Goal: Task Accomplishment & Management: Complete application form

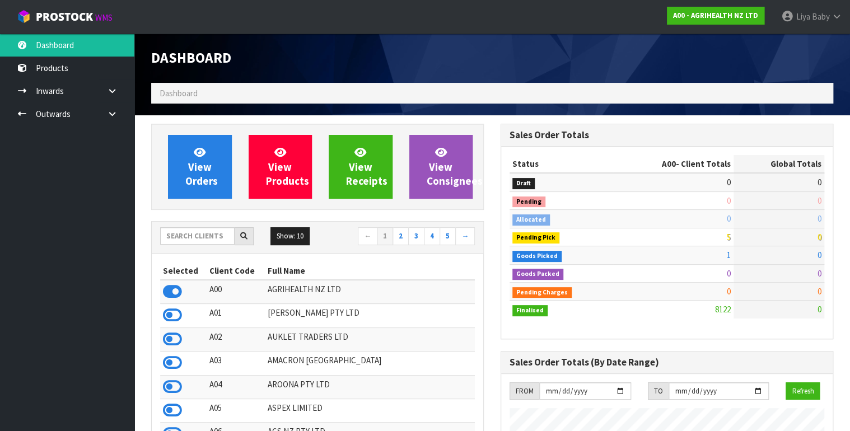
scroll to position [844, 349]
click at [195, 232] on input "text" at bounding box center [197, 235] width 74 height 17
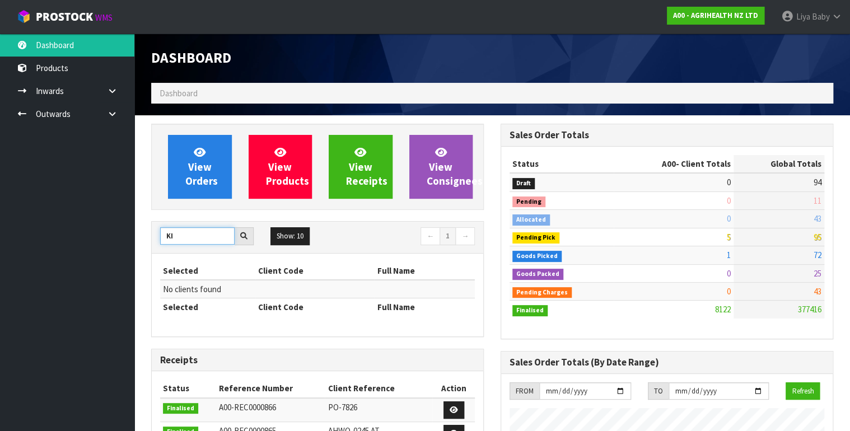
type input "K"
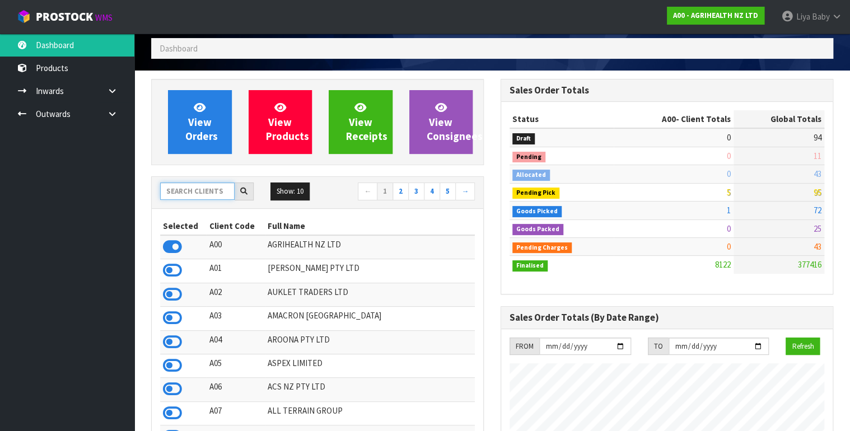
scroll to position [0, 0]
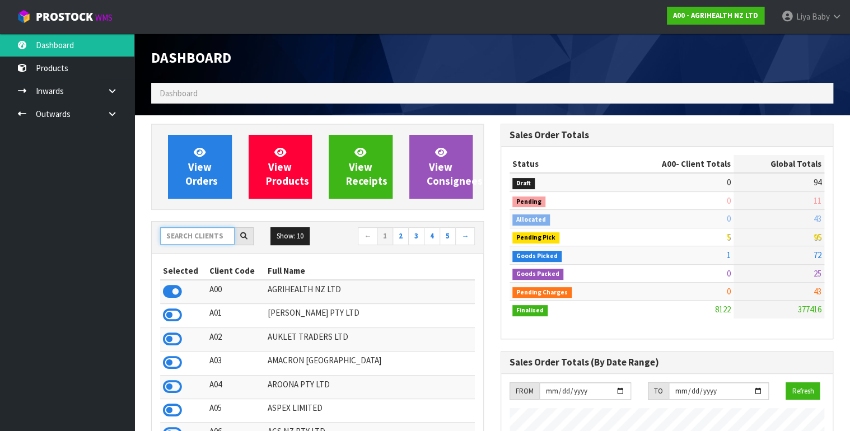
click at [198, 230] on input "text" at bounding box center [197, 235] width 74 height 17
type input "K01"
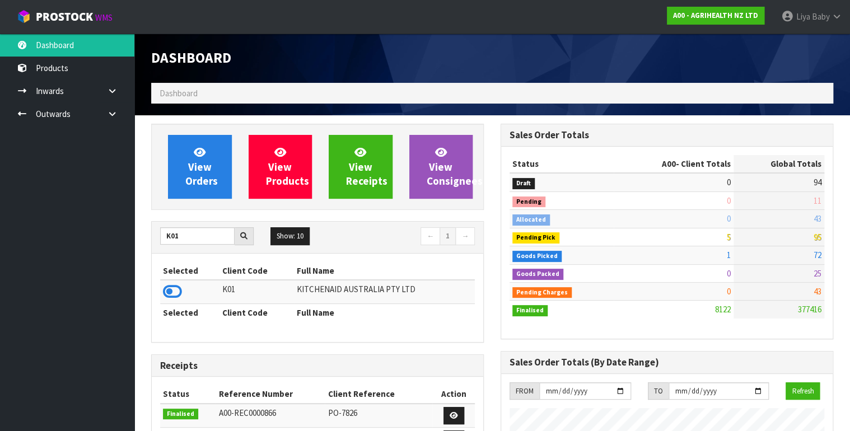
drag, startPoint x: 175, startPoint y: 287, endPoint x: 166, endPoint y: 278, distance: 12.3
click at [175, 287] on icon at bounding box center [172, 291] width 19 height 17
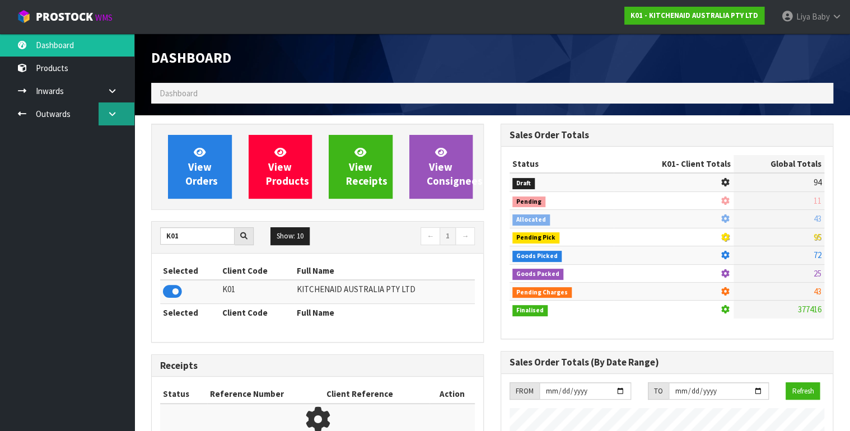
click at [121, 113] on link at bounding box center [117, 113] width 36 height 23
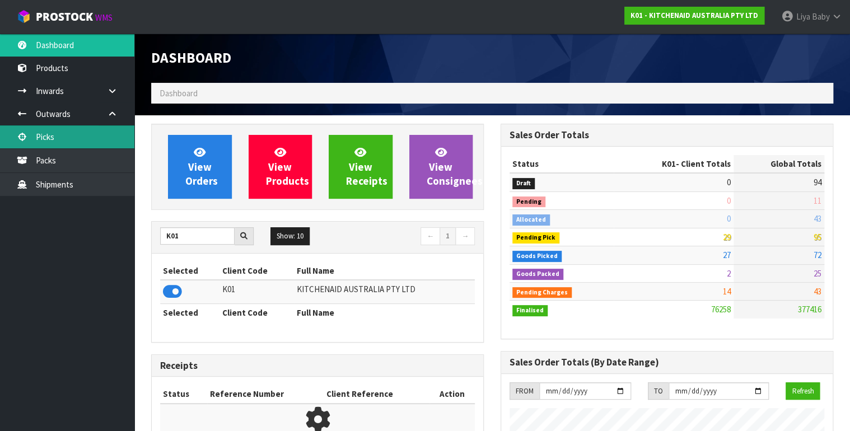
click at [65, 134] on link "Picks" at bounding box center [67, 136] width 134 height 23
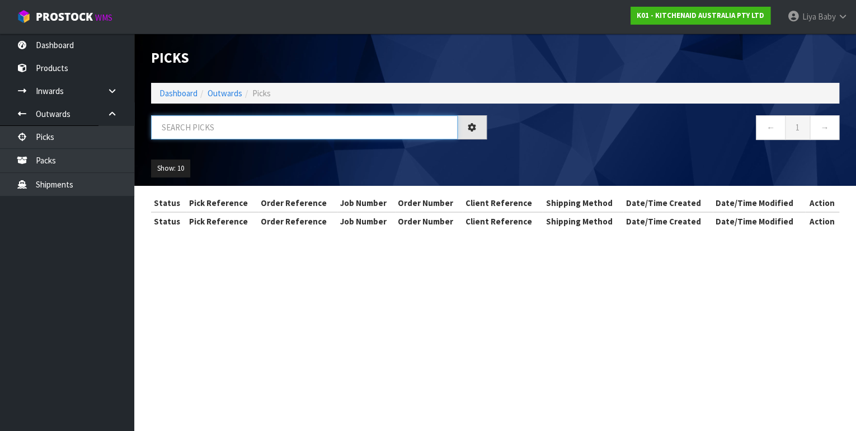
click at [229, 128] on input "text" at bounding box center [304, 127] width 307 height 24
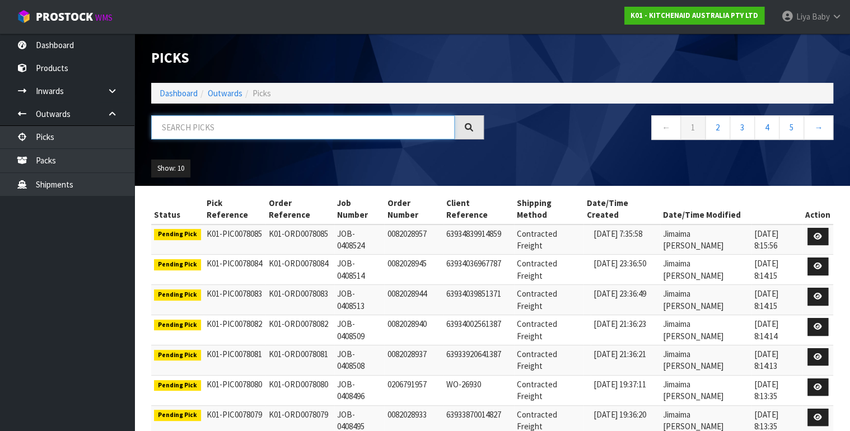
click at [229, 128] on input "text" at bounding box center [302, 127] width 303 height 24
click at [240, 128] on input "text" at bounding box center [302, 127] width 303 height 24
type input "JOB-0408403"
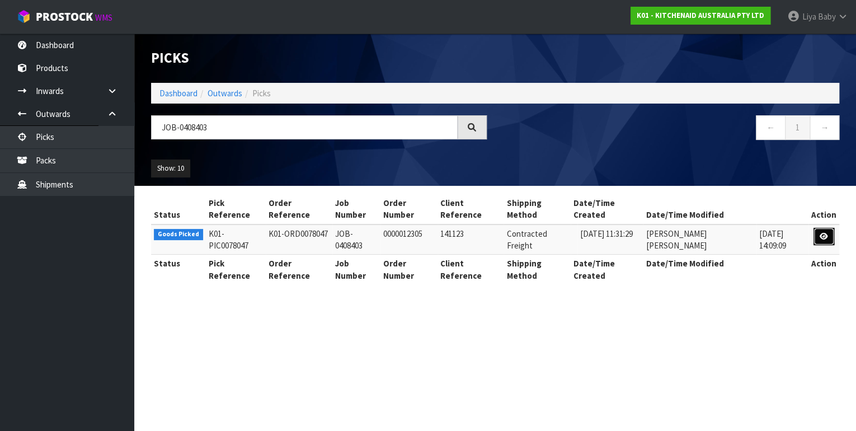
click at [826, 233] on icon at bounding box center [824, 236] width 8 height 7
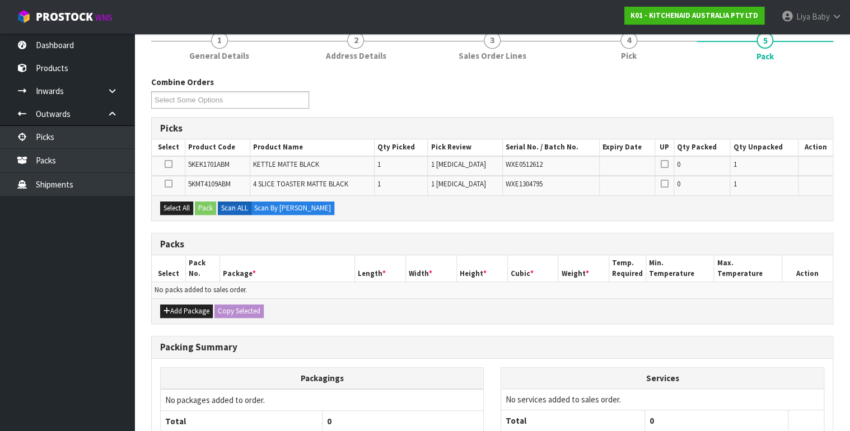
scroll to position [134, 0]
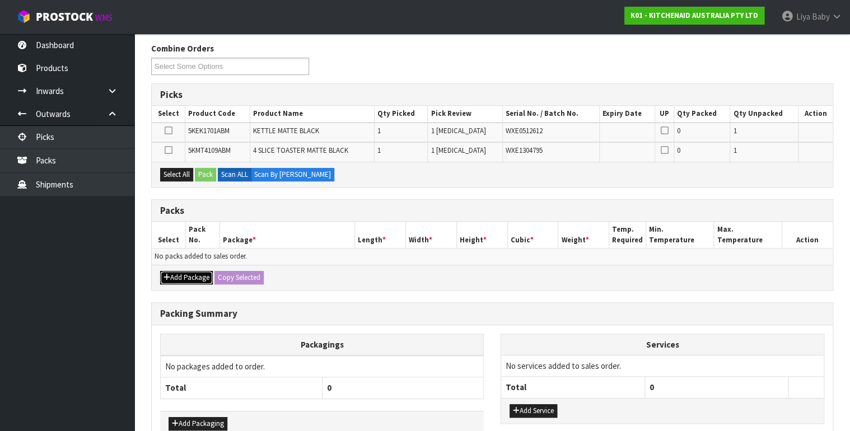
click at [179, 275] on button "Add Package" at bounding box center [186, 277] width 53 height 13
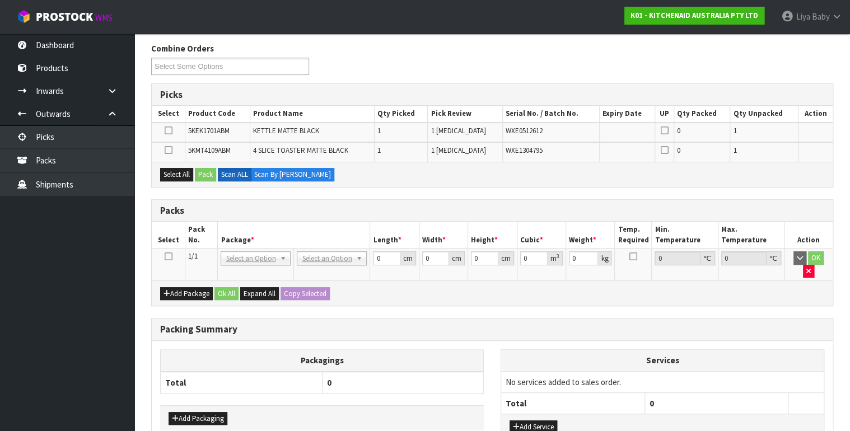
click at [170, 256] on icon at bounding box center [168, 256] width 8 height 1
click at [175, 176] on button "Select All" at bounding box center [176, 174] width 33 height 13
click at [160, 168] on button "Select All" at bounding box center [176, 174] width 33 height 13
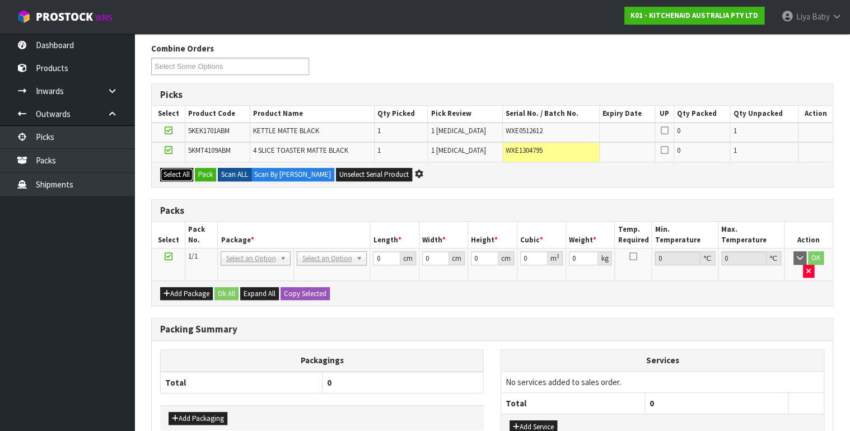
click at [160, 168] on button "Select All" at bounding box center [176, 174] width 33 height 13
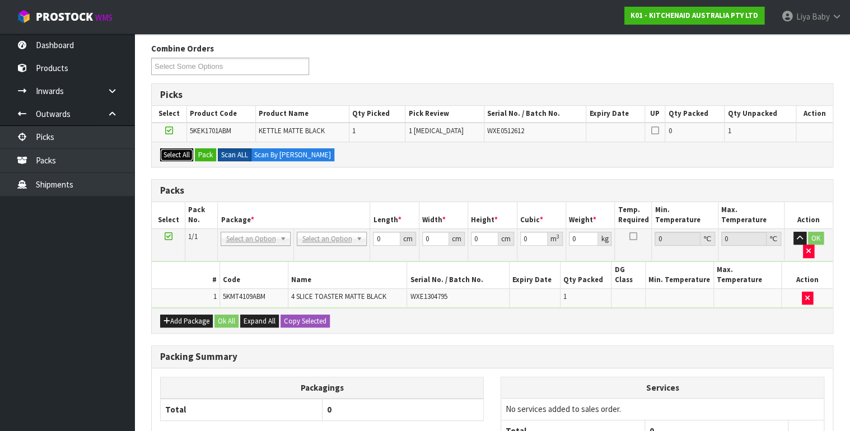
click at [160, 148] on button "Select All" at bounding box center [176, 154] width 33 height 13
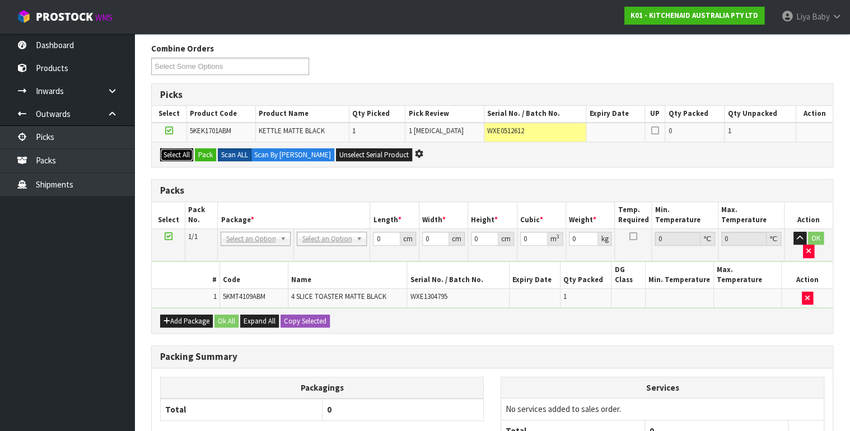
click at [160, 148] on button "Select All" at bounding box center [176, 154] width 33 height 13
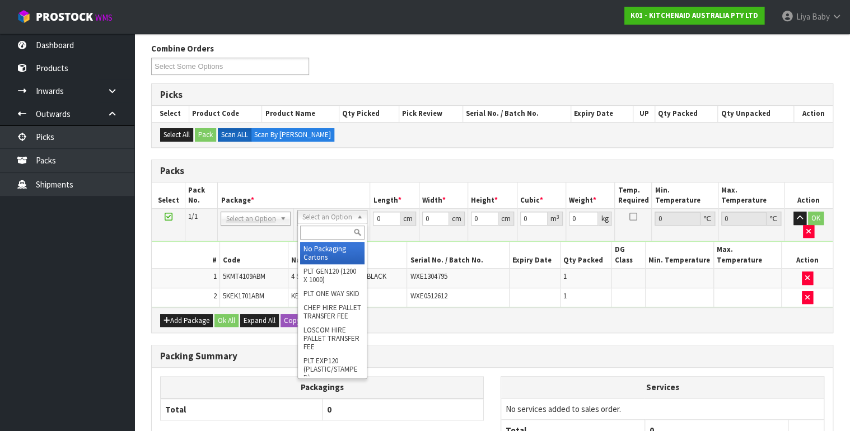
click at [332, 228] on input "text" at bounding box center [332, 233] width 64 height 14
type input "oc"
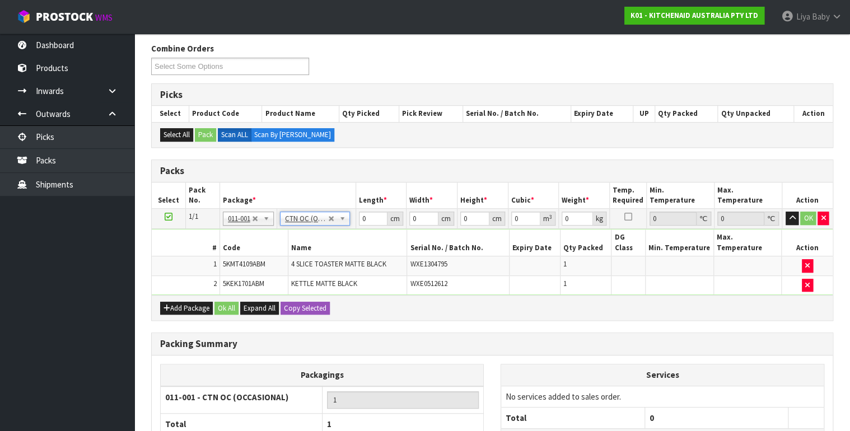
type input "6.55"
click at [374, 216] on input "0" at bounding box center [373, 219] width 29 height 14
type input "75"
click at [419, 217] on input "0" at bounding box center [423, 219] width 29 height 14
type input "39"
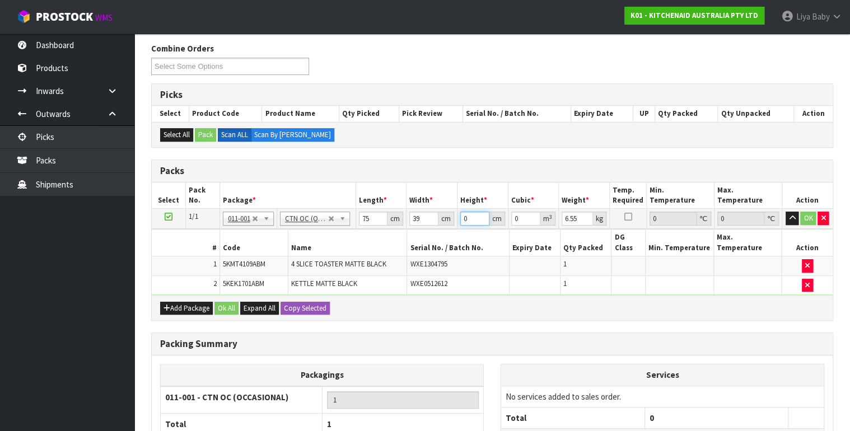
click at [470, 217] on input "0" at bounding box center [474, 219] width 29 height 14
type input "2"
type input "0.00585"
type input "29"
type input "0.084825"
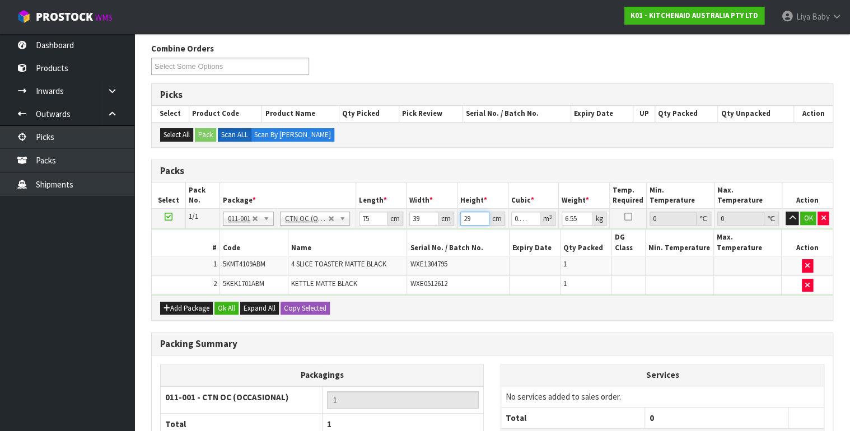
type input "29"
click at [579, 217] on input "6.55" at bounding box center [576, 219] width 31 height 14
type input "6"
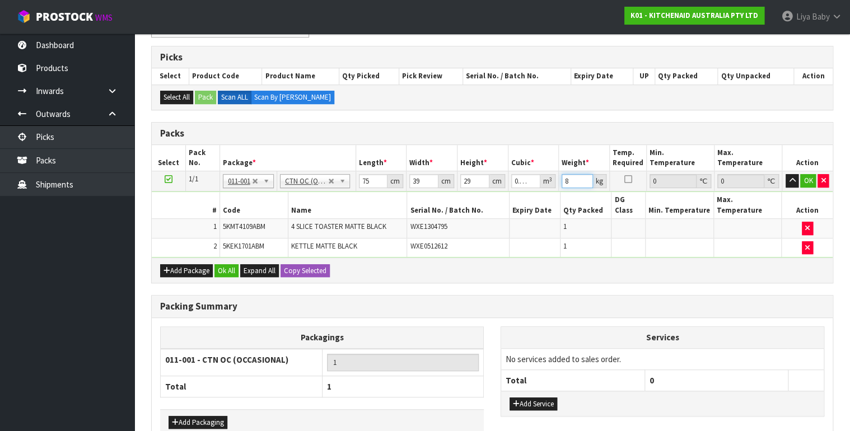
scroll to position [222, 0]
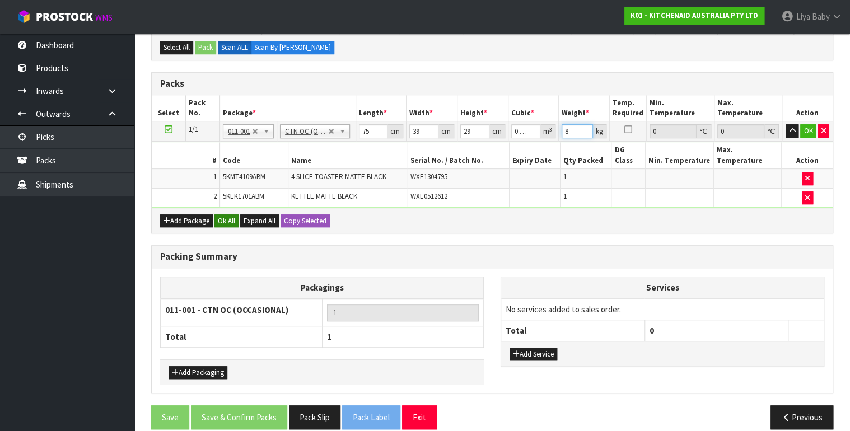
type input "8"
click at [225, 214] on button "Ok All" at bounding box center [226, 220] width 24 height 13
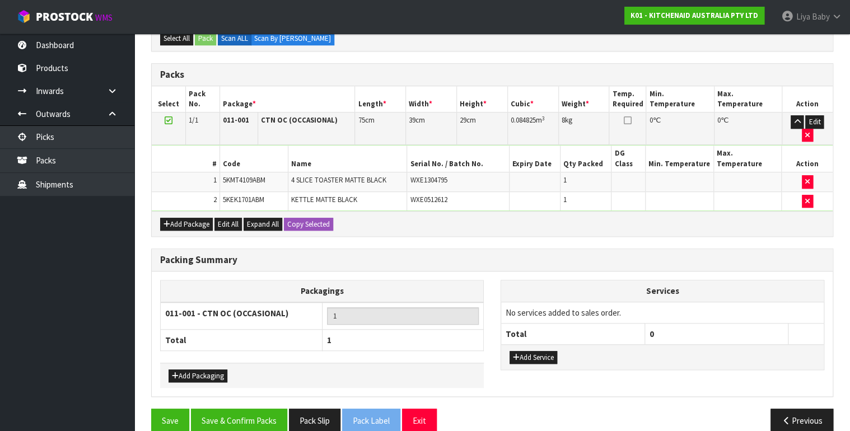
scroll to position [233, 0]
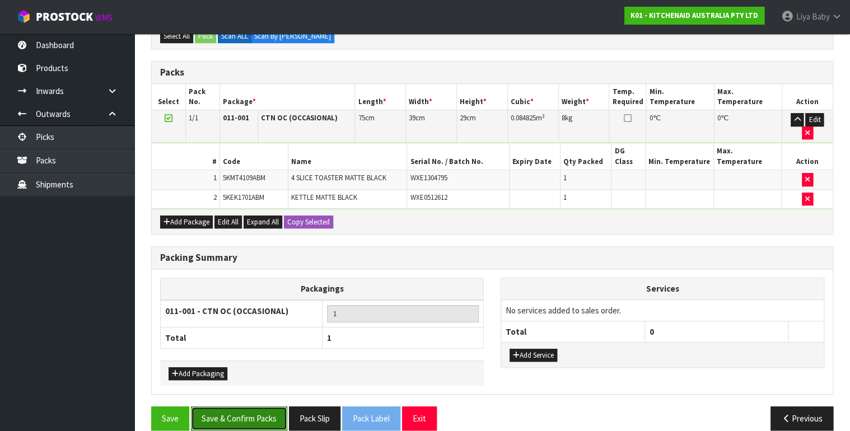
click at [226, 406] on button "Save & Confirm Packs" at bounding box center [239, 418] width 96 height 24
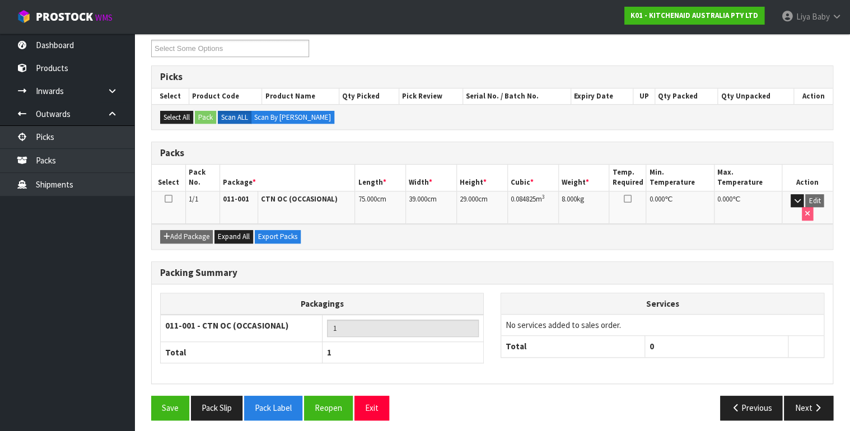
scroll to position [195, 0]
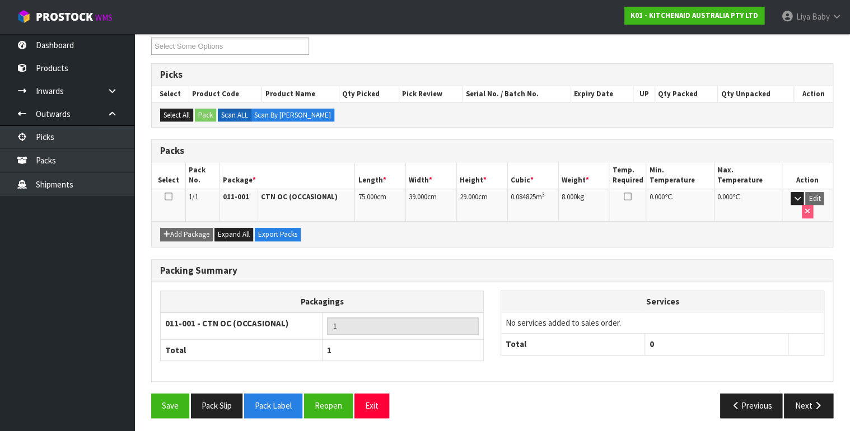
click at [168, 196] on icon at bounding box center [169, 196] width 8 height 1
click at [817, 393] on button "Next" at bounding box center [808, 405] width 49 height 24
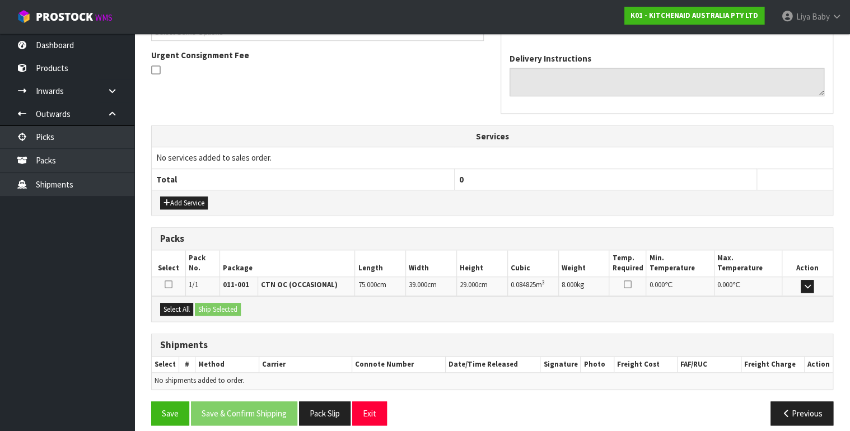
scroll to position [327, 0]
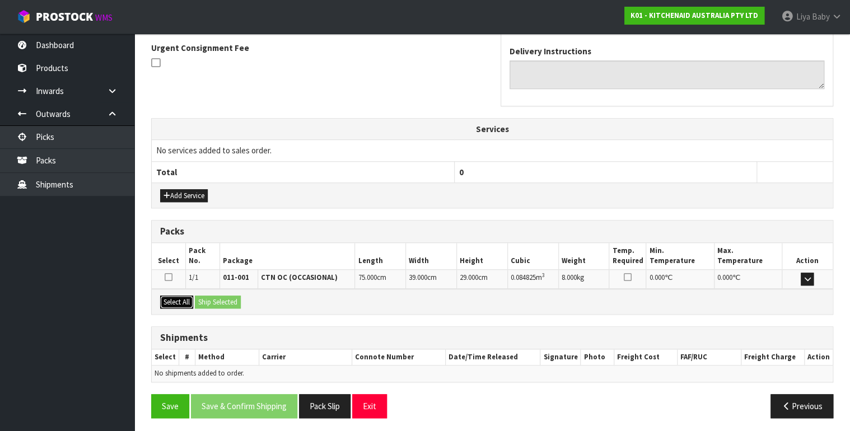
click at [177, 299] on button "Select All" at bounding box center [176, 302] width 33 height 13
click at [204, 303] on button "Ship Selected" at bounding box center [218, 302] width 46 height 13
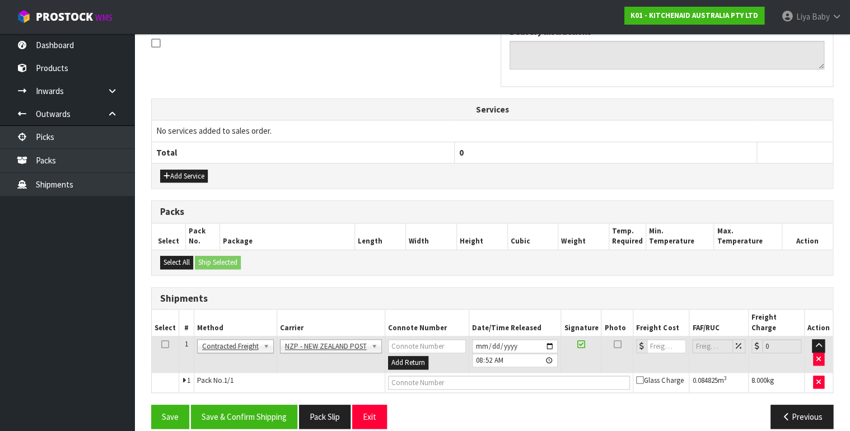
scroll to position [348, 0]
click at [163, 344] on icon at bounding box center [165, 344] width 8 height 1
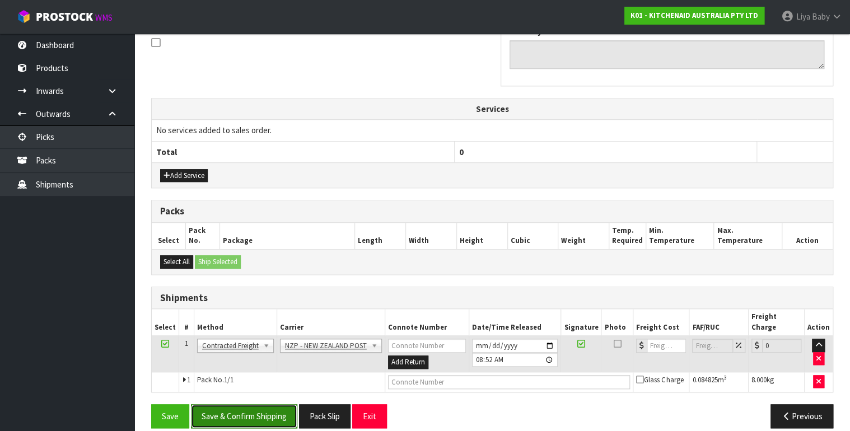
click at [249, 404] on button "Save & Confirm Shipping" at bounding box center [244, 416] width 106 height 24
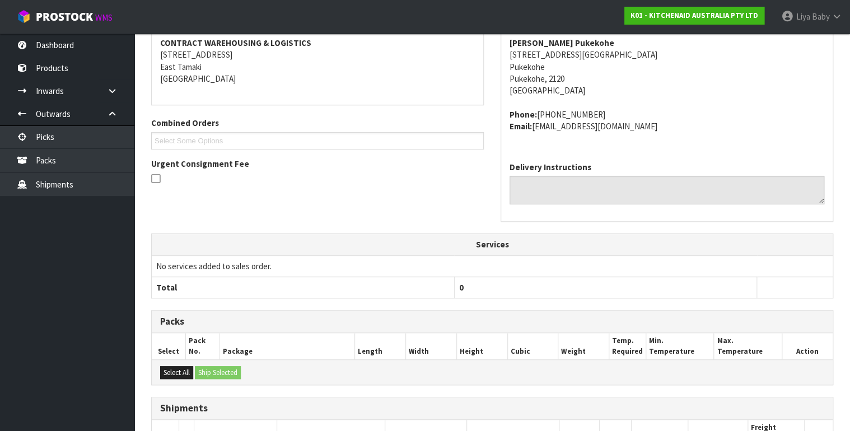
scroll to position [332, 0]
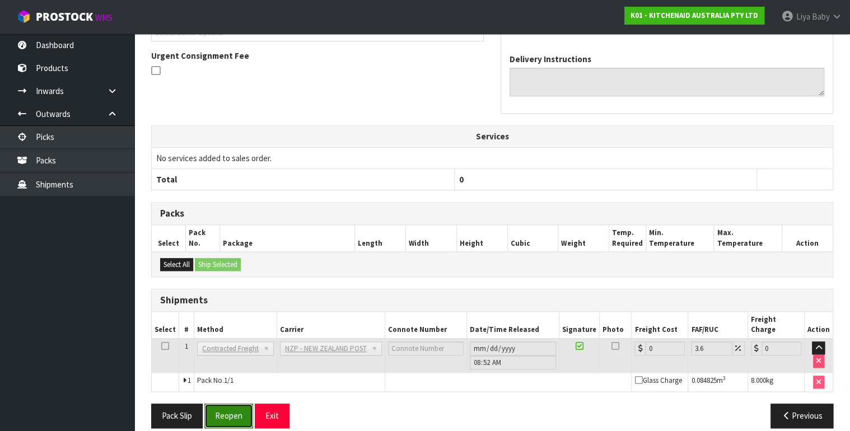
click at [227, 404] on button "Reopen" at bounding box center [228, 416] width 49 height 24
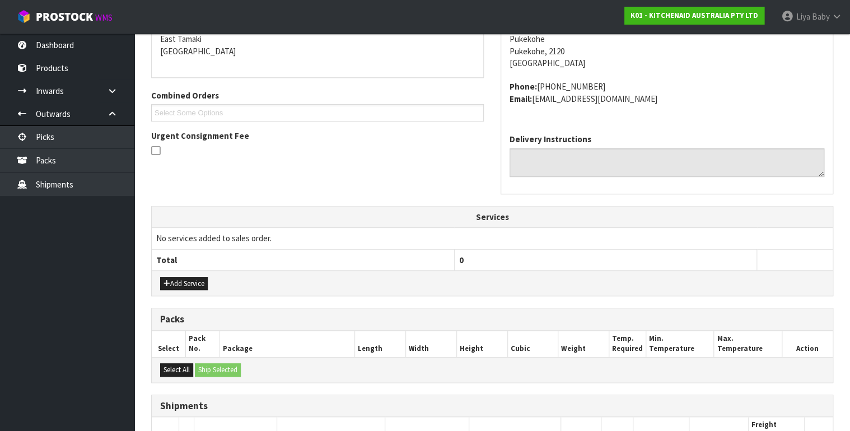
scroll to position [358, 0]
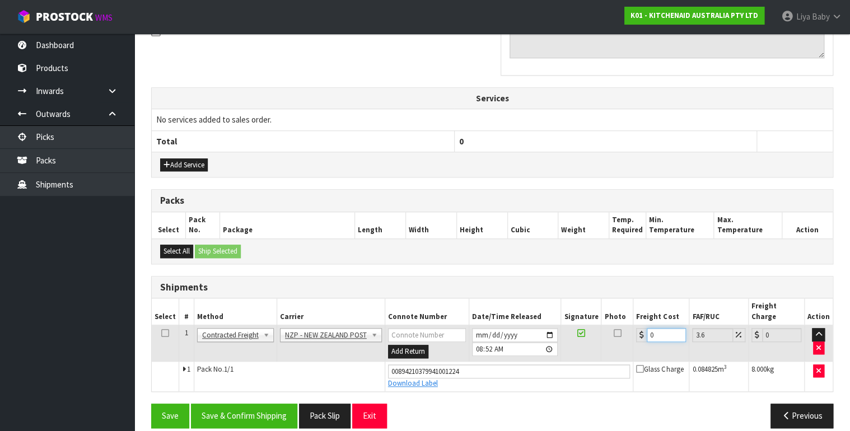
click at [659, 328] on input "0" at bounding box center [665, 335] width 39 height 14
type input "4"
type input "4.14"
type input "4.3"
type input "4.45"
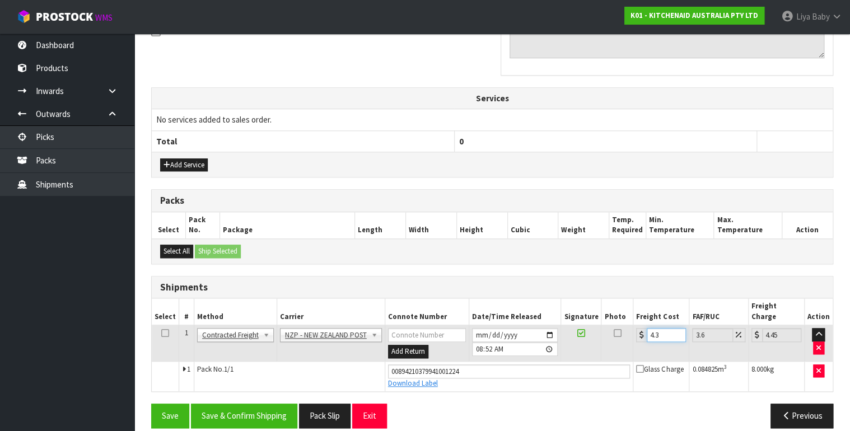
type input "4.33"
type input "4.49"
type input "4.33"
click at [169, 325] on td at bounding box center [165, 343] width 27 height 36
click at [167, 333] on icon at bounding box center [165, 333] width 8 height 1
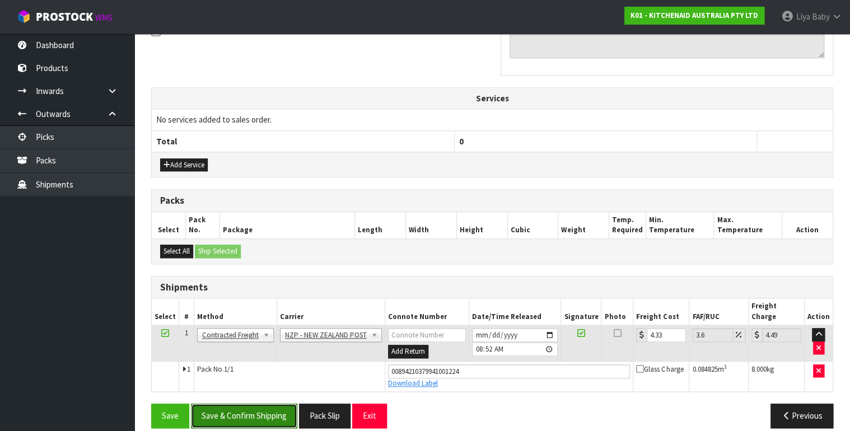
click at [273, 405] on button "Save & Confirm Shipping" at bounding box center [244, 416] width 106 height 24
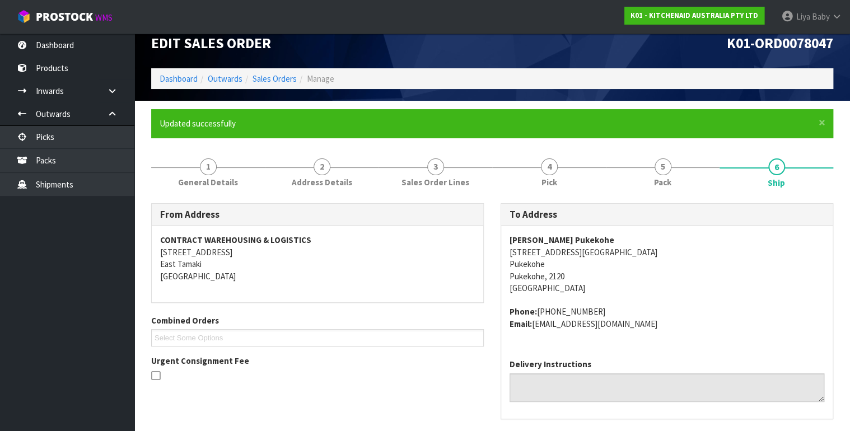
scroll to position [0, 0]
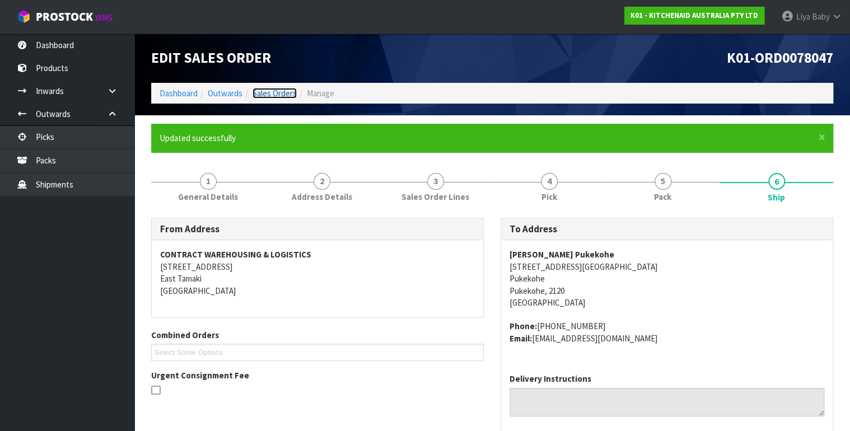
click at [283, 90] on link "Sales Orders" at bounding box center [274, 93] width 44 height 11
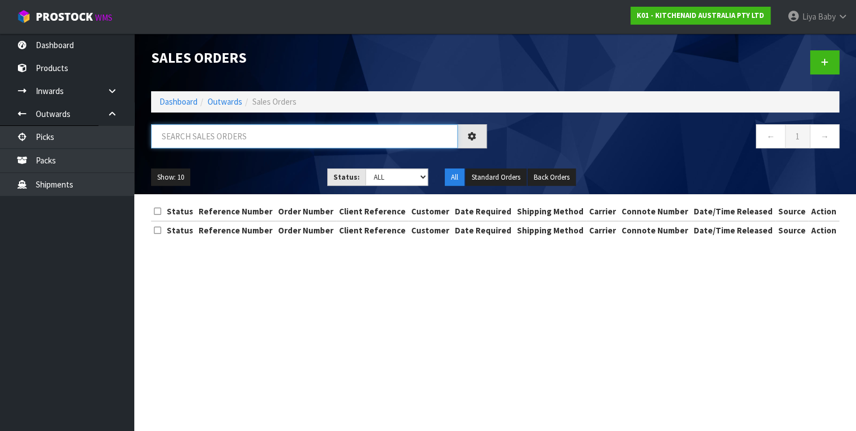
click at [237, 140] on input "text" at bounding box center [304, 136] width 307 height 24
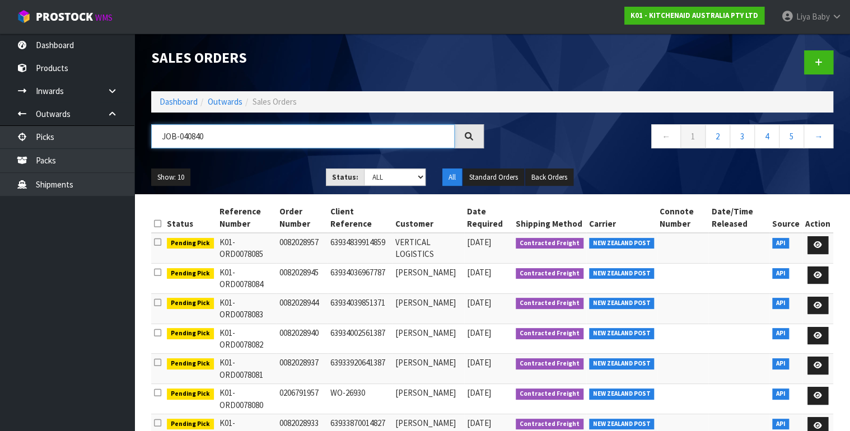
type input "JOB-0408404"
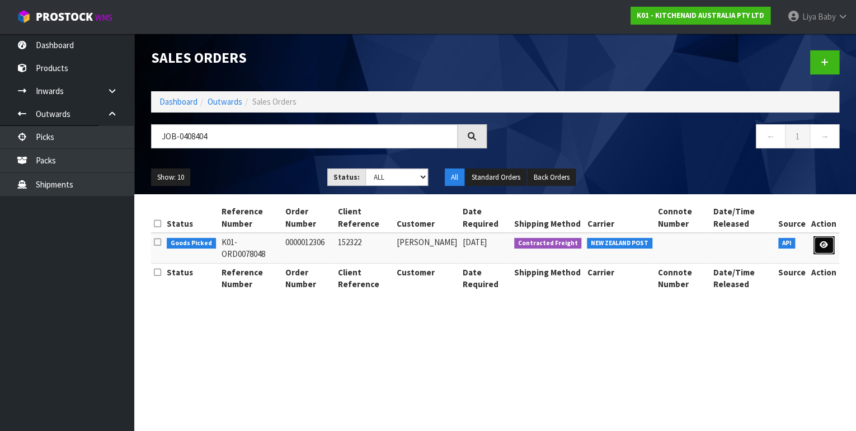
click at [829, 242] on link at bounding box center [824, 245] width 21 height 18
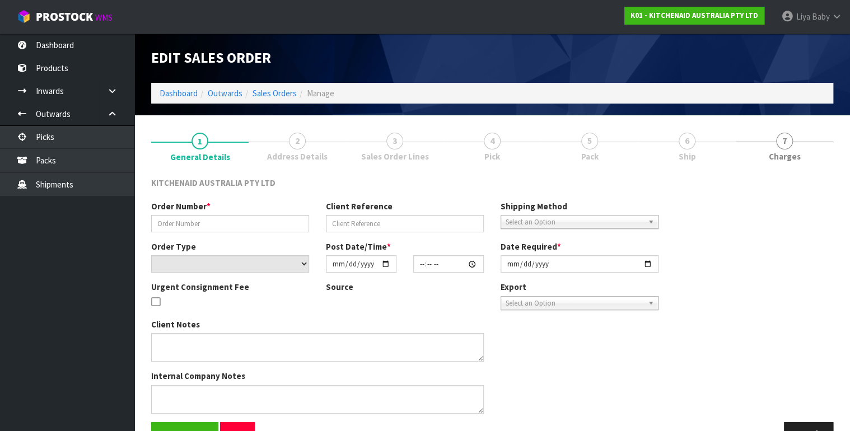
type input "0000012306"
type input "152322"
select select "number:0"
type input "[DATE]"
type input "11:31:31.000"
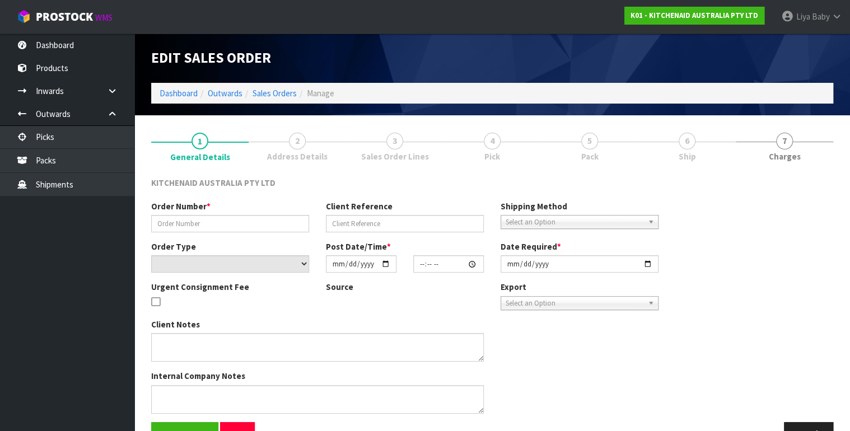
type input "[DATE]"
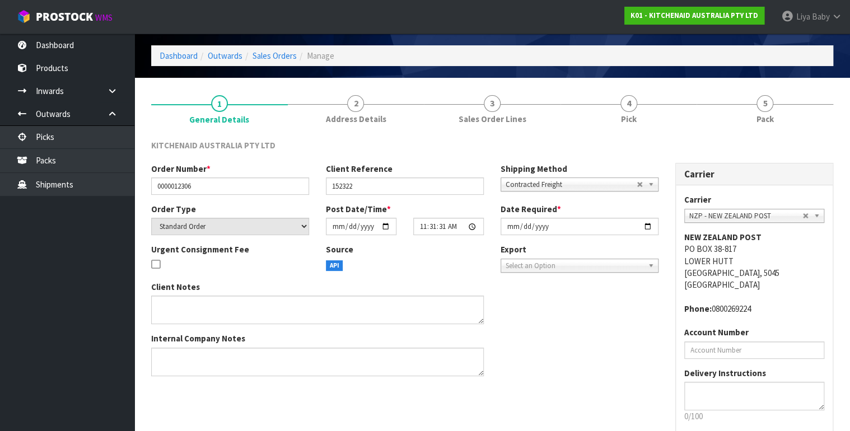
scroll to position [99, 0]
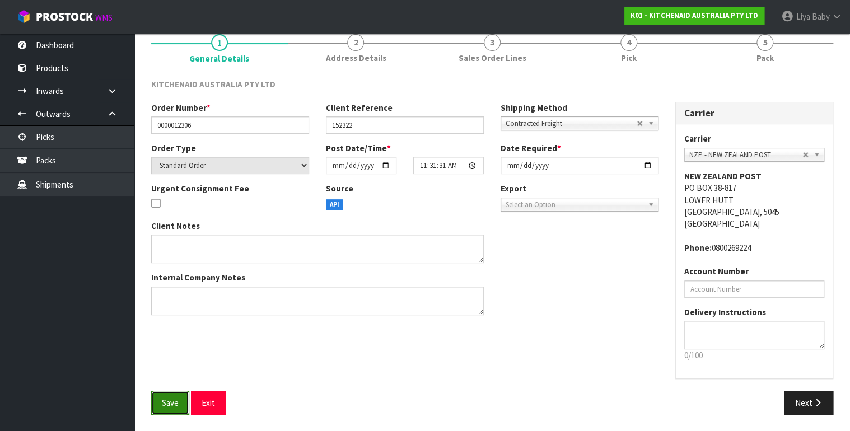
click at [170, 404] on span "Save" at bounding box center [170, 402] width 17 height 11
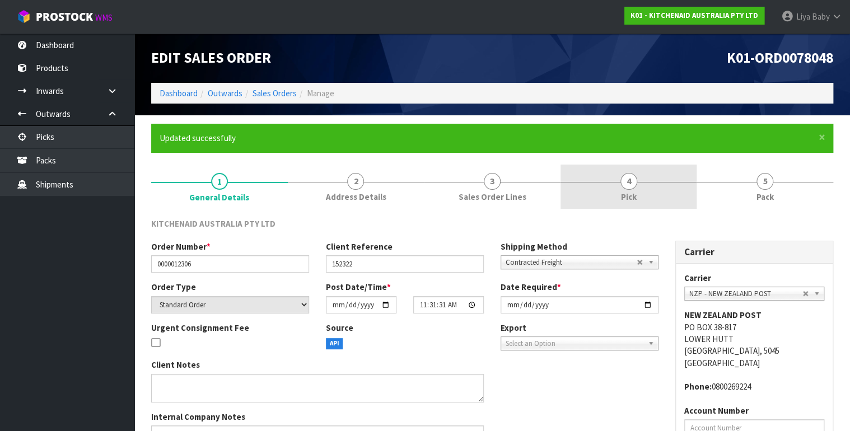
click at [627, 189] on link "4 Pick" at bounding box center [628, 187] width 137 height 44
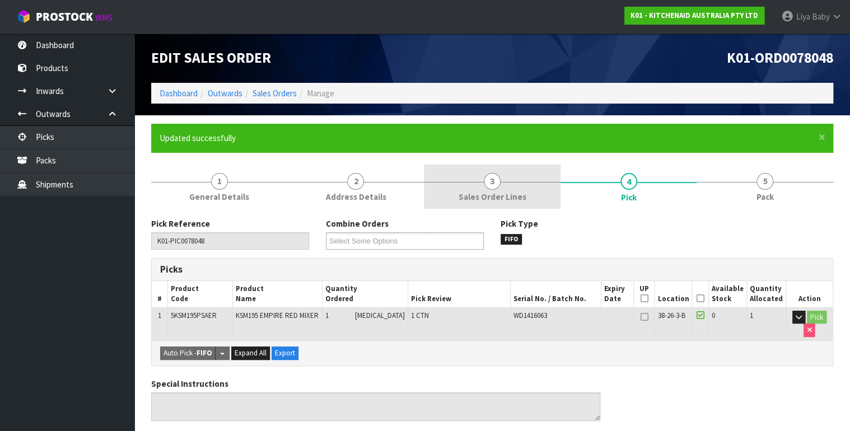
click at [481, 190] on link "3 Sales Order Lines" at bounding box center [492, 187] width 137 height 44
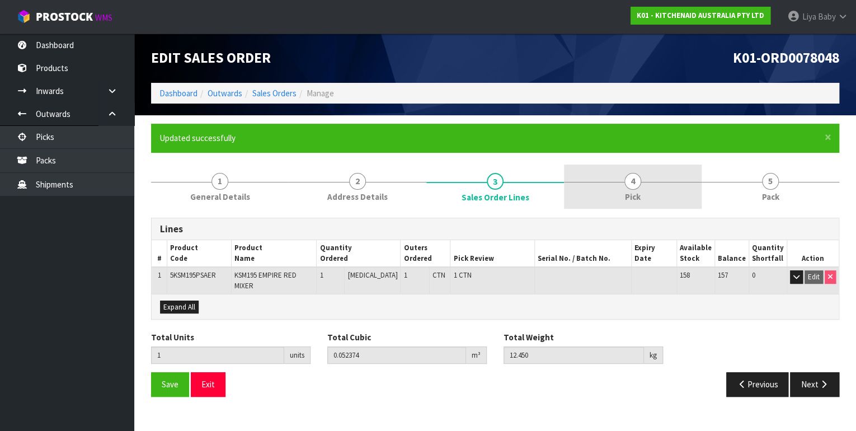
click at [627, 181] on span "4" at bounding box center [633, 181] width 17 height 17
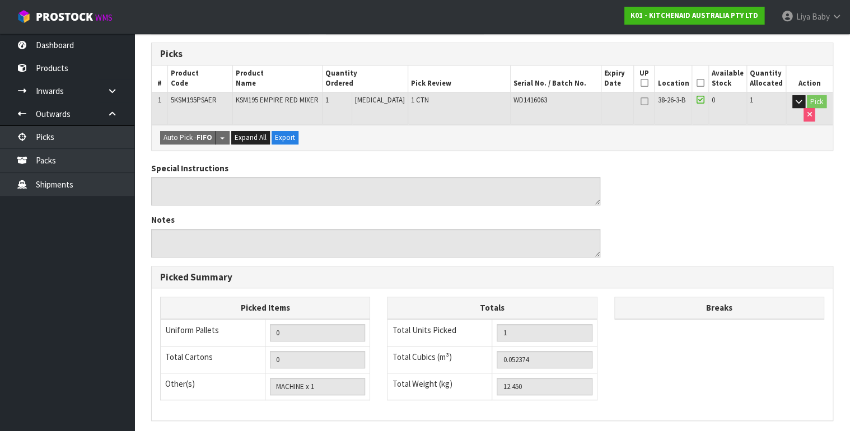
scroll to position [224, 0]
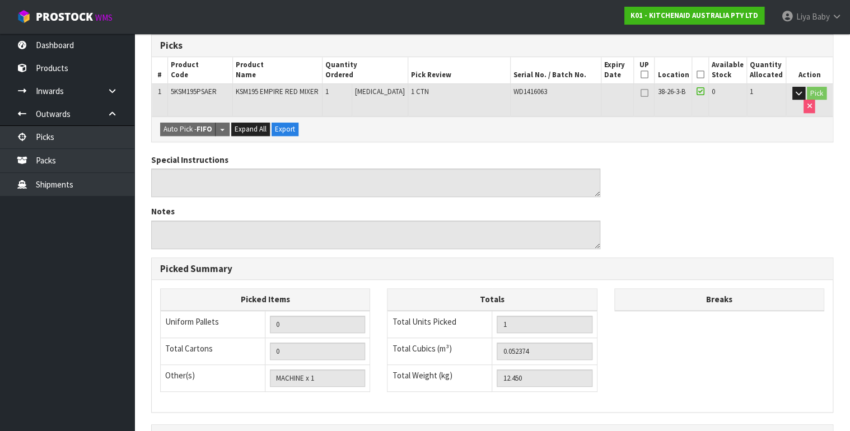
click at [701, 75] on icon at bounding box center [700, 74] width 8 height 1
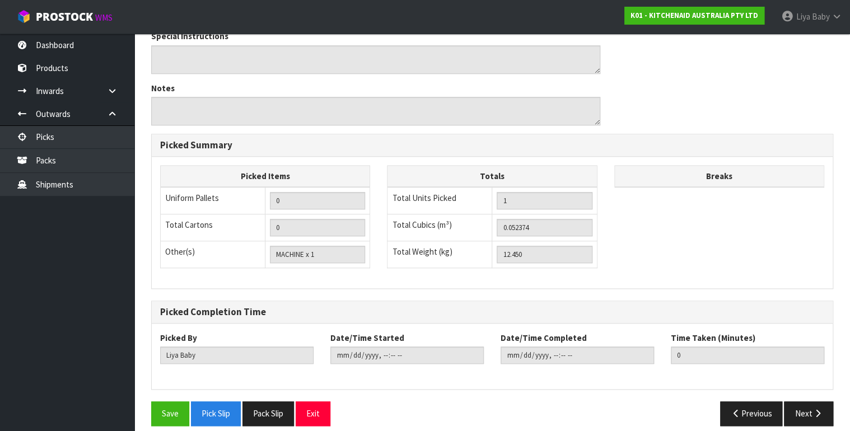
scroll to position [396, 0]
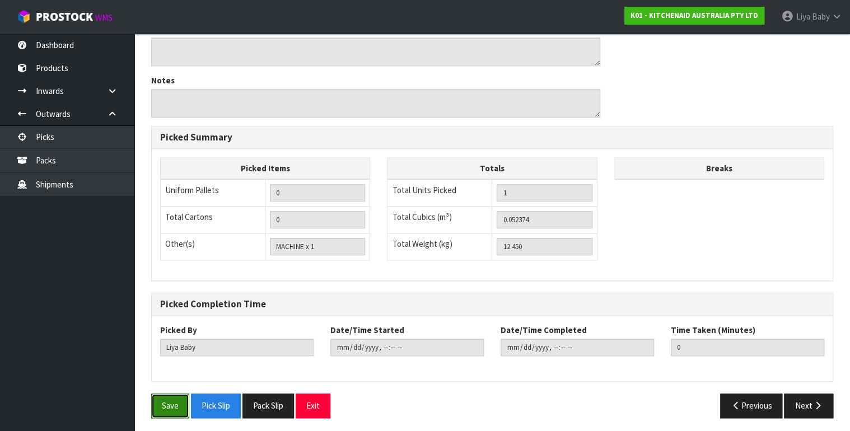
click at [161, 405] on button "Save" at bounding box center [170, 405] width 38 height 24
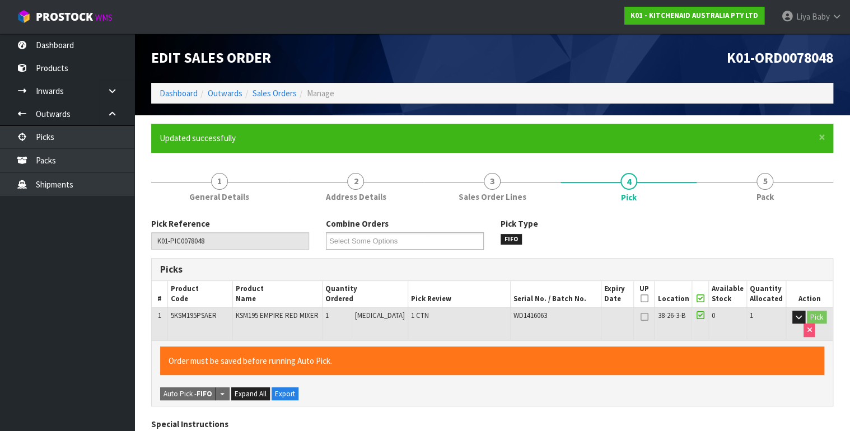
type input "[DATE]T08:59:57"
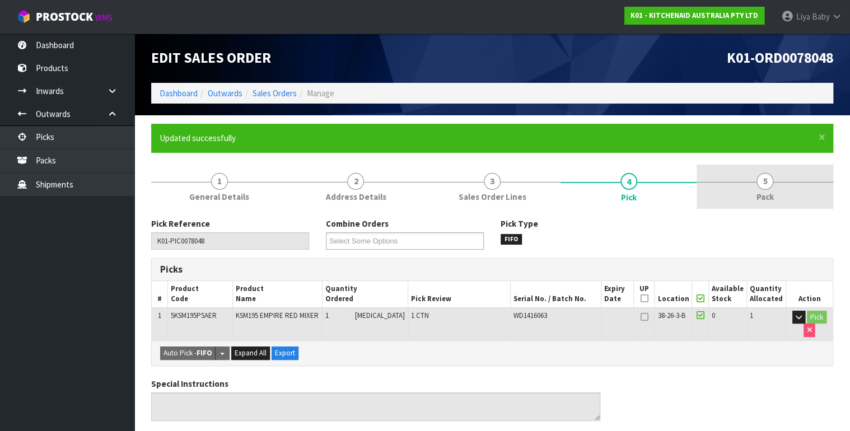
click at [761, 193] on span "Pack" at bounding box center [764, 197] width 17 height 12
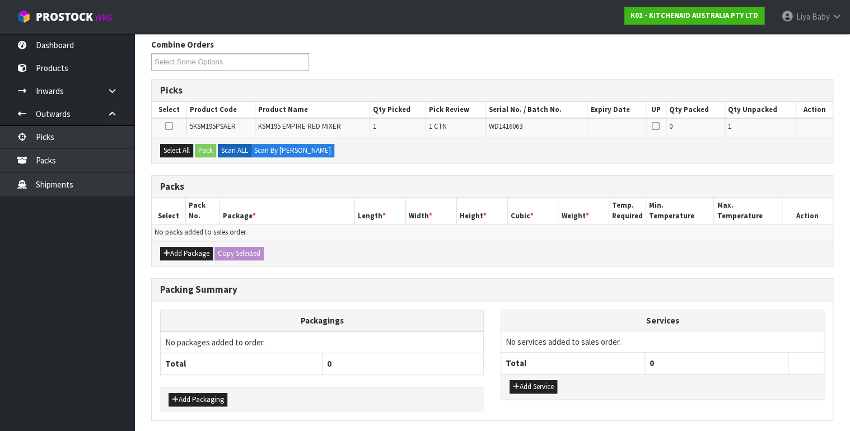
scroll to position [217, 0]
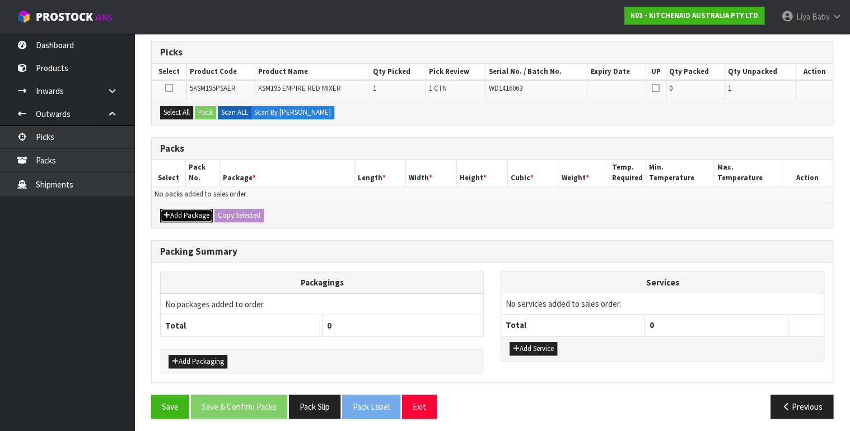
click at [195, 214] on button "Add Package" at bounding box center [186, 215] width 53 height 13
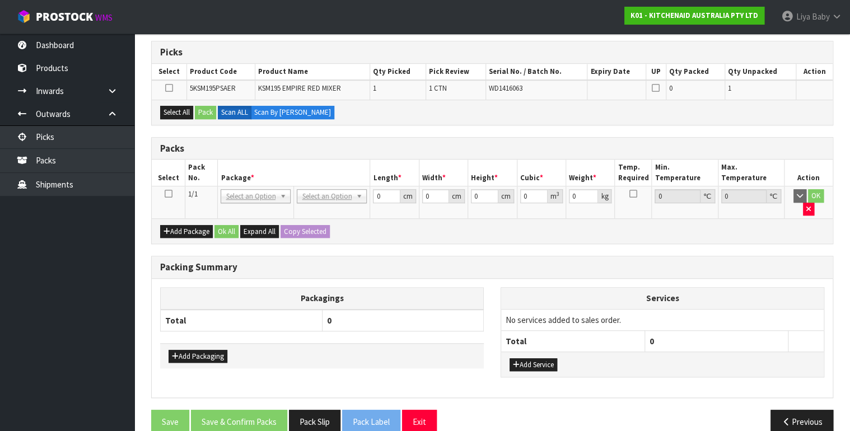
click at [168, 194] on icon at bounding box center [168, 194] width 8 height 1
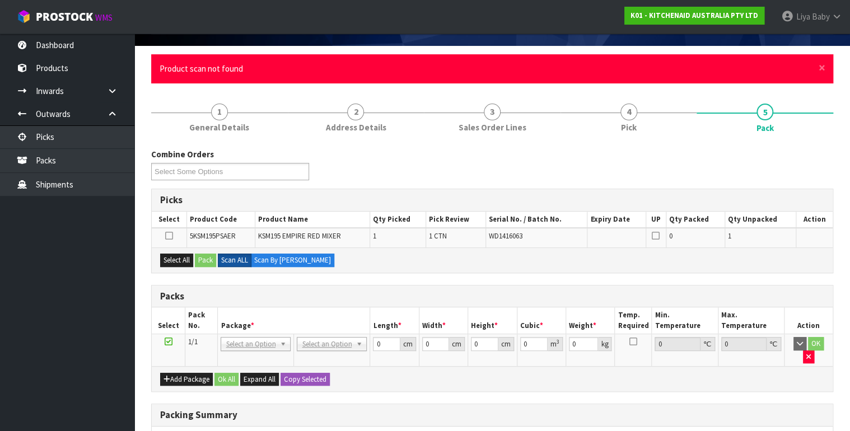
scroll to position [90, 0]
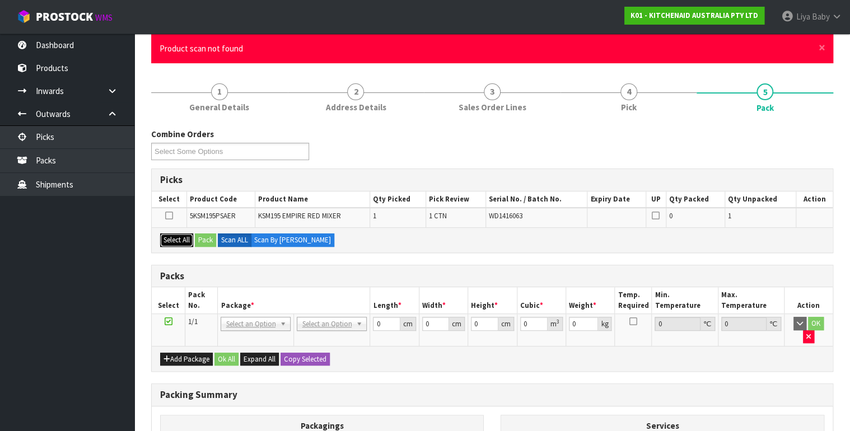
click at [181, 237] on button "Select All" at bounding box center [176, 239] width 33 height 13
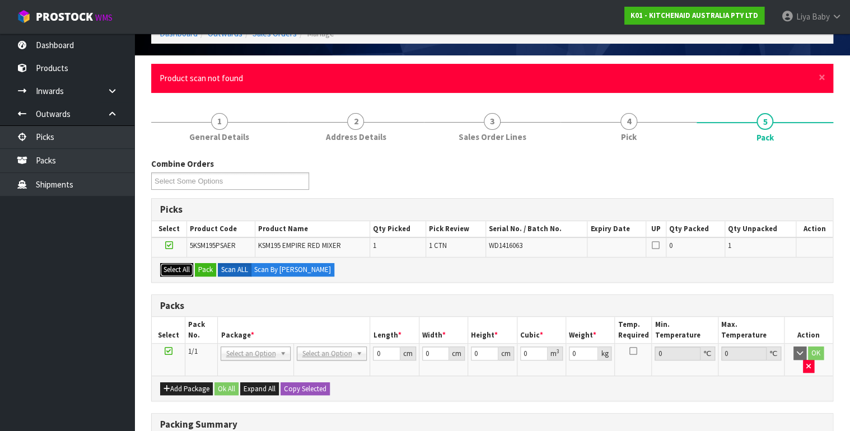
scroll to position [45, 0]
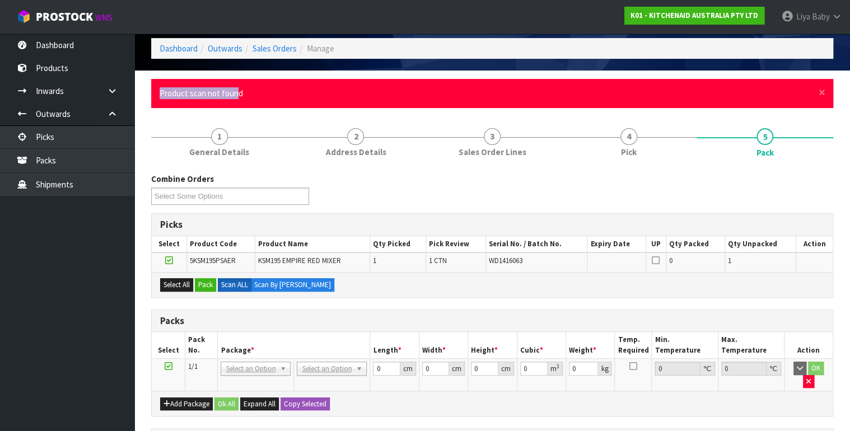
drag, startPoint x: 237, startPoint y: 90, endPoint x: 155, endPoint y: 92, distance: 81.8
click at [155, 92] on div "× Close Product scan not found" at bounding box center [492, 93] width 682 height 29
click at [269, 103] on div "× Close Product scan not found" at bounding box center [492, 93] width 682 height 29
click at [169, 260] on icon at bounding box center [169, 260] width 8 height 1
click at [0, 0] on input "checkbox" at bounding box center [0, 0] width 0 height 0
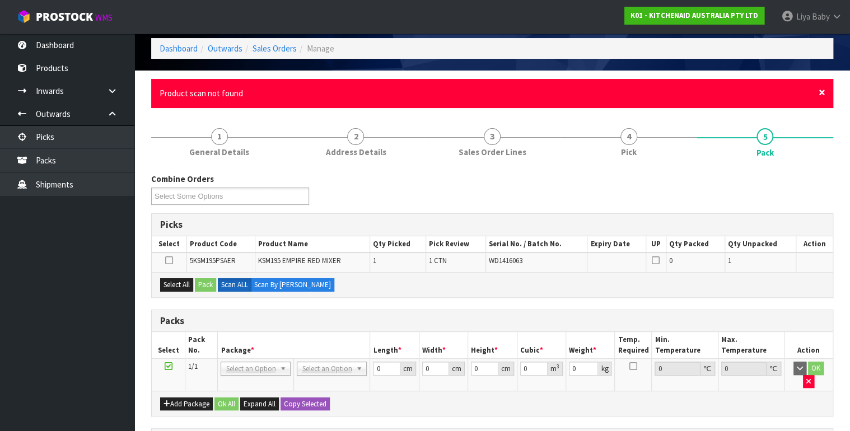
click at [822, 93] on span "×" at bounding box center [821, 93] width 7 height 16
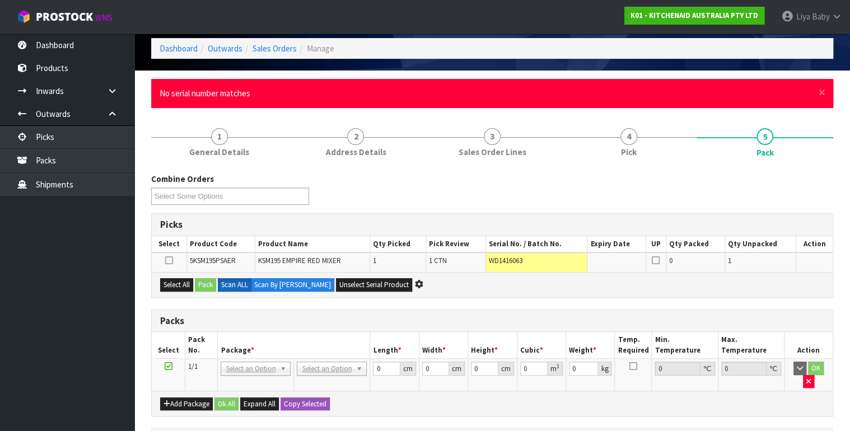
click at [414, 282] on icon at bounding box center [419, 283] width 11 height 9
drag, startPoint x: 821, startPoint y: 92, endPoint x: 752, endPoint y: 153, distance: 91.2
click at [821, 92] on span "×" at bounding box center [821, 93] width 7 height 16
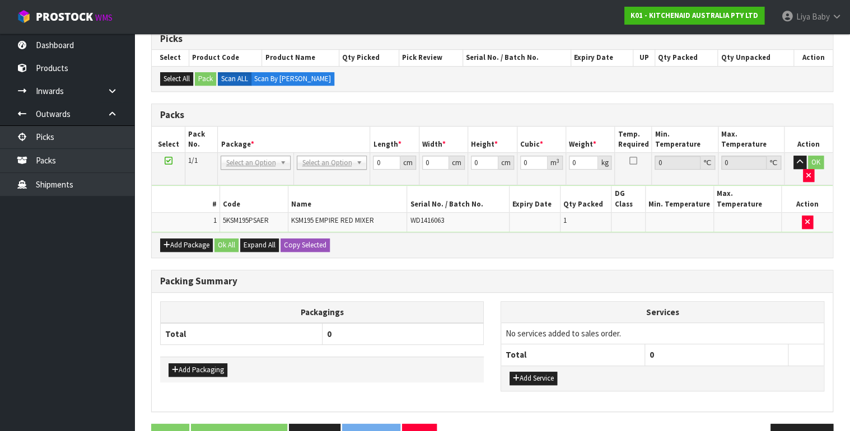
scroll to position [196, 0]
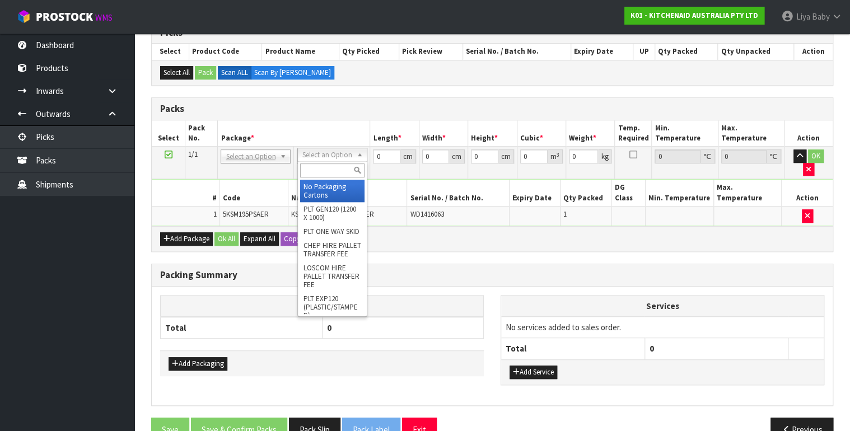
drag, startPoint x: 327, startPoint y: 166, endPoint x: 331, endPoint y: 161, distance: 6.7
click at [328, 165] on input "text" at bounding box center [332, 170] width 64 height 14
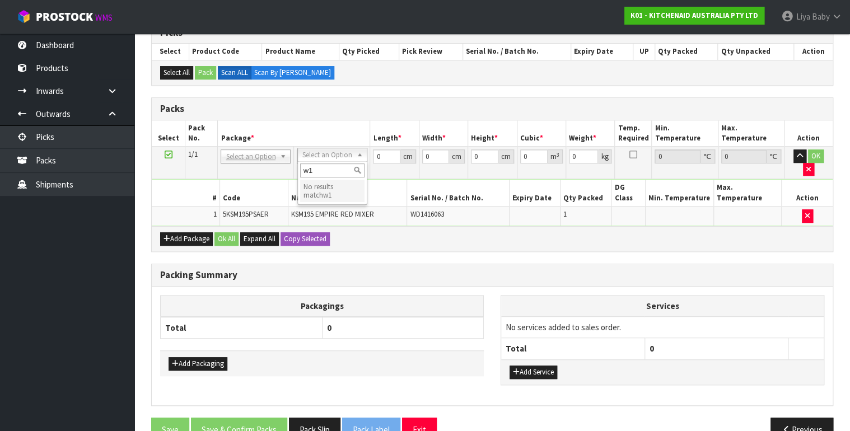
type input "w"
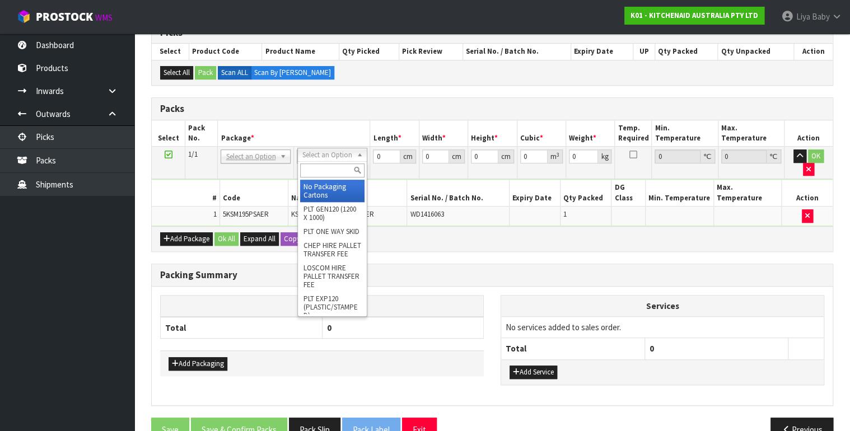
click at [322, 170] on input "text" at bounding box center [332, 170] width 64 height 14
type input "o"
type input "no pac"
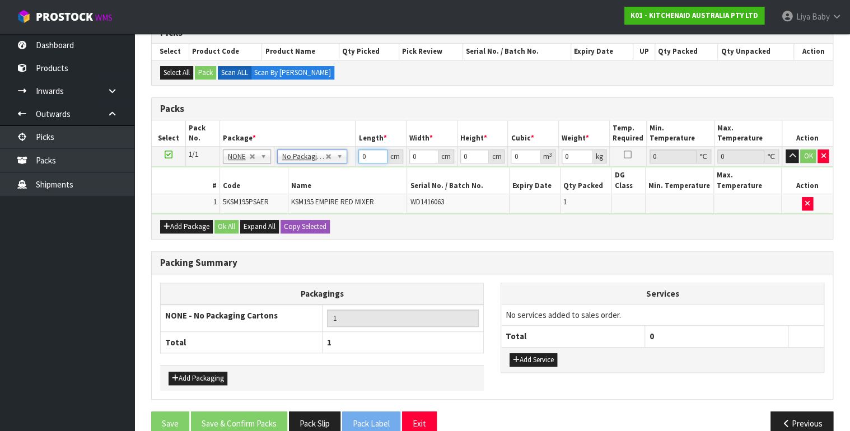
click at [367, 157] on input "0" at bounding box center [372, 156] width 29 height 14
type input "43"
click at [421, 151] on input "0" at bounding box center [423, 156] width 29 height 14
type input "29"
click at [474, 154] on input "0" at bounding box center [474, 156] width 29 height 14
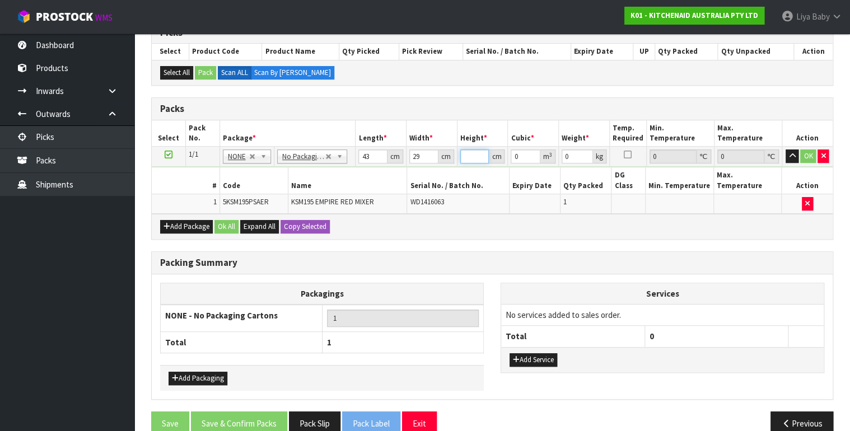
type input "4"
type input "0.004988"
type input "43"
type input "0.053621"
type input "43"
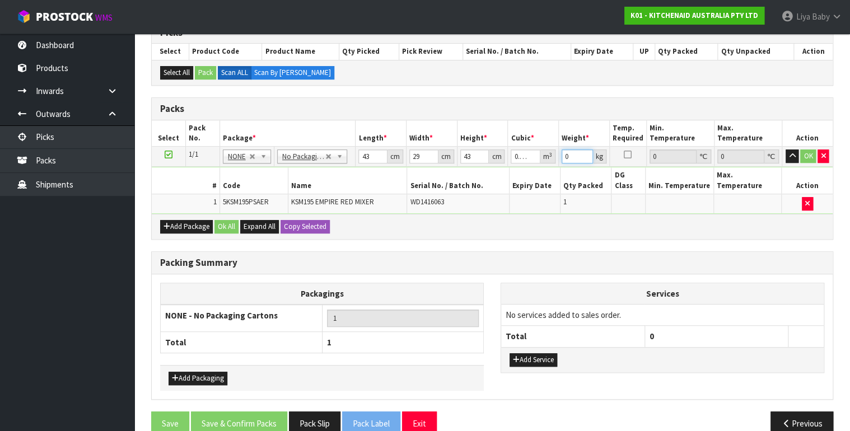
click at [573, 157] on input "0" at bounding box center [576, 156] width 31 height 14
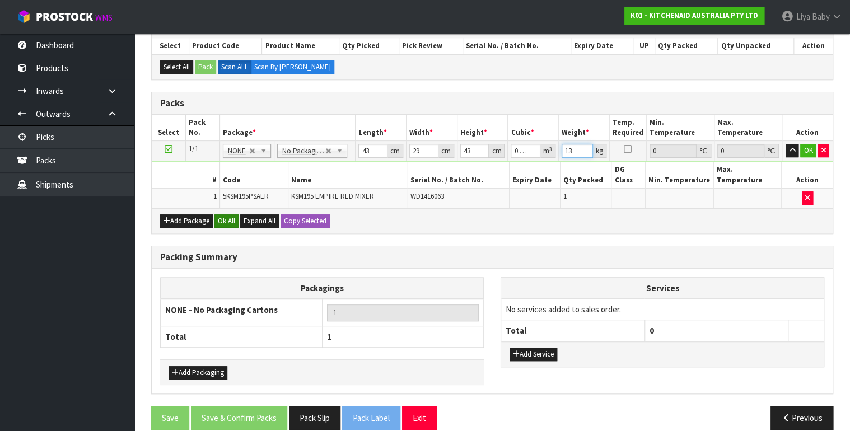
type input "13"
click at [226, 214] on button "Ok All" at bounding box center [226, 220] width 24 height 13
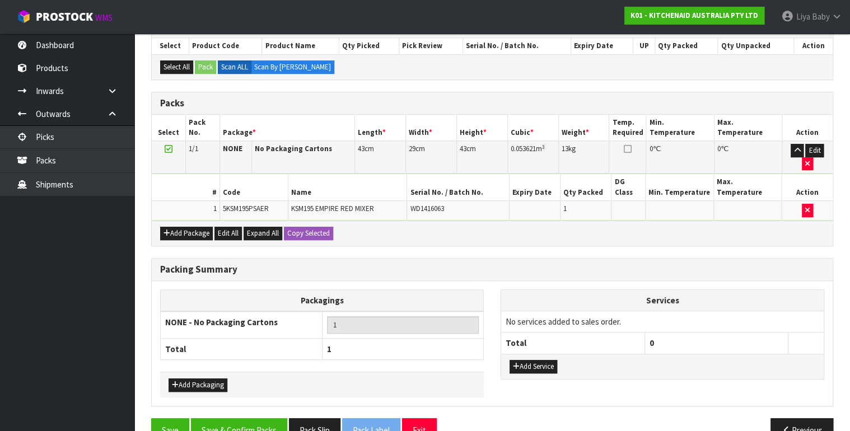
scroll to position [214, 0]
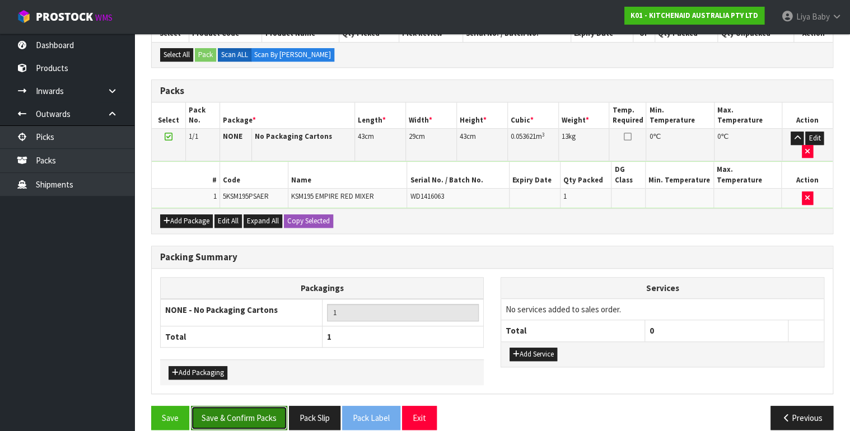
click at [245, 406] on button "Save & Confirm Packs" at bounding box center [239, 418] width 96 height 24
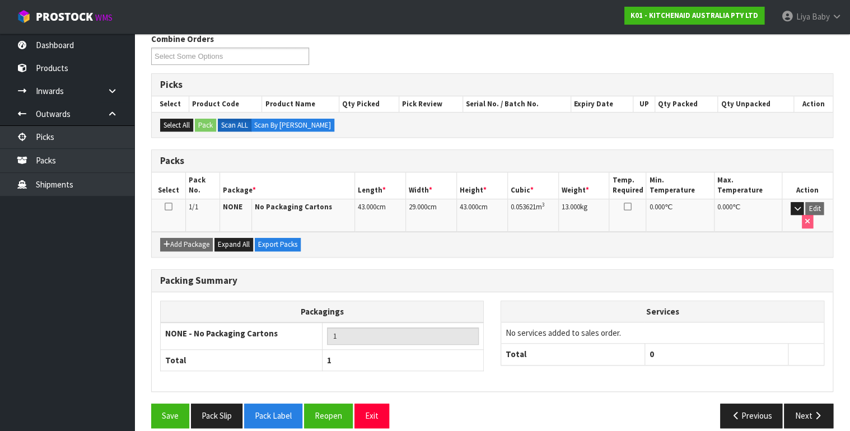
scroll to position [195, 0]
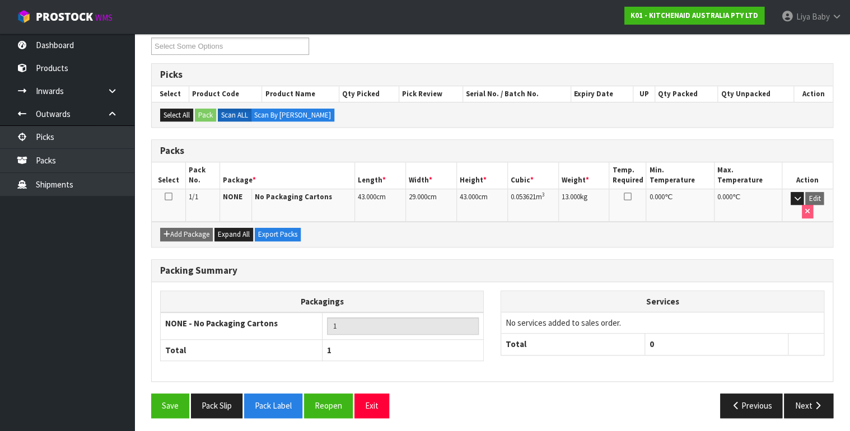
click at [168, 196] on icon at bounding box center [169, 196] width 8 height 1
click at [813, 393] on button "Next" at bounding box center [808, 405] width 49 height 24
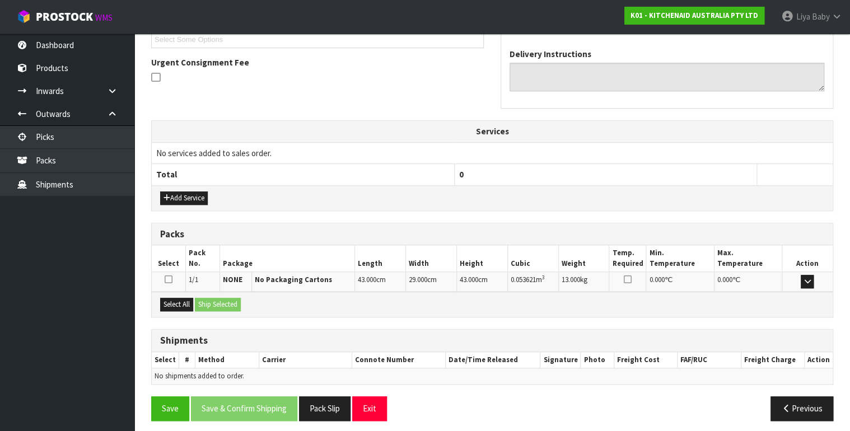
scroll to position [316, 0]
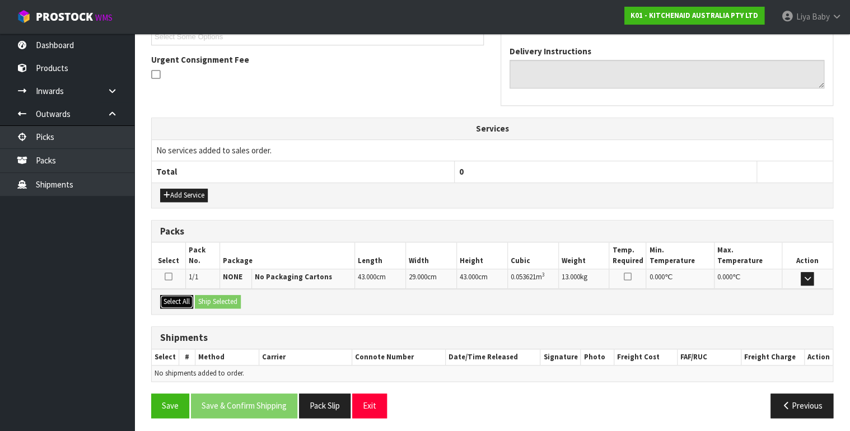
click at [168, 299] on button "Select All" at bounding box center [176, 301] width 33 height 13
click at [231, 297] on button "Ship Selected" at bounding box center [218, 301] width 46 height 13
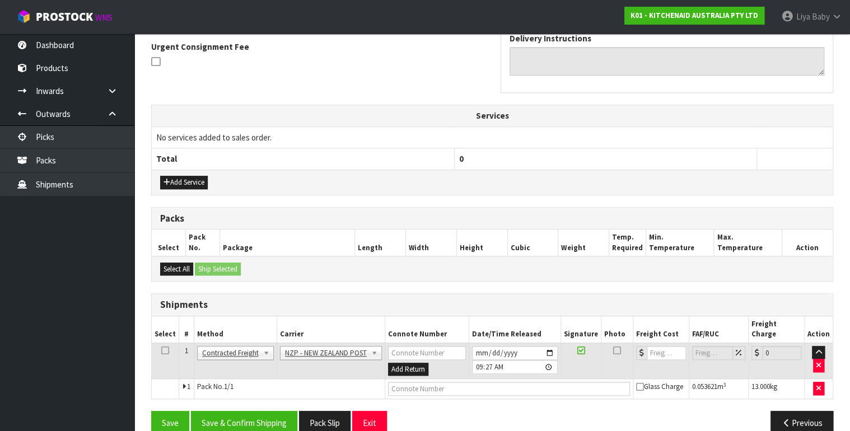
scroll to position [336, 0]
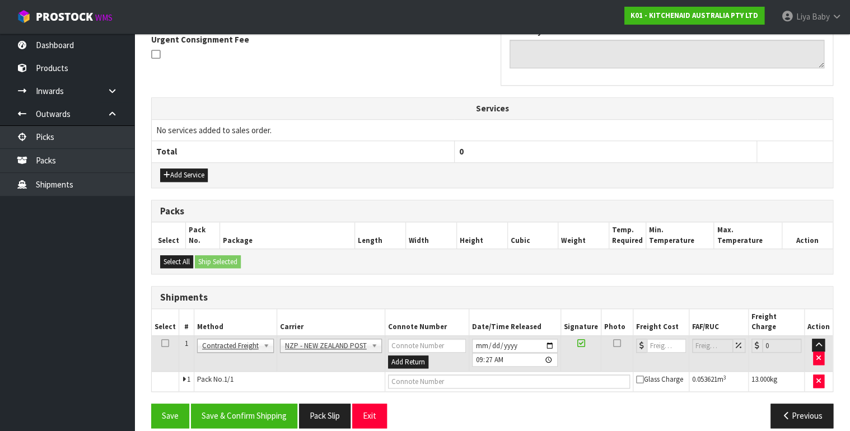
click at [163, 343] on icon at bounding box center [165, 343] width 8 height 1
click at [237, 404] on button "Save & Confirm Shipping" at bounding box center [244, 416] width 106 height 24
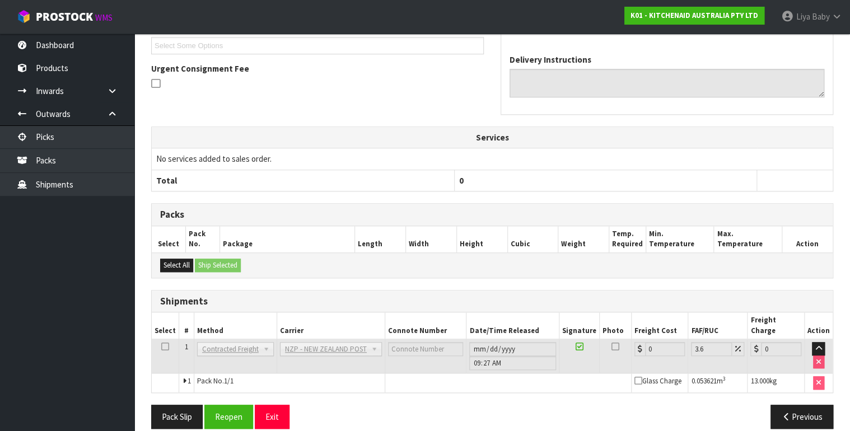
scroll to position [320, 0]
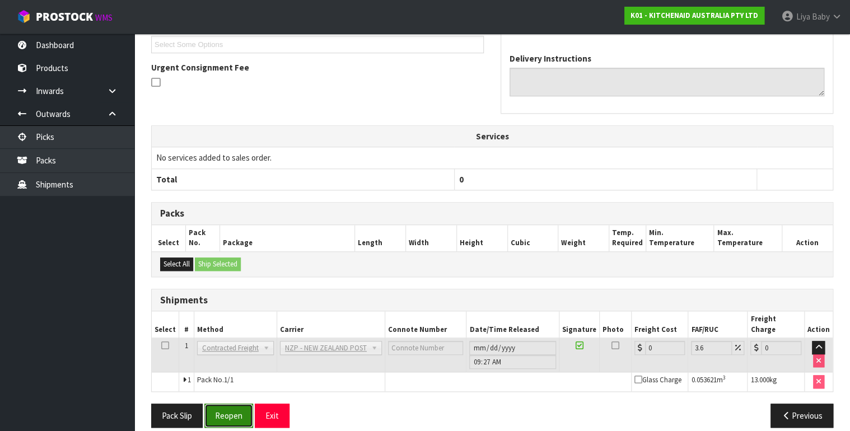
click at [226, 406] on button "Reopen" at bounding box center [228, 416] width 49 height 24
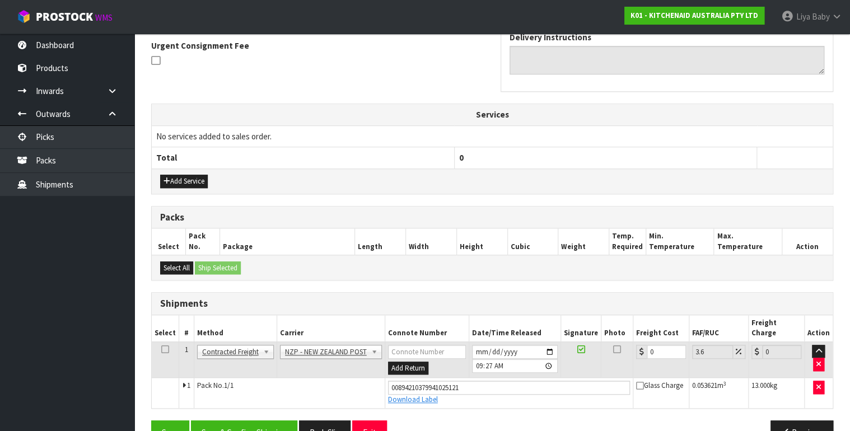
scroll to position [346, 0]
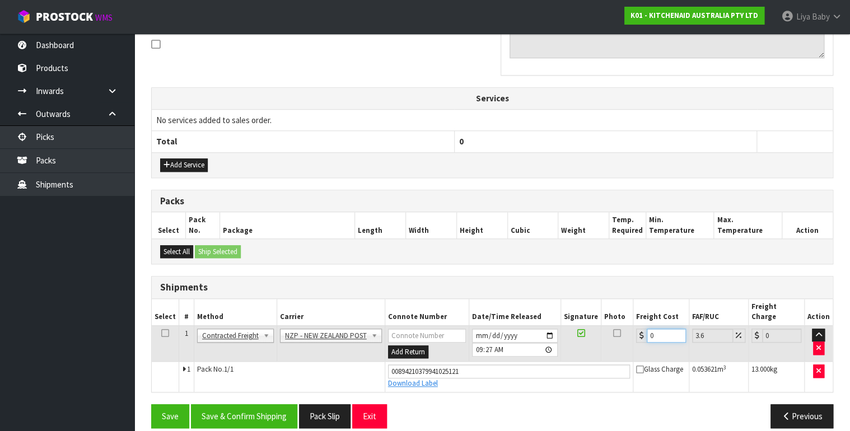
click at [654, 329] on input "0" at bounding box center [665, 336] width 39 height 14
type input "1"
type input "1.04"
type input "16"
type input "16.58"
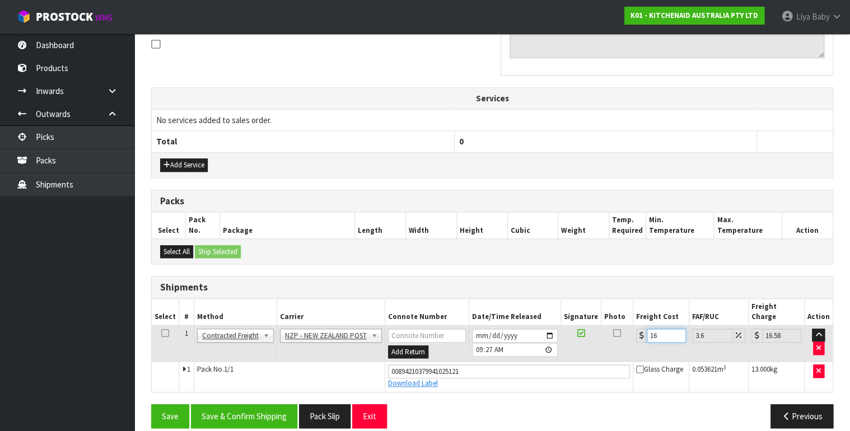
type input "16.6"
type input "17.2"
type input "16.61"
type input "17.21"
type input "16.61"
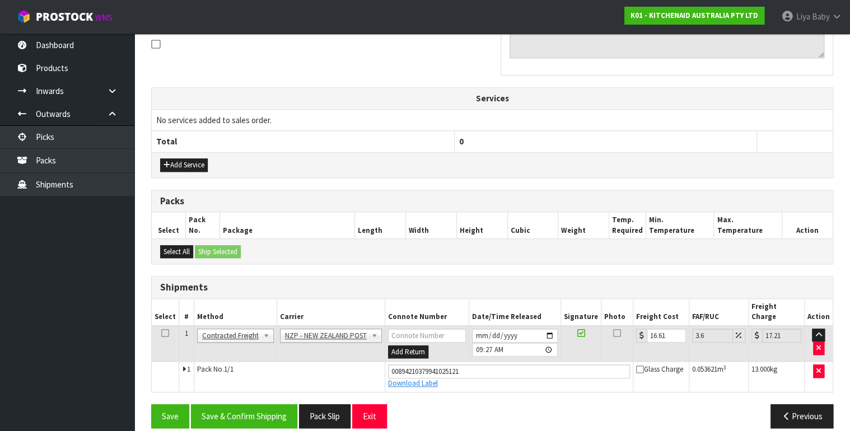
click at [161, 333] on icon at bounding box center [165, 333] width 8 height 1
click at [268, 404] on button "Save & Confirm Shipping" at bounding box center [244, 416] width 106 height 24
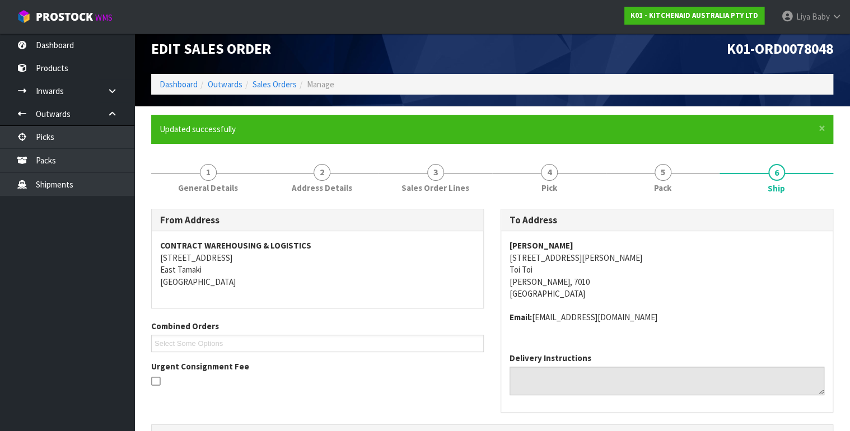
scroll to position [0, 0]
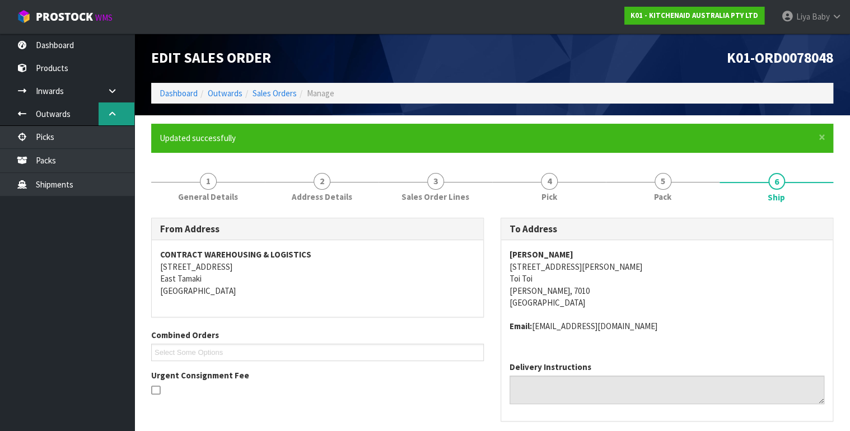
click at [121, 116] on link at bounding box center [117, 113] width 36 height 23
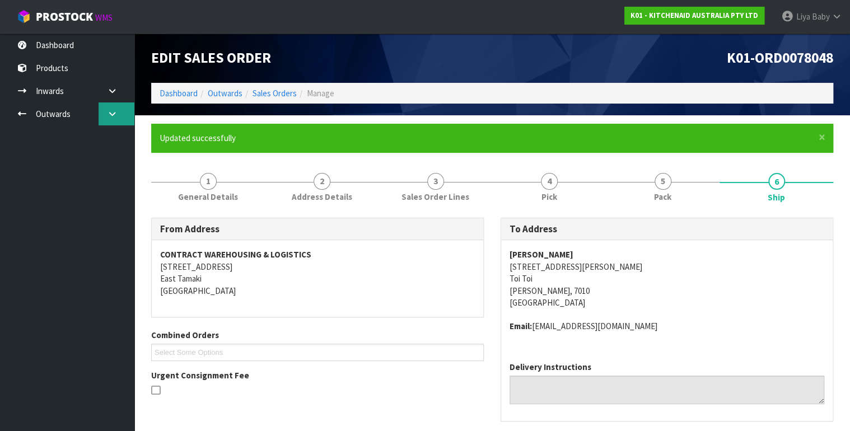
click at [120, 116] on link at bounding box center [117, 113] width 36 height 23
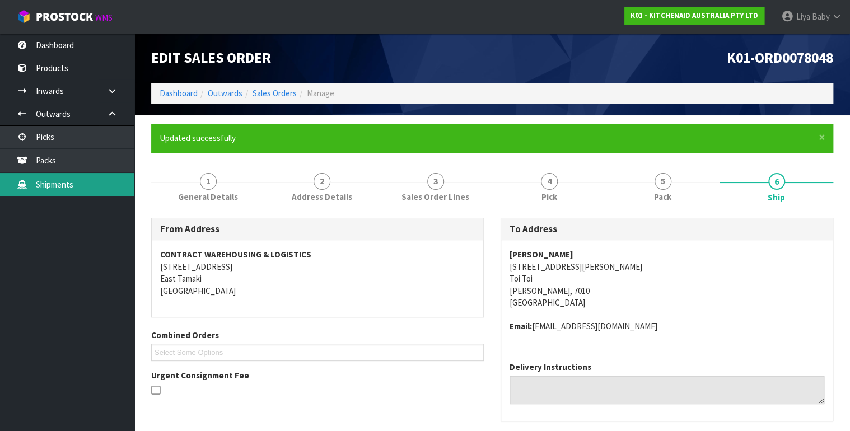
click at [55, 188] on link "Shipments" at bounding box center [67, 184] width 134 height 23
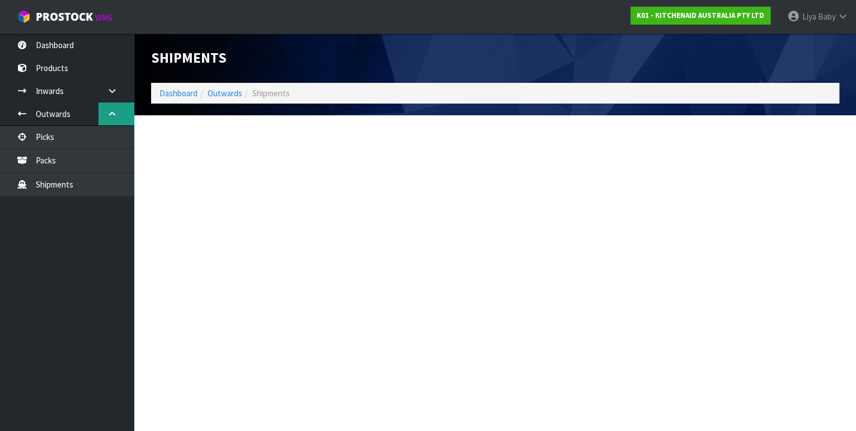
click at [110, 114] on icon at bounding box center [112, 114] width 11 height 8
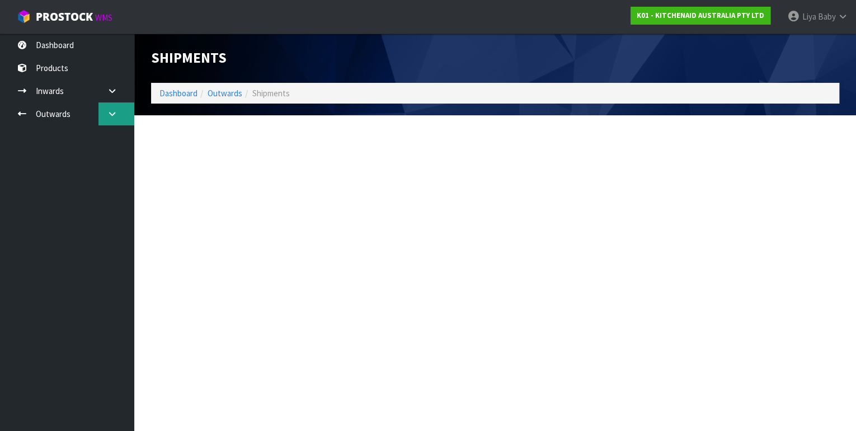
click at [110, 114] on icon at bounding box center [112, 114] width 11 height 8
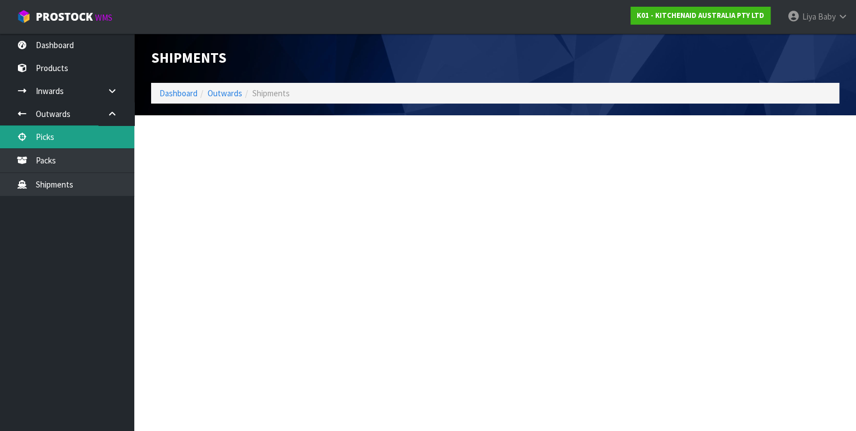
click at [82, 132] on link "Picks" at bounding box center [67, 136] width 134 height 23
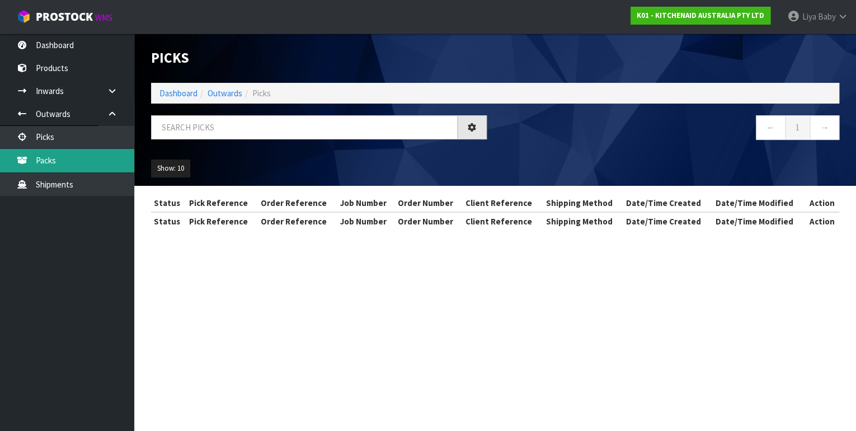
click at [81, 154] on link "Packs" at bounding box center [67, 160] width 134 height 23
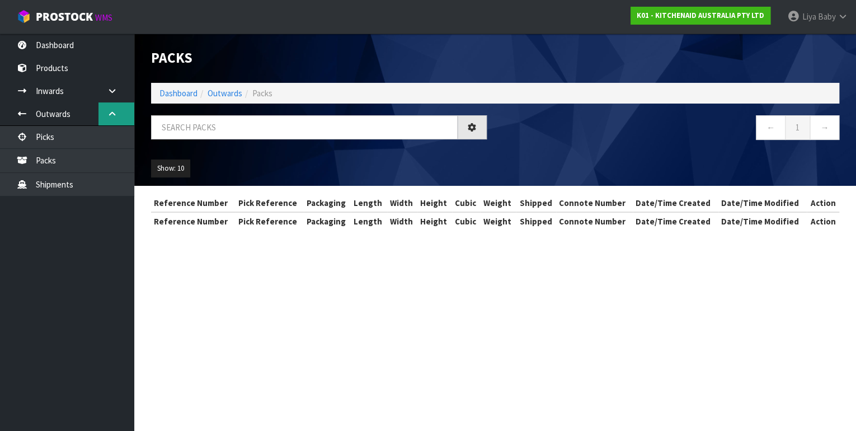
click at [101, 112] on link at bounding box center [117, 113] width 36 height 23
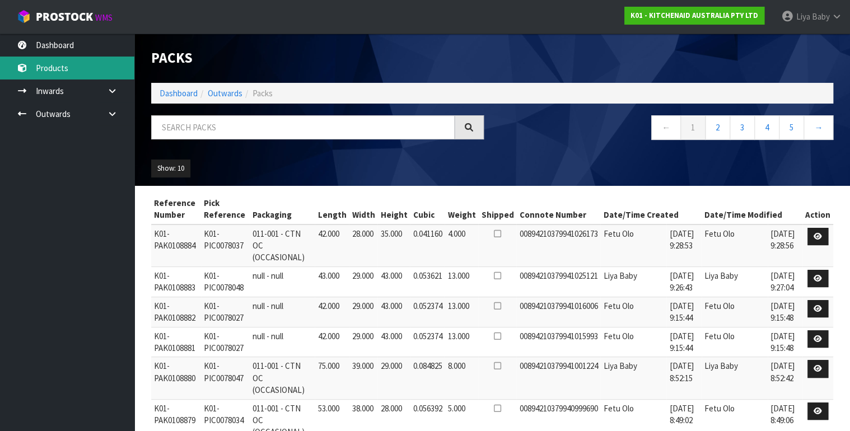
click at [97, 71] on link "Products" at bounding box center [67, 68] width 134 height 23
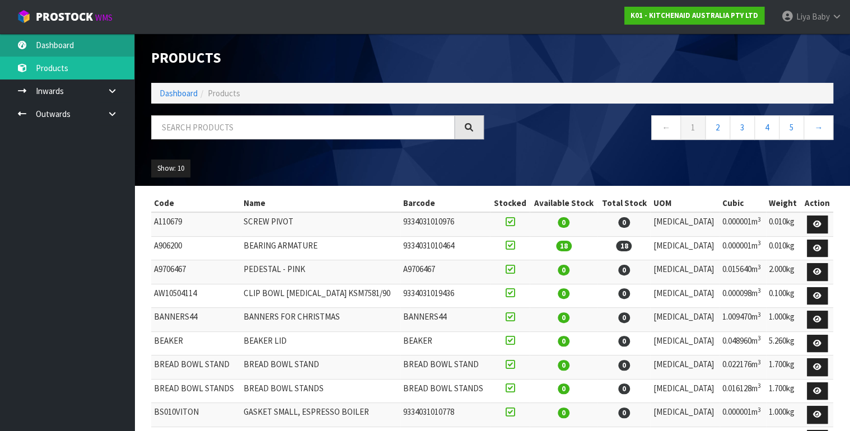
click at [89, 49] on link "Dashboard" at bounding box center [67, 45] width 134 height 23
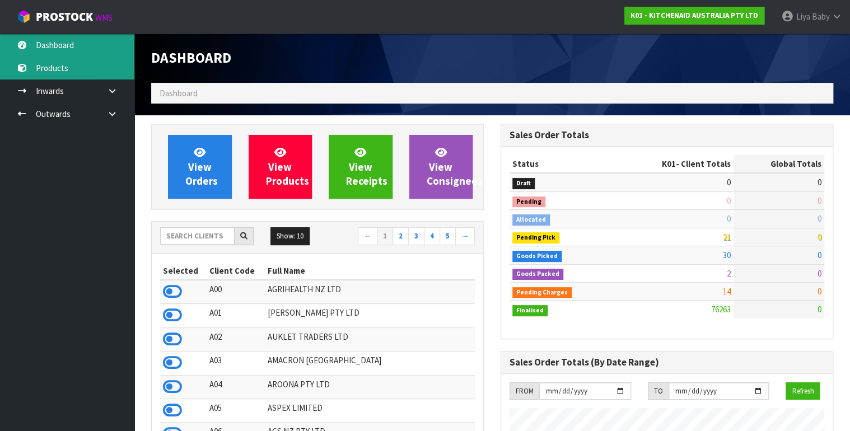
scroll to position [844, 349]
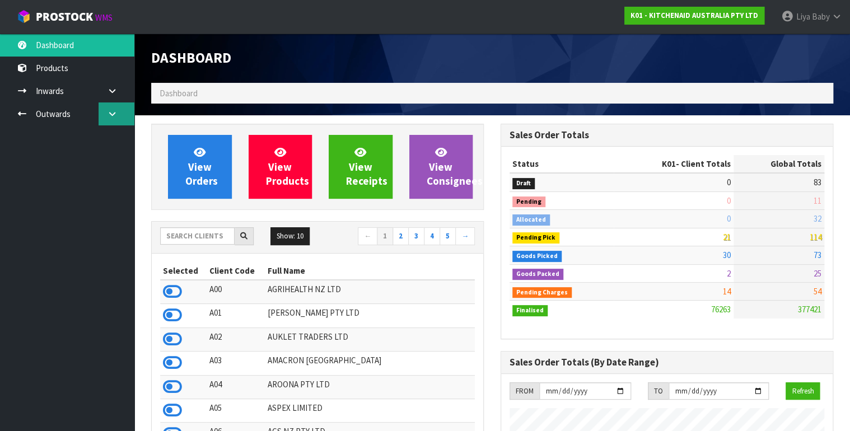
click at [118, 111] on link at bounding box center [117, 113] width 36 height 23
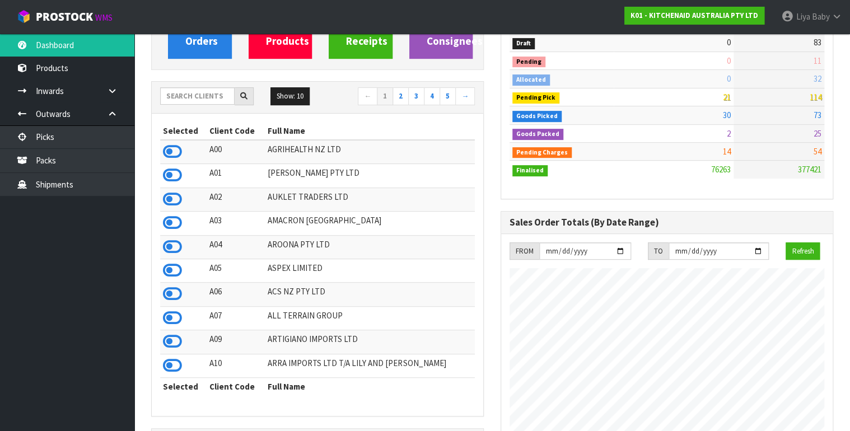
scroll to position [0, 0]
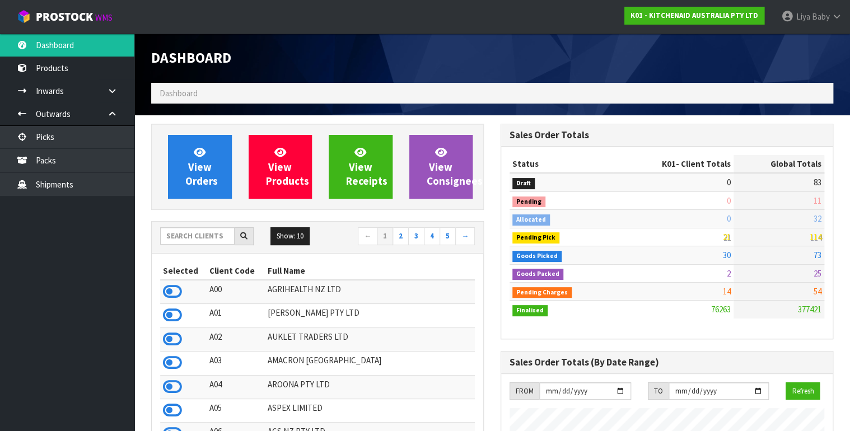
click at [195, 92] on span "Dashboard" at bounding box center [179, 93] width 38 height 11
click at [200, 188] on link "View Orders" at bounding box center [200, 167] width 64 height 64
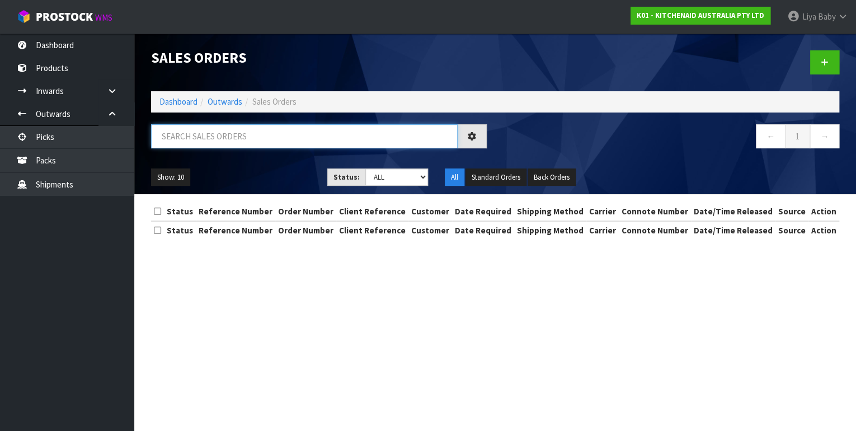
click at [238, 143] on input "text" at bounding box center [304, 136] width 307 height 24
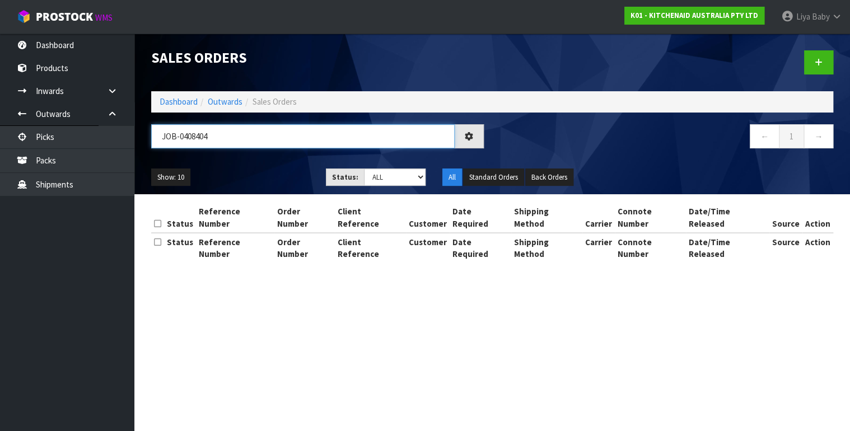
type input "JOB-0408404"
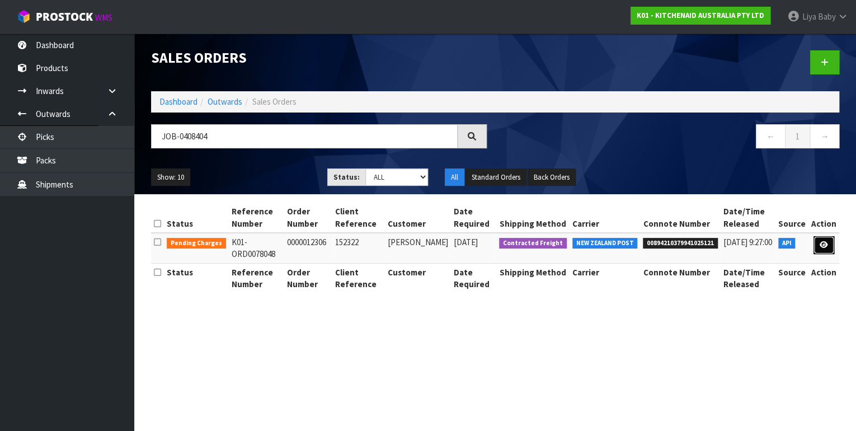
click at [821, 242] on icon at bounding box center [824, 244] width 8 height 7
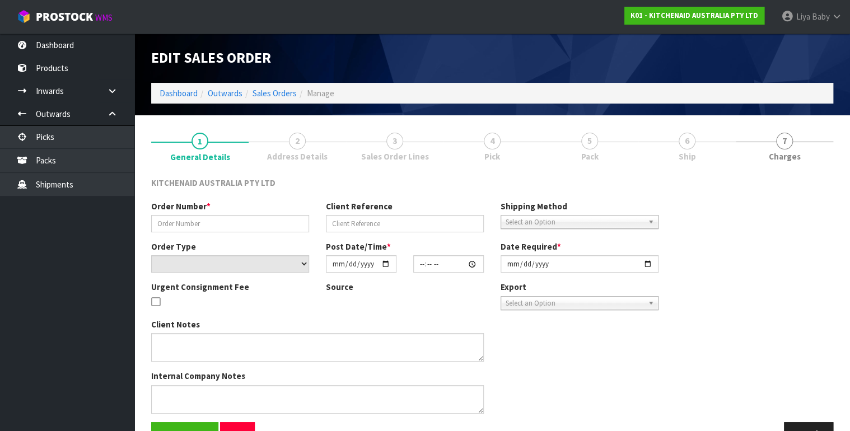
type input "0000012306"
type input "152322"
select select "number:0"
type input "[DATE]"
type input "11:31:31.000"
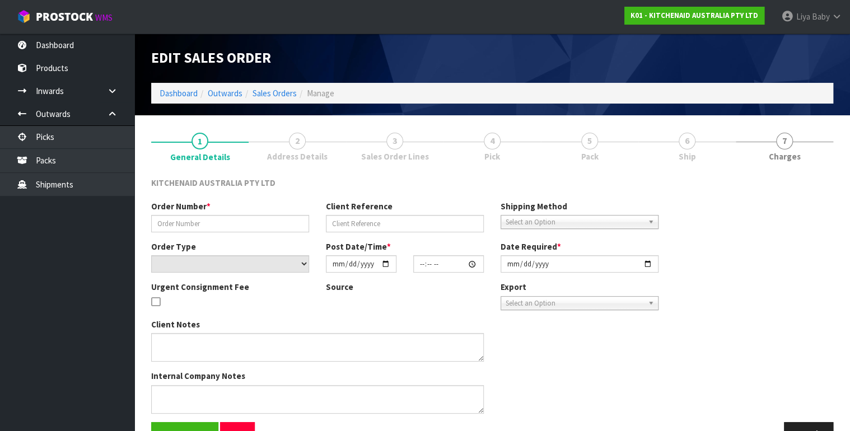
type input "[DATE]"
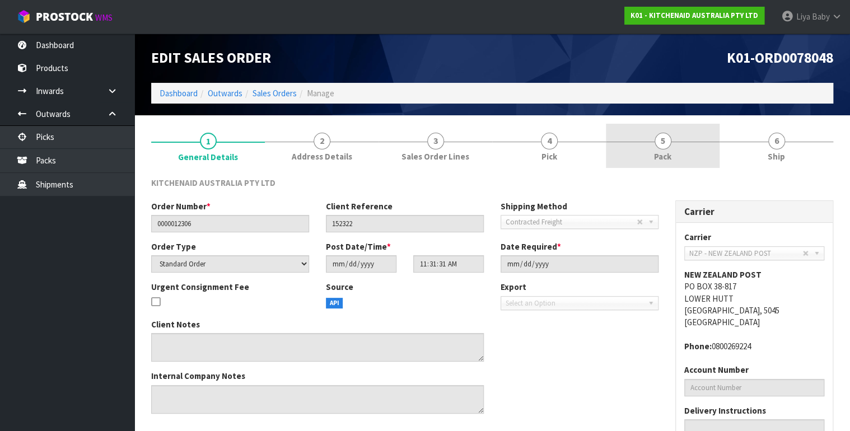
click at [664, 140] on span "5" at bounding box center [662, 141] width 17 height 17
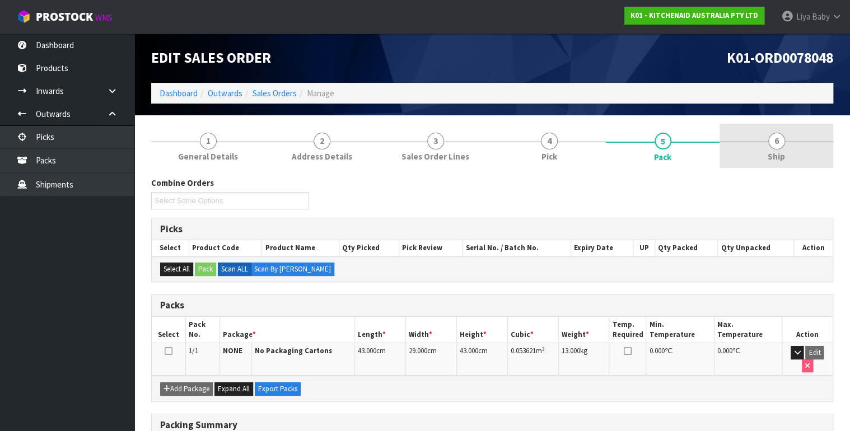
click at [781, 153] on span "Ship" at bounding box center [775, 157] width 17 height 12
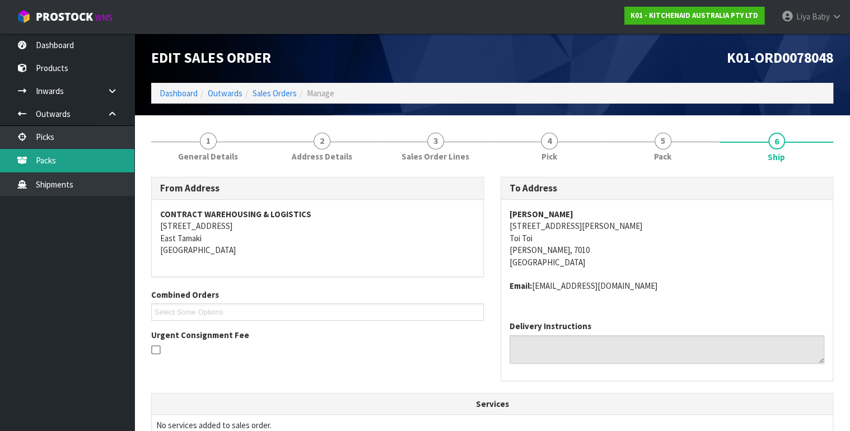
click at [84, 151] on link "Packs" at bounding box center [67, 160] width 134 height 23
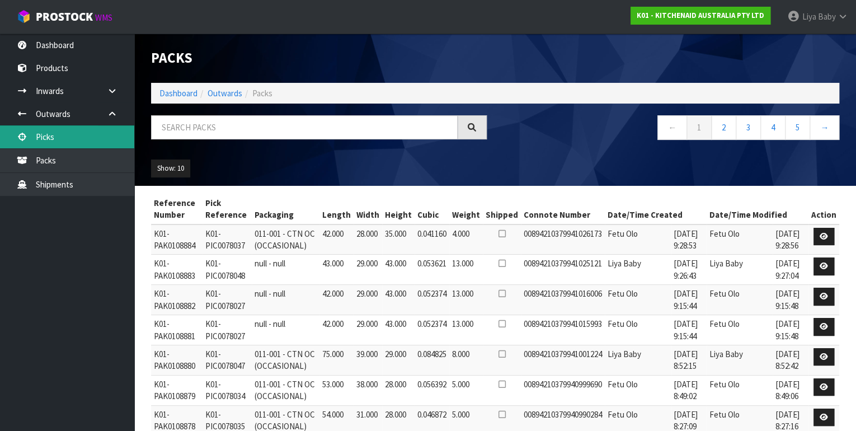
click at [81, 139] on link "Picks" at bounding box center [67, 136] width 134 height 23
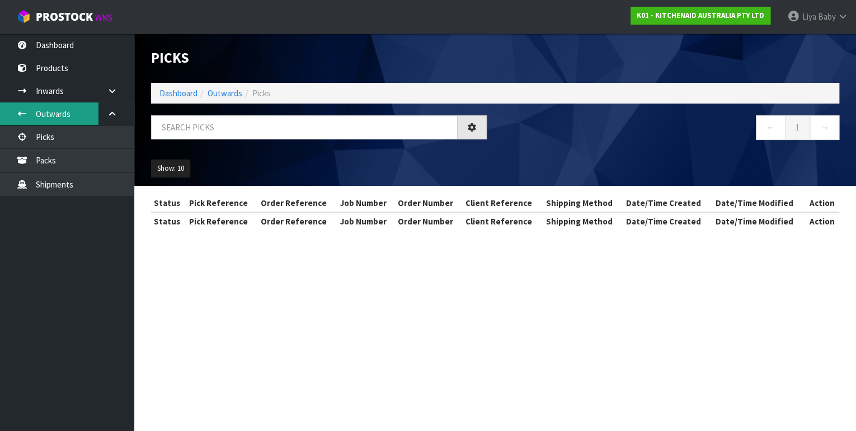
click at [78, 113] on link "Outwards" at bounding box center [67, 113] width 134 height 23
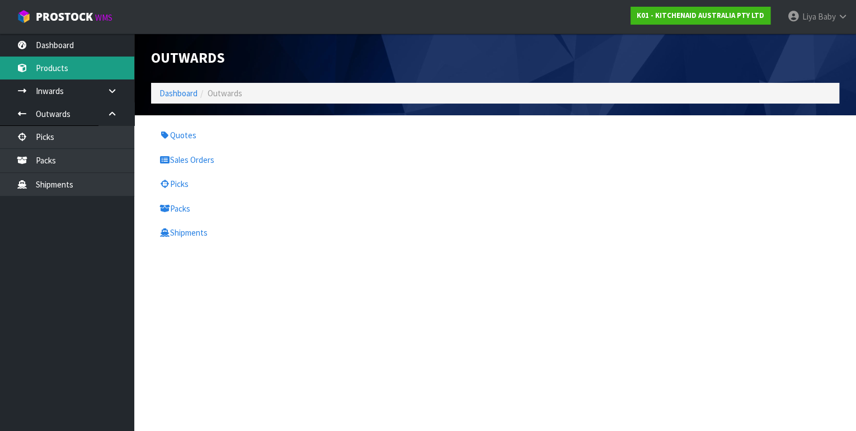
click at [57, 74] on link "Products" at bounding box center [67, 68] width 134 height 23
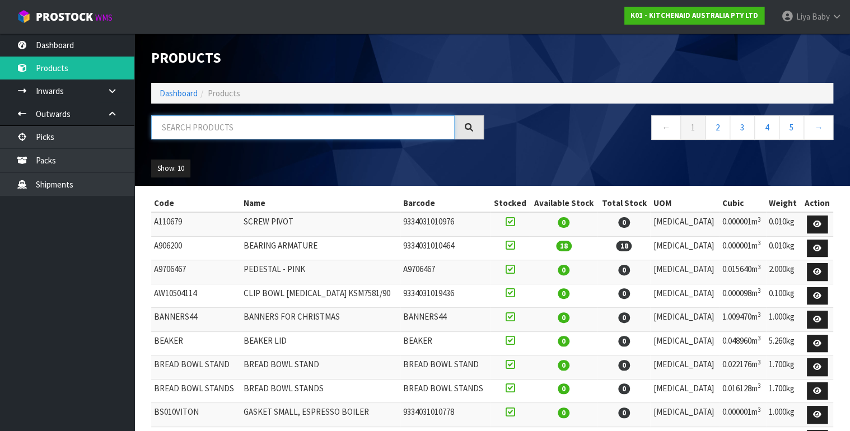
click at [236, 132] on input "text" at bounding box center [302, 127] width 303 height 24
type input "JOB-0408404"
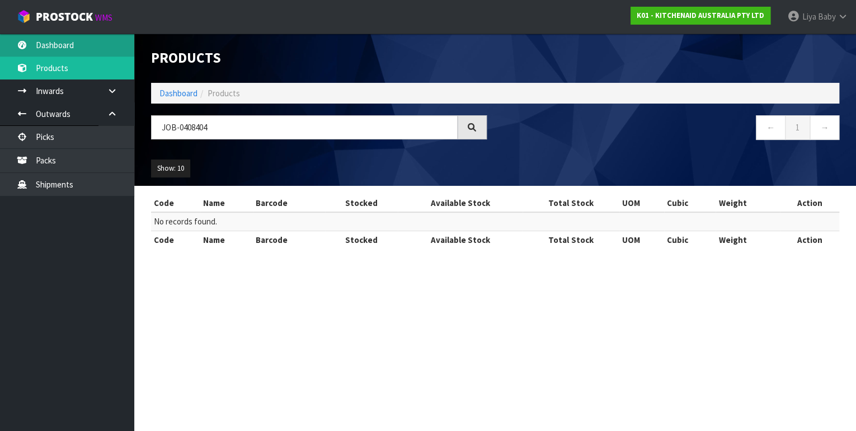
click at [58, 49] on link "Dashboard" at bounding box center [67, 45] width 134 height 23
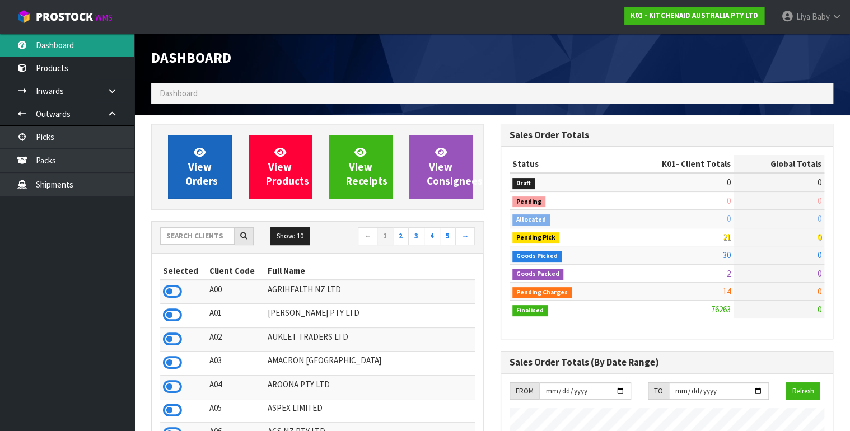
scroll to position [844, 349]
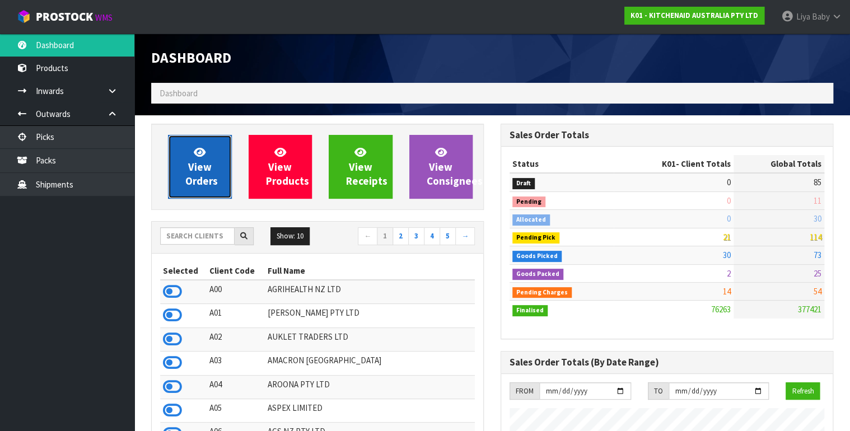
click at [212, 158] on link "View Orders" at bounding box center [200, 167] width 64 height 64
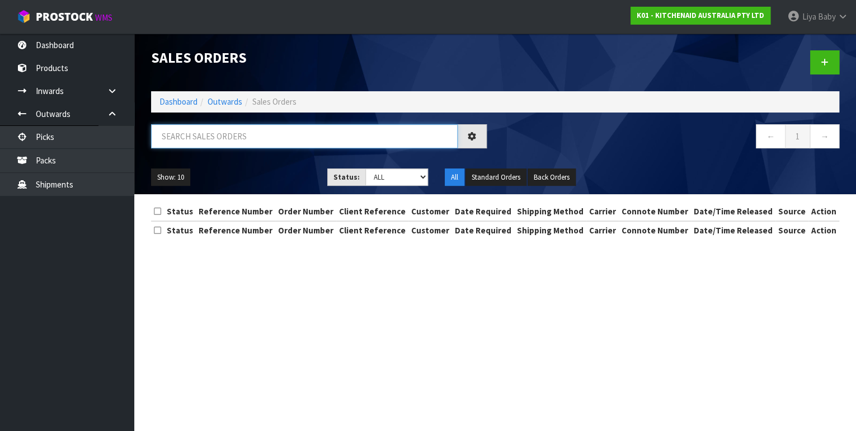
click at [205, 137] on input "text" at bounding box center [304, 136] width 307 height 24
type input "JOB-0408404"
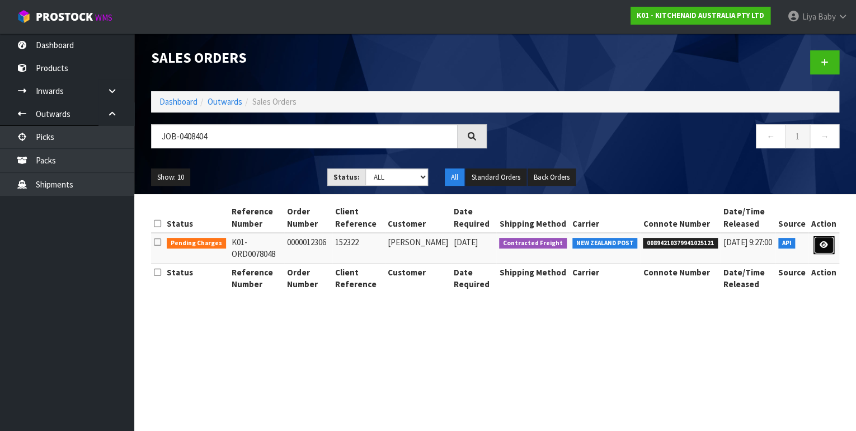
click at [821, 242] on icon at bounding box center [824, 244] width 8 height 7
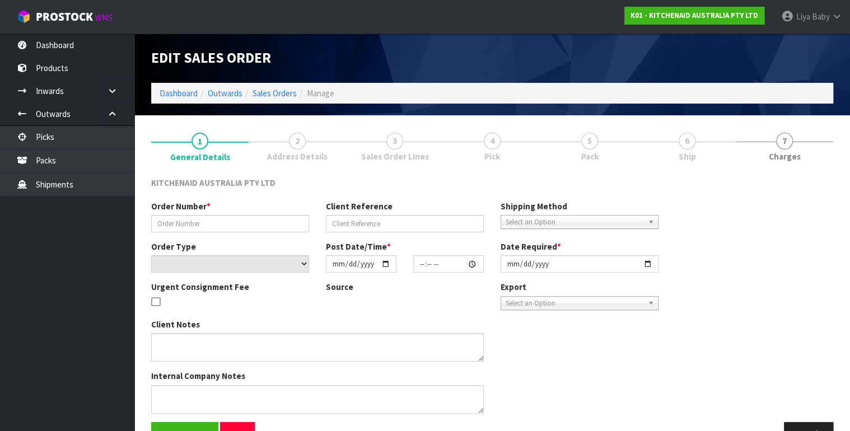
type input "0000012306"
type input "152322"
select select "number:0"
type input "[DATE]"
type input "11:31:31.000"
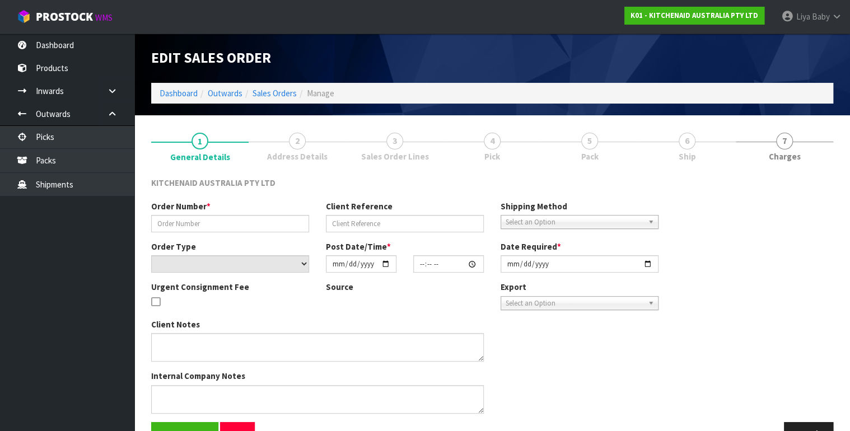
type input "[DATE]"
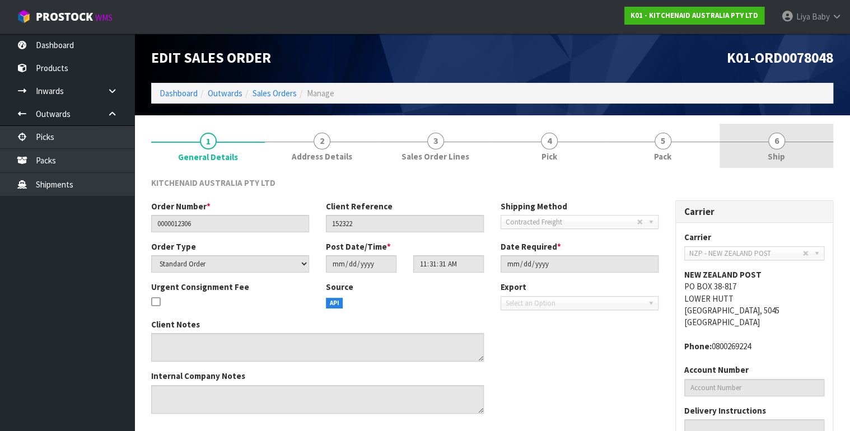
click at [766, 157] on link "6 Ship" at bounding box center [776, 146] width 114 height 44
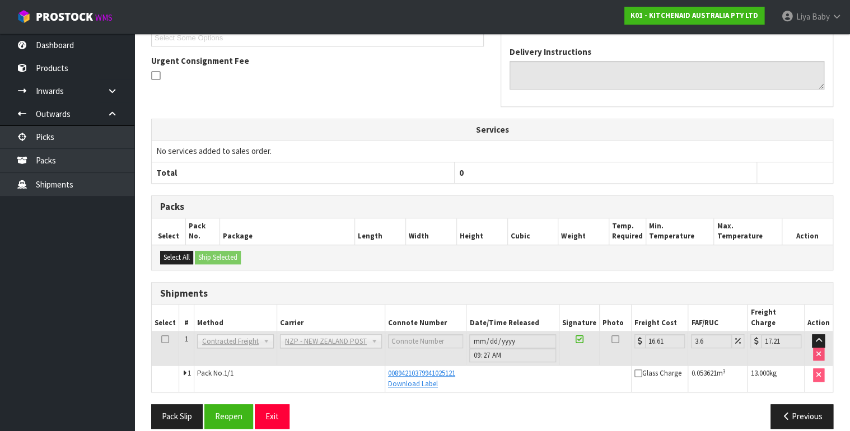
scroll to position [275, 0]
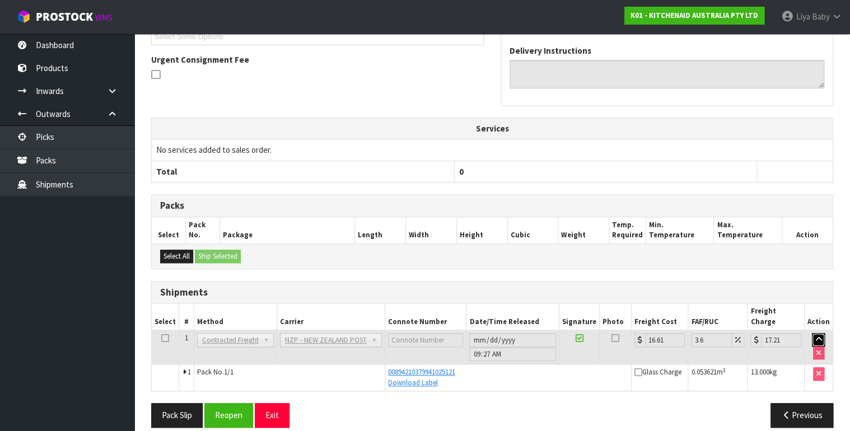
click at [817, 336] on icon "button" at bounding box center [818, 339] width 6 height 7
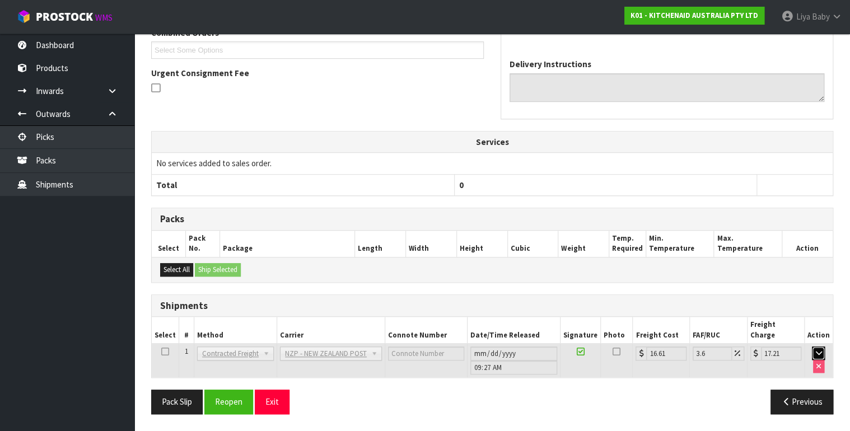
scroll to position [249, 0]
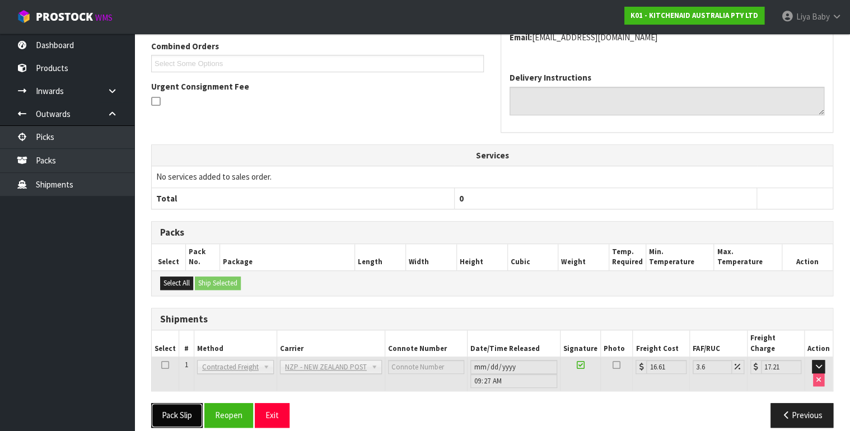
click at [182, 407] on button "Pack Slip" at bounding box center [176, 415] width 51 height 24
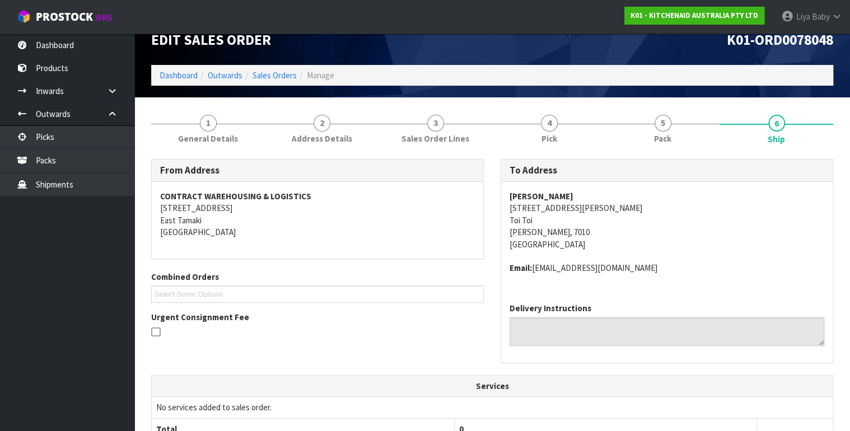
scroll to position [0, 0]
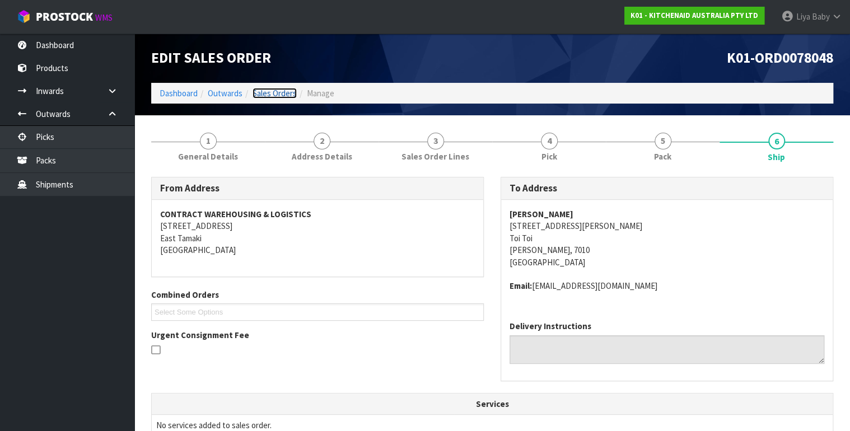
click at [274, 90] on link "Sales Orders" at bounding box center [274, 93] width 44 height 11
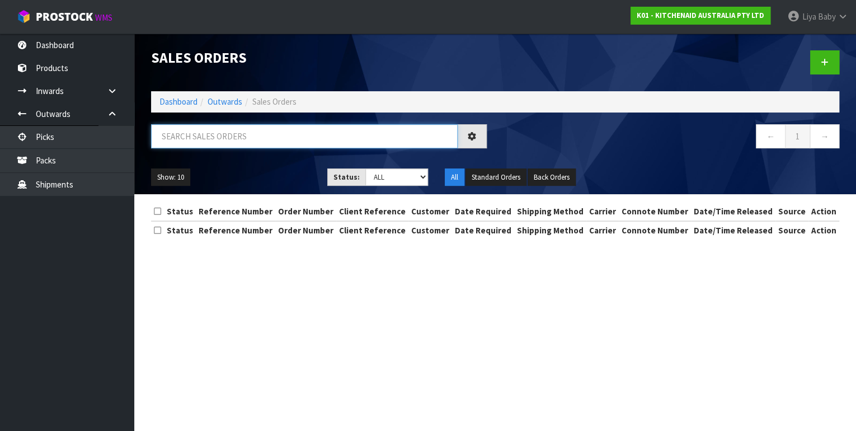
click at [207, 136] on input "text" at bounding box center [304, 136] width 307 height 24
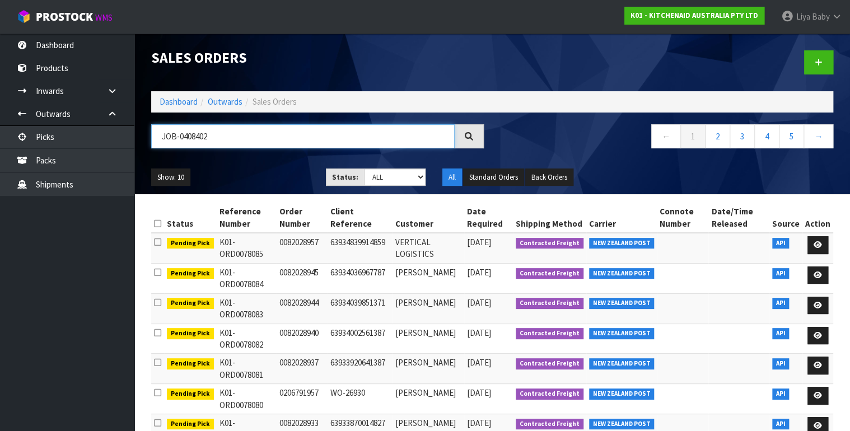
type input "JOB-0408402"
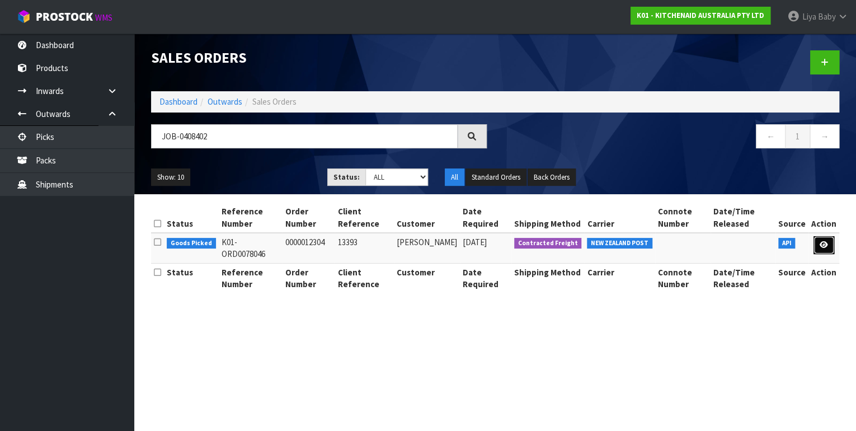
click at [817, 246] on link at bounding box center [824, 245] width 21 height 18
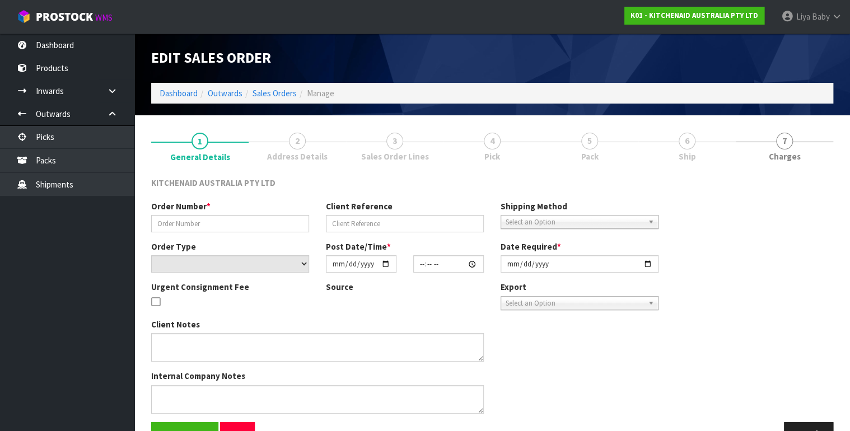
type input "0000012304"
type input "13393"
select select "number:0"
type input "[DATE]"
type input "11:31:28.000"
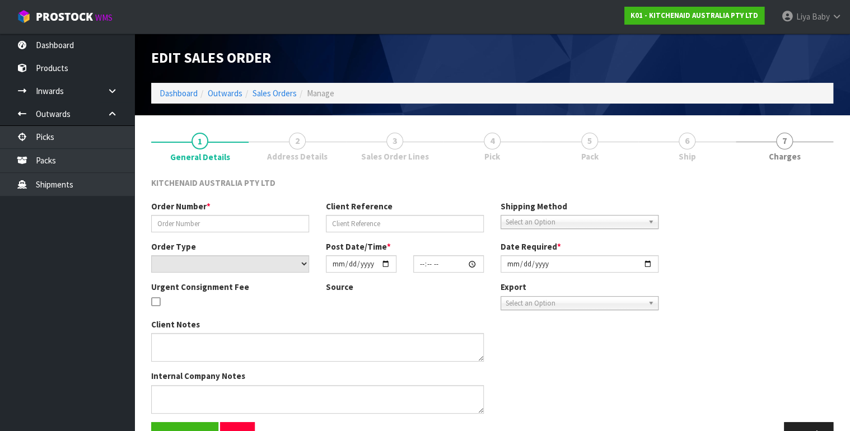
type input "[DATE]"
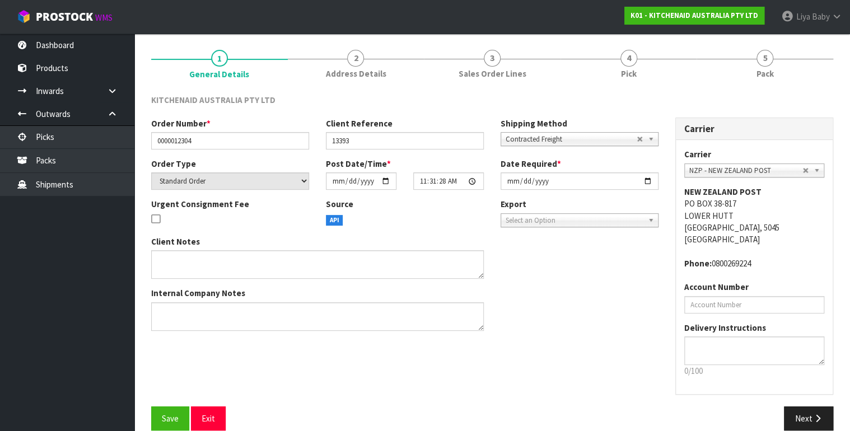
scroll to position [99, 0]
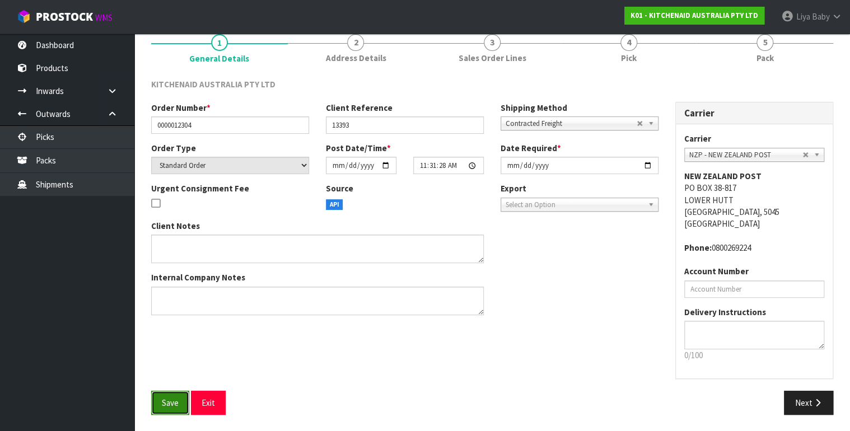
click at [165, 392] on button "Save" at bounding box center [170, 403] width 38 height 24
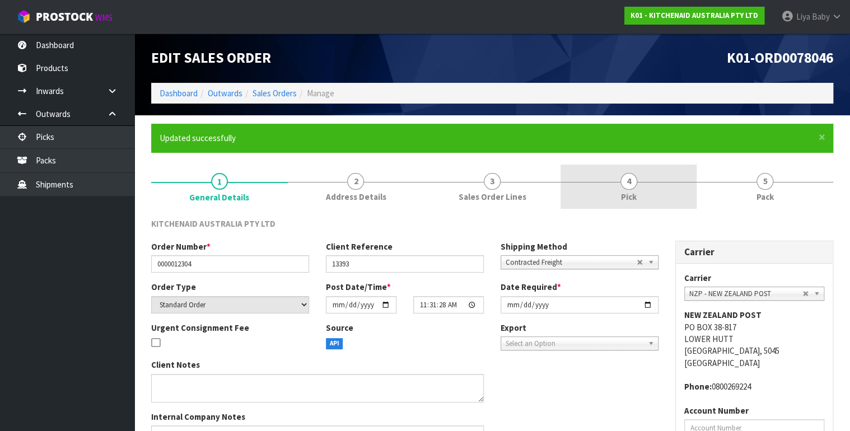
click at [640, 201] on link "4 Pick" at bounding box center [628, 187] width 137 height 44
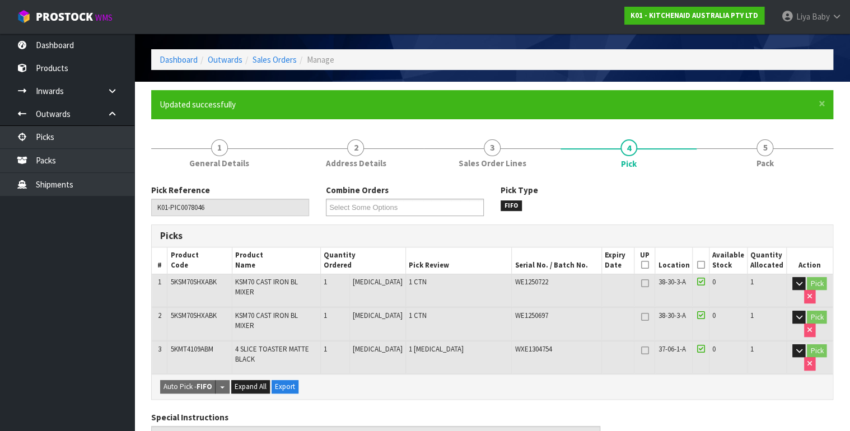
scroll to position [134, 0]
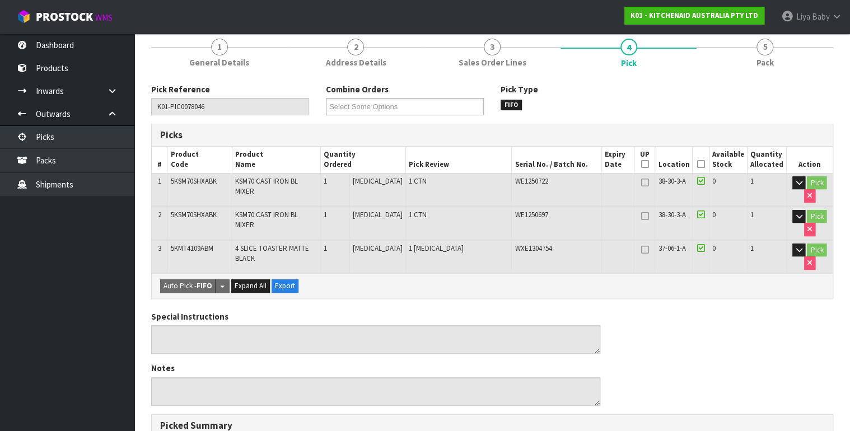
click at [704, 164] on icon at bounding box center [700, 164] width 8 height 1
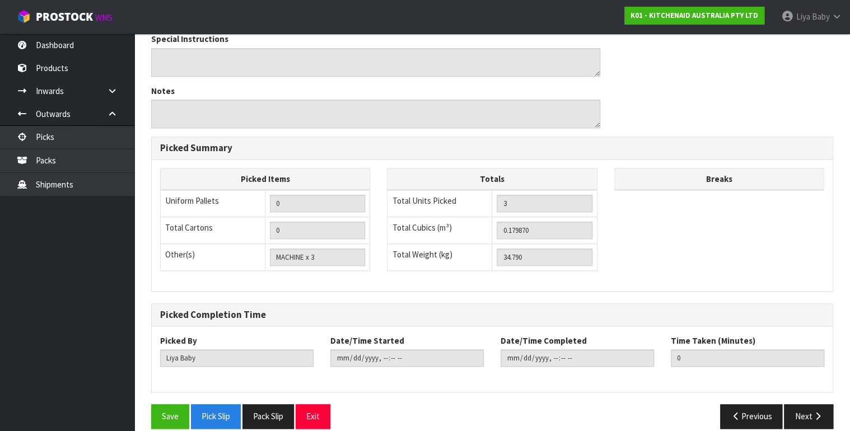
scroll to position [461, 0]
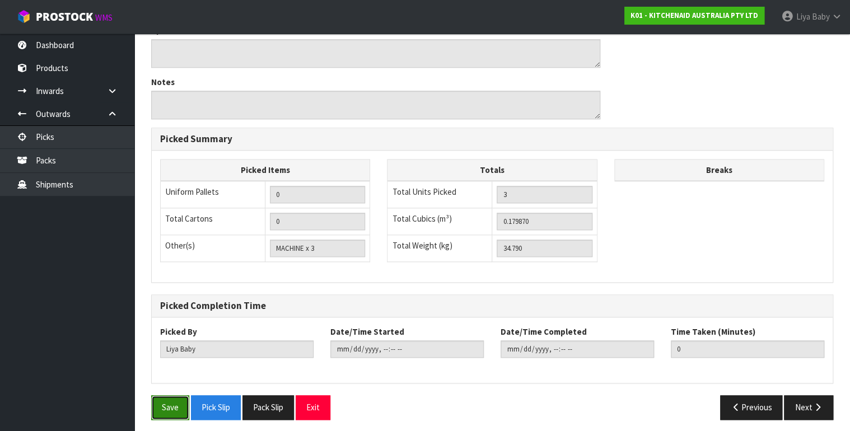
click at [161, 397] on button "Save" at bounding box center [170, 407] width 38 height 24
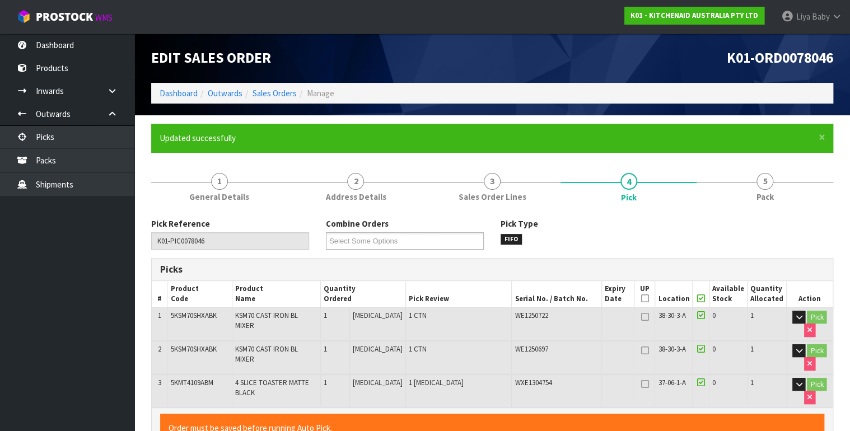
type input "[DATE]T09:46:17"
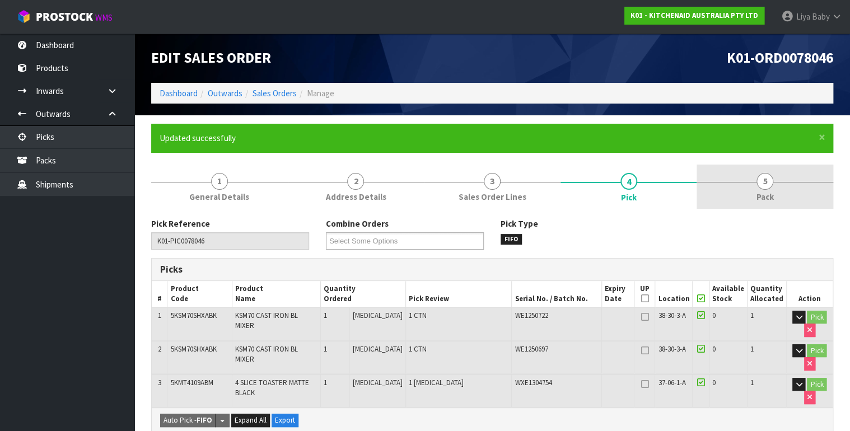
click at [788, 196] on link "5 Pack" at bounding box center [764, 187] width 137 height 44
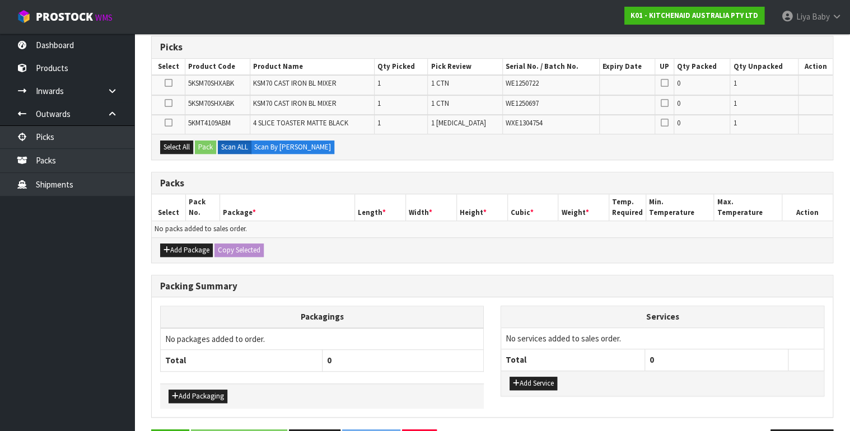
scroll to position [256, 0]
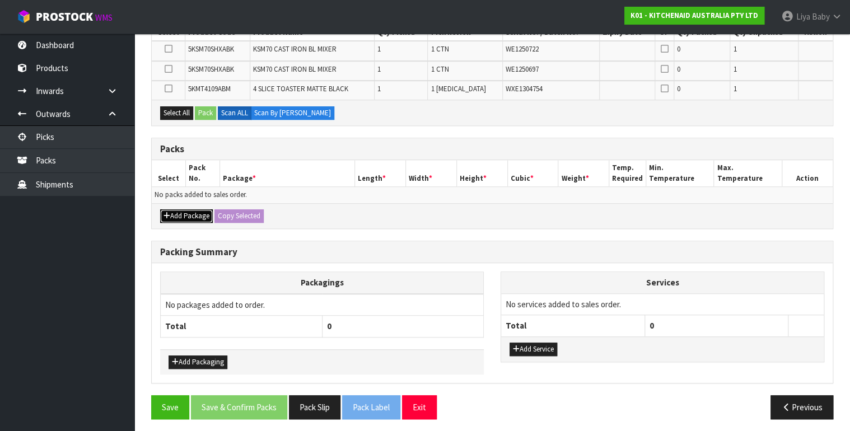
click at [176, 213] on button "Add Package" at bounding box center [186, 215] width 53 height 13
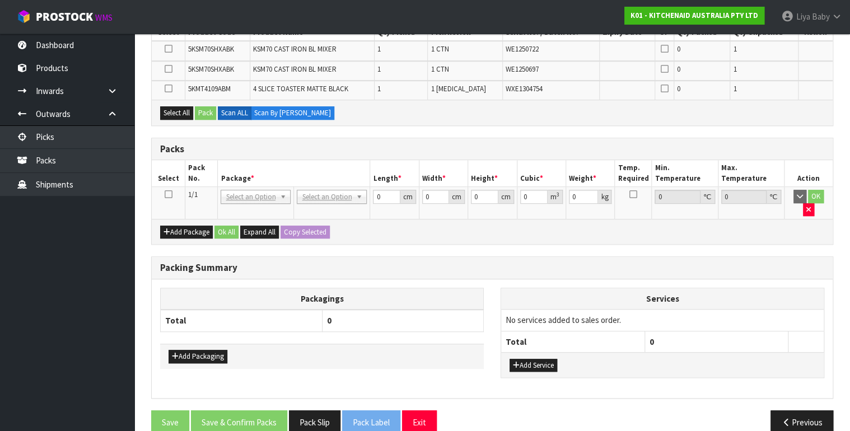
click at [166, 194] on icon at bounding box center [168, 194] width 8 height 1
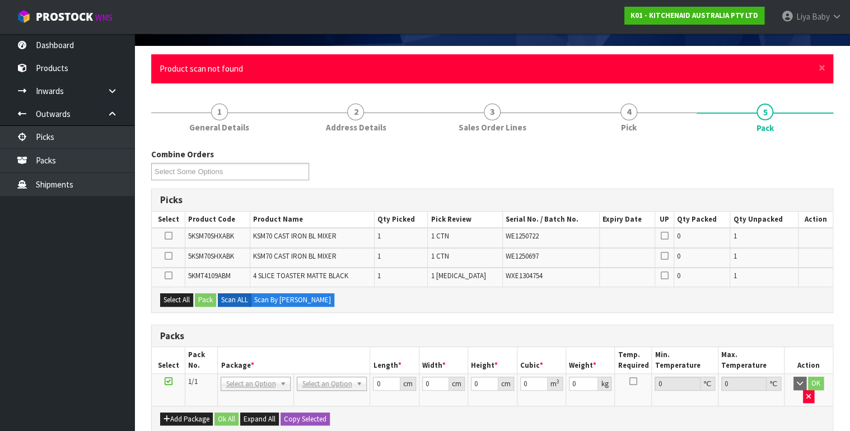
scroll to position [36, 0]
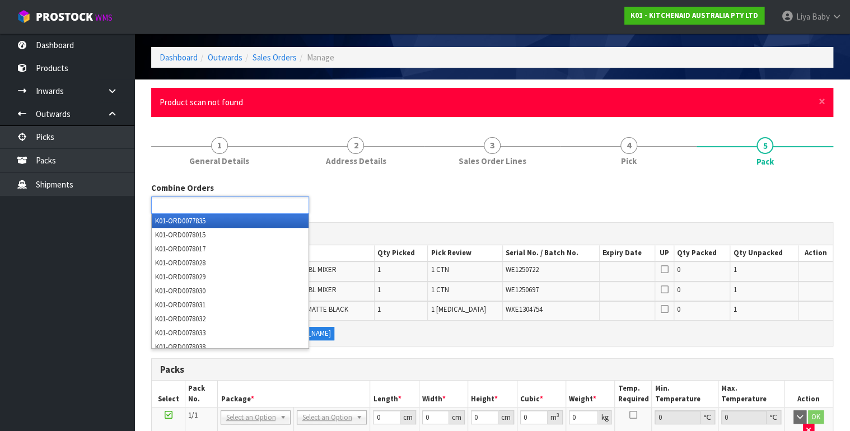
click at [256, 203] on ul at bounding box center [230, 204] width 158 height 17
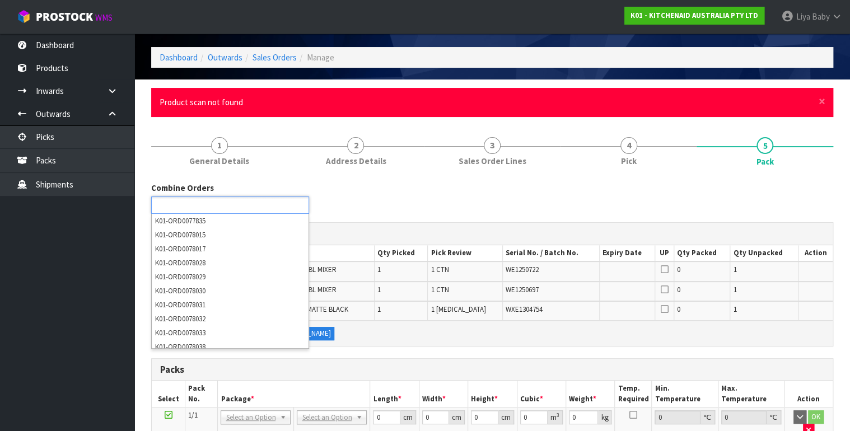
type input "Select Some Options"
click at [396, 209] on div "Combine Orders K01-ORD0077835 K01-ORD0078015 K01-ORD0078017 K01-ORD0078028 K01-…" at bounding box center [492, 202] width 699 height 40
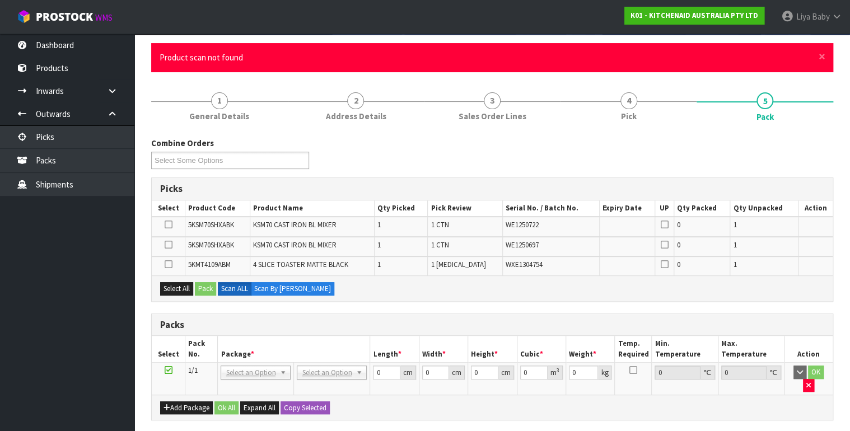
scroll to position [125, 0]
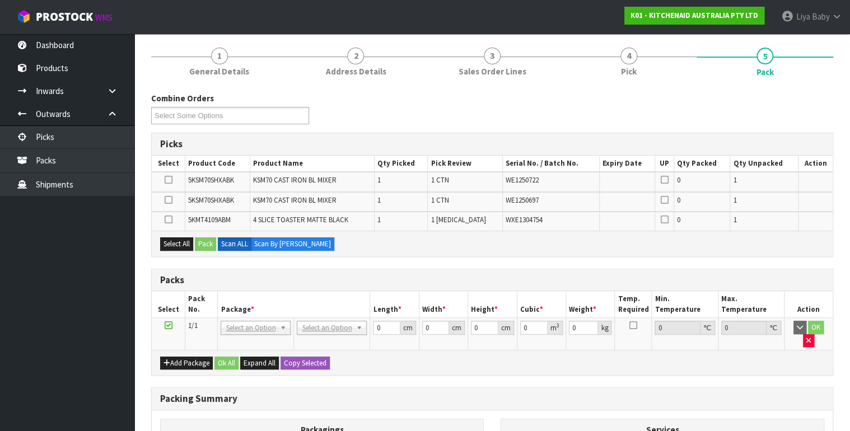
click at [169, 325] on icon at bounding box center [168, 325] width 8 height 1
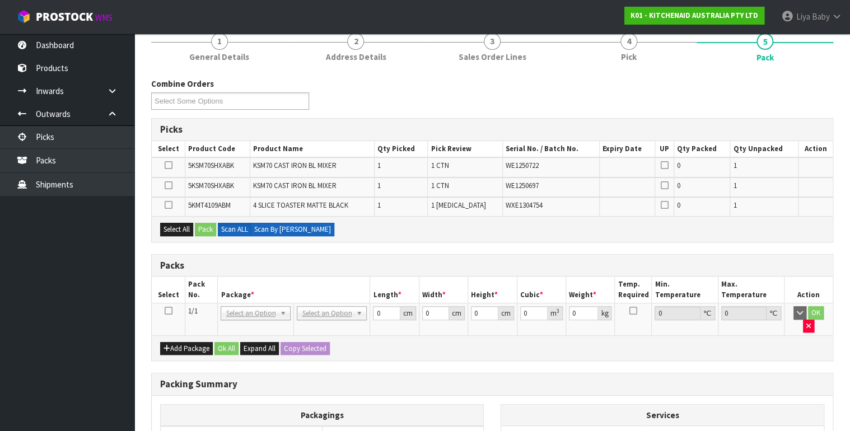
scroll to position [134, 0]
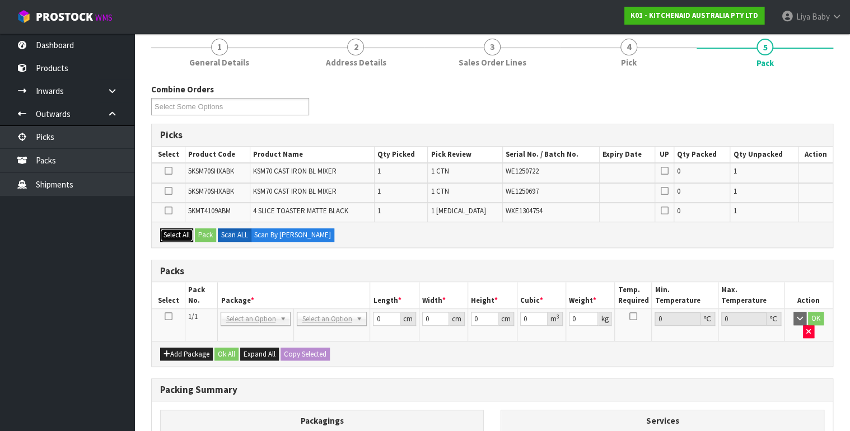
click at [182, 236] on button "Select All" at bounding box center [176, 234] width 33 height 13
click at [160, 228] on button "Select All" at bounding box center [176, 234] width 33 height 13
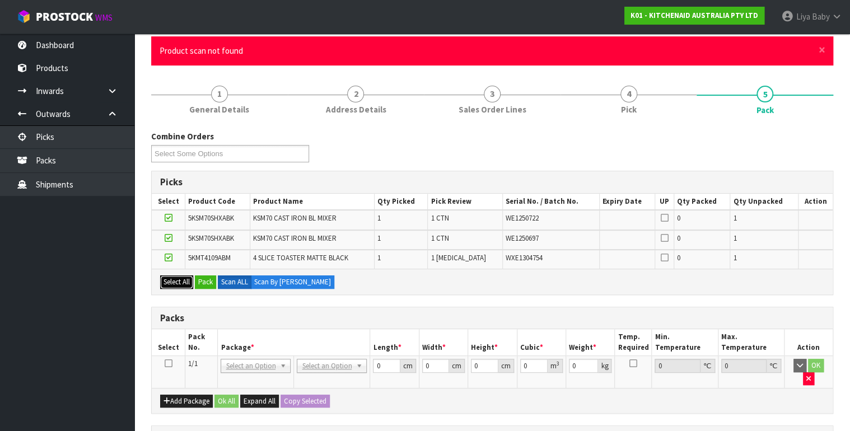
scroll to position [90, 0]
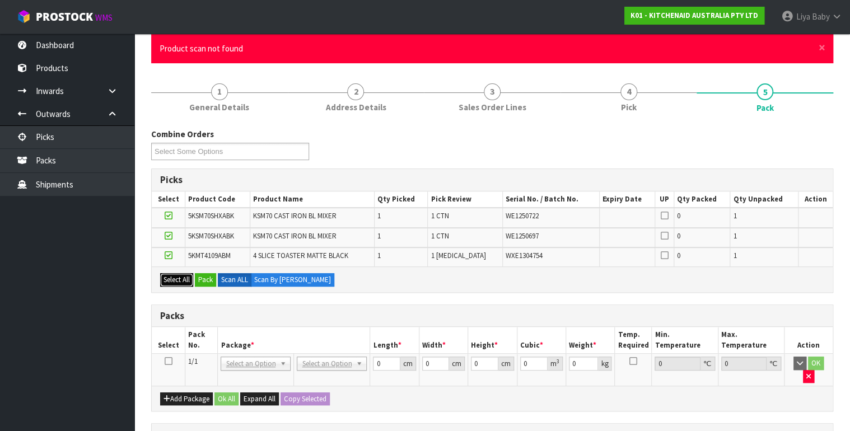
click at [177, 274] on button "Select All" at bounding box center [176, 279] width 33 height 13
click at [170, 255] on icon at bounding box center [168, 255] width 8 height 1
click at [0, 0] on input "checkbox" at bounding box center [0, 0] width 0 height 0
click at [167, 236] on icon at bounding box center [168, 236] width 8 height 1
click at [0, 0] on input "checkbox" at bounding box center [0, 0] width 0 height 0
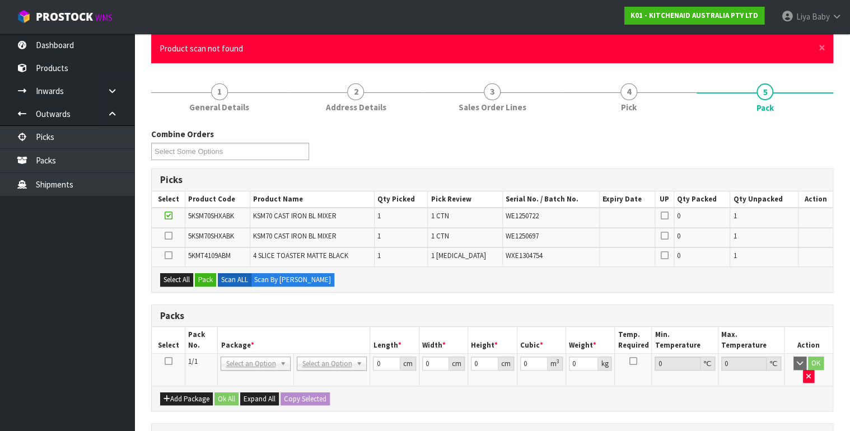
click at [170, 215] on icon at bounding box center [168, 215] width 8 height 1
click at [0, 0] on input "checkbox" at bounding box center [0, 0] width 0 height 0
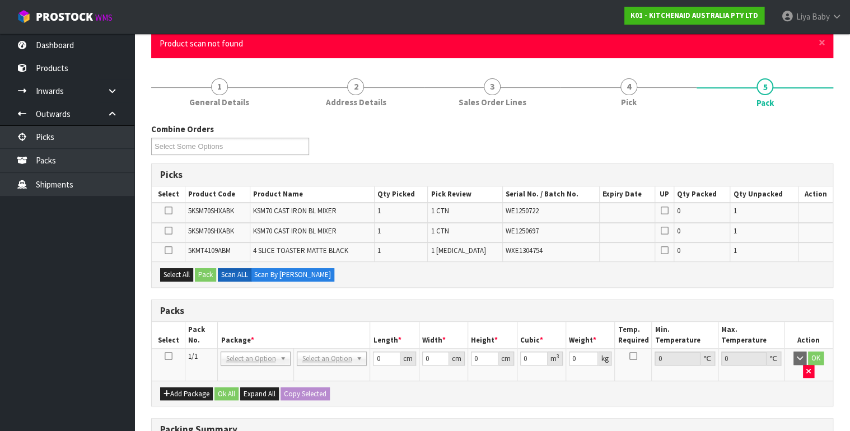
scroll to position [0, 0]
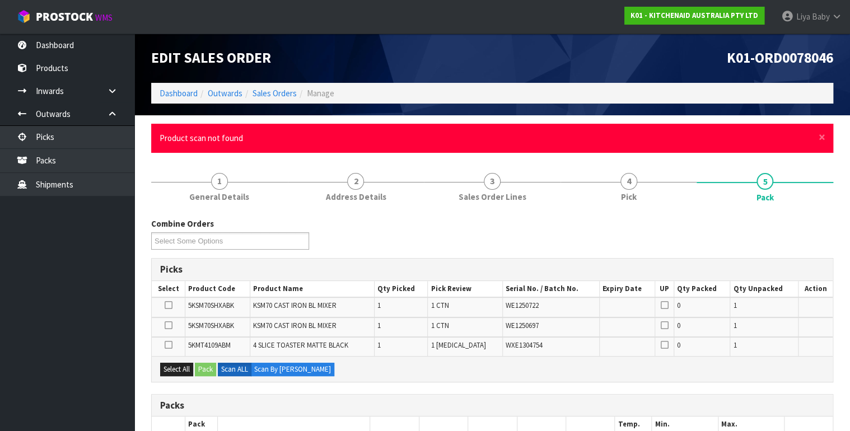
click at [233, 133] on span "Product scan not found" at bounding box center [201, 138] width 83 height 11
click at [822, 134] on span "×" at bounding box center [821, 137] width 7 height 16
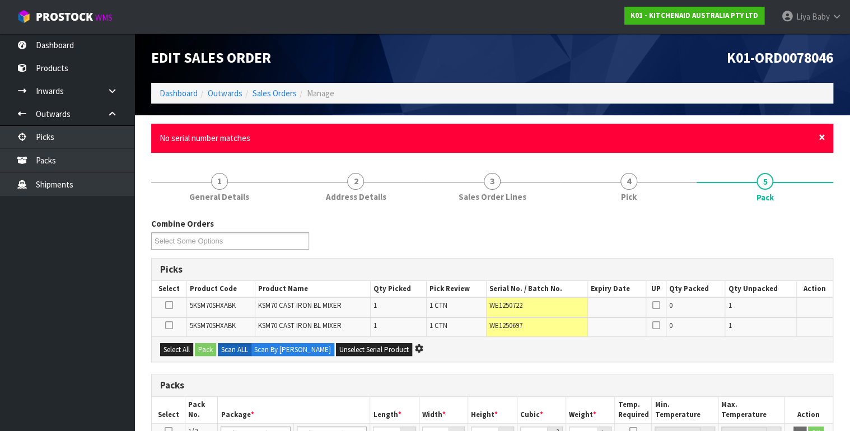
click at [824, 139] on span "×" at bounding box center [821, 137] width 7 height 16
click at [819, 137] on span "×" at bounding box center [821, 137] width 7 height 16
click at [821, 137] on span "×" at bounding box center [821, 137] width 7 height 16
click at [822, 140] on span "×" at bounding box center [821, 137] width 7 height 16
click at [823, 137] on span "×" at bounding box center [821, 137] width 7 height 16
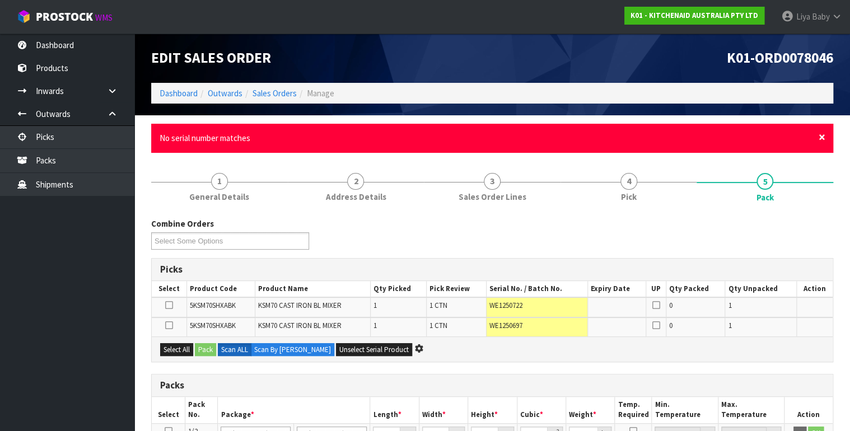
click at [819, 137] on span "×" at bounding box center [821, 137] width 7 height 16
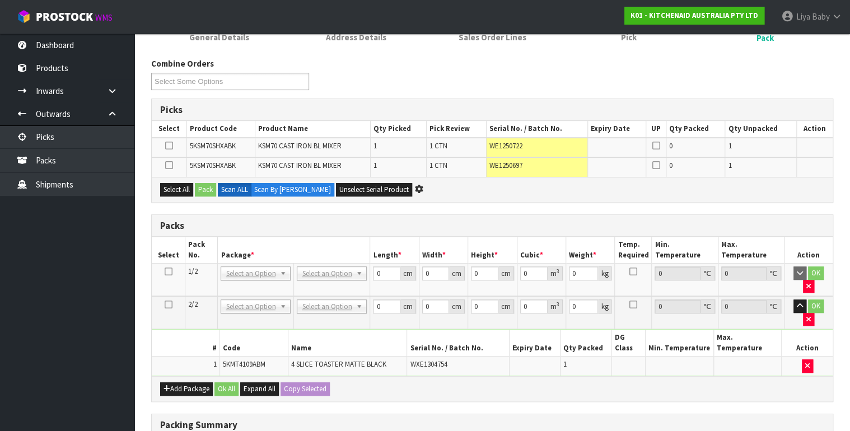
scroll to position [134, 0]
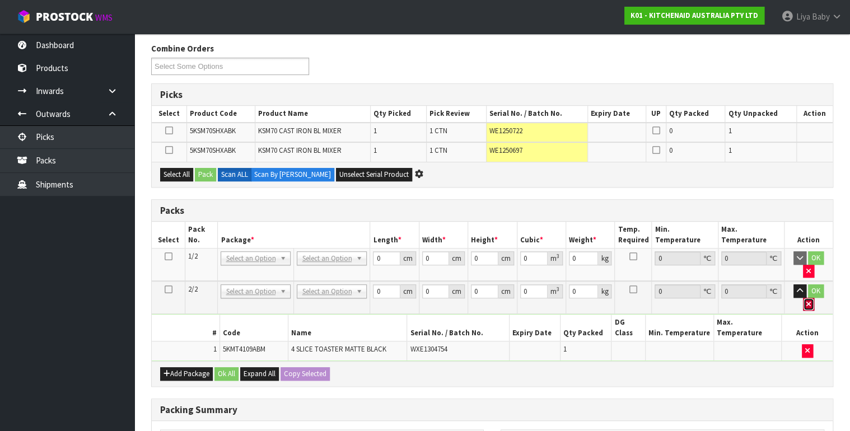
click at [811, 301] on icon "button" at bounding box center [808, 304] width 4 height 7
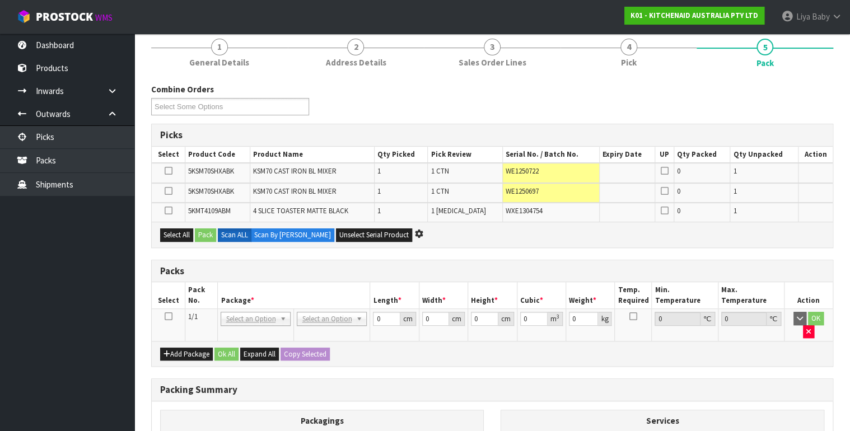
scroll to position [0, 0]
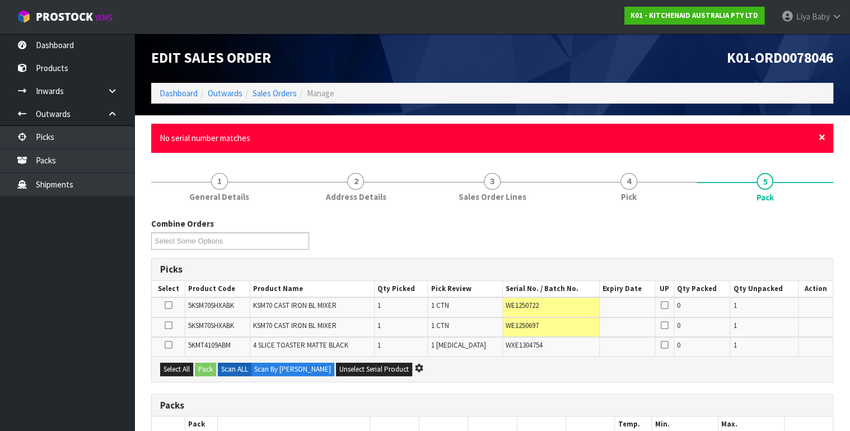
click at [822, 138] on span "×" at bounding box center [821, 137] width 7 height 16
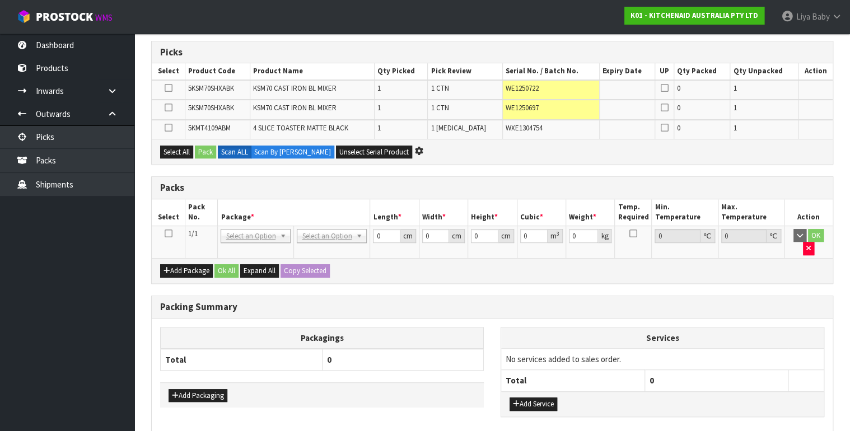
scroll to position [179, 0]
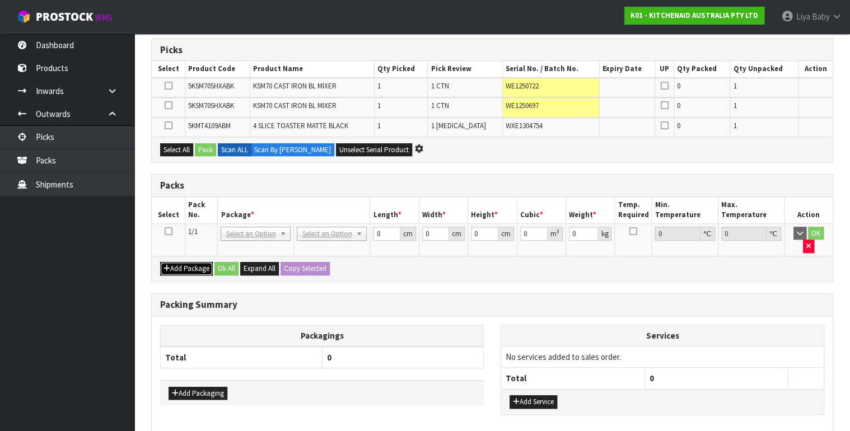
click at [195, 262] on button "Add Package" at bounding box center [186, 268] width 53 height 13
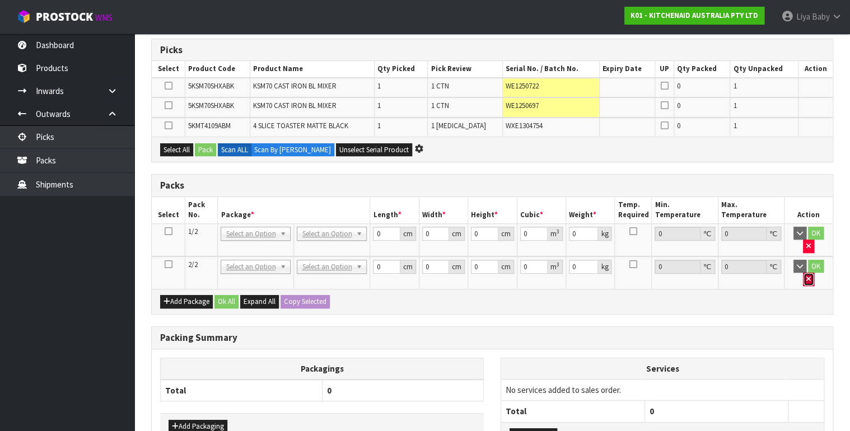
click at [814, 273] on button "button" at bounding box center [808, 279] width 11 height 13
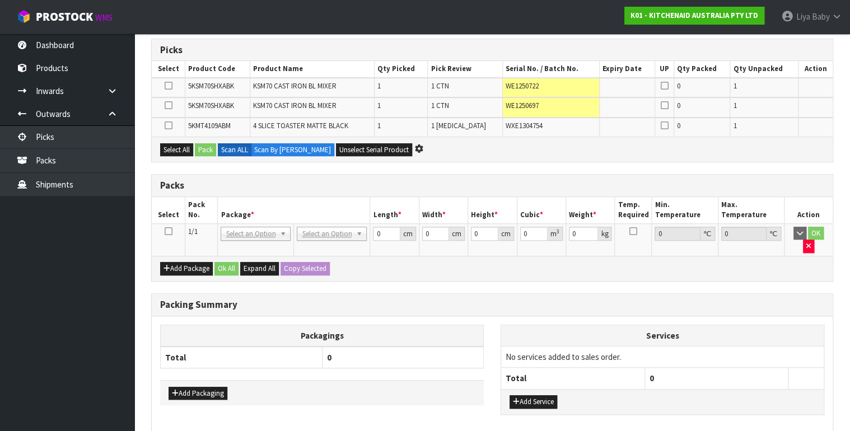
click at [168, 231] on icon at bounding box center [168, 231] width 8 height 1
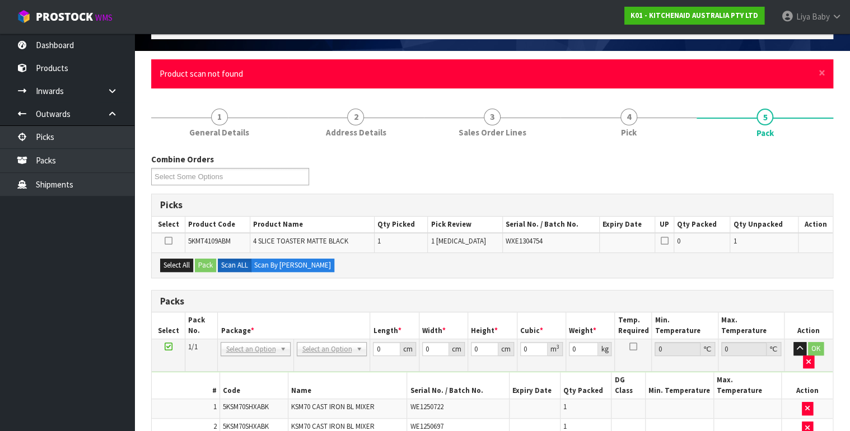
scroll to position [45, 0]
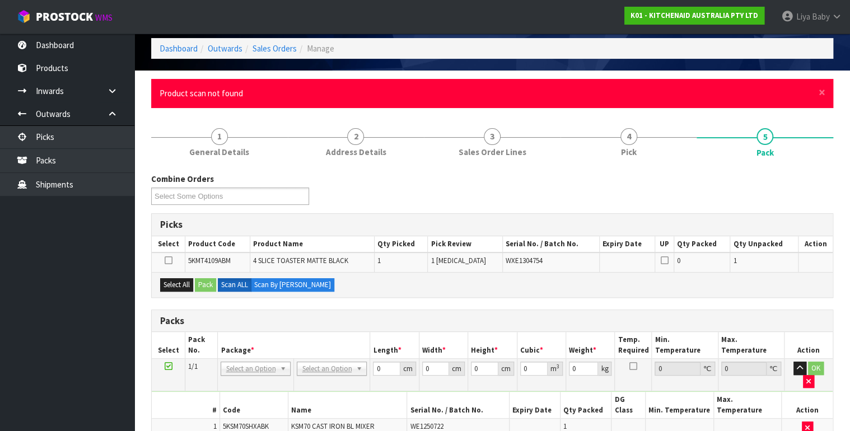
click at [826, 88] on div "× Close Product scan not found" at bounding box center [492, 93] width 682 height 29
click at [823, 92] on span "×" at bounding box center [821, 93] width 7 height 16
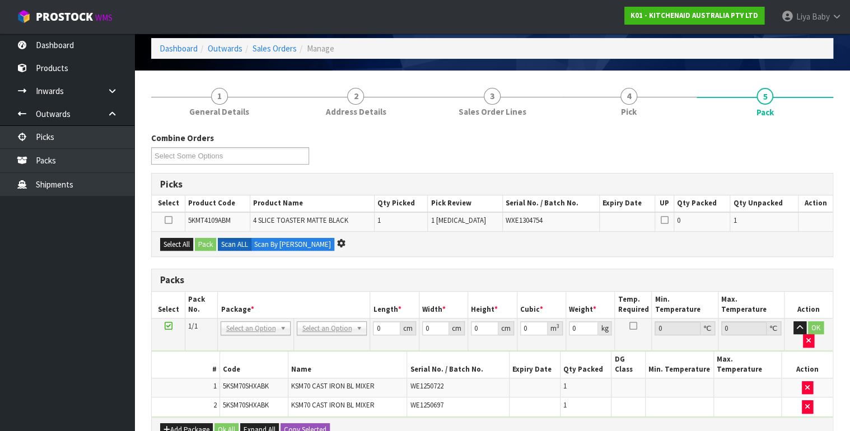
scroll to position [0, 0]
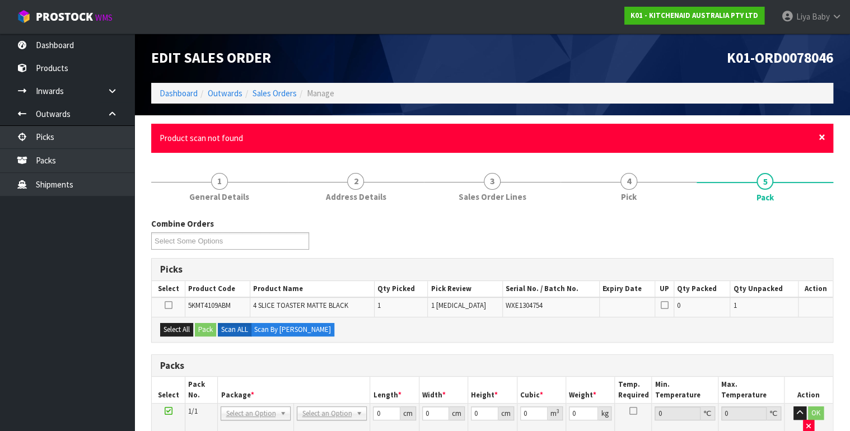
click at [822, 141] on span "×" at bounding box center [821, 137] width 7 height 16
click at [819, 135] on span "×" at bounding box center [821, 137] width 7 height 16
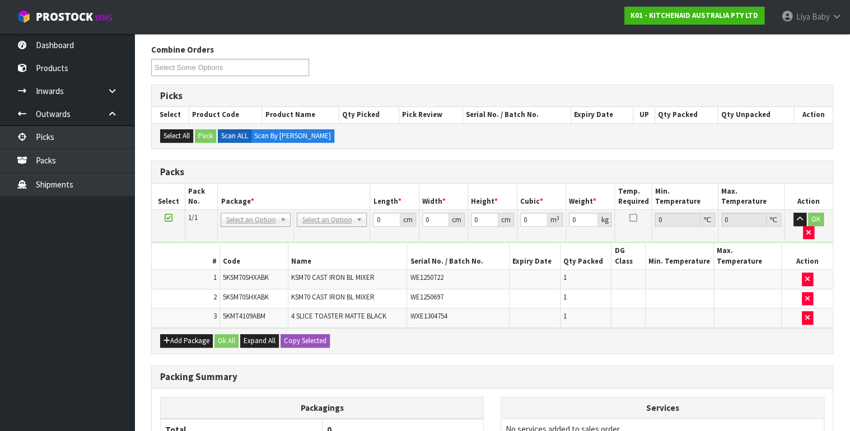
scroll to position [134, 0]
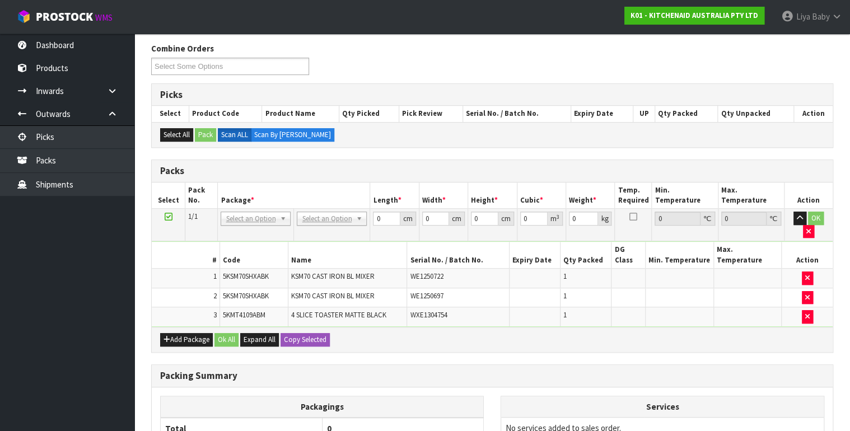
click at [166, 217] on icon at bounding box center [168, 217] width 8 height 1
click at [806, 313] on icon "button" at bounding box center [807, 316] width 4 height 7
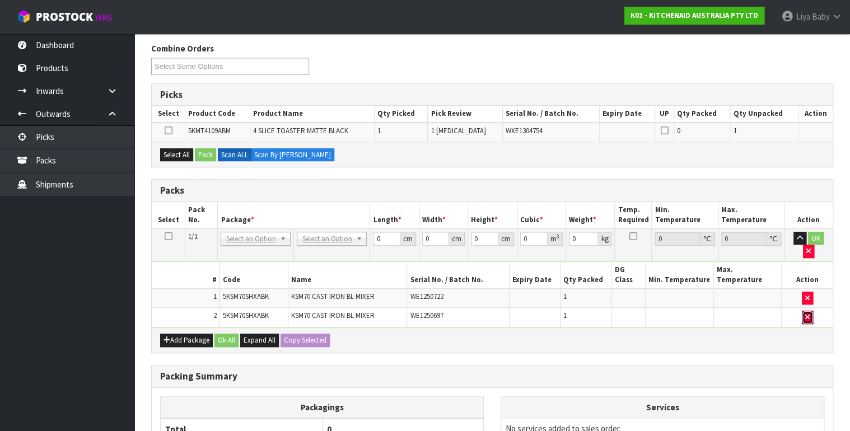
click at [806, 313] on icon "button" at bounding box center [807, 316] width 4 height 7
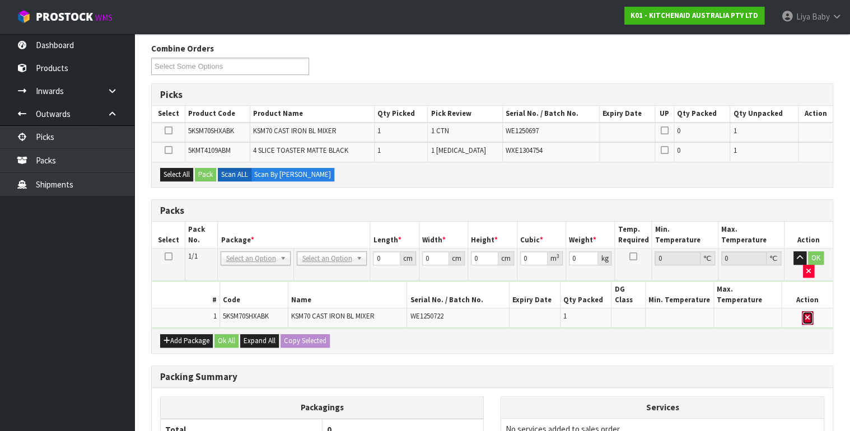
click at [806, 314] on icon "button" at bounding box center [807, 317] width 4 height 7
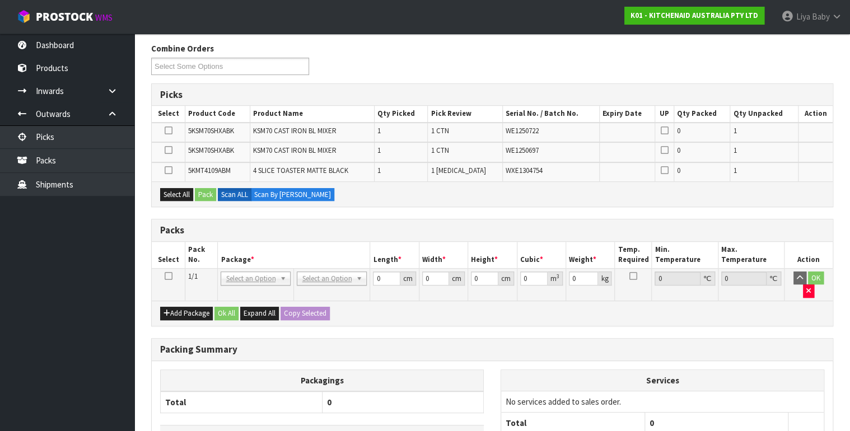
click at [170, 170] on icon at bounding box center [168, 170] width 8 height 1
click at [0, 0] on input "checkbox" at bounding box center [0, 0] width 0 height 0
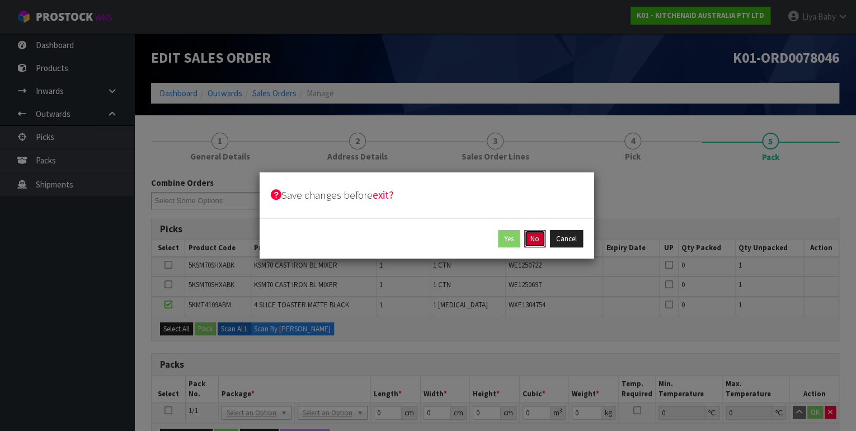
click at [541, 238] on button "No" at bounding box center [534, 239] width 21 height 18
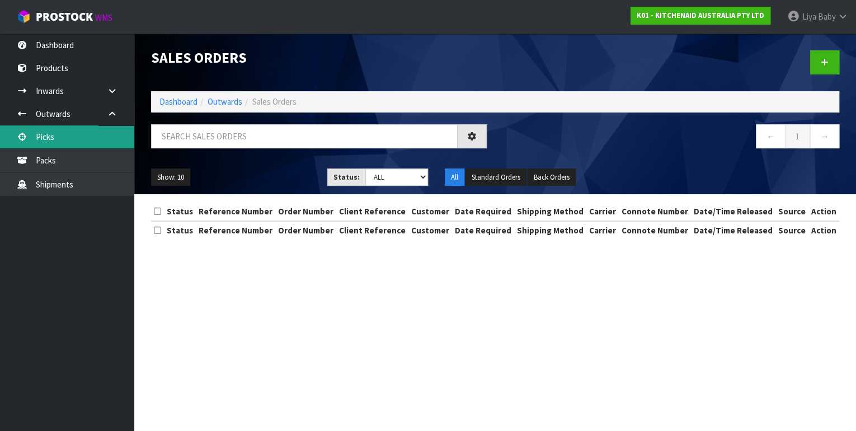
drag, startPoint x: 54, startPoint y: 139, endPoint x: 181, endPoint y: 135, distance: 127.7
click at [54, 139] on link "Picks" at bounding box center [67, 136] width 134 height 23
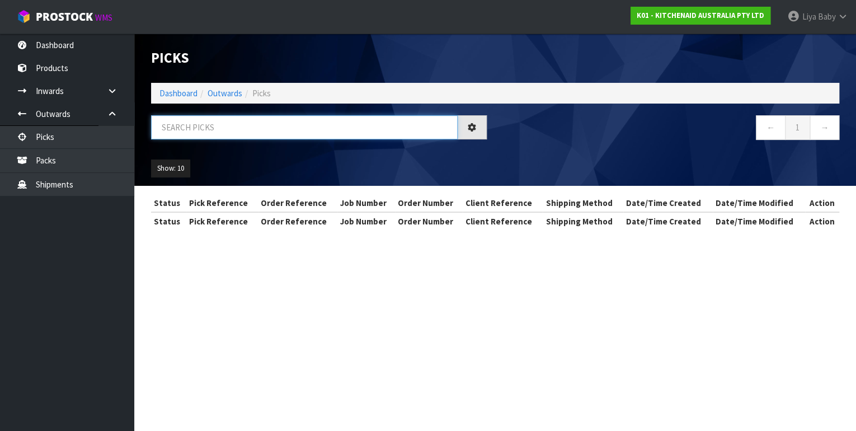
click at [207, 131] on input "text" at bounding box center [304, 127] width 307 height 24
drag, startPoint x: 207, startPoint y: 131, endPoint x: 209, endPoint y: 138, distance: 7.1
click at [208, 134] on input "text" at bounding box center [304, 127] width 307 height 24
type input "78046"
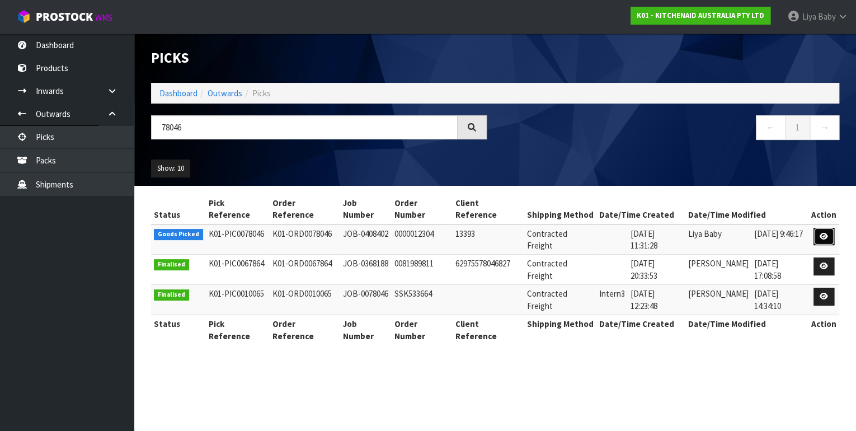
click at [831, 238] on link at bounding box center [824, 237] width 21 height 18
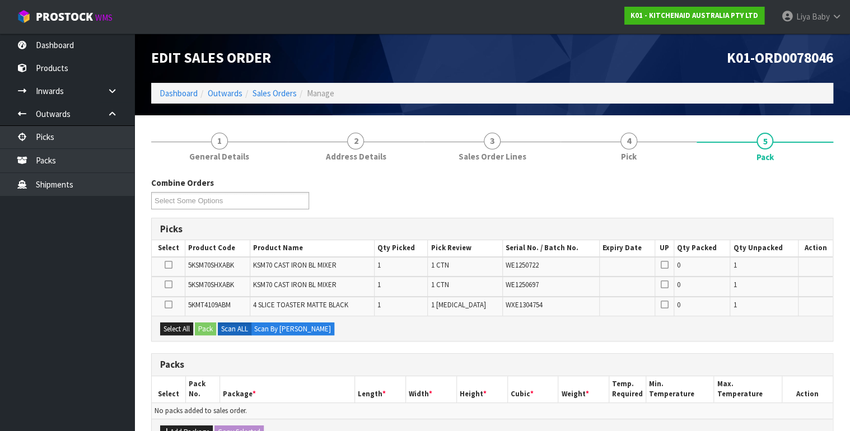
click at [170, 304] on icon at bounding box center [168, 304] width 8 height 1
click at [0, 0] on input "checkbox" at bounding box center [0, 0] width 0 height 0
click at [203, 324] on button "Pack" at bounding box center [205, 328] width 21 height 13
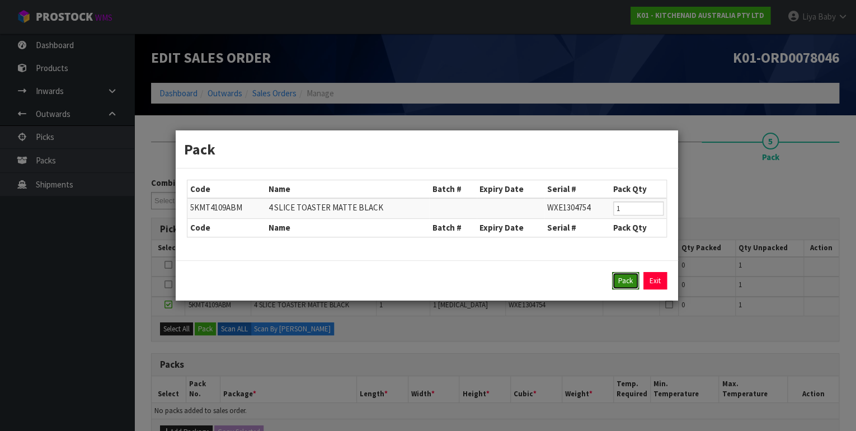
click at [616, 280] on button "Pack" at bounding box center [625, 281] width 27 height 18
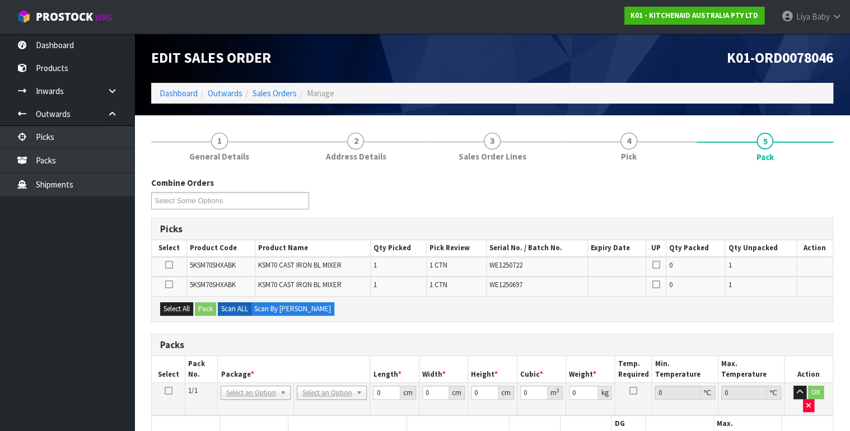
click at [107, 367] on ul "Dashboard Products Categories Serial Numbers Kitsets Packagings Inwards Purchas…" at bounding box center [67, 232] width 134 height 397
drag, startPoint x: 174, startPoint y: 305, endPoint x: 208, endPoint y: 307, distance: 33.7
click at [174, 305] on button "Select All" at bounding box center [176, 308] width 33 height 13
click at [213, 307] on button "Pack" at bounding box center [205, 308] width 21 height 13
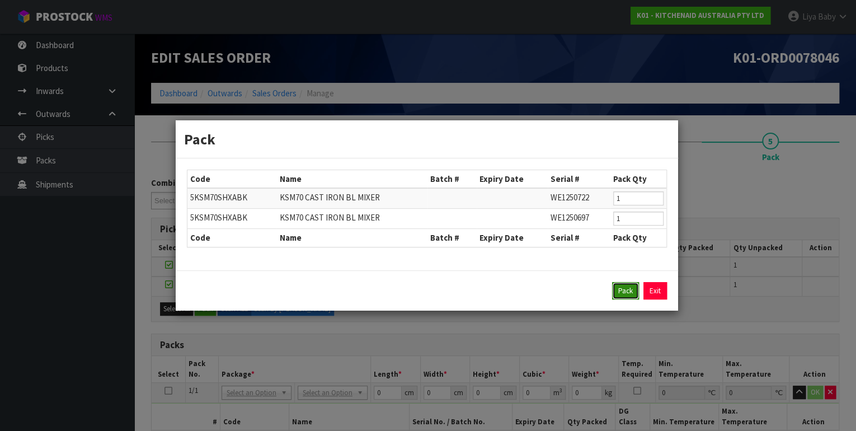
click at [622, 287] on button "Pack" at bounding box center [625, 291] width 27 height 18
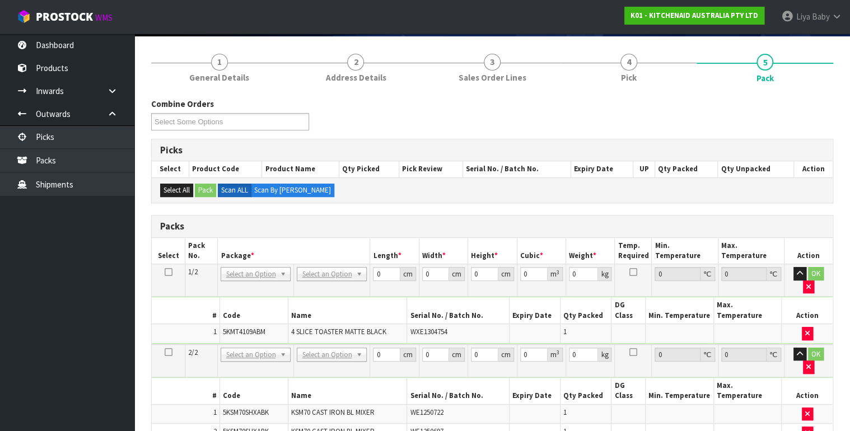
scroll to position [179, 0]
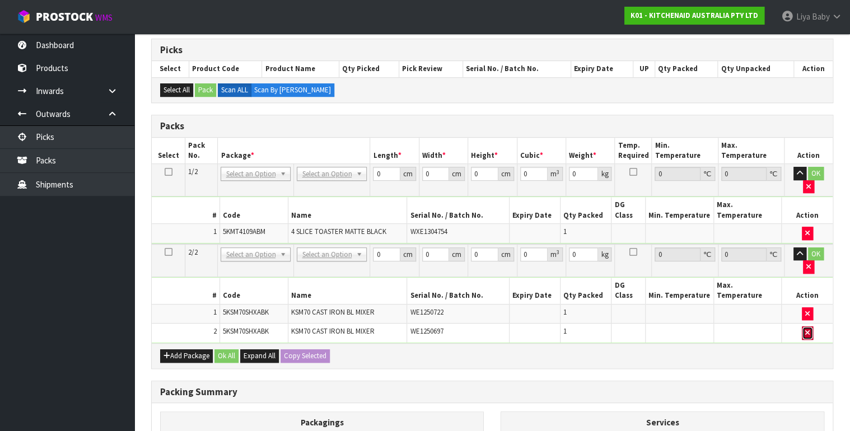
click at [808, 329] on icon "button" at bounding box center [807, 332] width 4 height 7
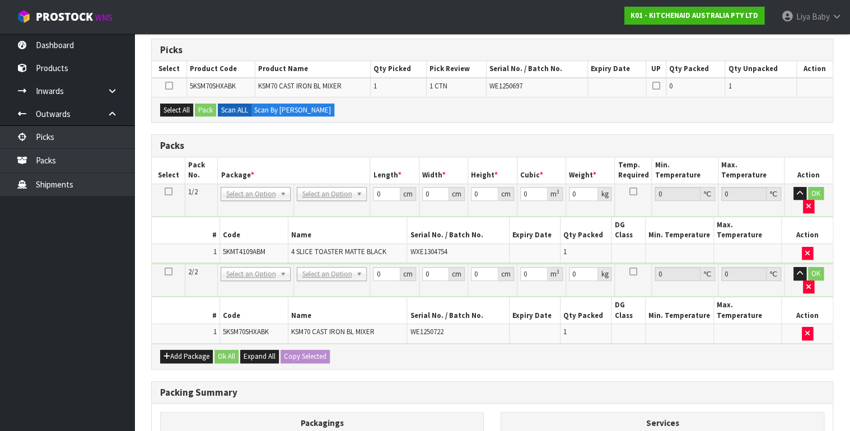
click at [184, 101] on div "Select All Pack Scan ALL Scan By [PERSON_NAME]" at bounding box center [492, 109] width 681 height 25
click at [180, 110] on button "Select All" at bounding box center [176, 110] width 33 height 13
click at [208, 111] on button "Pack" at bounding box center [205, 110] width 21 height 13
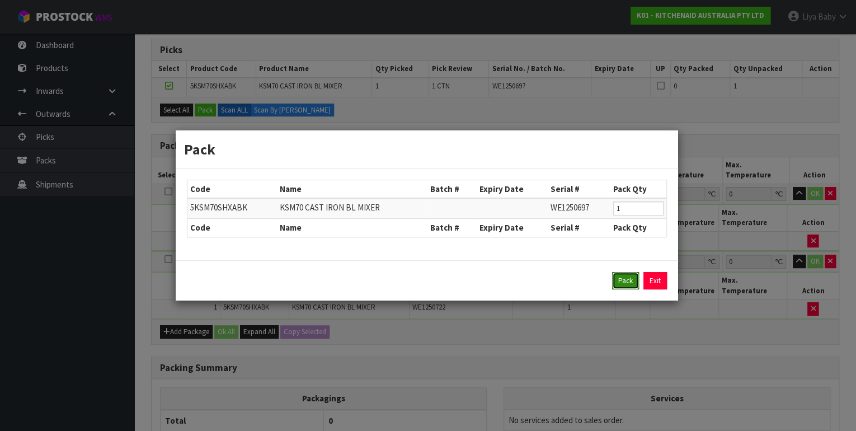
click at [621, 275] on button "Pack" at bounding box center [625, 281] width 27 height 18
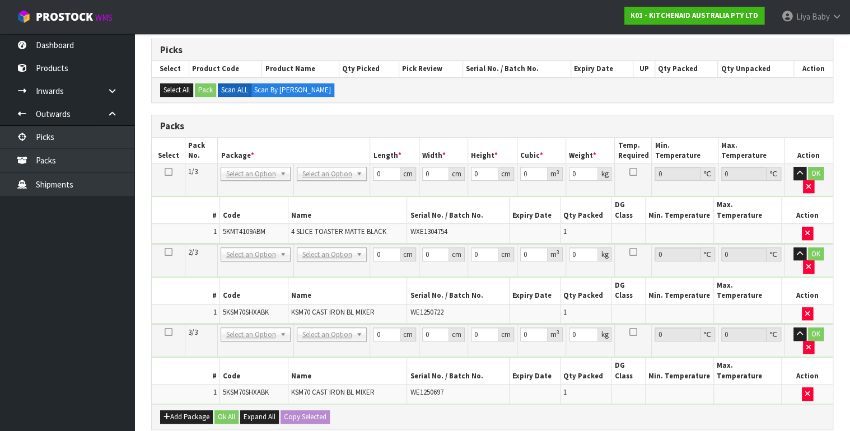
drag, startPoint x: 262, startPoint y: 175, endPoint x: 255, endPoint y: 192, distance: 18.8
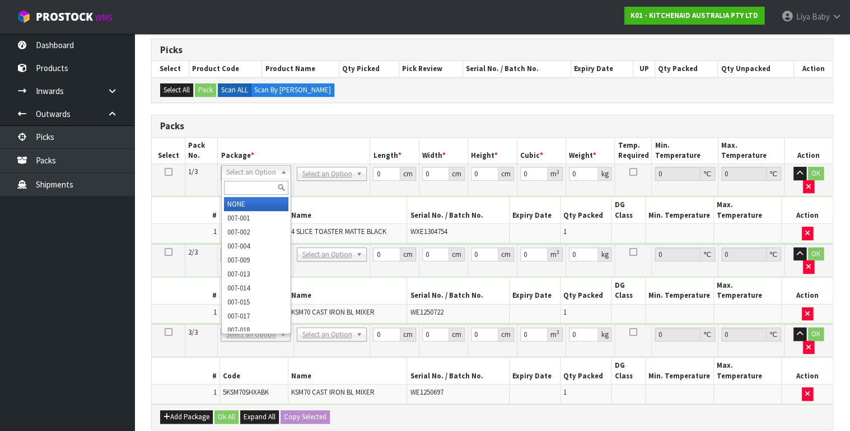
click at [254, 186] on input "text" at bounding box center [256, 188] width 64 height 14
type input "011-084"
type input "4.55"
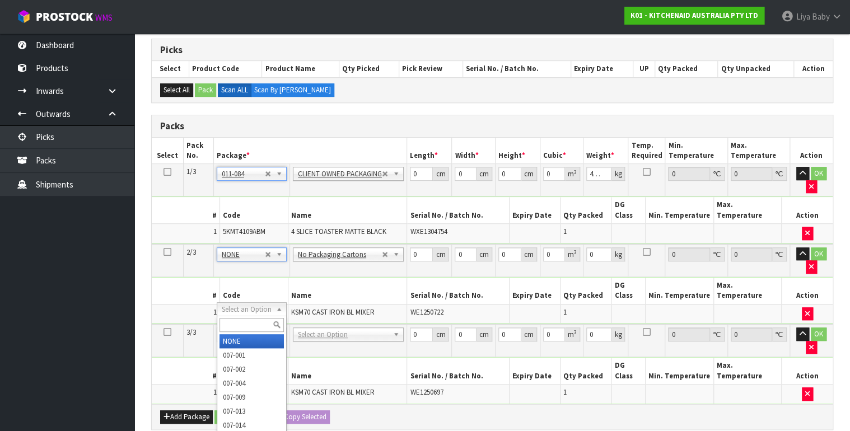
type input "2"
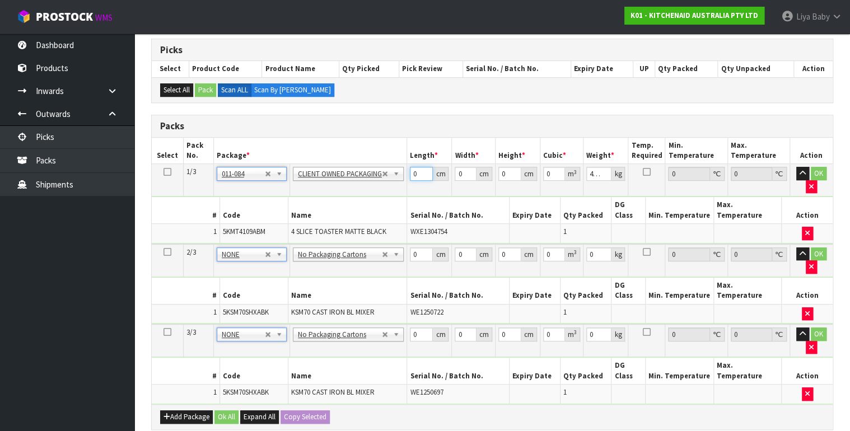
drag, startPoint x: 419, startPoint y: 174, endPoint x: 227, endPoint y: 213, distance: 196.5
click at [227, 213] on tbody "1/3 NONE 007-001 007-002 007-004 007-009 007-013 007-014 007-015 007-017 007-01…" at bounding box center [492, 204] width 681 height 80
click at [418, 170] on input "0" at bounding box center [422, 174] width 24 height 14
type input "40"
click at [461, 170] on input "0" at bounding box center [466, 174] width 22 height 14
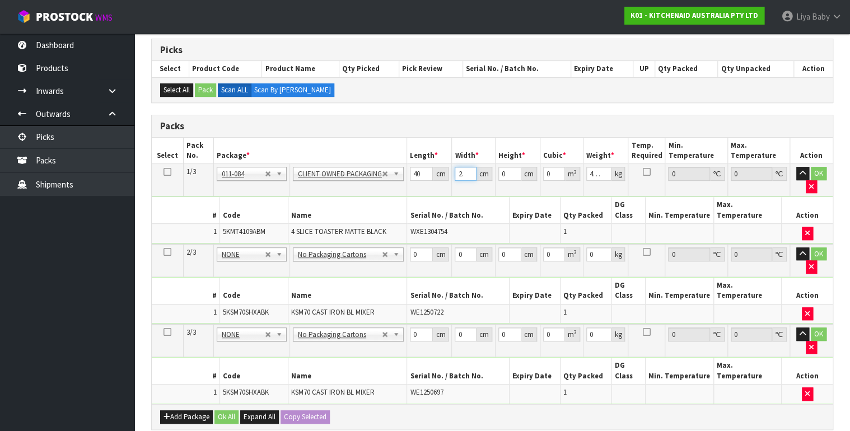
type input "29"
type input "0.001"
type input "0.000001"
click at [510, 172] on input "0.001" at bounding box center [509, 174] width 23 height 14
click at [508, 172] on input "0.001" at bounding box center [509, 174] width 23 height 14
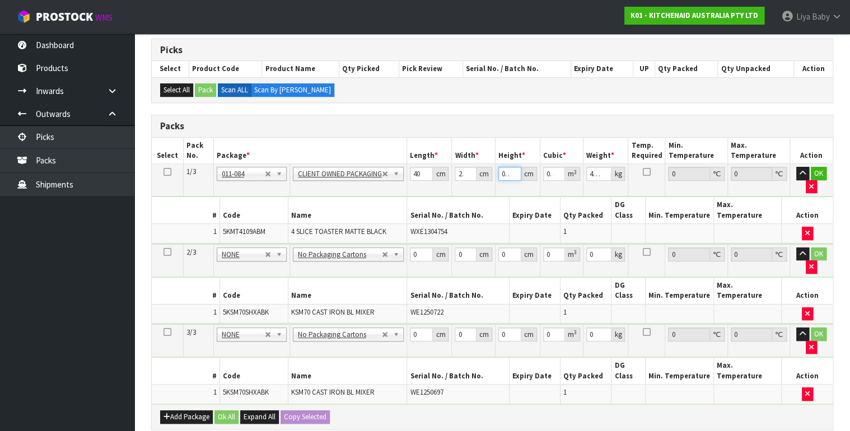
click at [508, 172] on input "0.001" at bounding box center [509, 174] width 23 height 14
type input "0001"
type input "0.00116"
click at [508, 172] on input "0001" at bounding box center [509, 174] width 23 height 14
click at [508, 172] on input "01" at bounding box center [509, 174] width 23 height 14
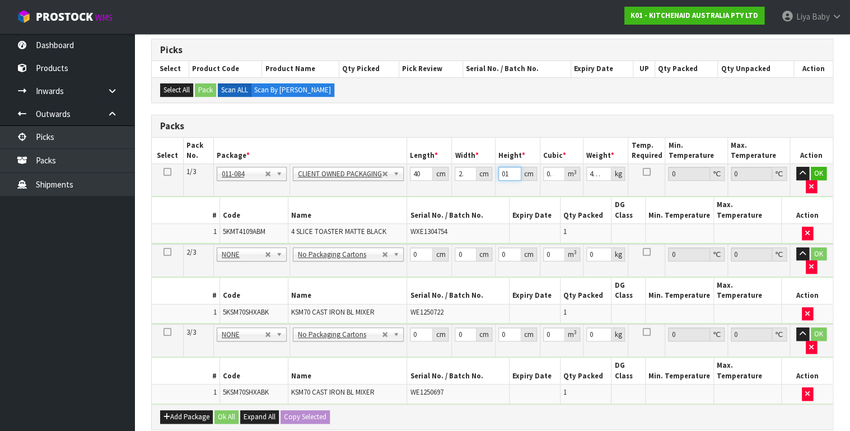
type input "0"
type input "3"
type input "0.00348"
type input "37"
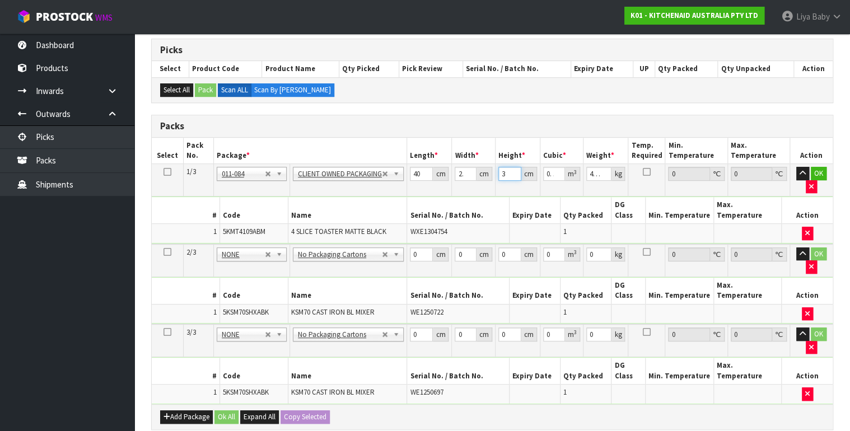
type input "0.04292"
type input "37"
click at [596, 172] on input "4.55" at bounding box center [598, 174] width 25 height 14
click at [596, 171] on input "55" at bounding box center [598, 174] width 25 height 14
type input "5"
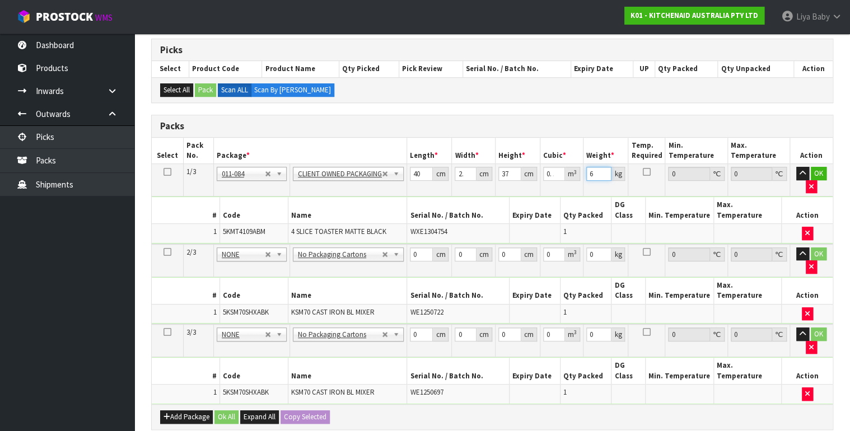
type input "6"
click at [165, 172] on icon at bounding box center [167, 172] width 8 height 1
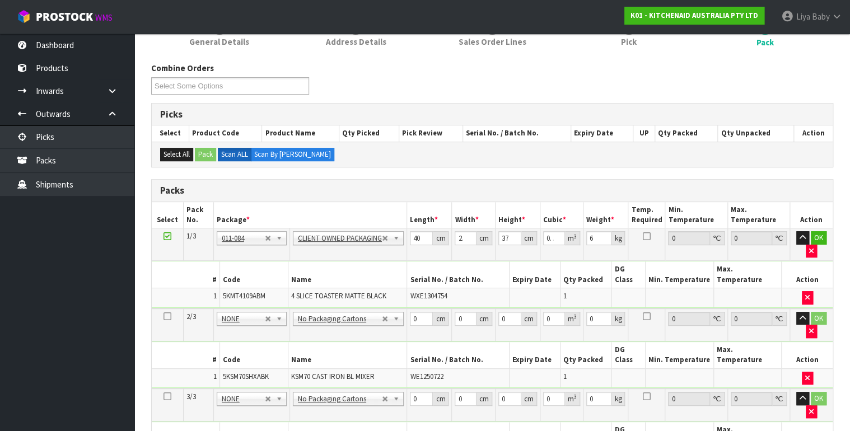
scroll to position [134, 0]
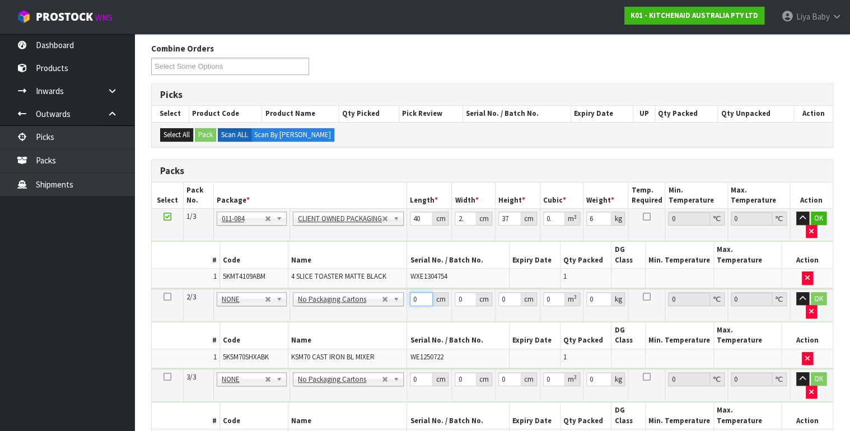
click at [416, 292] on input "0" at bounding box center [422, 299] width 24 height 14
type input "45"
click at [460, 292] on input "0" at bounding box center [466, 299] width 22 height 14
click at [457, 292] on input "335" at bounding box center [466, 299] width 22 height 14
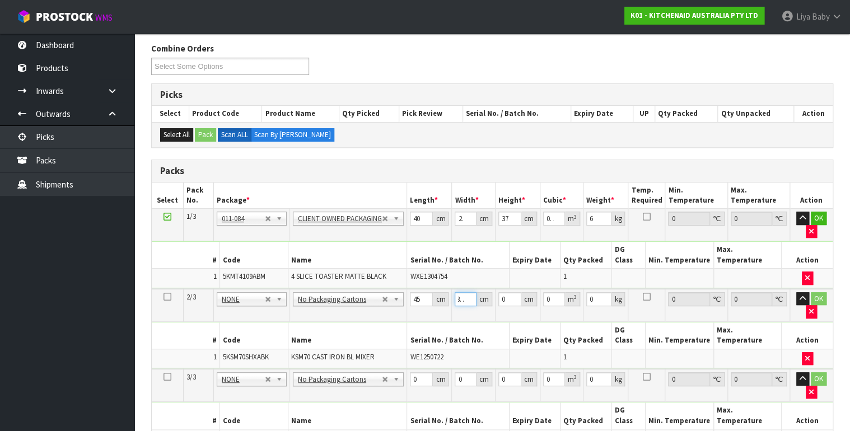
scroll to position [0, 0]
type input "35"
click at [508, 292] on input "0" at bounding box center [509, 299] width 23 height 14
type input "5"
type input "0.007875"
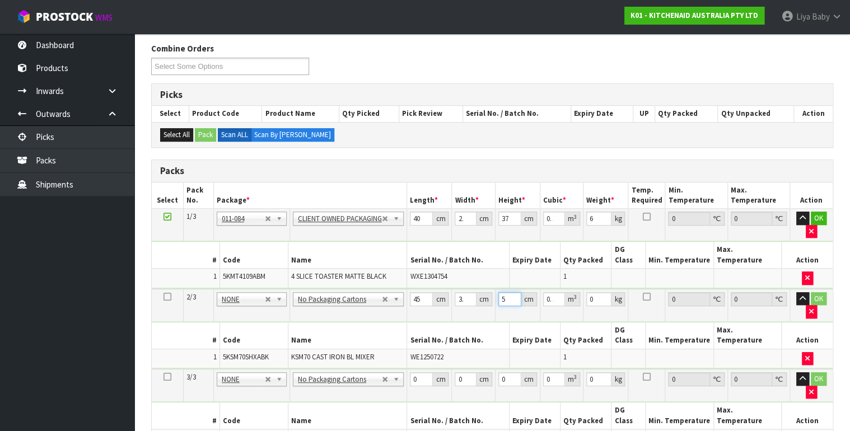
type input "51"
type input "0.080325"
type input "51"
click at [599, 292] on input "0" at bounding box center [598, 299] width 25 height 14
type input "16"
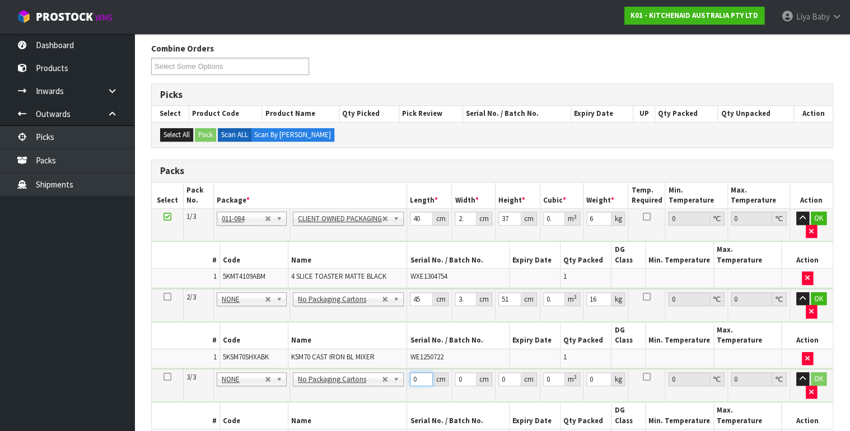
click at [418, 372] on input "0" at bounding box center [422, 379] width 24 height 14
type input "45"
click at [463, 372] on input "0" at bounding box center [466, 379] width 22 height 14
type input "35"
click at [506, 372] on input "0" at bounding box center [509, 379] width 23 height 14
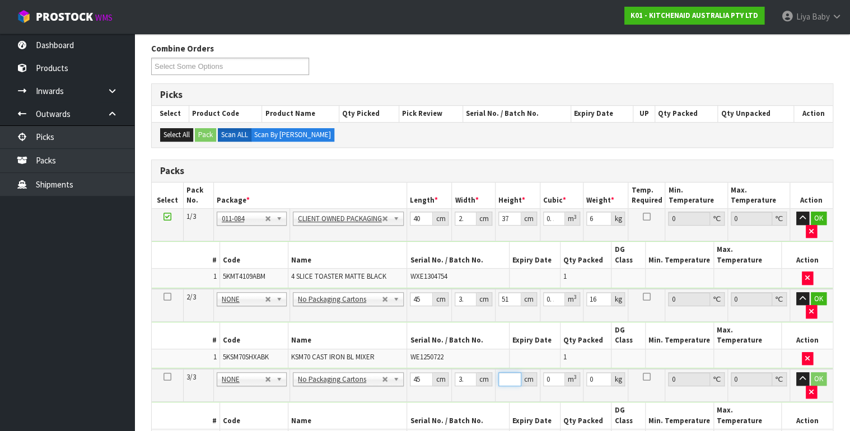
type input "5"
type input "0.007875"
type input "51"
type input "0.080325"
type input "51"
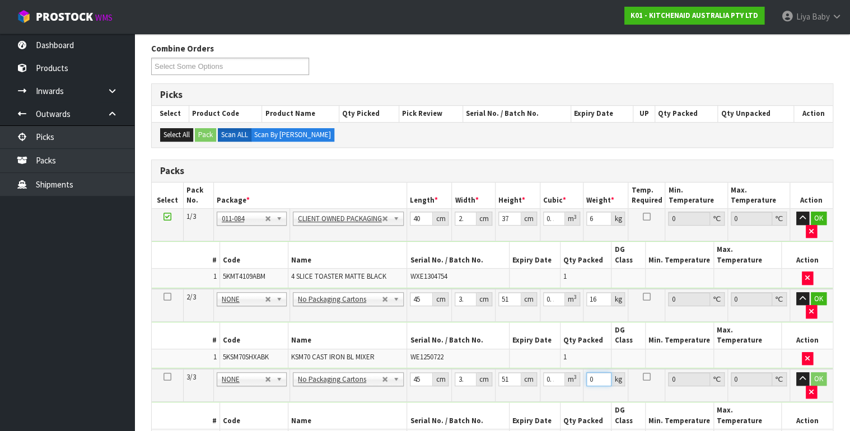
click at [598, 372] on input "0" at bounding box center [598, 379] width 25 height 14
type input "16"
click at [170, 297] on icon at bounding box center [167, 297] width 8 height 1
click at [168, 377] on icon at bounding box center [167, 377] width 8 height 1
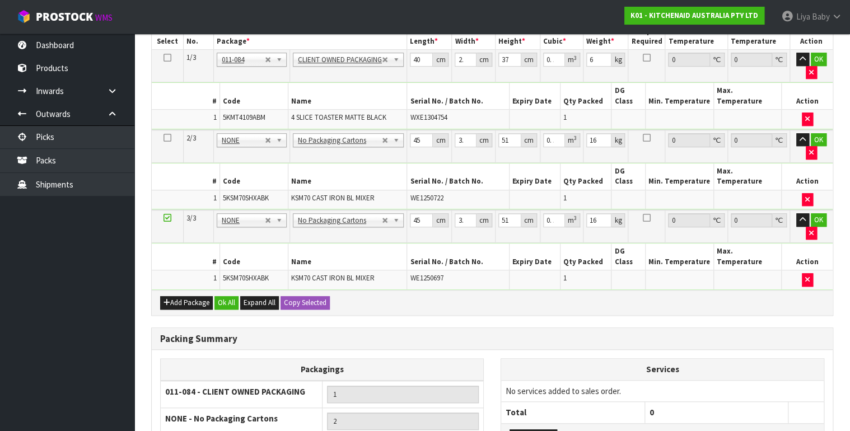
scroll to position [313, 0]
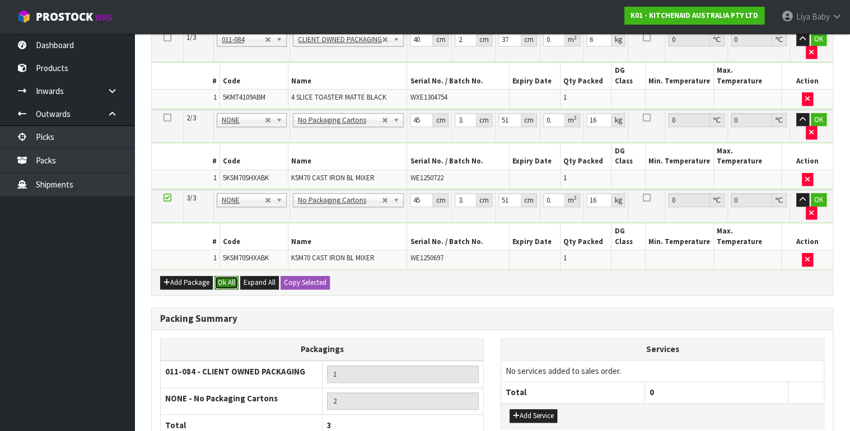
click at [228, 276] on button "Ok All" at bounding box center [226, 282] width 24 height 13
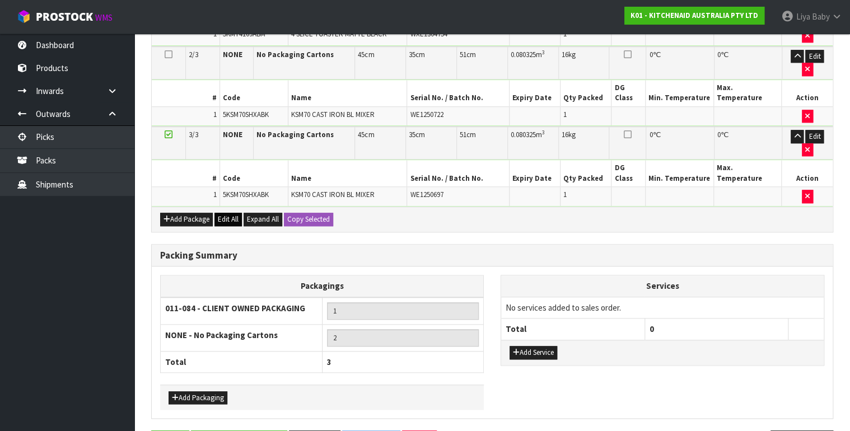
scroll to position [378, 0]
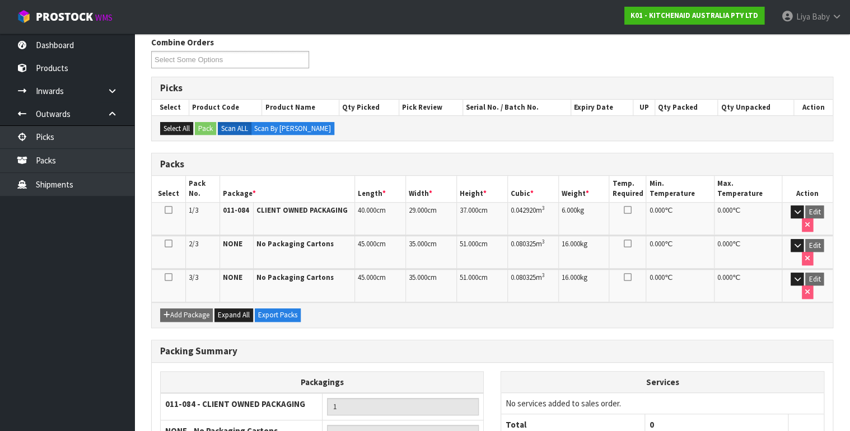
scroll to position [179, 0]
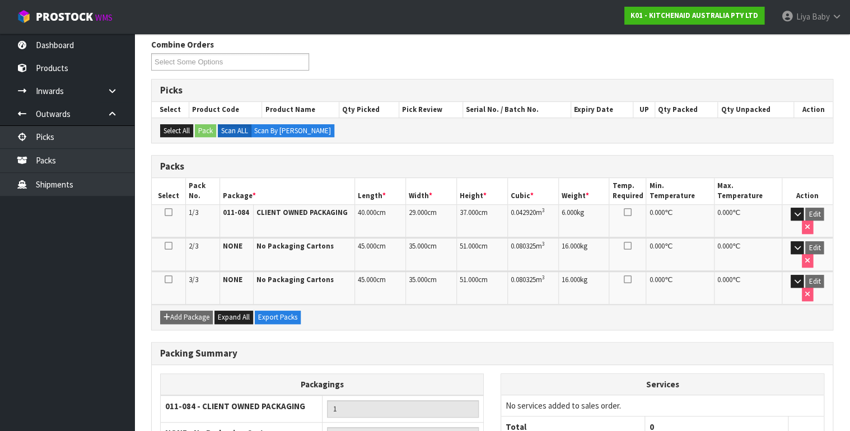
click at [165, 212] on icon at bounding box center [169, 212] width 8 height 1
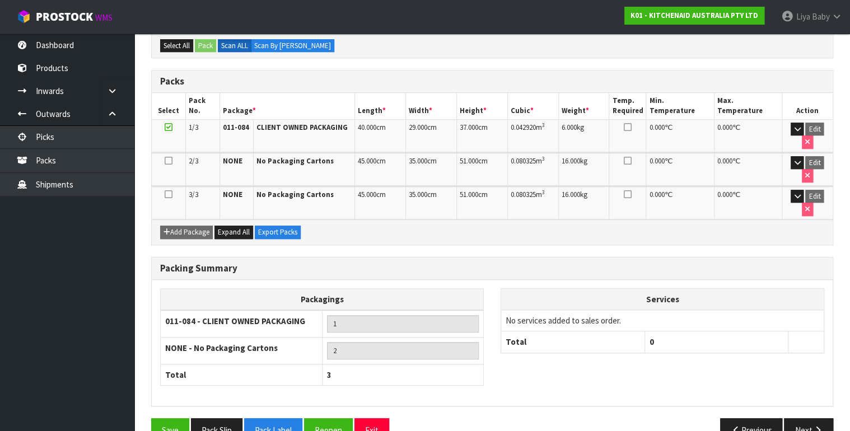
scroll to position [287, 0]
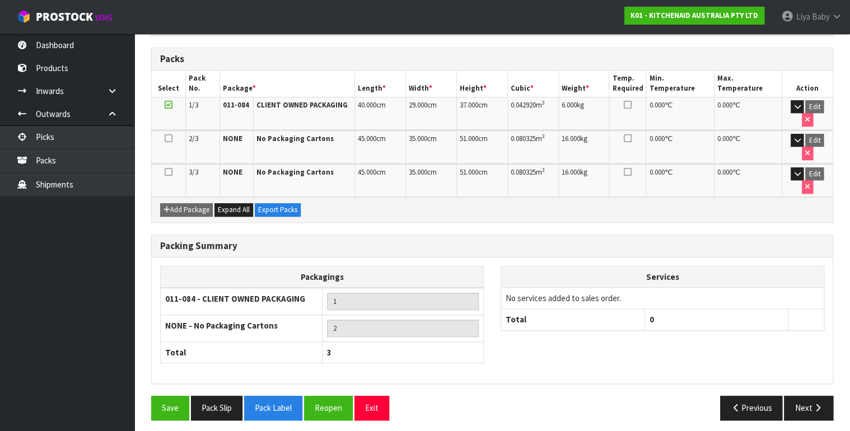
click at [162, 138] on td at bounding box center [169, 146] width 34 height 33
click at [170, 138] on icon at bounding box center [169, 138] width 8 height 1
click at [168, 172] on icon at bounding box center [169, 172] width 8 height 1
click at [170, 105] on icon at bounding box center [169, 105] width 8 height 1
click at [167, 138] on icon at bounding box center [169, 138] width 8 height 1
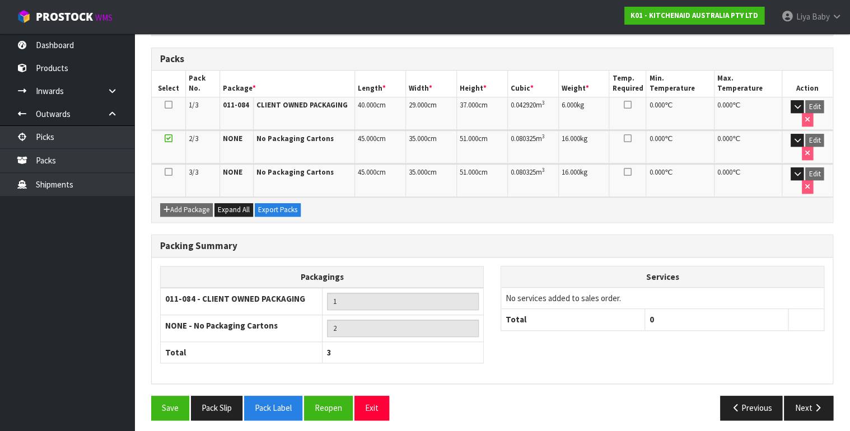
click at [166, 172] on icon at bounding box center [169, 172] width 8 height 1
click at [170, 105] on icon at bounding box center [169, 105] width 8 height 1
click at [804, 396] on button "Next" at bounding box center [808, 408] width 49 height 24
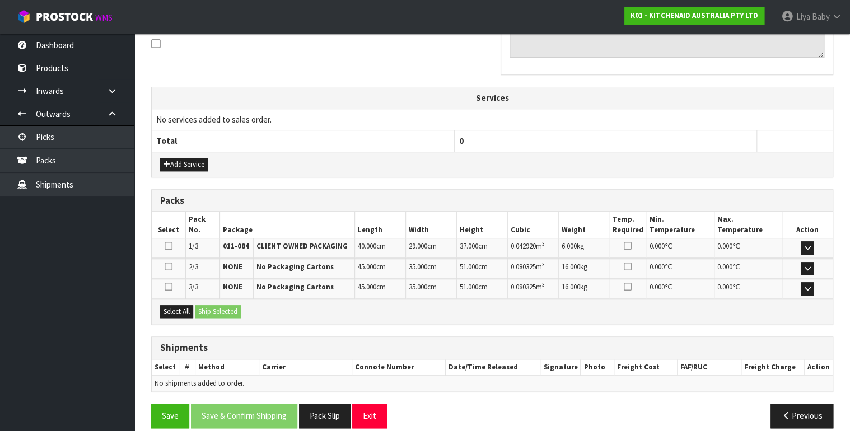
scroll to position [356, 0]
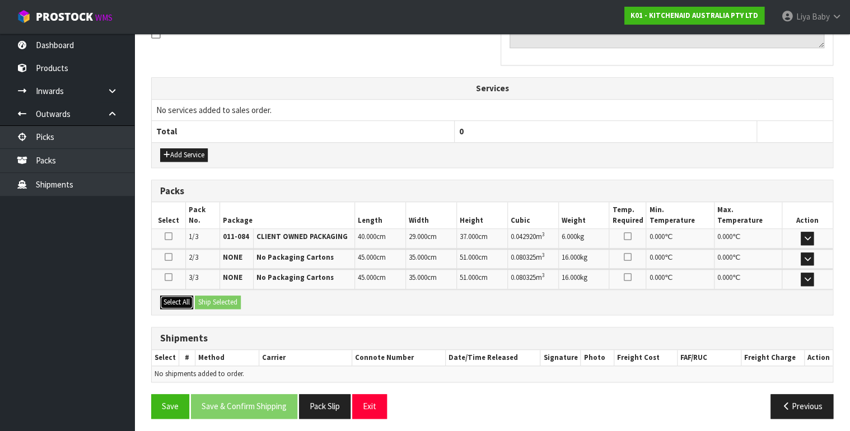
click at [176, 300] on button "Select All" at bounding box center [176, 302] width 33 height 13
click at [176, 299] on button "Select All" at bounding box center [176, 302] width 33 height 13
click at [168, 252] on icon at bounding box center [169, 256] width 8 height 9
click at [0, 0] on input "checkbox" at bounding box center [0, 0] width 0 height 0
click at [167, 273] on icon at bounding box center [169, 277] width 8 height 9
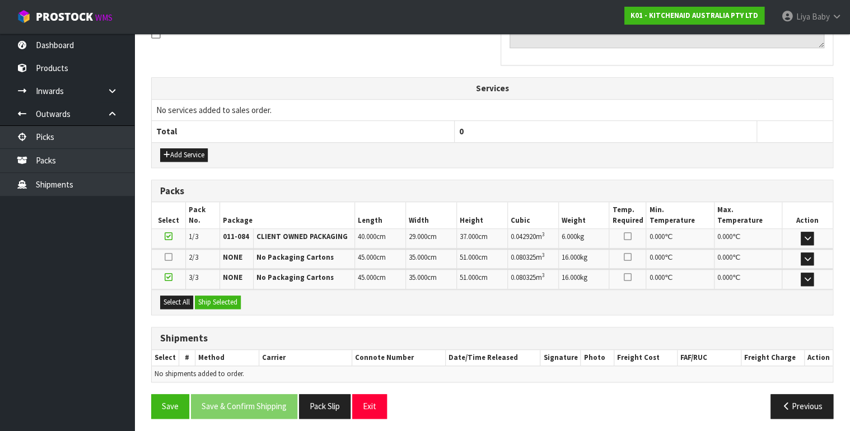
click at [0, 0] on input "checkbox" at bounding box center [0, 0] width 0 height 0
click at [213, 299] on button "Ship Selected" at bounding box center [218, 302] width 46 height 13
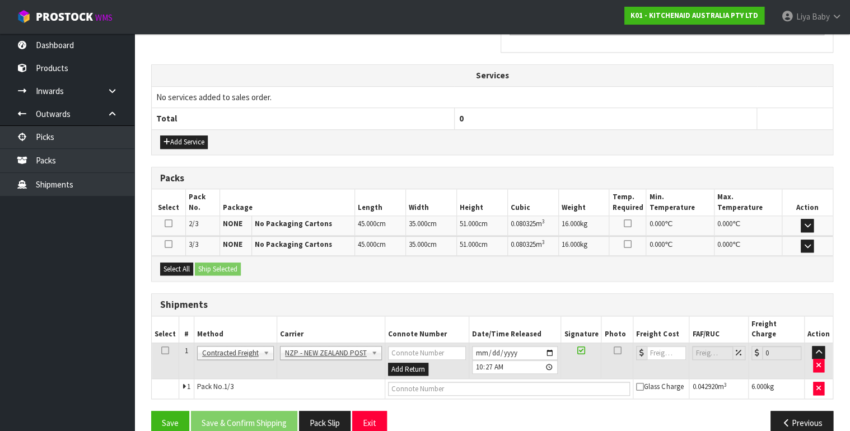
scroll to position [375, 0]
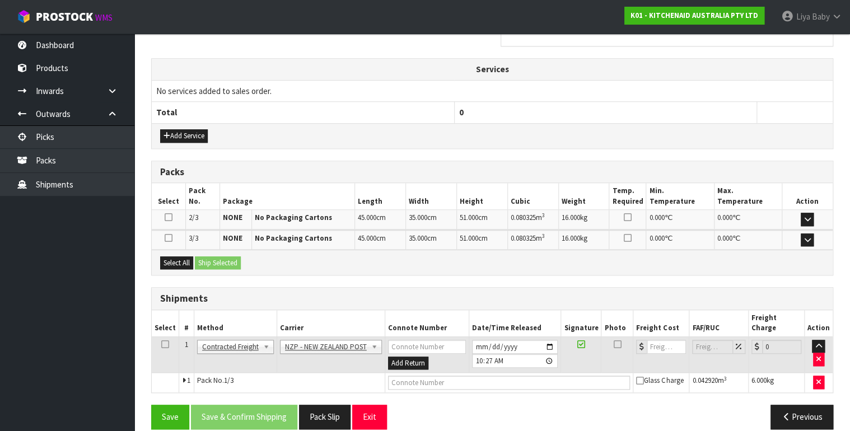
click at [166, 344] on icon at bounding box center [165, 344] width 8 height 1
click at [168, 260] on button "Select All" at bounding box center [176, 262] width 33 height 13
click at [798, 405] on button "Previous" at bounding box center [801, 417] width 63 height 24
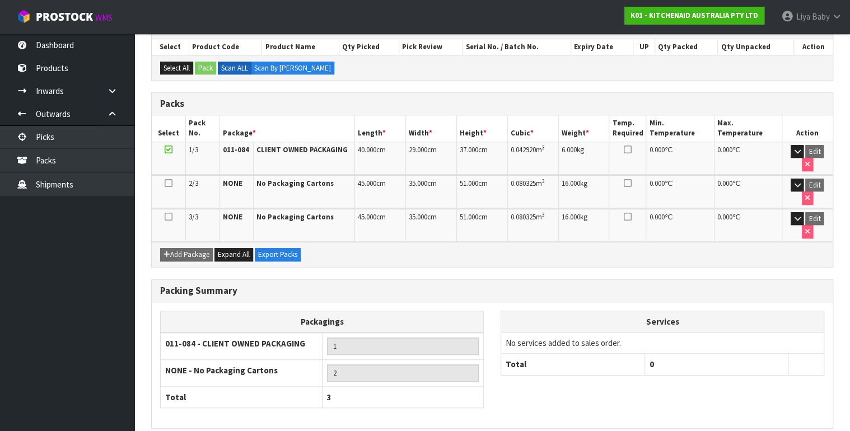
scroll to position [287, 0]
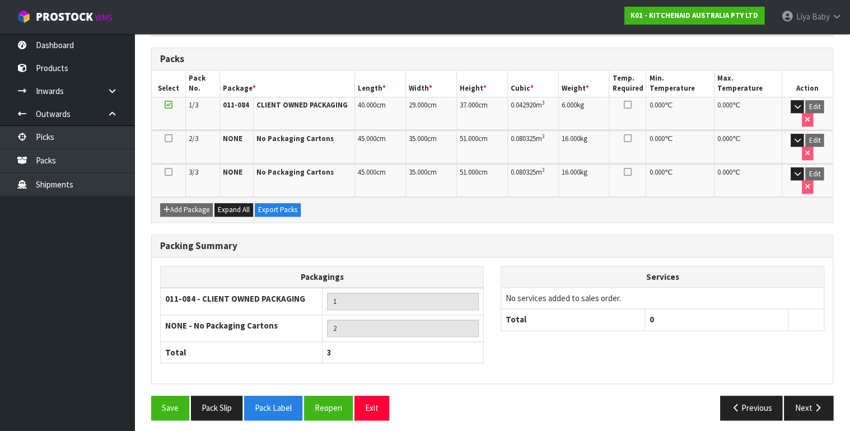
click at [170, 138] on icon at bounding box center [169, 138] width 8 height 1
click at [169, 172] on icon at bounding box center [169, 172] width 8 height 1
click at [168, 105] on icon at bounding box center [169, 105] width 8 height 1
click at [176, 405] on button "Save" at bounding box center [170, 408] width 38 height 24
click at [807, 396] on button "Next" at bounding box center [808, 408] width 49 height 24
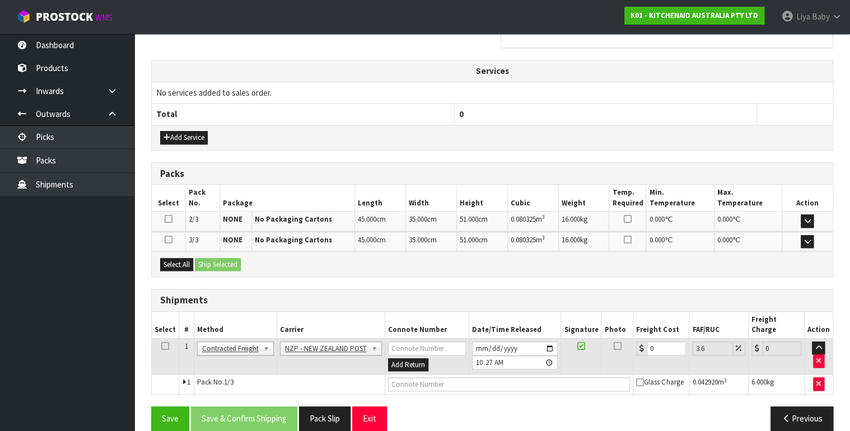
scroll to position [375, 0]
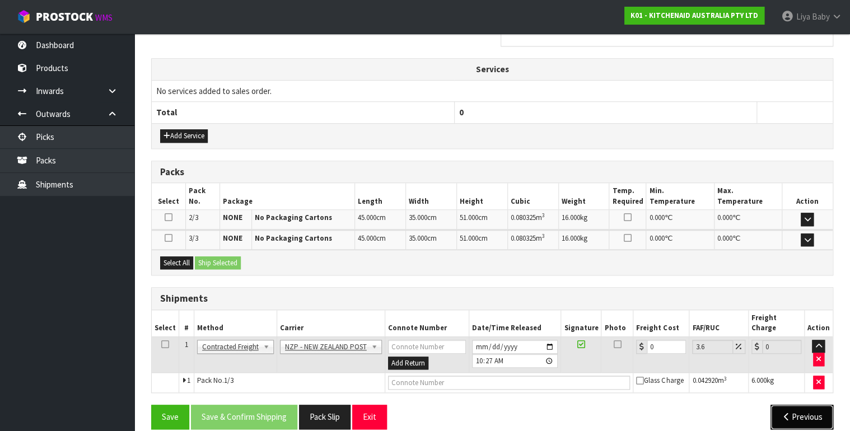
click at [796, 405] on button "Previous" at bounding box center [801, 417] width 63 height 24
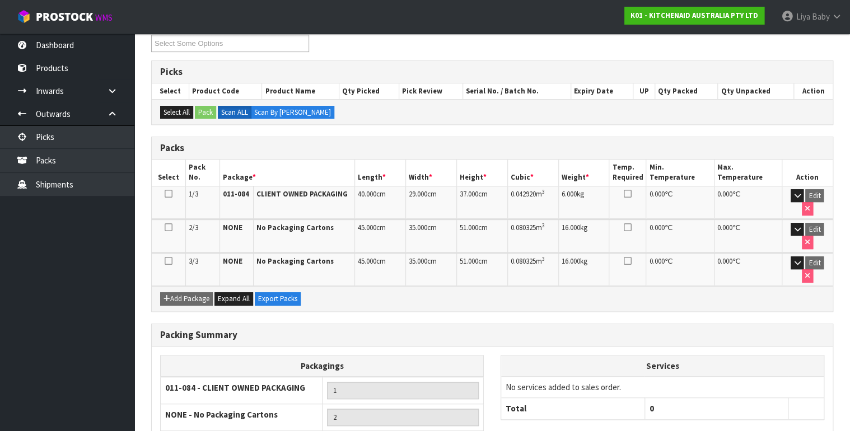
scroll to position [197, 0]
click at [167, 228] on icon at bounding box center [169, 228] width 8 height 1
click at [168, 261] on icon at bounding box center [169, 261] width 8 height 1
click at [167, 228] on icon at bounding box center [169, 228] width 8 height 1
click at [168, 194] on icon at bounding box center [169, 194] width 8 height 1
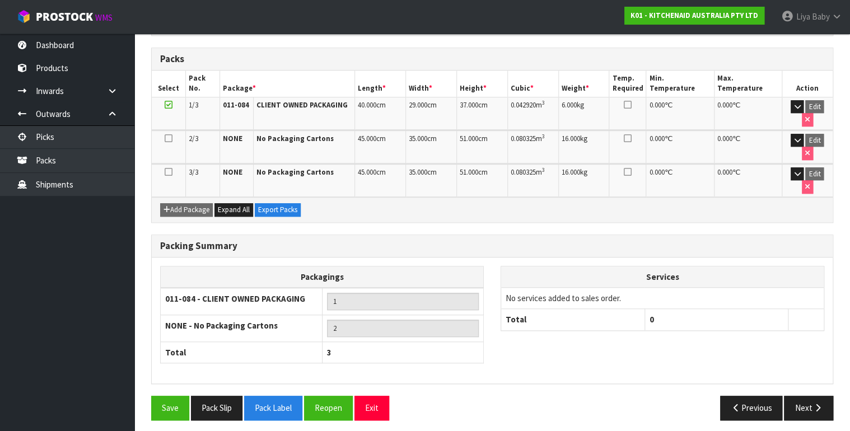
scroll to position [287, 0]
click at [805, 396] on button "Next" at bounding box center [808, 408] width 49 height 24
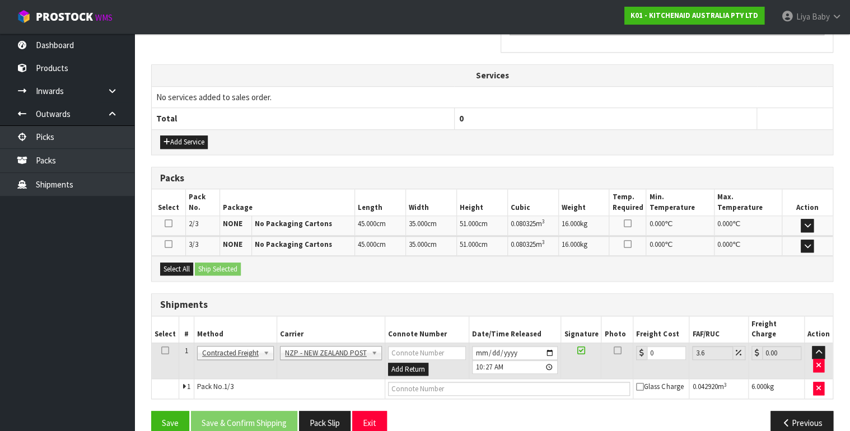
scroll to position [375, 0]
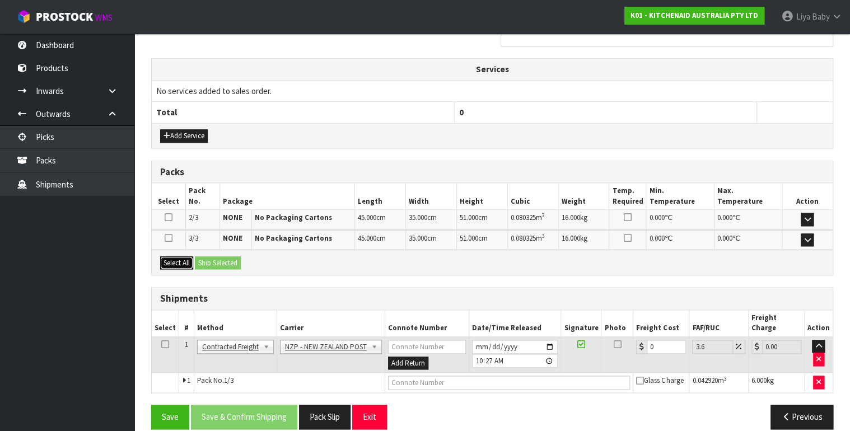
click at [174, 256] on button "Select All" at bounding box center [176, 262] width 33 height 13
click at [790, 410] on button "Previous" at bounding box center [801, 417] width 63 height 24
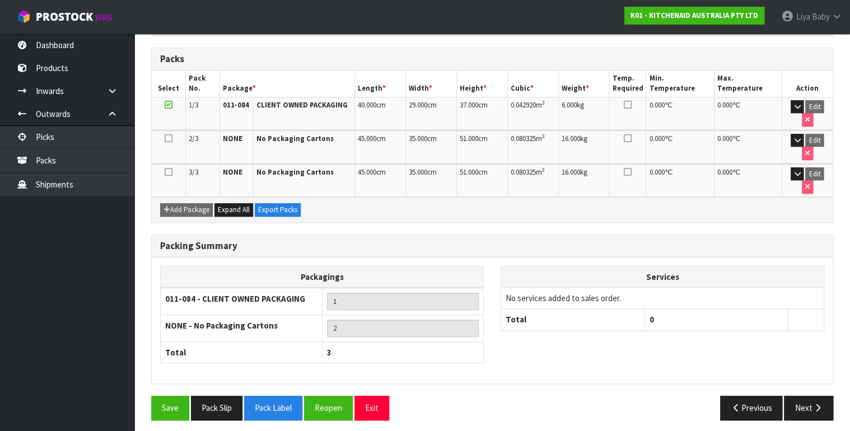
scroll to position [287, 0]
click at [170, 138] on icon at bounding box center [169, 138] width 8 height 1
click at [170, 172] on icon at bounding box center [169, 172] width 8 height 1
drag, startPoint x: 166, startPoint y: 110, endPoint x: 170, endPoint y: 103, distance: 8.1
click at [166, 109] on td at bounding box center [169, 113] width 34 height 32
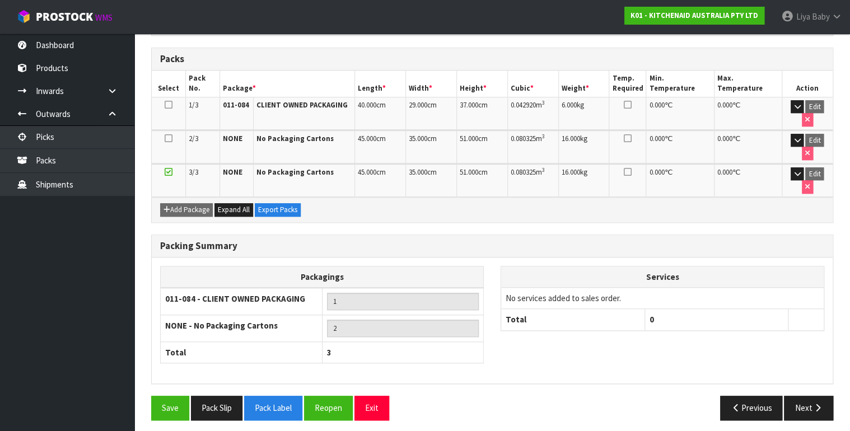
click at [170, 105] on icon at bounding box center [169, 105] width 8 height 1
click at [171, 105] on icon at bounding box center [169, 105] width 8 height 1
click at [813, 404] on icon "button" at bounding box center [817, 408] width 11 height 8
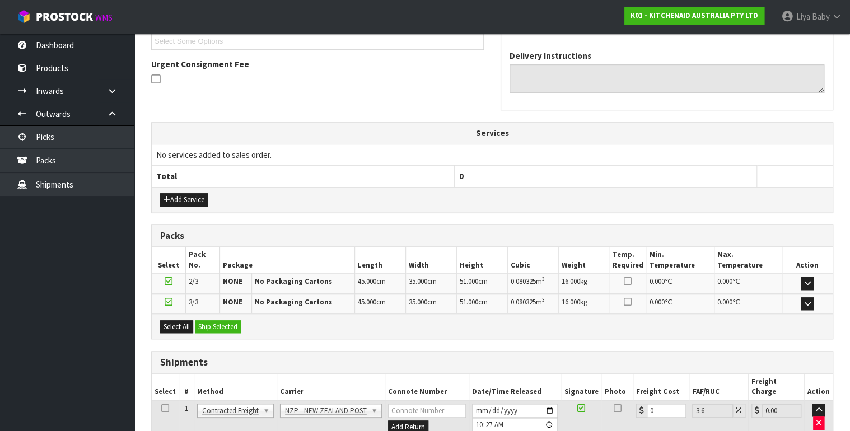
scroll to position [375, 0]
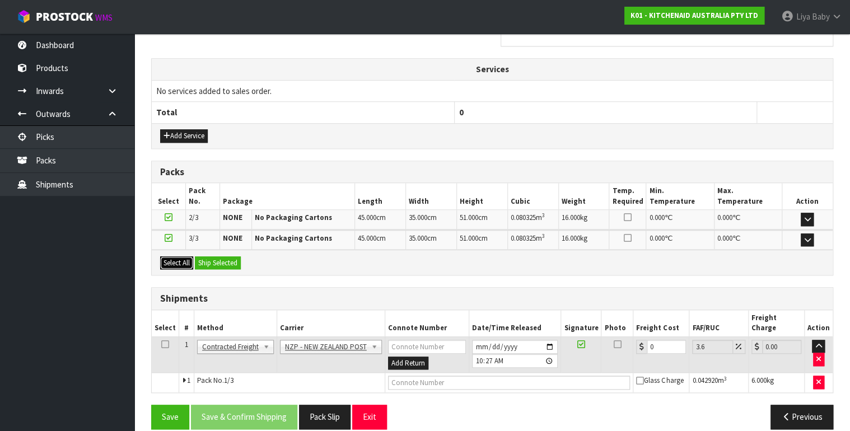
drag, startPoint x: 189, startPoint y: 261, endPoint x: 222, endPoint y: 269, distance: 33.9
click at [189, 261] on button "Select All" at bounding box center [176, 262] width 33 height 13
click at [222, 262] on button "Ship Selected" at bounding box center [218, 262] width 46 height 13
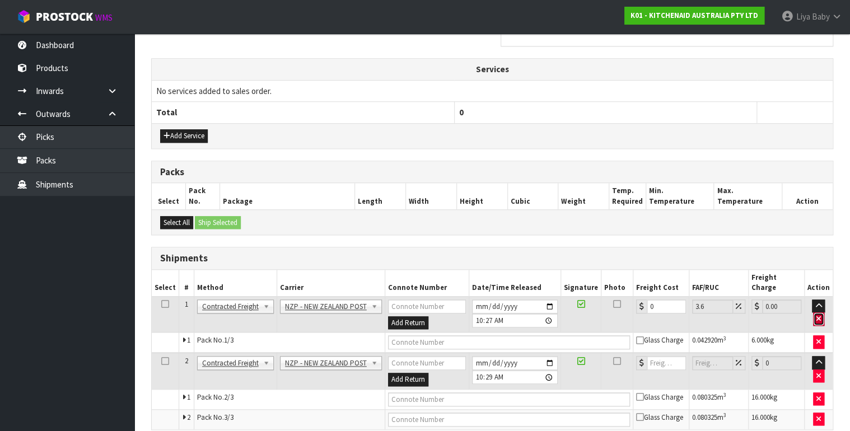
click at [819, 315] on icon "button" at bounding box center [818, 318] width 4 height 7
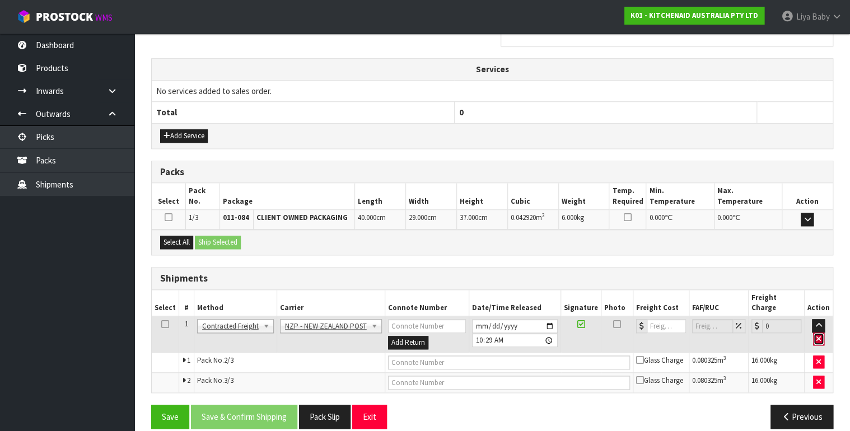
click at [823, 332] on button "button" at bounding box center [818, 338] width 11 height 13
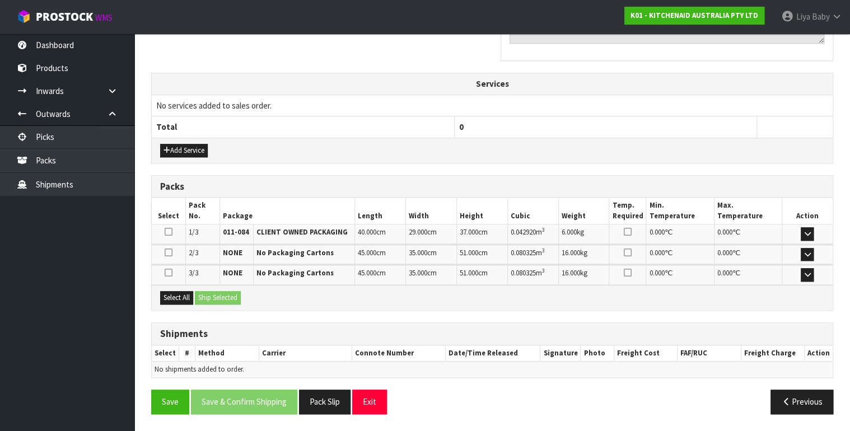
scroll to position [356, 0]
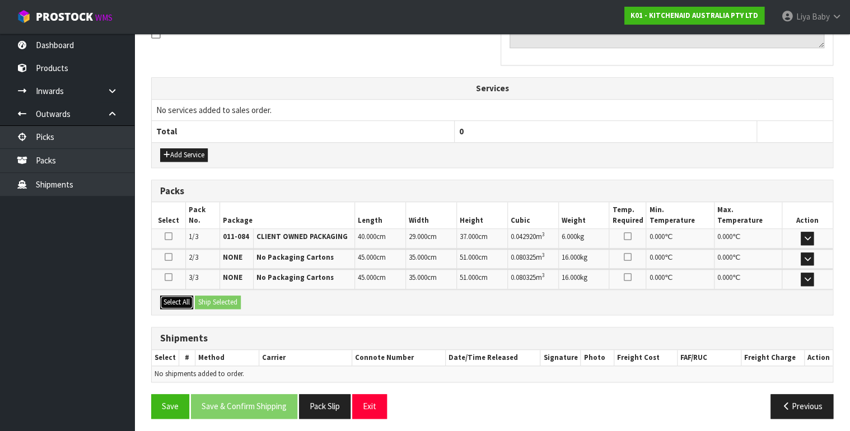
click at [182, 296] on button "Select All" at bounding box center [176, 302] width 33 height 13
click at [247, 301] on div "Select All Ship Selected" at bounding box center [492, 301] width 681 height 25
click at [215, 297] on button "Ship Selected" at bounding box center [218, 302] width 46 height 13
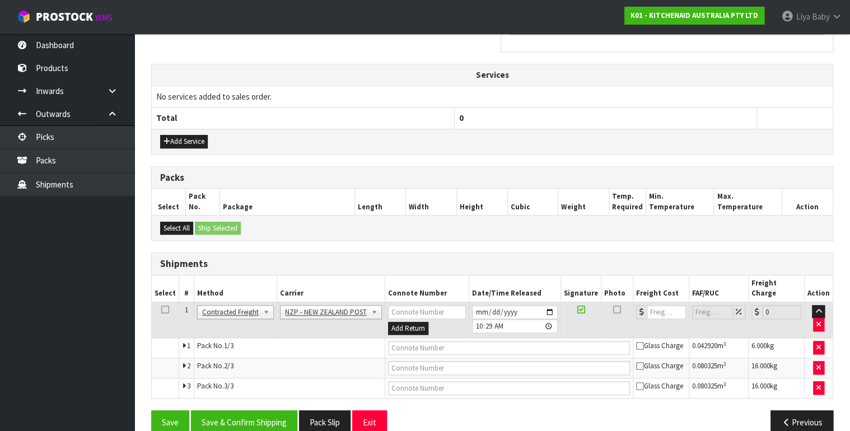
scroll to position [376, 0]
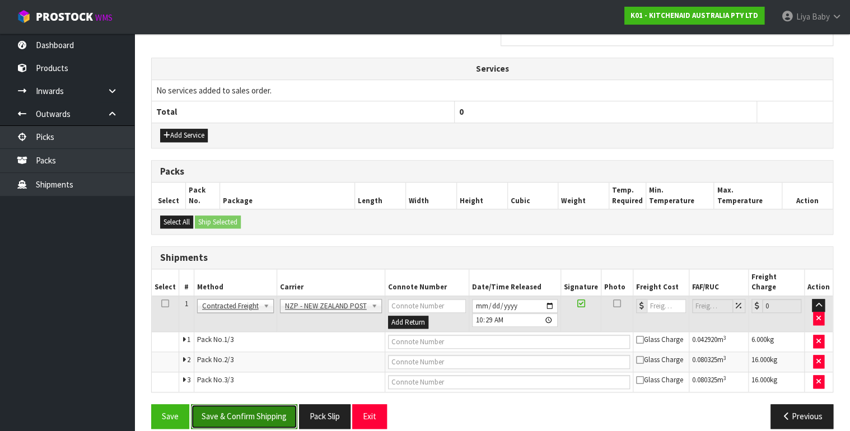
click at [268, 404] on button "Save & Confirm Shipping" at bounding box center [244, 416] width 106 height 24
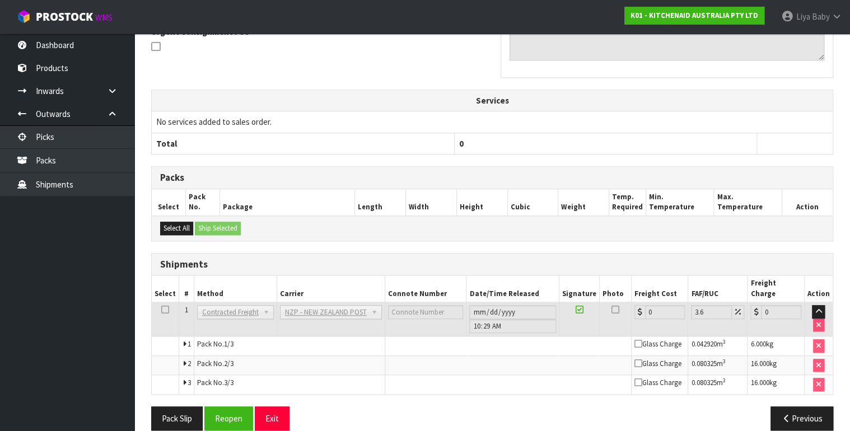
scroll to position [358, 0]
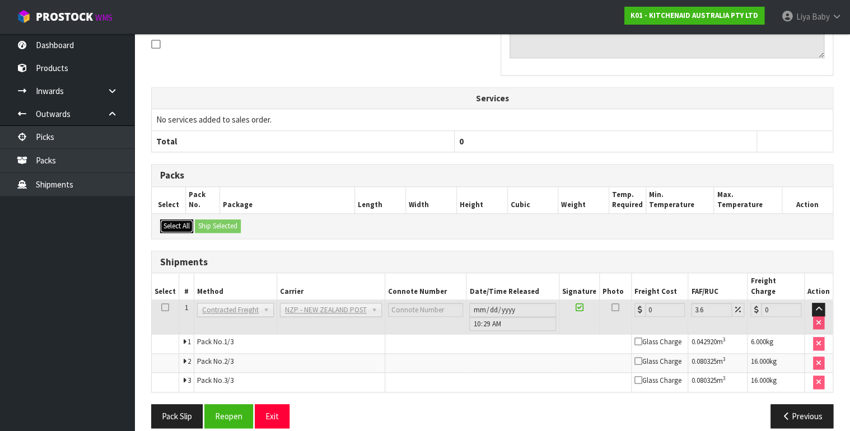
click at [168, 221] on button "Select All" at bounding box center [176, 225] width 33 height 13
click at [241, 404] on button "Reopen" at bounding box center [228, 416] width 49 height 24
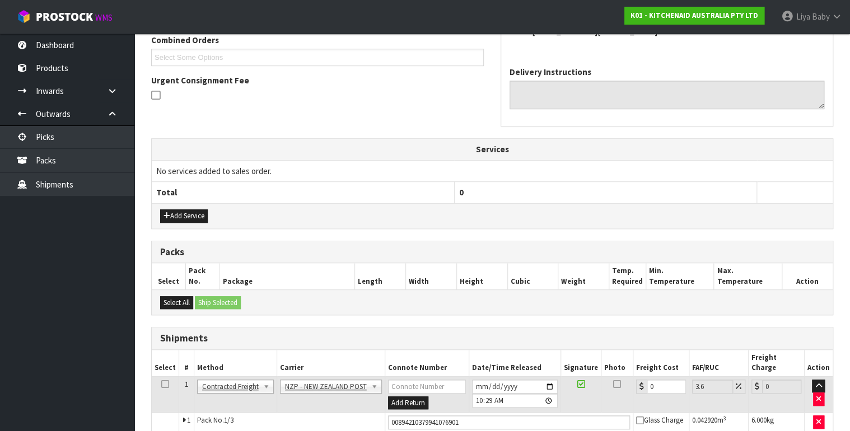
scroll to position [386, 0]
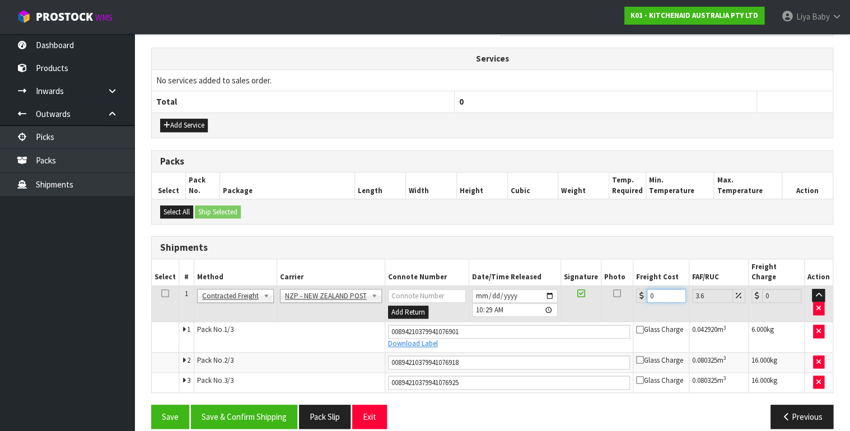
click at [659, 289] on input "0" at bounding box center [665, 296] width 39 height 14
type input "4"
type input "4.14"
type input "48"
type input "49.73"
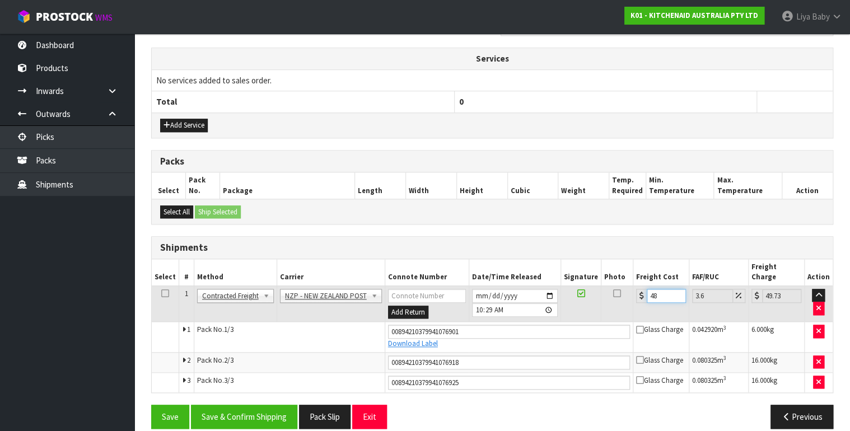
type input "48.8"
type input "50.56"
type input "48.88"
type input "50.64"
type input "48.88"
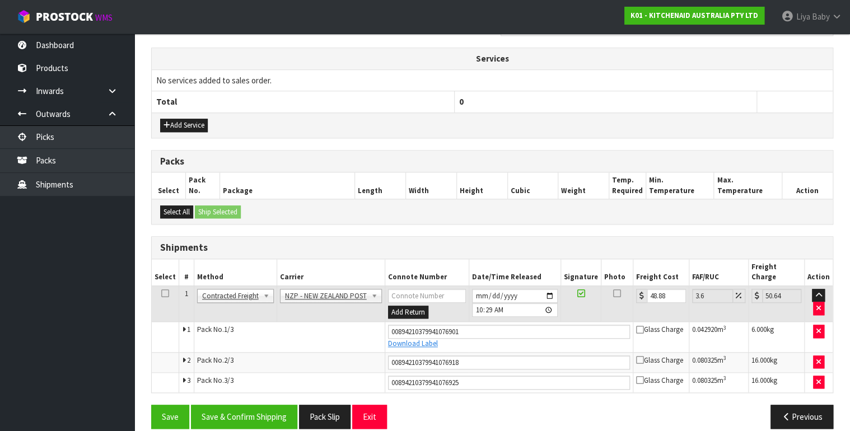
click at [163, 293] on icon at bounding box center [165, 293] width 8 height 1
click at [225, 405] on button "Save & Confirm Shipping" at bounding box center [244, 417] width 106 height 24
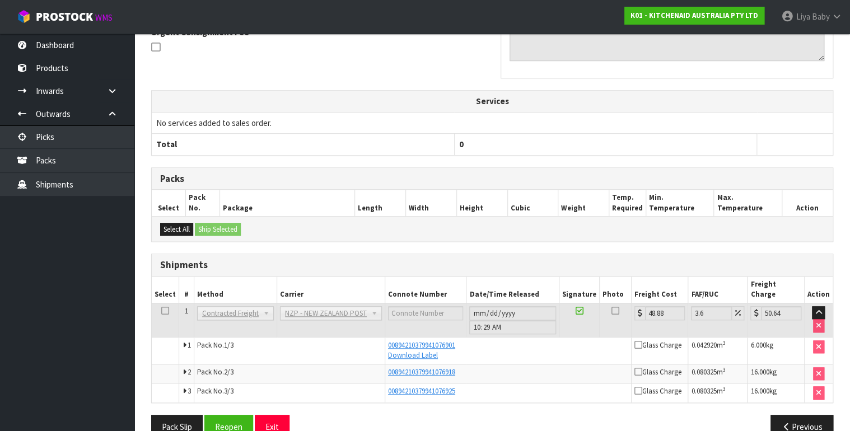
scroll to position [354, 0]
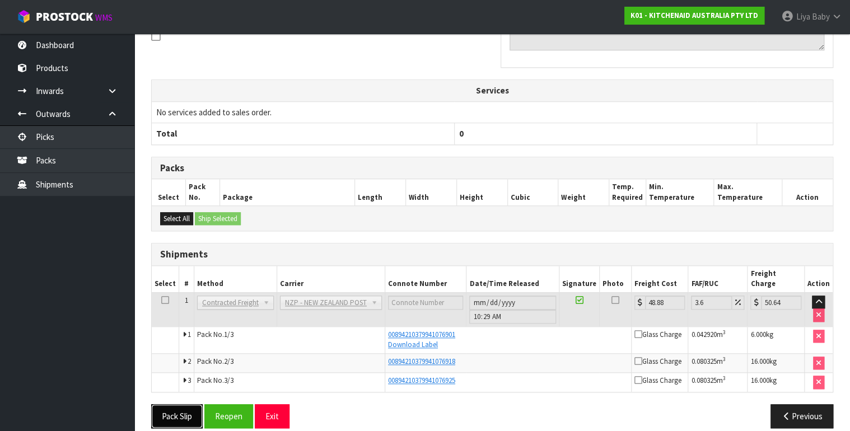
click at [176, 404] on button "Pack Slip" at bounding box center [176, 416] width 51 height 24
click at [222, 404] on button "Reopen" at bounding box center [228, 416] width 49 height 24
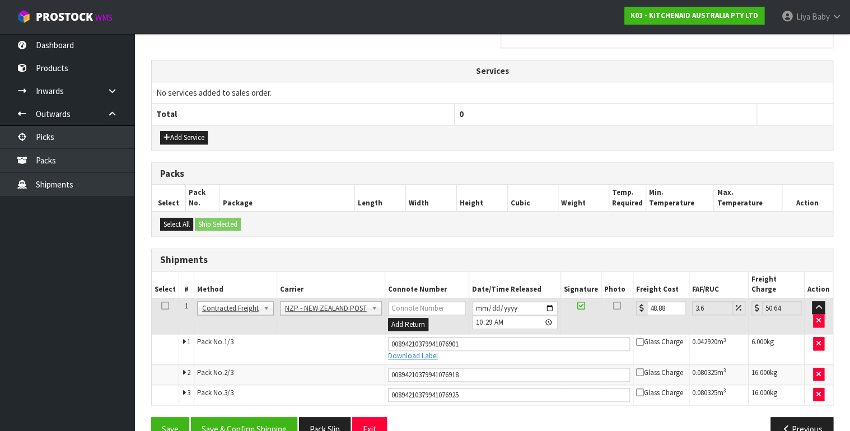
scroll to position [386, 0]
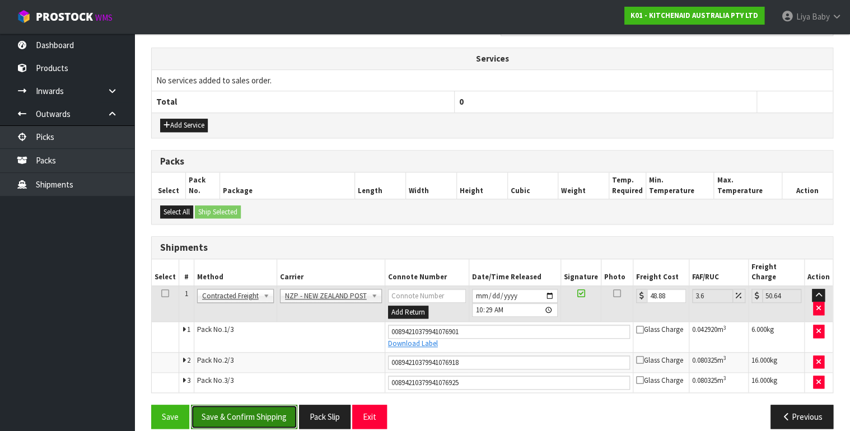
click at [215, 405] on button "Save & Confirm Shipping" at bounding box center [244, 417] width 106 height 24
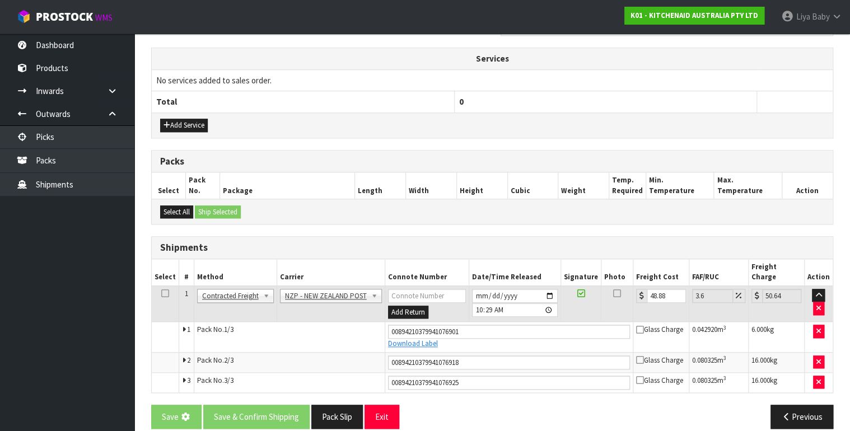
scroll to position [0, 0]
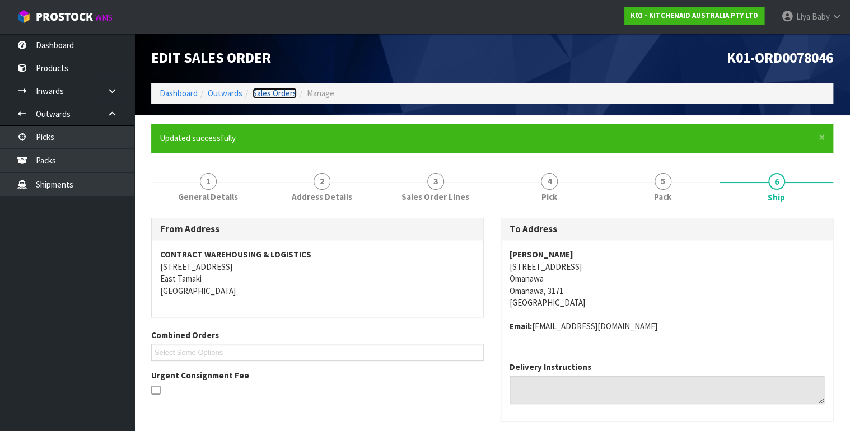
click at [274, 88] on link "Sales Orders" at bounding box center [274, 93] width 44 height 11
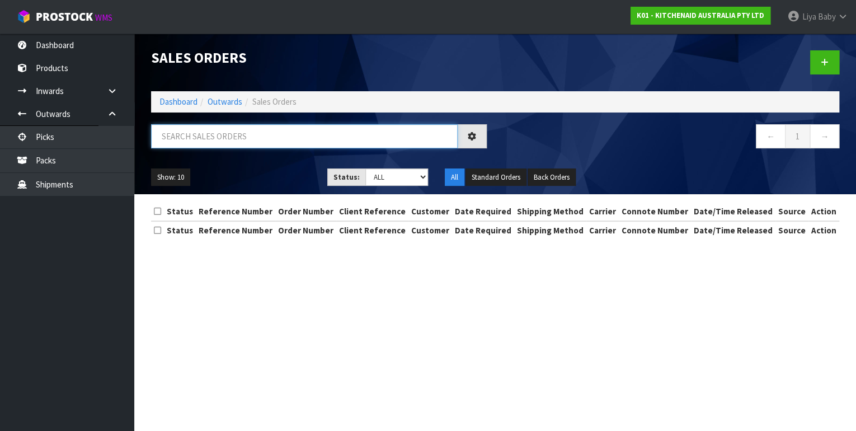
click at [248, 137] on input "text" at bounding box center [304, 136] width 307 height 24
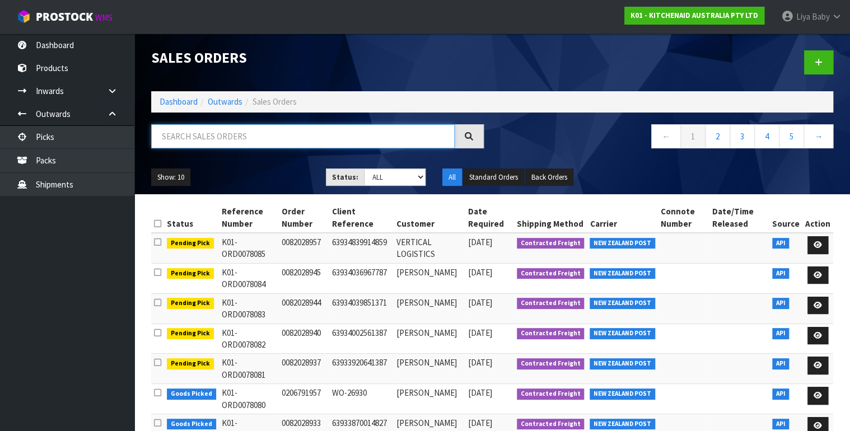
click at [264, 135] on input "text" at bounding box center [302, 136] width 303 height 24
type input "JOB-0408406"
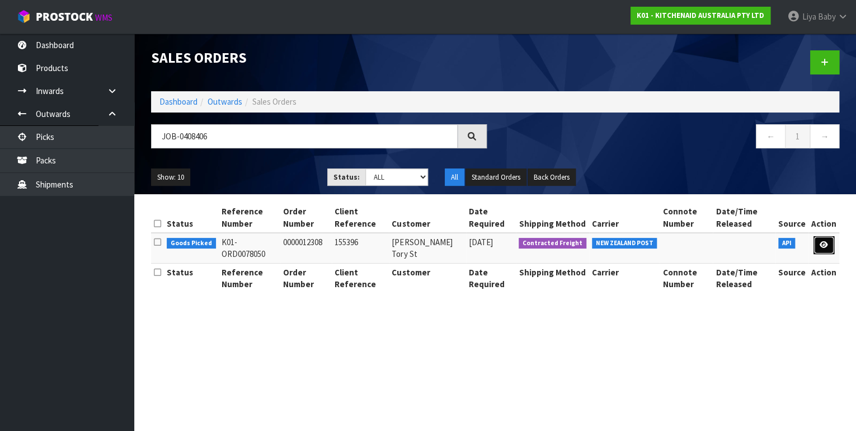
click at [823, 244] on icon at bounding box center [824, 244] width 8 height 7
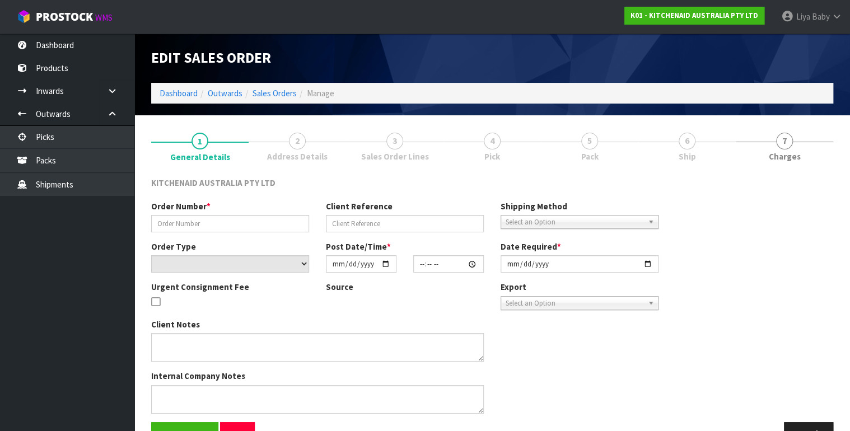
type input "0000012308"
type input "155396"
select select "number:0"
type input "[DATE]"
type input "11:31:34.000"
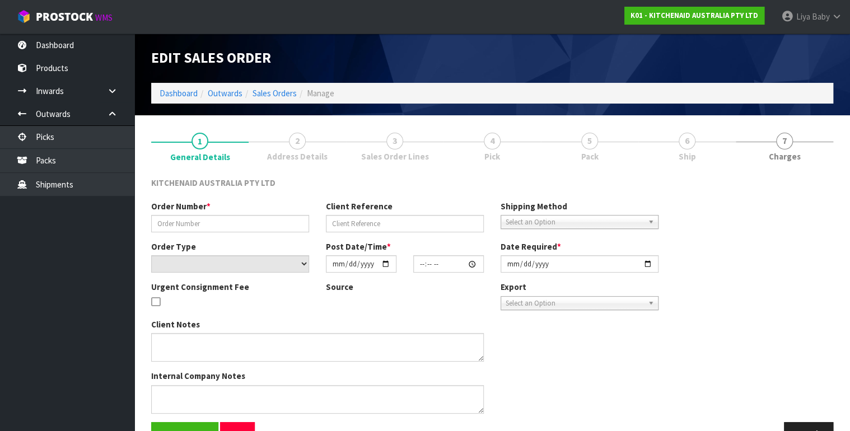
type input "[DATE]"
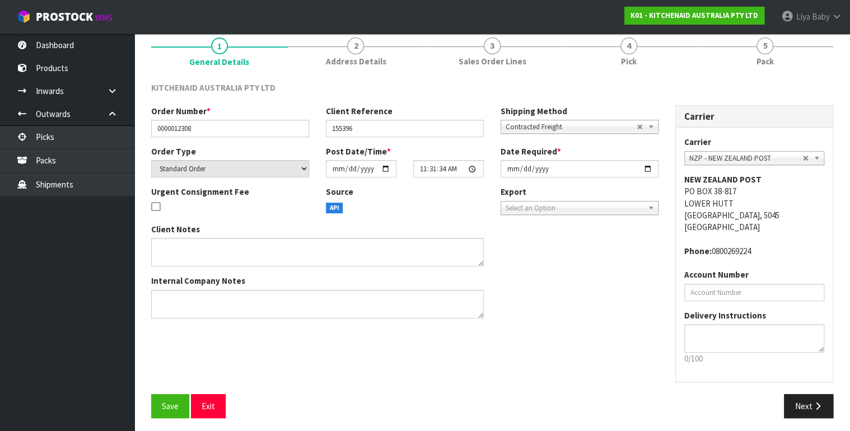
scroll to position [99, 0]
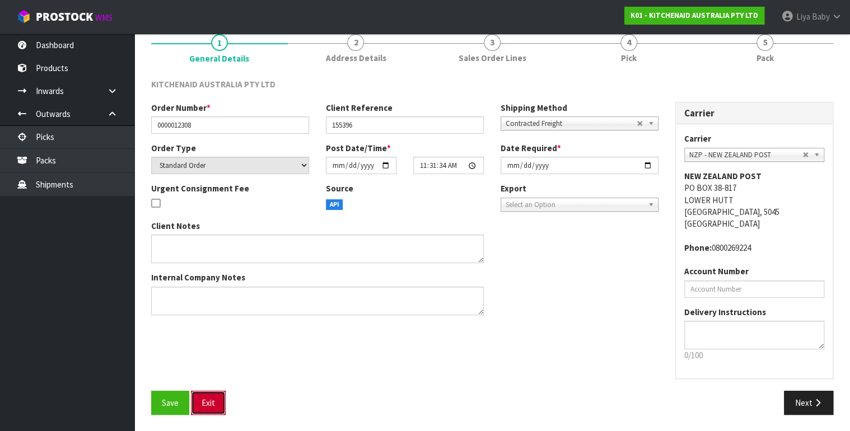
click at [205, 403] on button "Exit" at bounding box center [208, 403] width 35 height 24
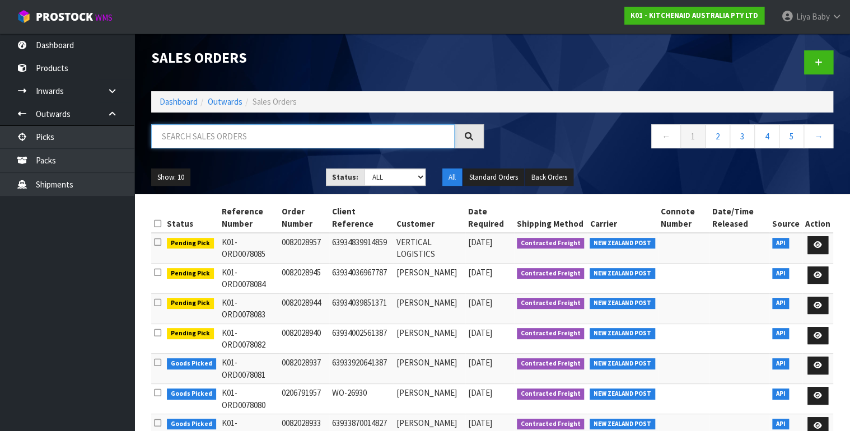
click at [240, 132] on input "text" at bounding box center [302, 136] width 303 height 24
type input "JOB-0408405"
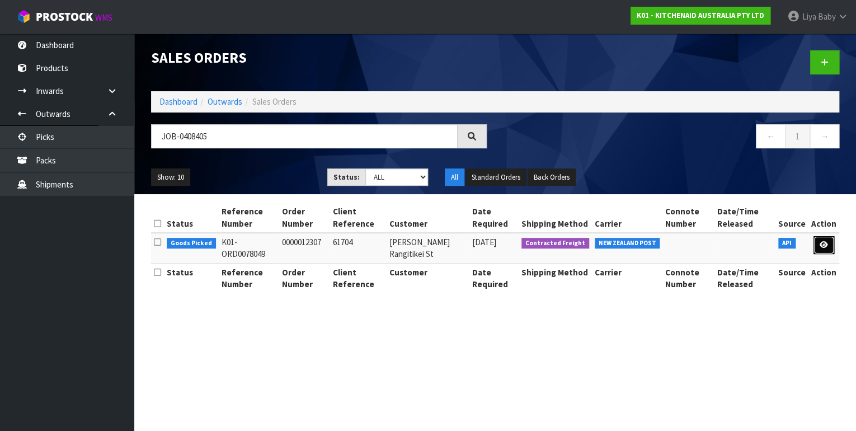
click at [833, 242] on link at bounding box center [824, 245] width 21 height 18
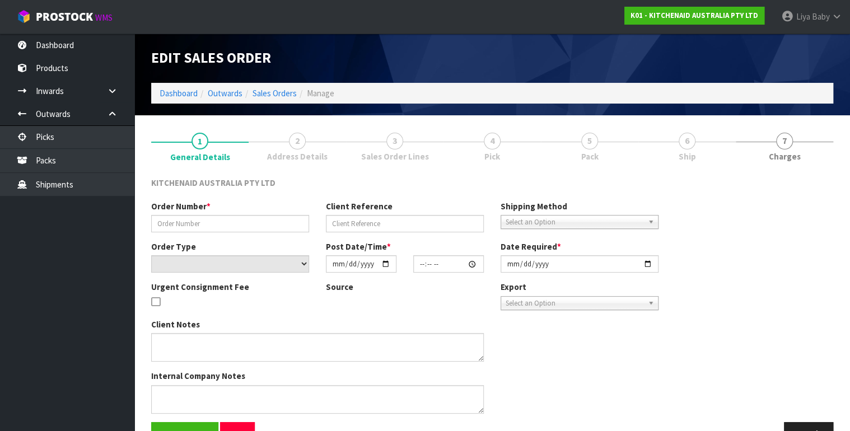
type input "0000012307"
type input "61704"
select select "number:0"
type input "[DATE]"
type input "11:31:33.000"
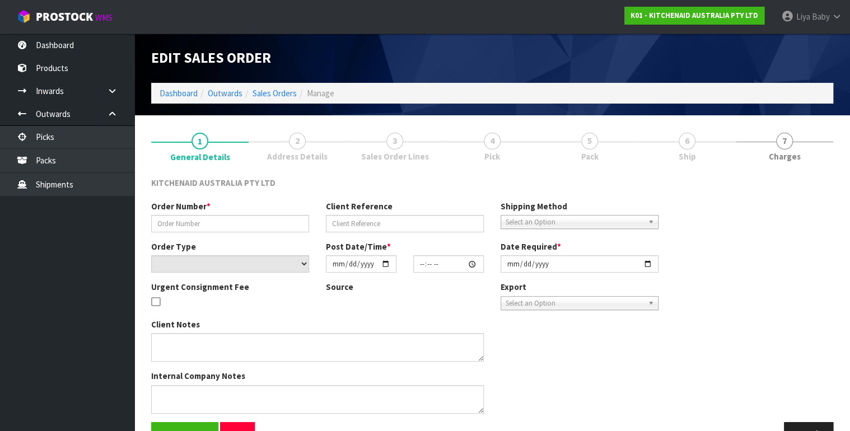
type input "[DATE]"
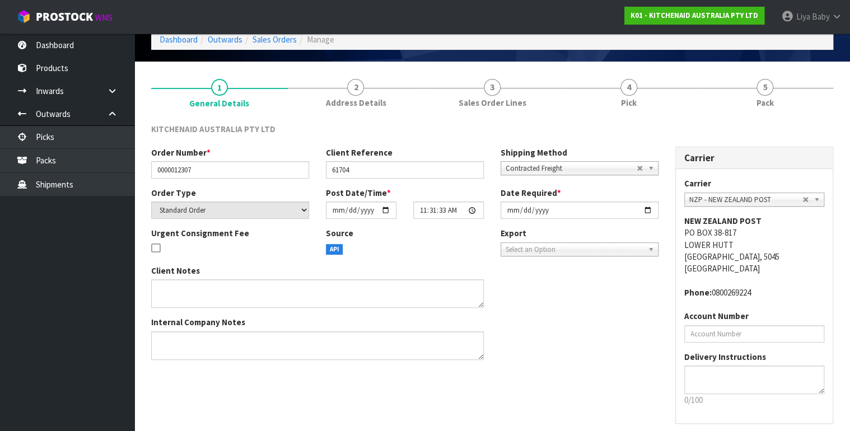
scroll to position [99, 0]
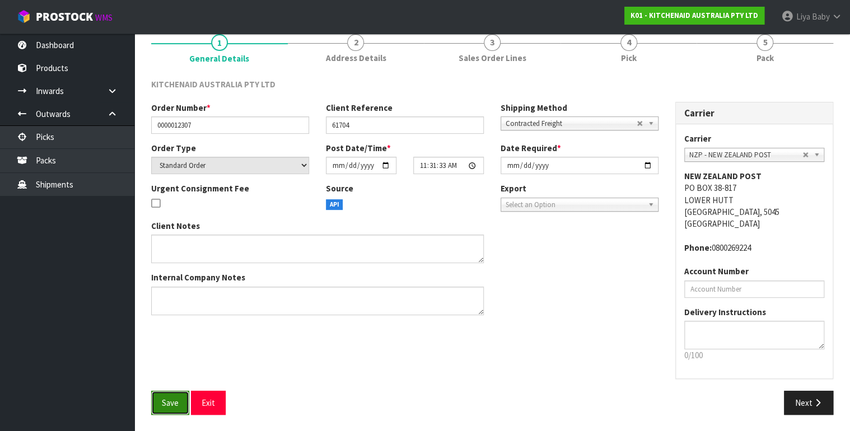
click at [175, 411] on button "Save" at bounding box center [170, 403] width 38 height 24
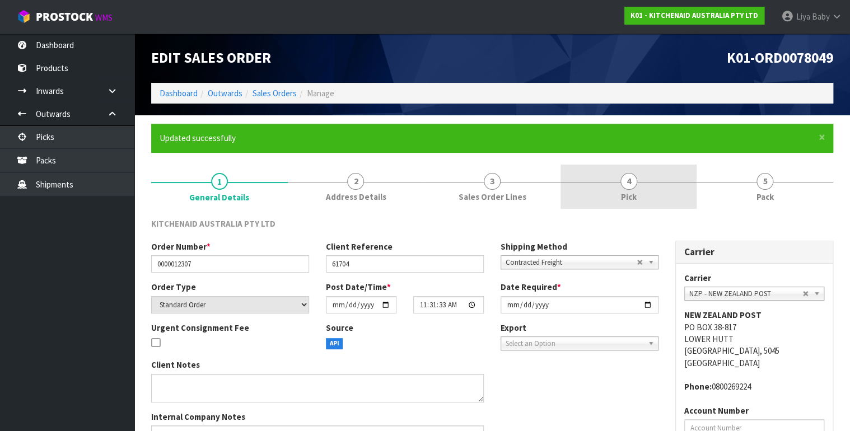
click at [626, 197] on span "Pick" at bounding box center [629, 197] width 16 height 12
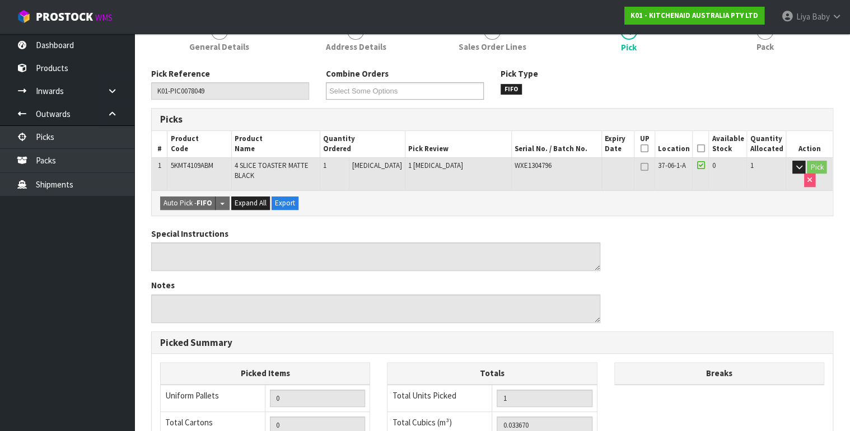
scroll to position [179, 0]
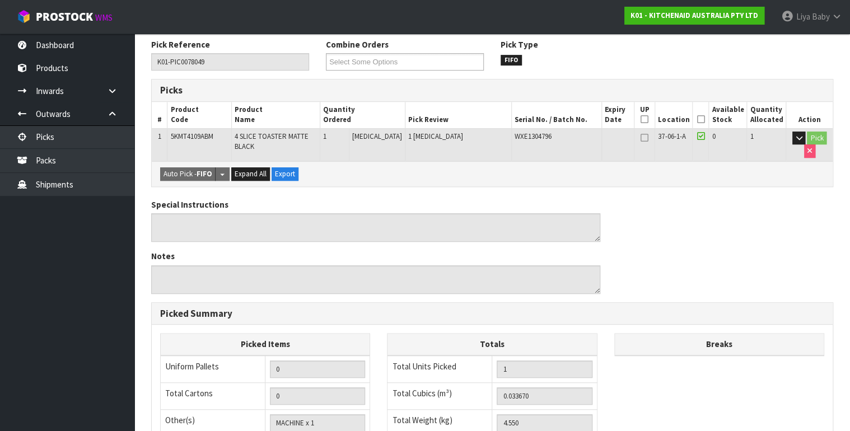
click at [704, 120] on icon at bounding box center [700, 119] width 8 height 1
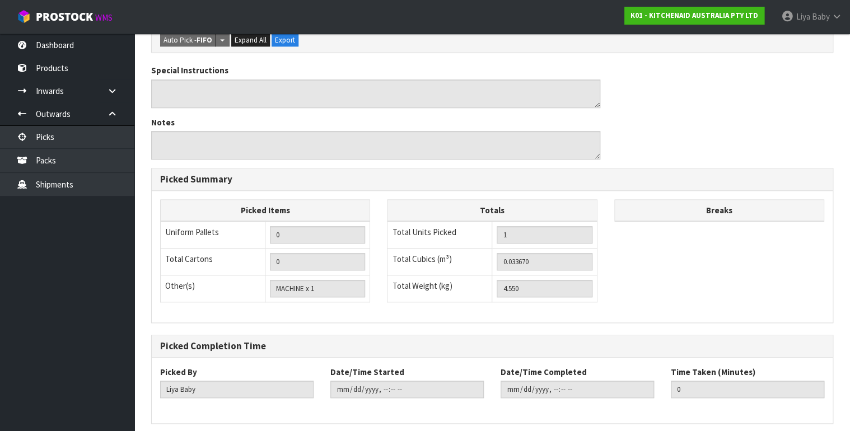
scroll to position [396, 0]
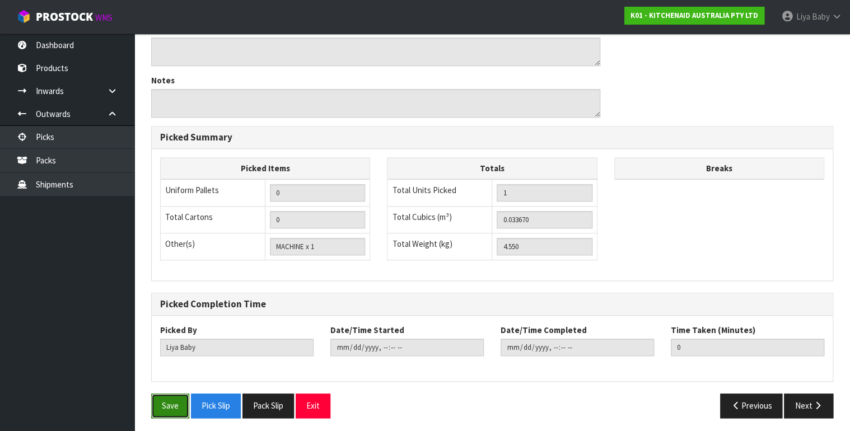
click at [161, 405] on button "Save" at bounding box center [170, 405] width 38 height 24
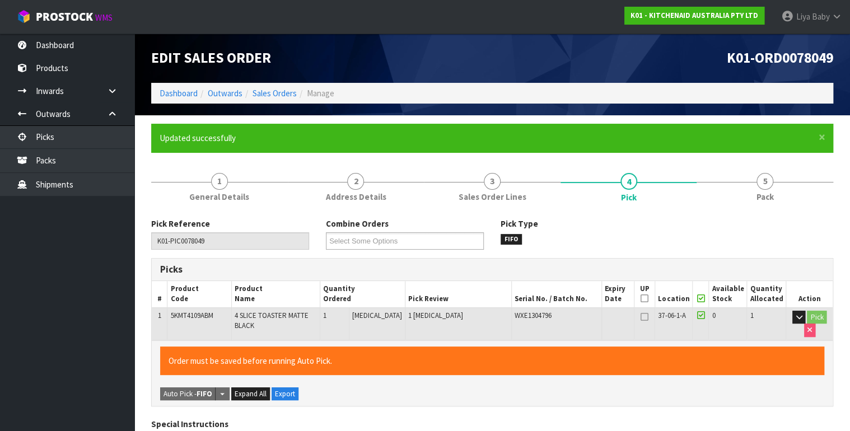
type input "[DATE]T10:47:58"
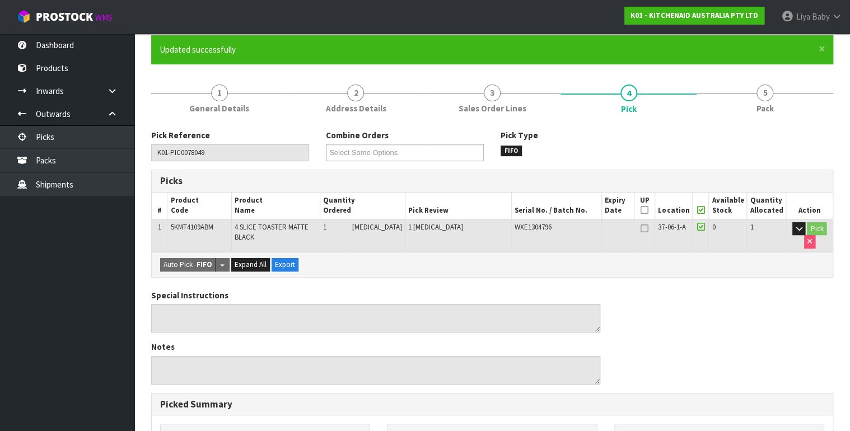
scroll to position [90, 0]
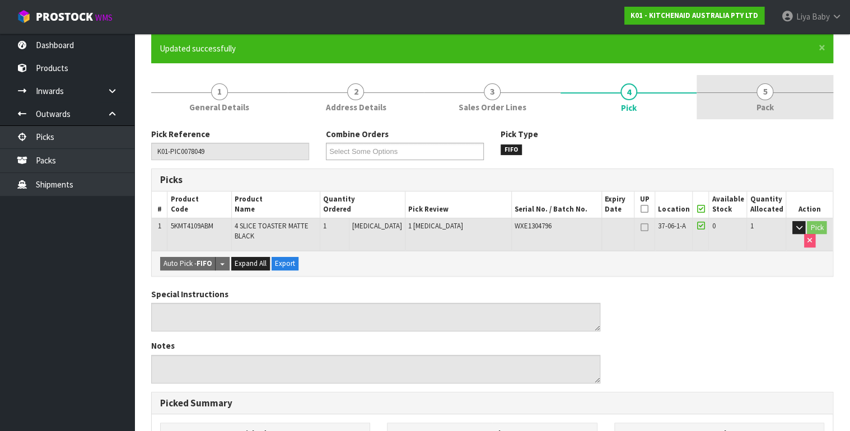
click at [768, 90] on span "5" at bounding box center [764, 91] width 17 height 17
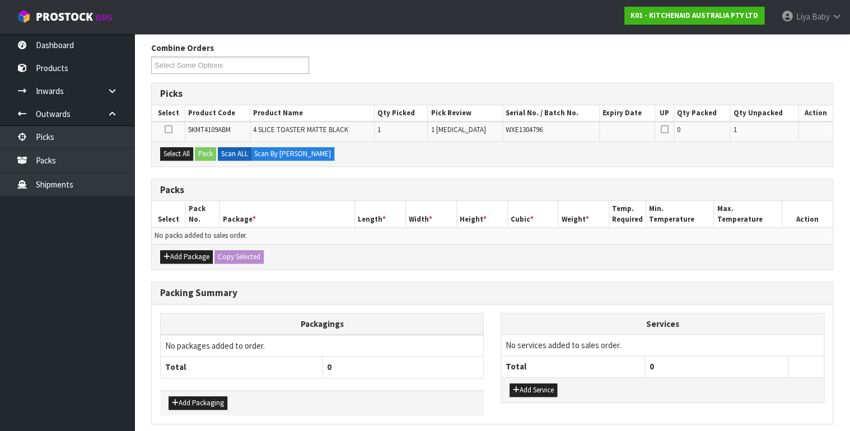
scroll to position [217, 0]
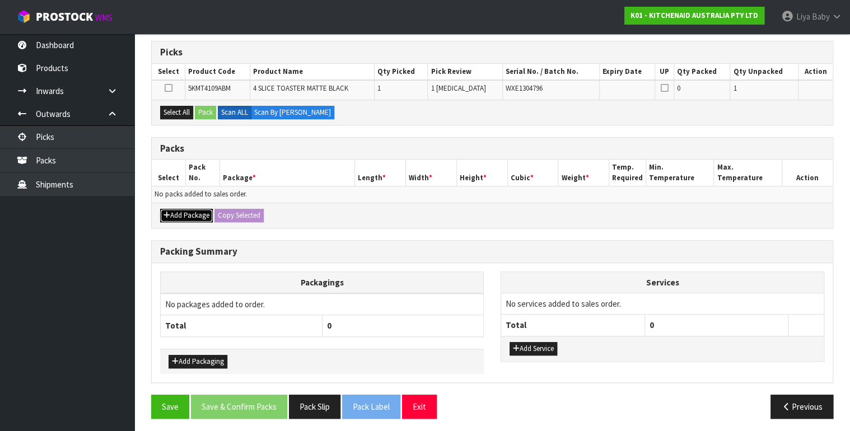
click at [182, 214] on button "Add Package" at bounding box center [186, 215] width 53 height 13
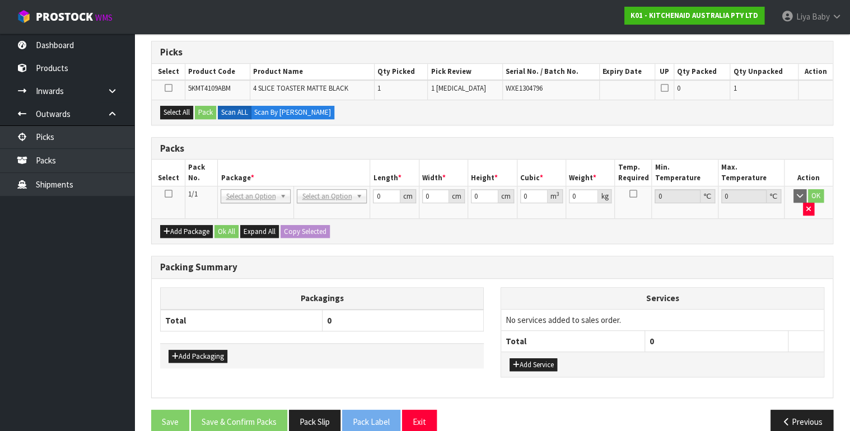
click at [172, 190] on td at bounding box center [168, 202] width 33 height 32
click at [166, 194] on icon at bounding box center [168, 194] width 8 height 1
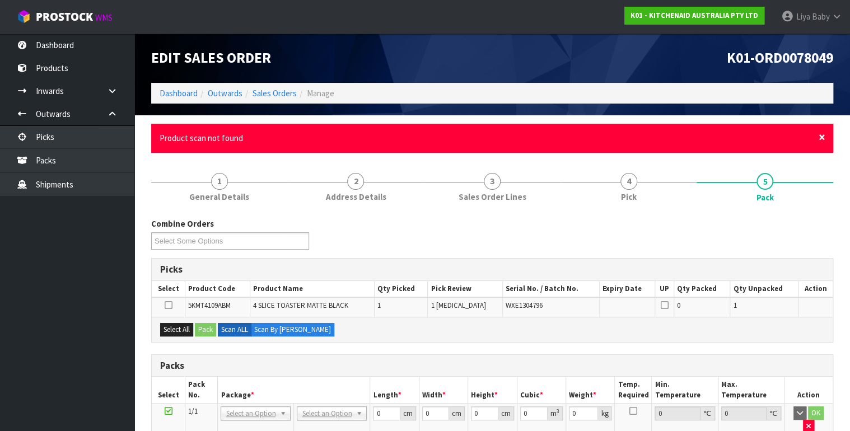
click at [824, 137] on span "×" at bounding box center [821, 137] width 7 height 16
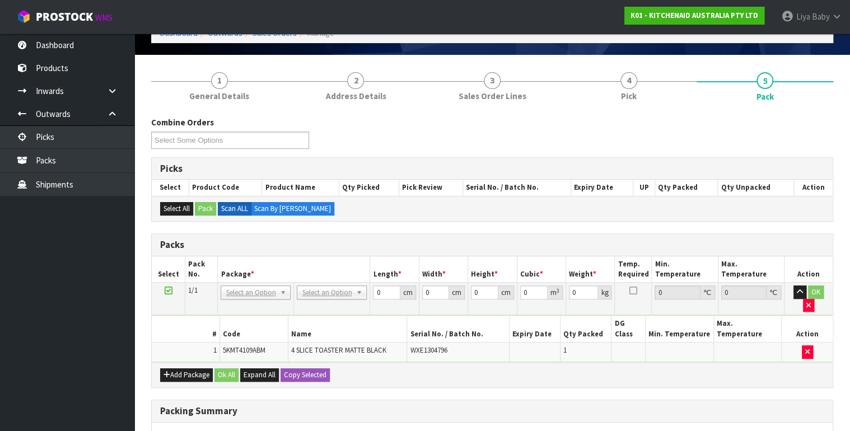
scroll to position [45, 0]
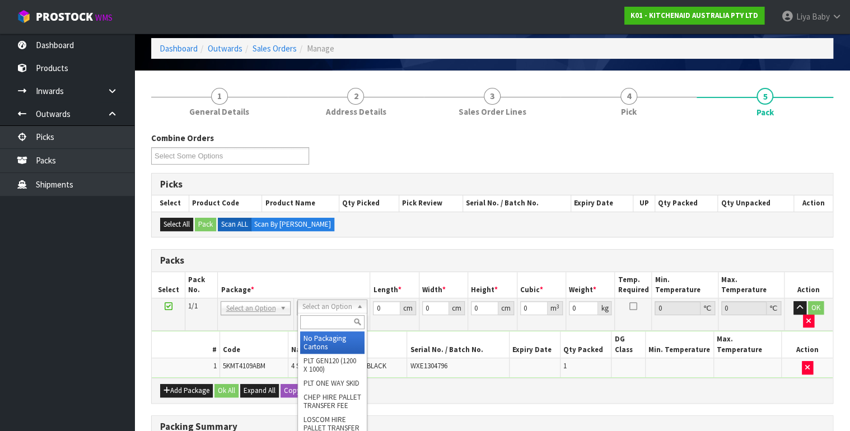
click at [324, 317] on input "text" at bounding box center [332, 322] width 64 height 14
type input "oc"
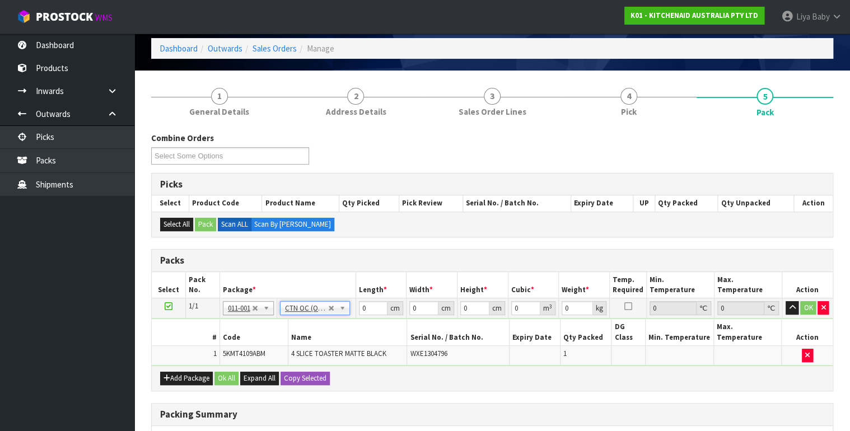
type input "4.55"
click at [365, 304] on input "0" at bounding box center [373, 308] width 29 height 14
type input "41"
click at [420, 301] on input "0" at bounding box center [423, 308] width 29 height 14
type input "29"
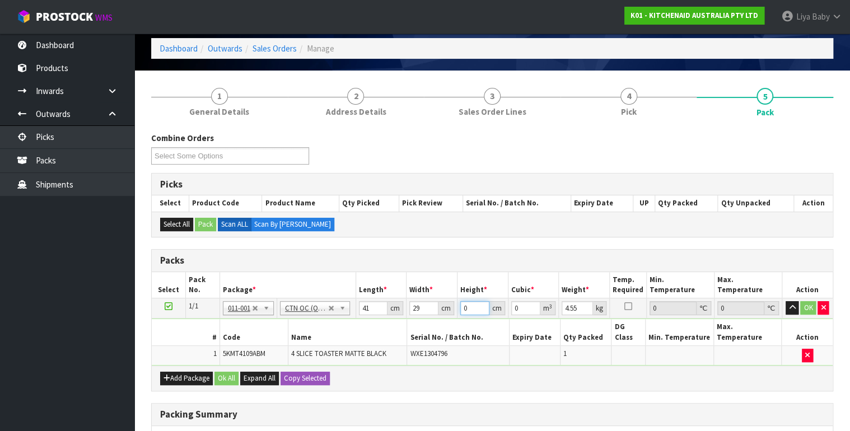
click at [472, 310] on input "0" at bounding box center [474, 308] width 29 height 14
type input "3"
type input "0.003567"
type input "39"
type input "0.046371"
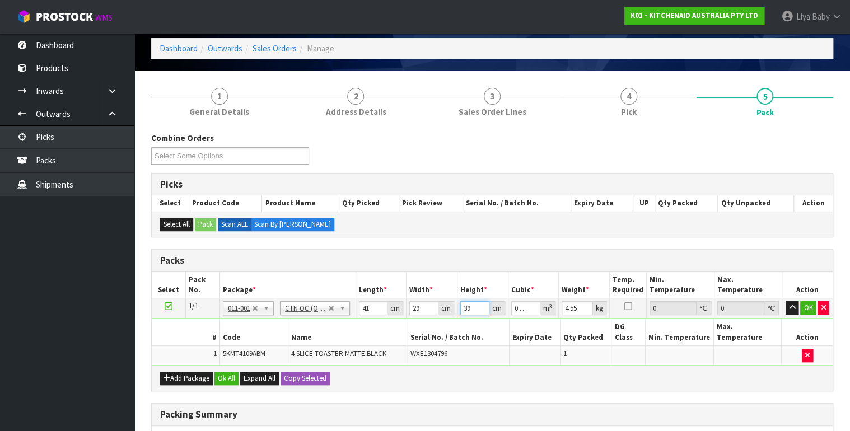
type input "39"
click at [580, 310] on input "4.55" at bounding box center [576, 308] width 31 height 14
type input "4"
click at [566, 306] on input "number" at bounding box center [576, 308] width 31 height 14
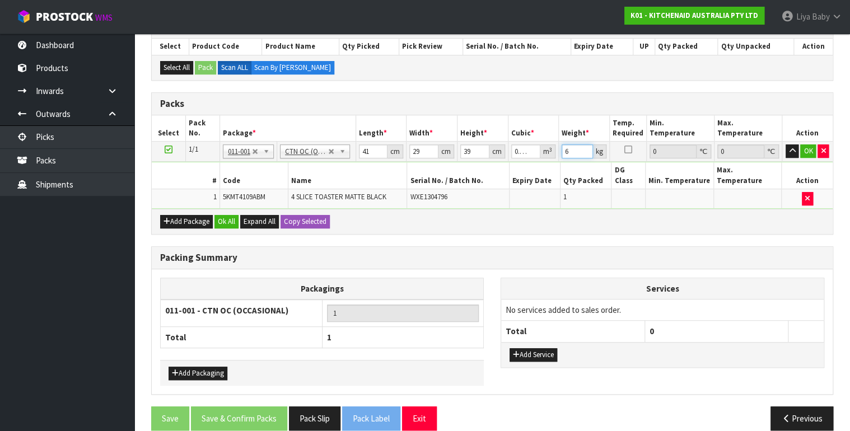
scroll to position [202, 0]
type input "6"
click at [223, 214] on button "Ok All" at bounding box center [226, 220] width 24 height 13
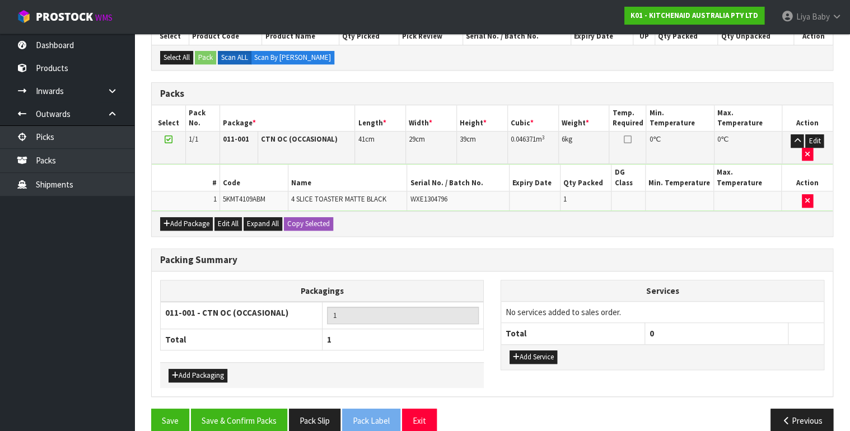
scroll to position [214, 0]
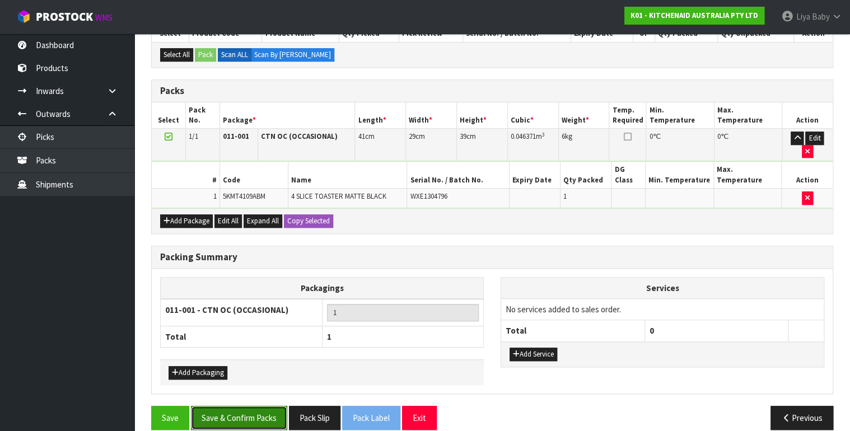
click at [228, 406] on button "Save & Confirm Packs" at bounding box center [239, 418] width 96 height 24
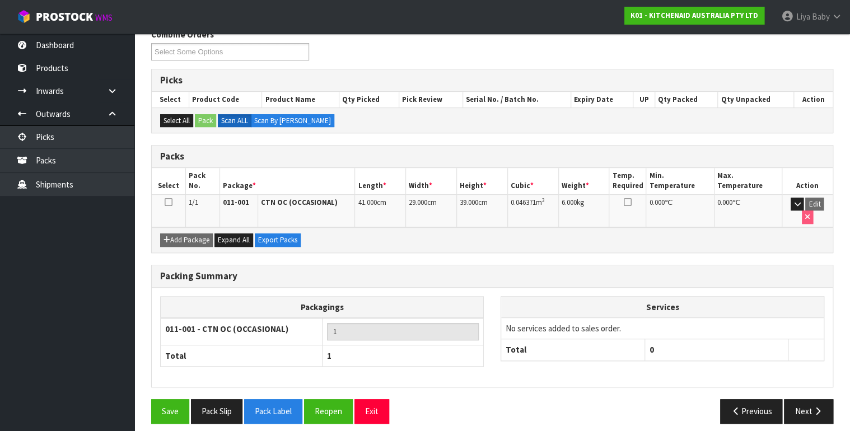
scroll to position [195, 0]
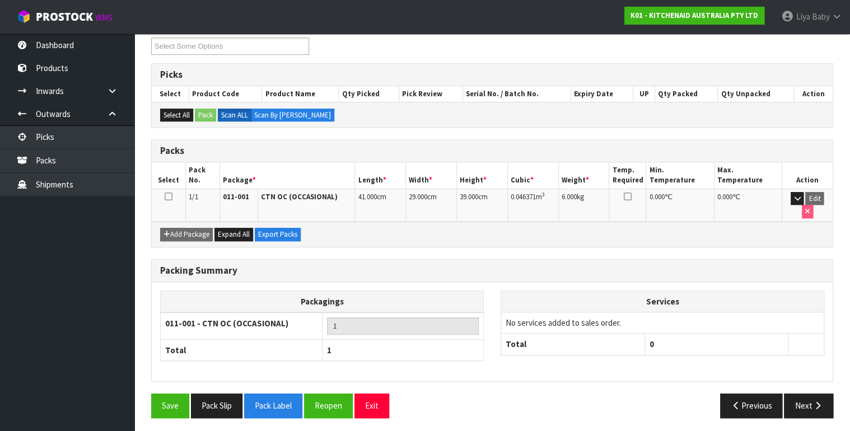
click at [173, 196] on td at bounding box center [169, 205] width 34 height 32
click at [166, 196] on icon at bounding box center [169, 196] width 8 height 1
click at [790, 409] on button "Next" at bounding box center [808, 405] width 49 height 24
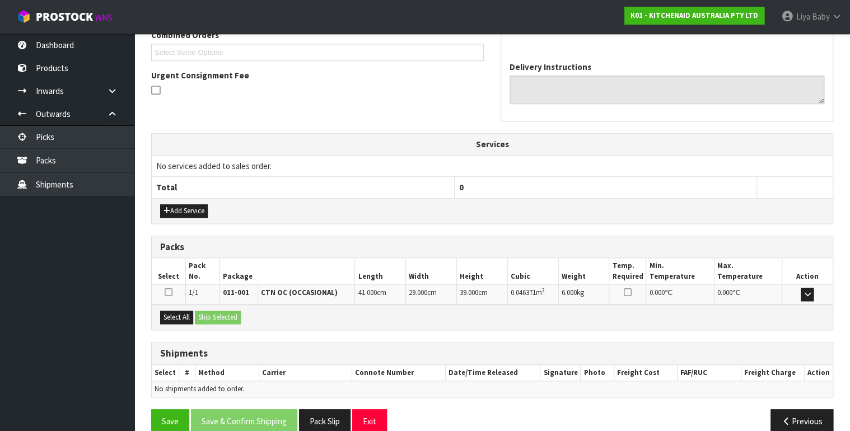
scroll to position [316, 0]
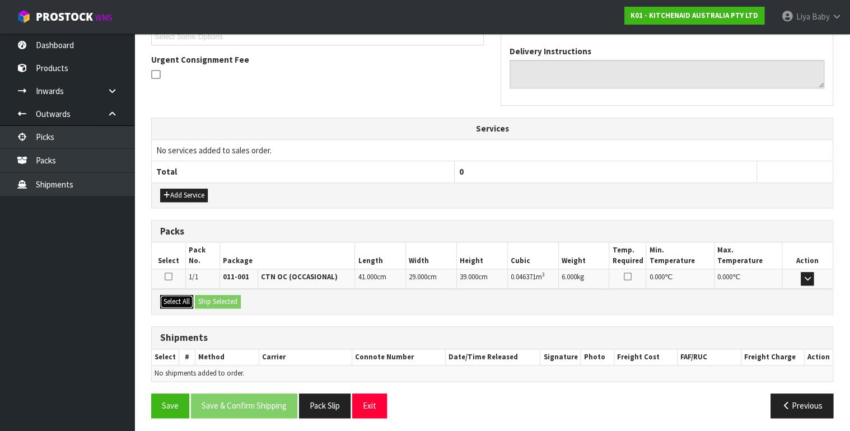
click at [176, 295] on button "Select All" at bounding box center [176, 301] width 33 height 13
click at [214, 300] on button "Ship Selected" at bounding box center [218, 301] width 46 height 13
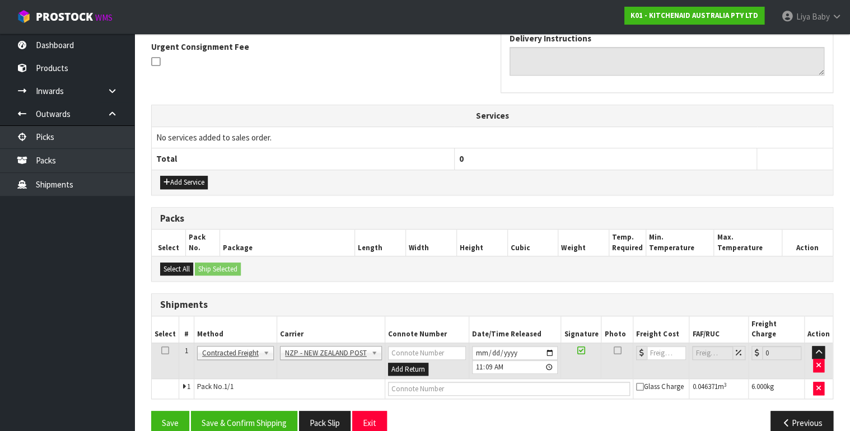
scroll to position [336, 0]
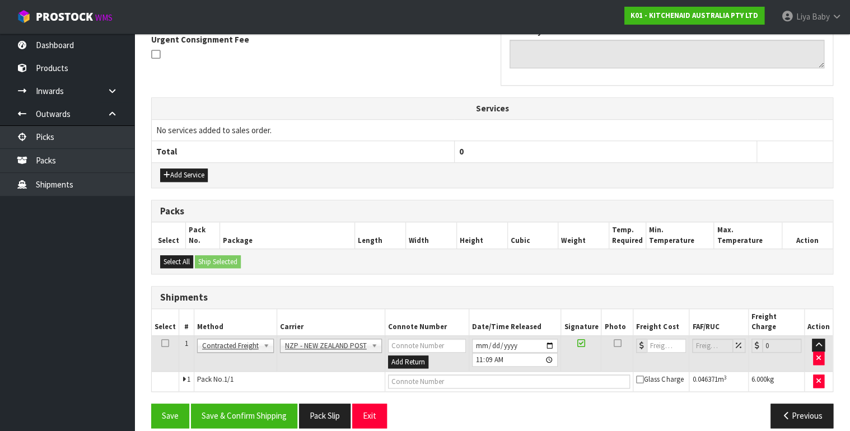
click at [166, 343] on icon at bounding box center [165, 343] width 8 height 1
click at [240, 404] on button "Save & Confirm Shipping" at bounding box center [244, 416] width 106 height 24
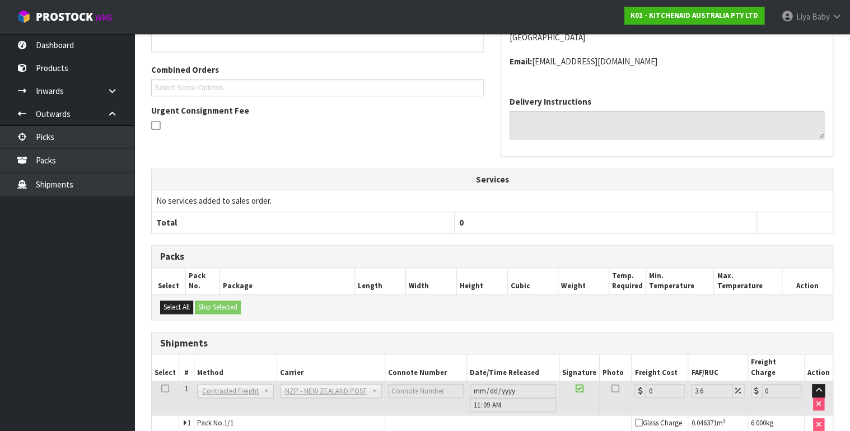
scroll to position [320, 0]
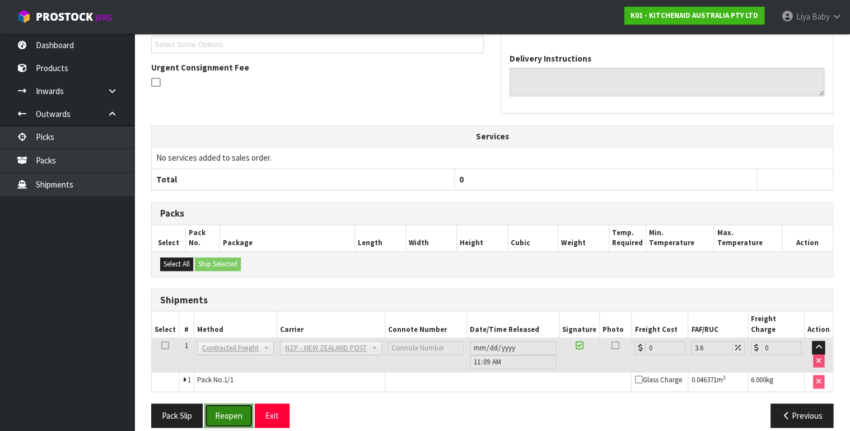
click at [221, 404] on button "Reopen" at bounding box center [228, 416] width 49 height 24
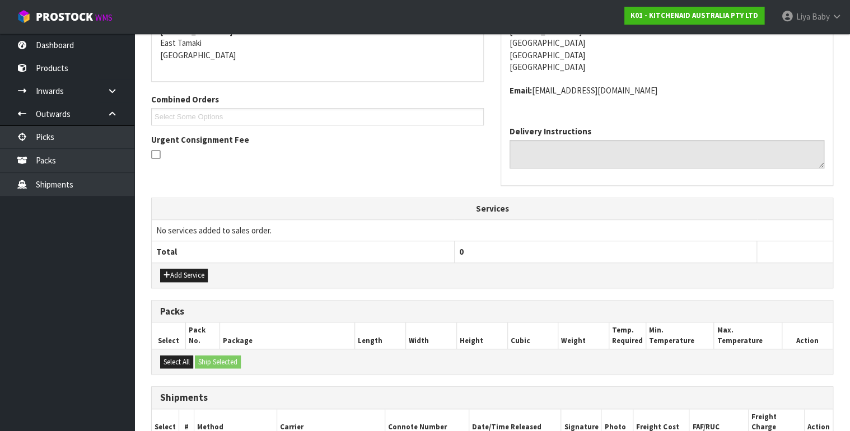
scroll to position [346, 0]
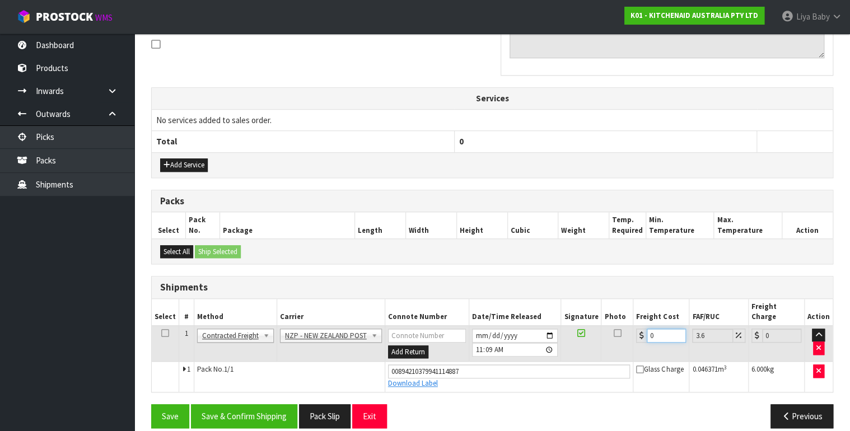
click at [654, 329] on input "0" at bounding box center [665, 336] width 39 height 14
type input "8"
type input "8.29"
type input "8.4"
type input "8.7"
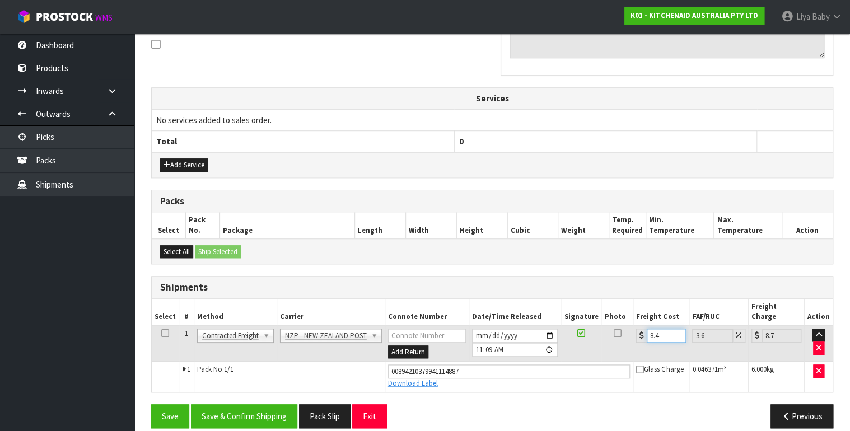
type input "8.45"
type input "8.75"
type input "8.45"
click at [164, 333] on icon at bounding box center [165, 333] width 8 height 1
click at [252, 408] on button "Save & Confirm Shipping" at bounding box center [244, 416] width 106 height 24
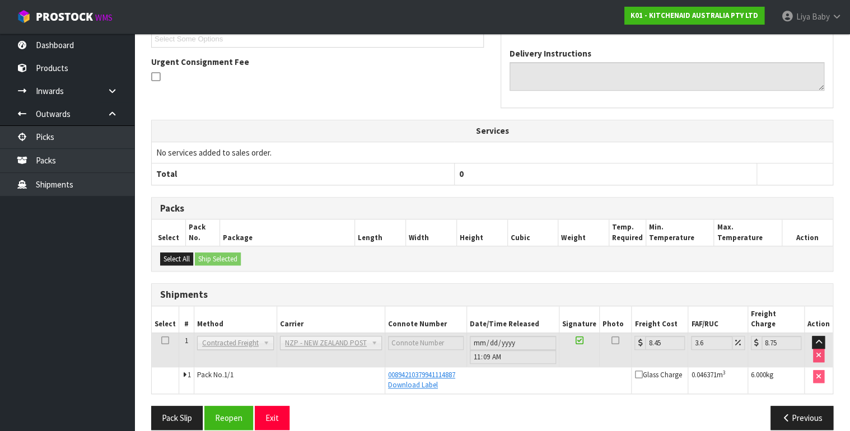
scroll to position [316, 0]
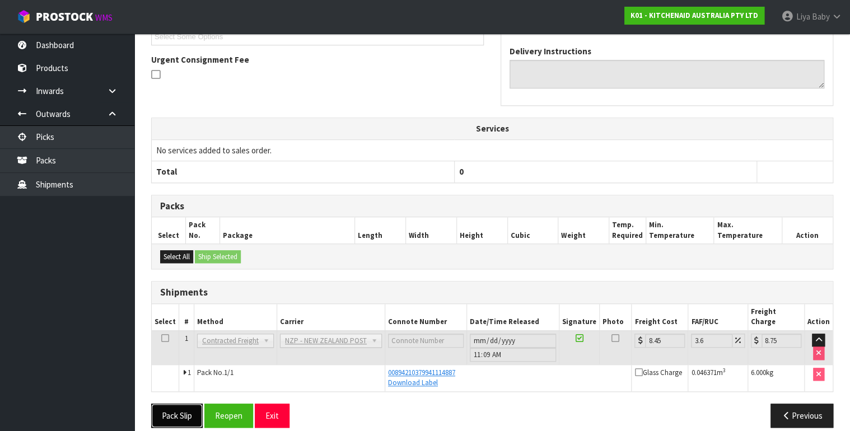
click at [180, 404] on button "Pack Slip" at bounding box center [176, 416] width 51 height 24
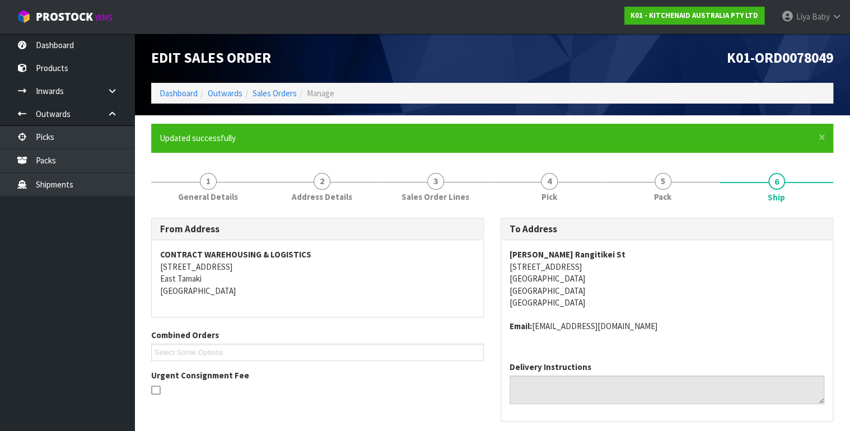
scroll to position [0, 0]
click at [288, 93] on link "Sales Orders" at bounding box center [274, 93] width 44 height 11
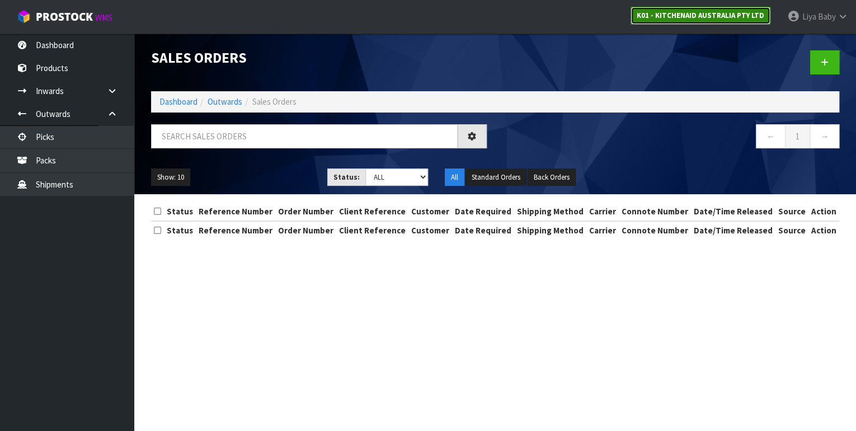
click at [746, 12] on strong "K01 - KITCHENAID AUSTRALIA PTY LTD" at bounding box center [701, 16] width 128 height 10
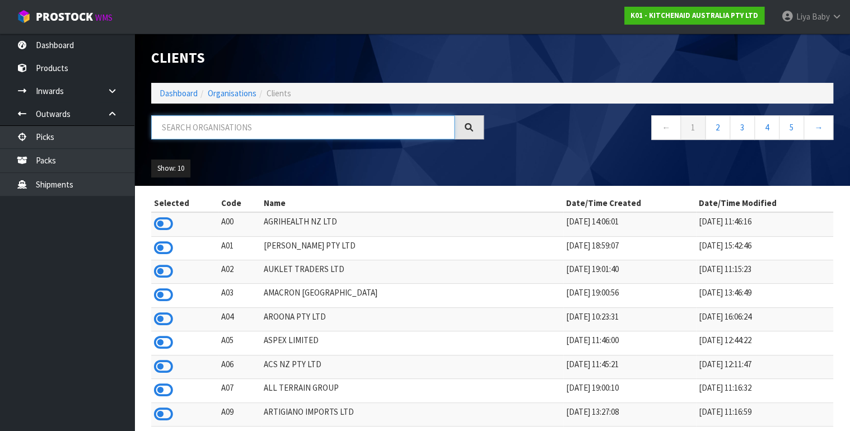
click at [241, 129] on input "text" at bounding box center [302, 127] width 303 height 24
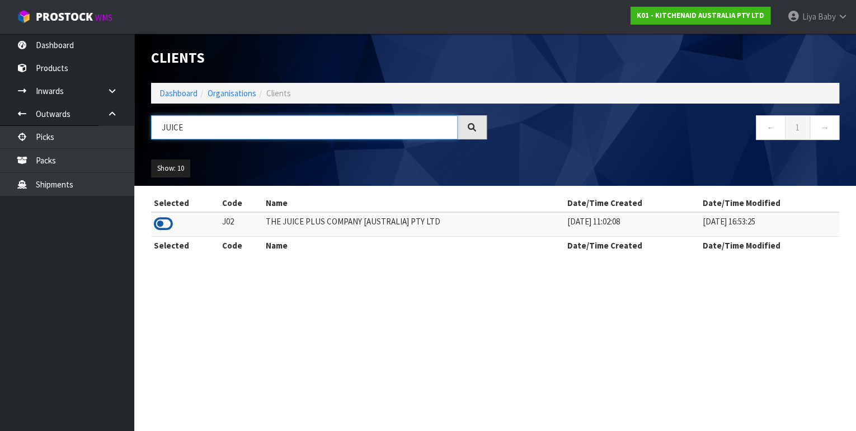
type input "JUICE"
click at [166, 219] on icon at bounding box center [163, 223] width 19 height 17
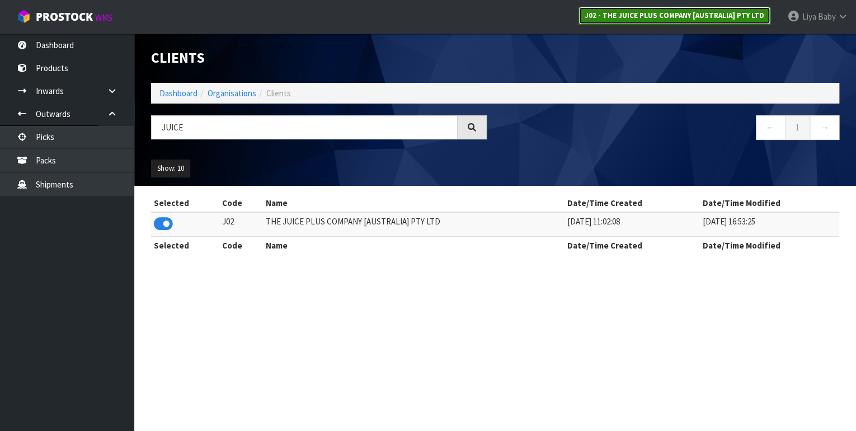
click at [657, 18] on strong "J02 - THE JUICE PLUS COMPANY [AUSTRALIA] PTY LTD" at bounding box center [675, 16] width 180 height 10
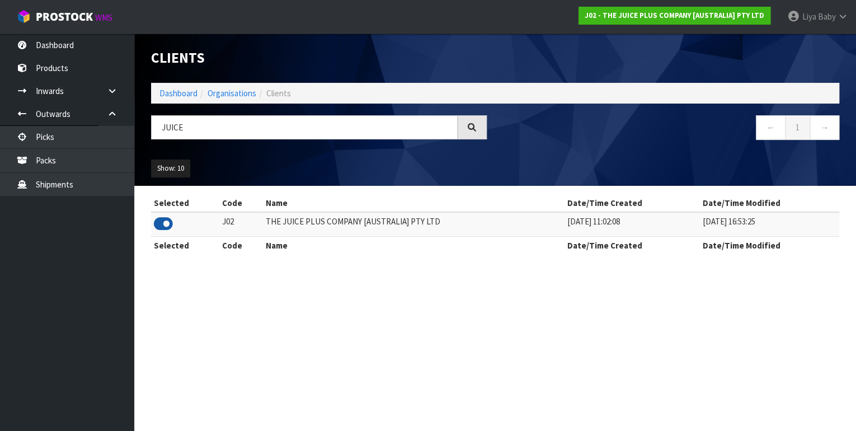
click at [163, 224] on icon at bounding box center [163, 223] width 19 height 17
click at [830, 134] on link "→" at bounding box center [825, 127] width 30 height 24
click at [313, 223] on td "THE JUICE PLUS COMPANY [AUSTRALIA] PTY LTD" at bounding box center [414, 224] width 302 height 24
click at [91, 36] on link "Dashboard" at bounding box center [67, 45] width 134 height 23
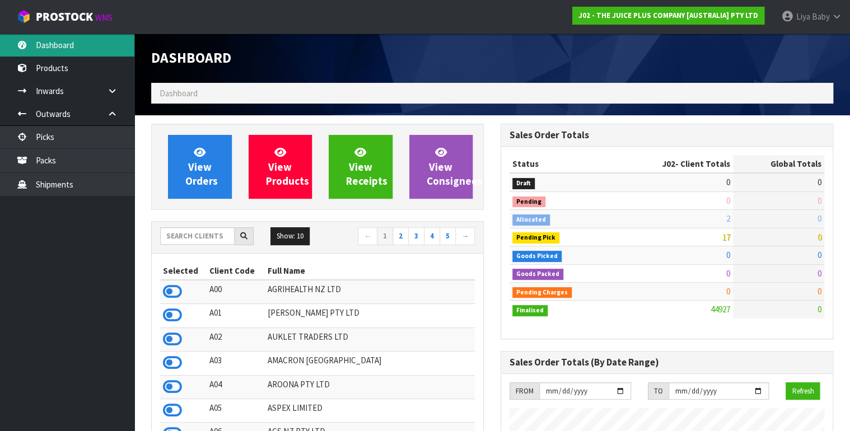
scroll to position [868, 349]
click at [193, 231] on input "text" at bounding box center [197, 235] width 74 height 17
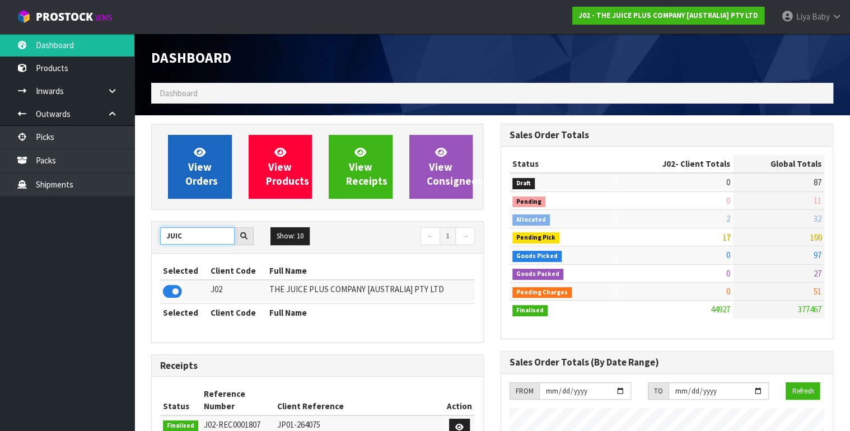
type input "JUIC"
click at [205, 179] on span "View Orders" at bounding box center [201, 167] width 32 height 42
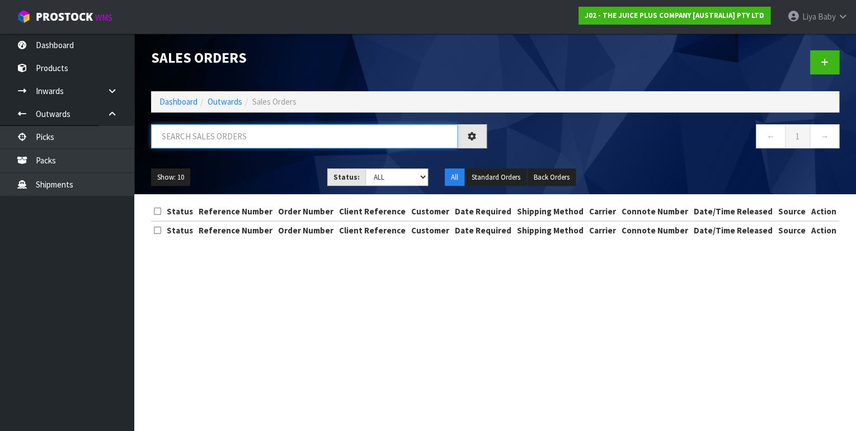
click at [263, 130] on input "text" at bounding box center [304, 136] width 307 height 24
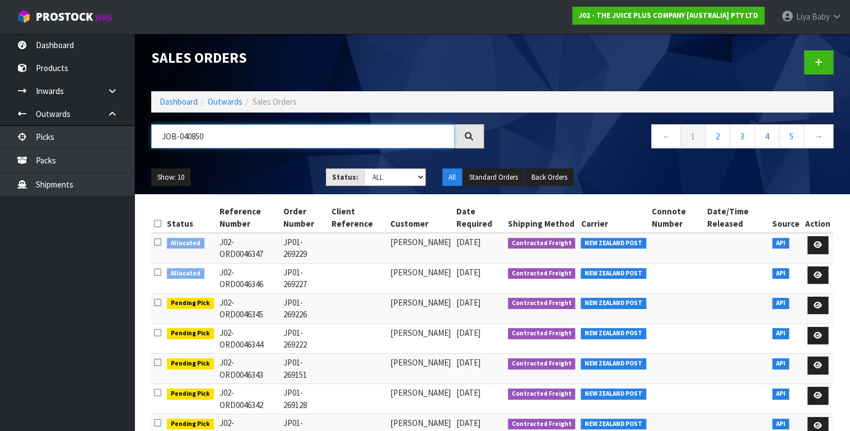
type input "JOB-0408504"
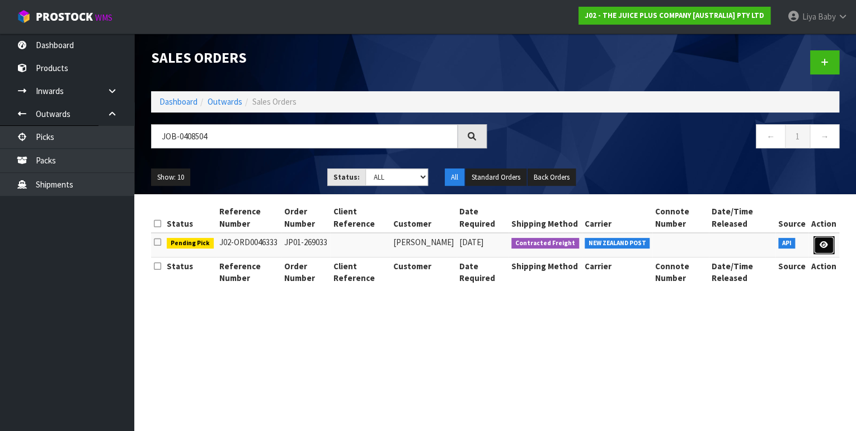
click at [822, 237] on link at bounding box center [824, 245] width 21 height 18
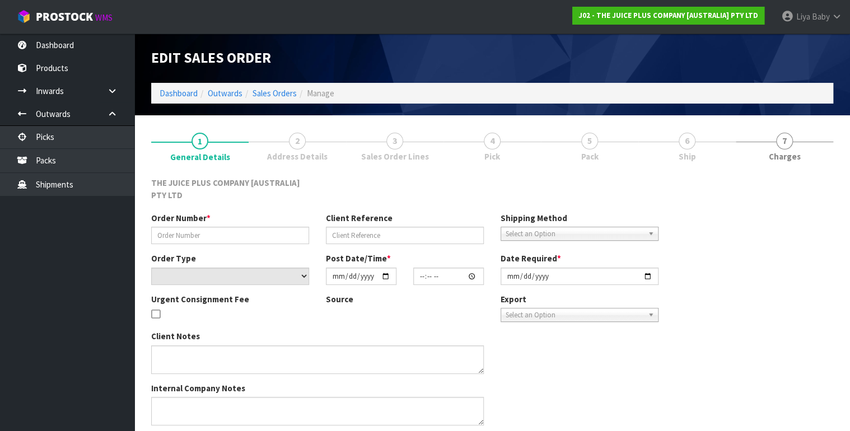
type input "JP01-269033"
select select "number:0"
type input "[DATE]"
type input "20:58:31.000"
type input "[DATE]"
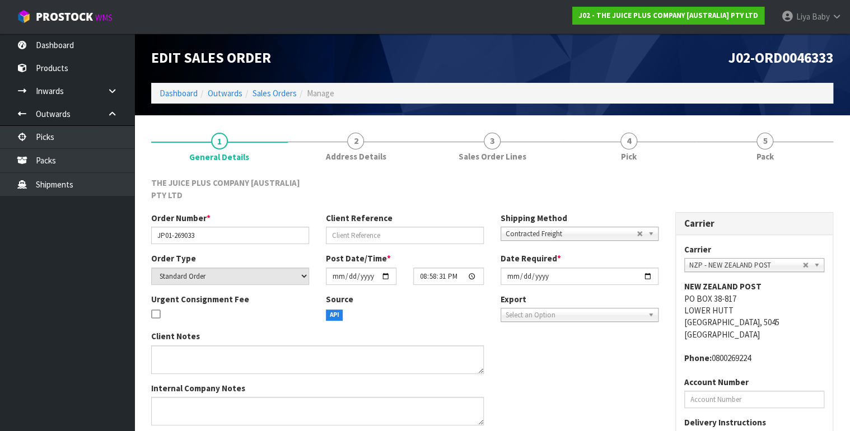
scroll to position [110, 0]
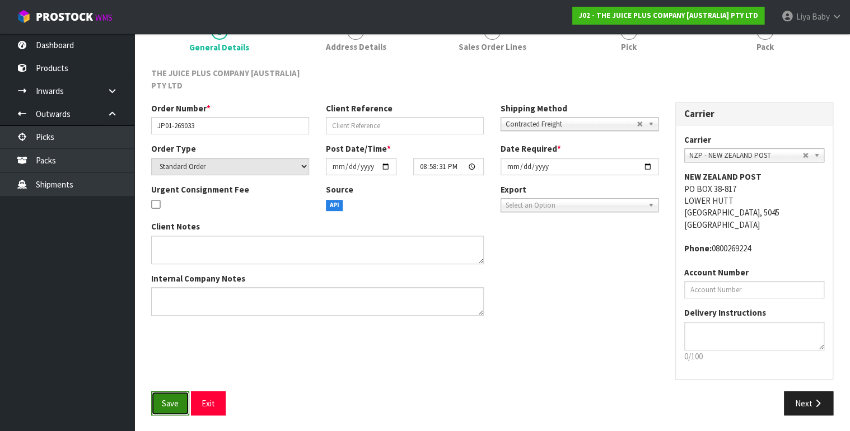
click at [181, 393] on button "Save" at bounding box center [170, 403] width 38 height 24
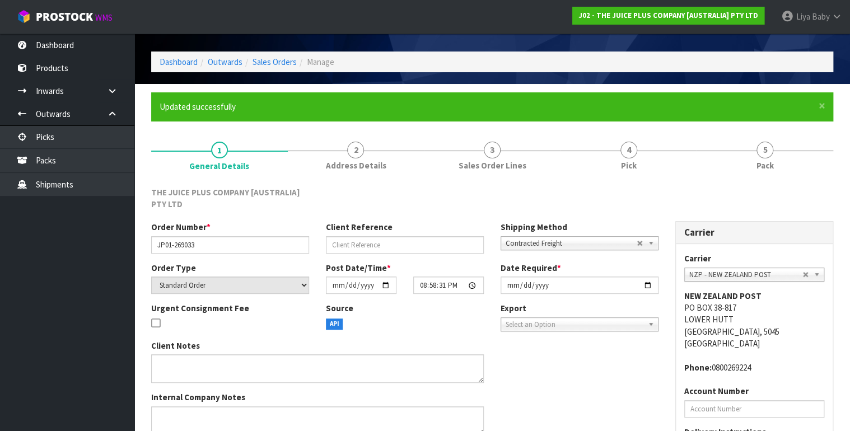
scroll to position [0, 0]
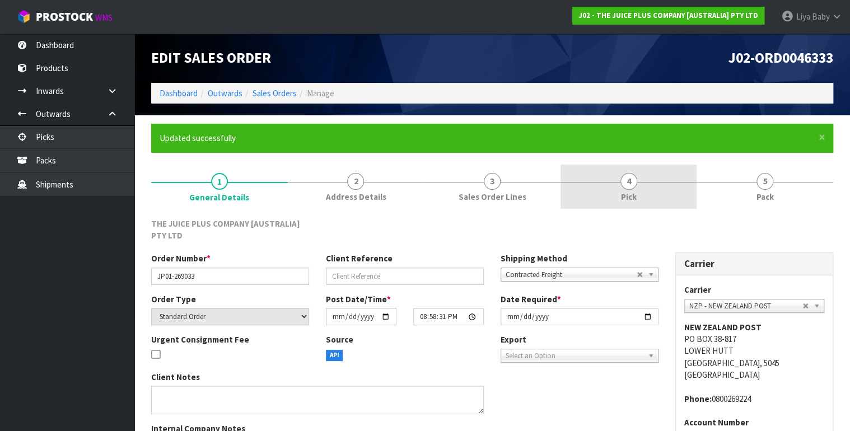
click at [639, 194] on link "4 Pick" at bounding box center [628, 187] width 137 height 44
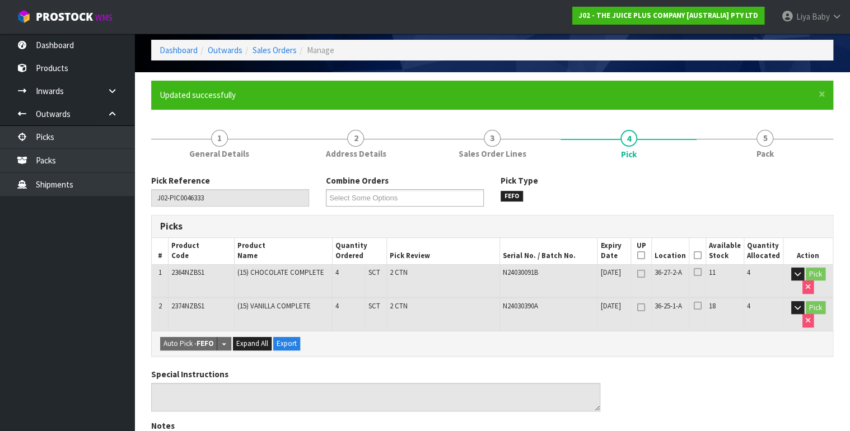
scroll to position [134, 0]
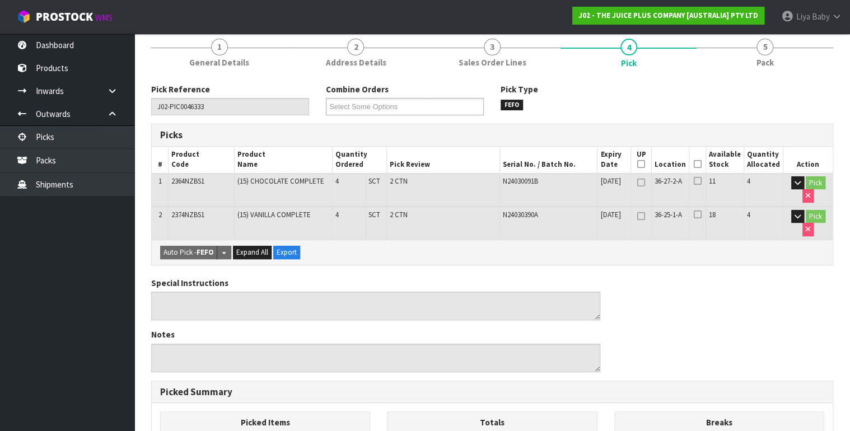
click at [701, 164] on icon at bounding box center [698, 164] width 8 height 1
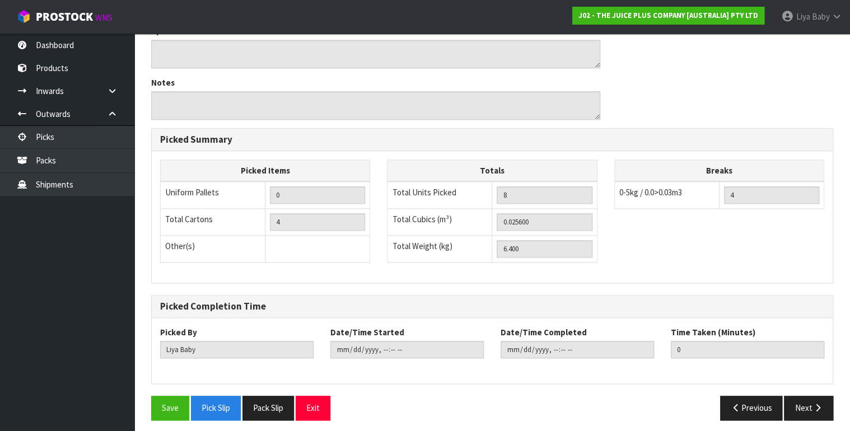
scroll to position [428, 0]
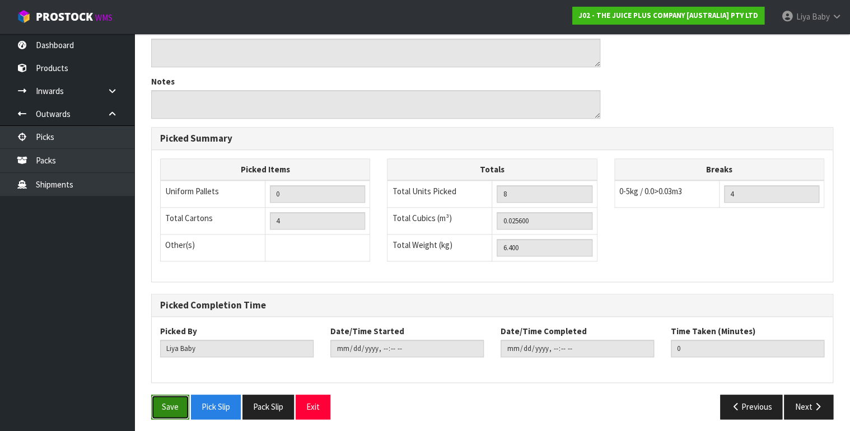
click at [167, 409] on button "Save" at bounding box center [170, 407] width 38 height 24
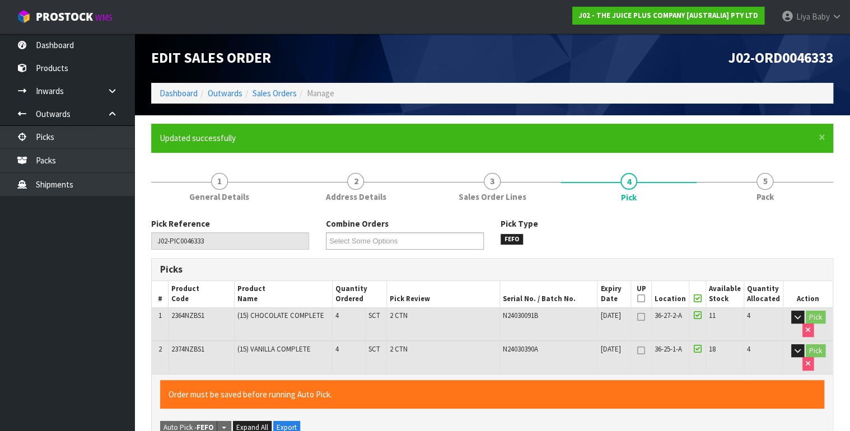
type input "[DATE]T11:35:19"
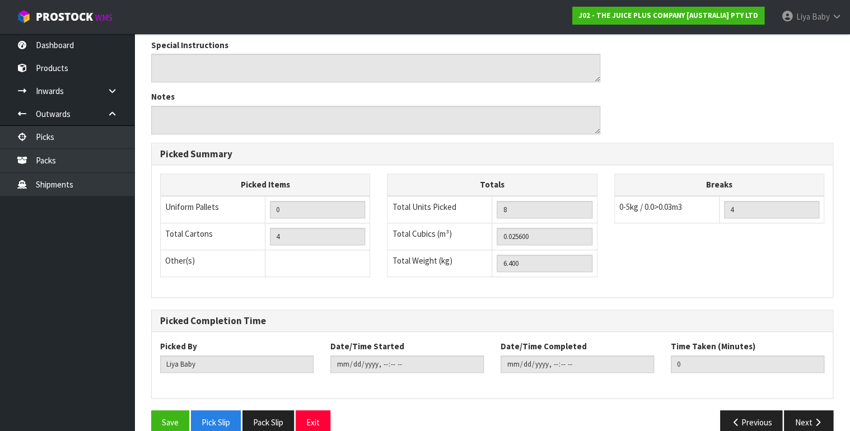
scroll to position [388, 0]
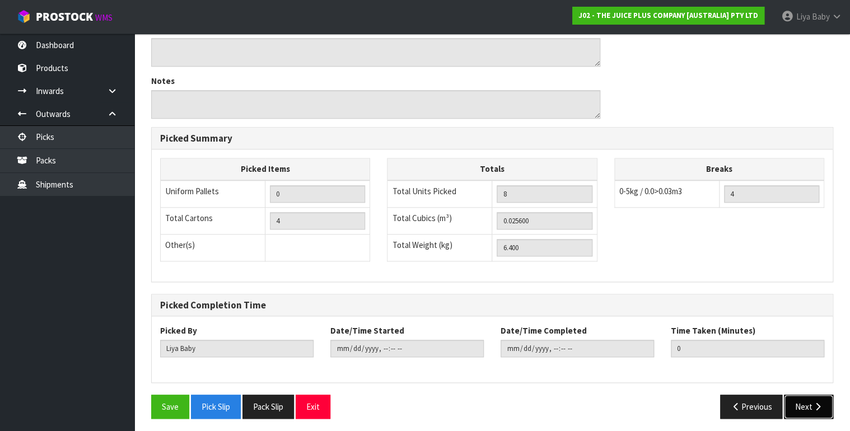
click at [813, 402] on icon "button" at bounding box center [817, 406] width 11 height 8
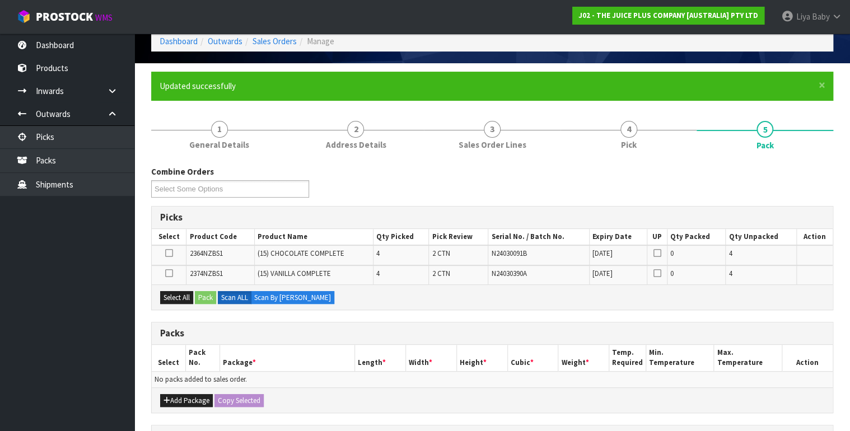
scroll to position [134, 0]
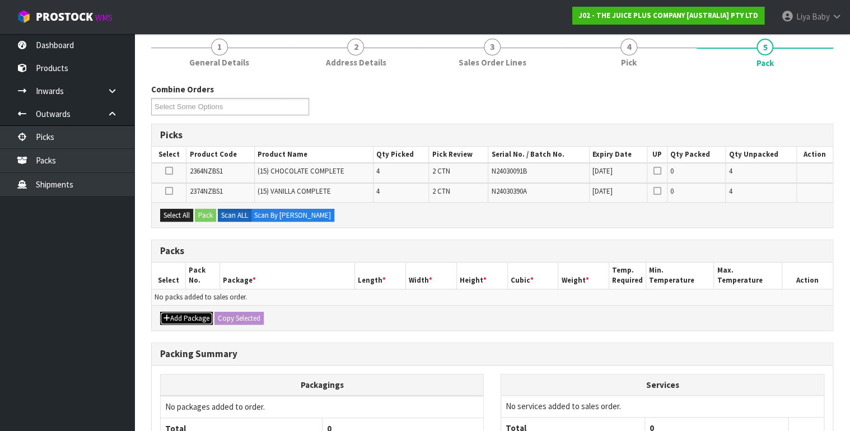
click at [171, 312] on button "Add Package" at bounding box center [186, 318] width 53 height 13
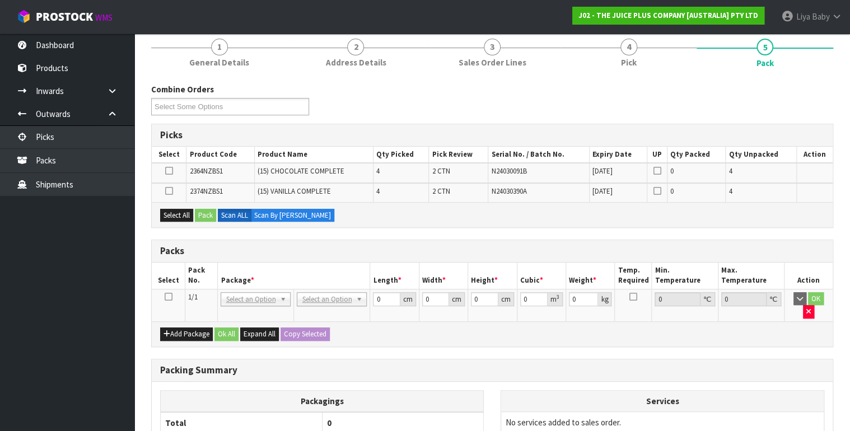
click at [165, 297] on icon at bounding box center [168, 297] width 8 height 1
click at [174, 212] on button "Select All" at bounding box center [176, 215] width 33 height 13
click at [213, 215] on button "Pack" at bounding box center [205, 215] width 21 height 13
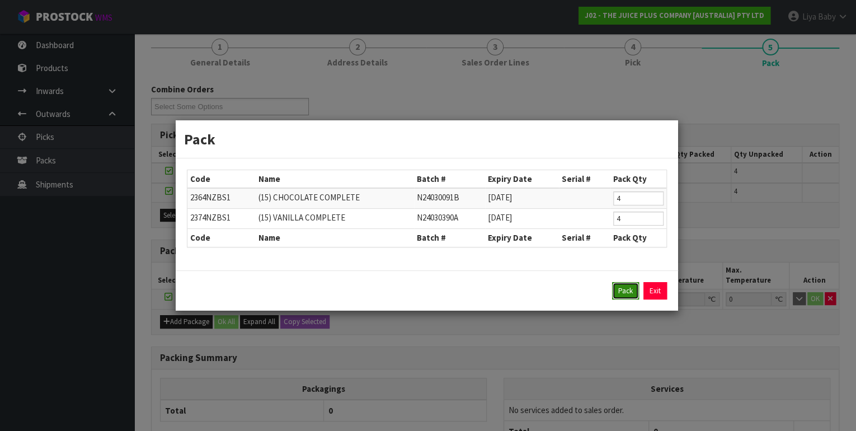
click at [624, 288] on button "Pack" at bounding box center [625, 291] width 27 height 18
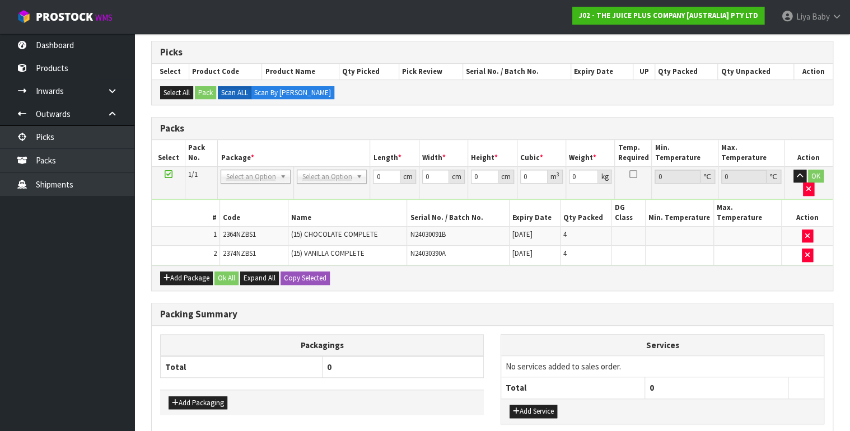
scroll to position [224, 0]
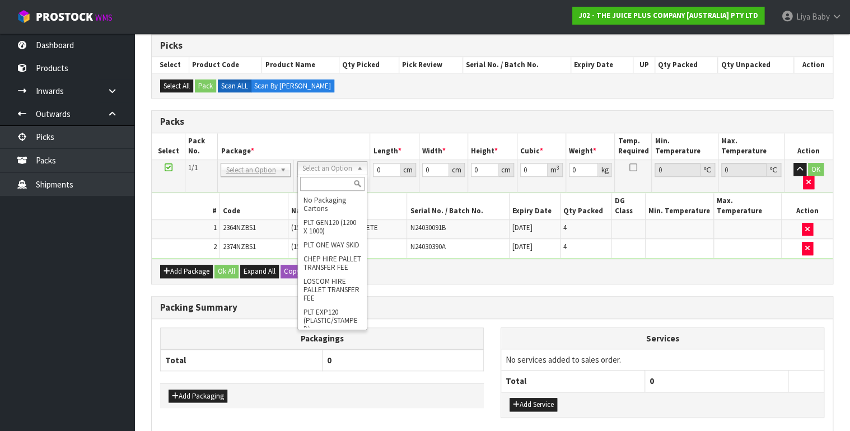
click at [327, 185] on input "text" at bounding box center [332, 184] width 64 height 14
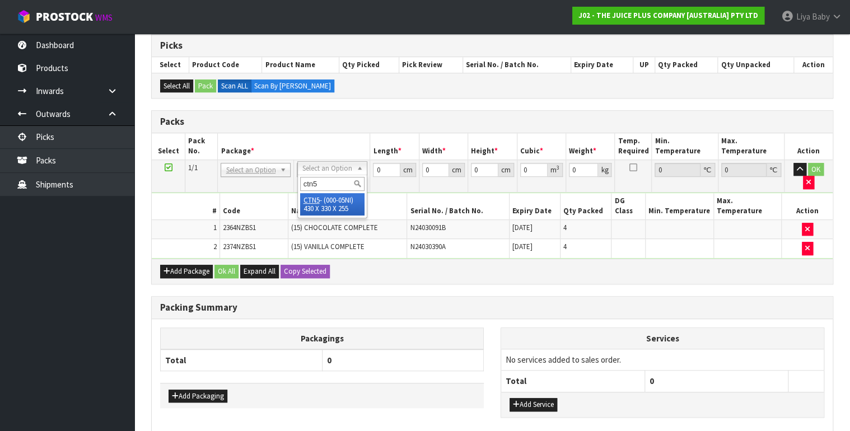
type input "ctn5"
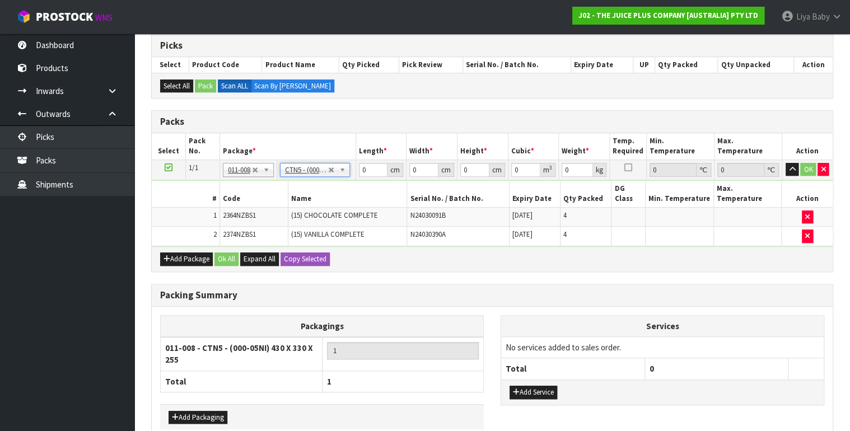
type input "43"
type input "33"
type input "25.5"
type input "0.036185"
type input "6.6"
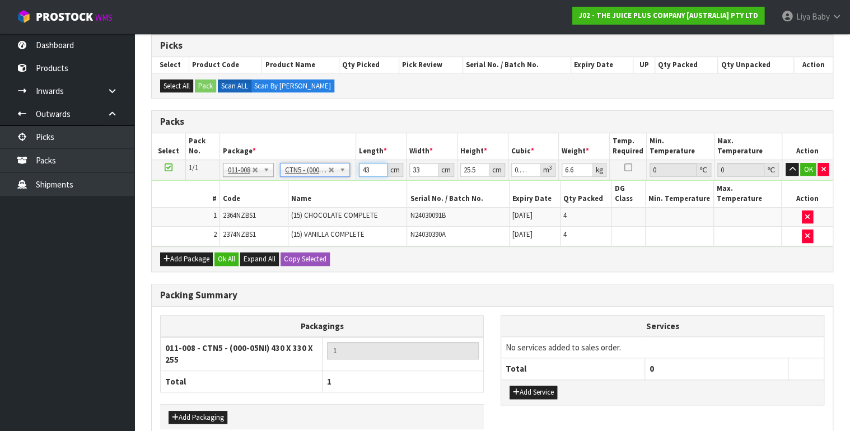
click at [371, 165] on input "43" at bounding box center [373, 170] width 29 height 14
type input "4"
type input "0.003366"
type input "0"
type input "3"
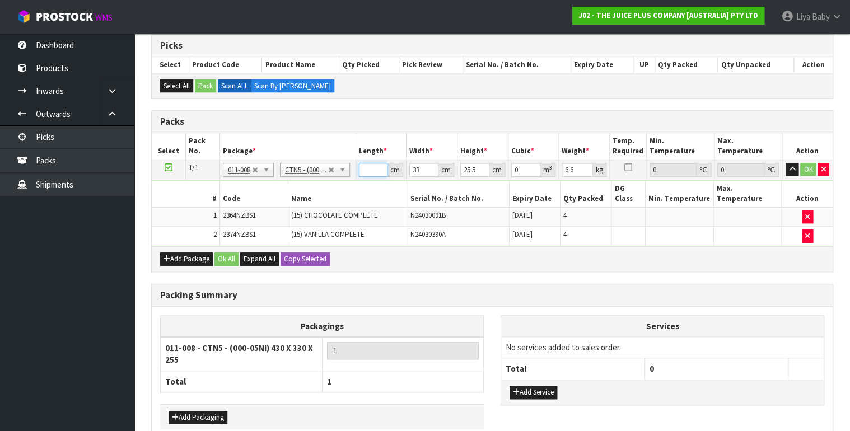
type input "0.002525"
type input "34"
type input "0.028611"
type input "34"
click at [424, 170] on input "33" at bounding box center [423, 170] width 29 height 14
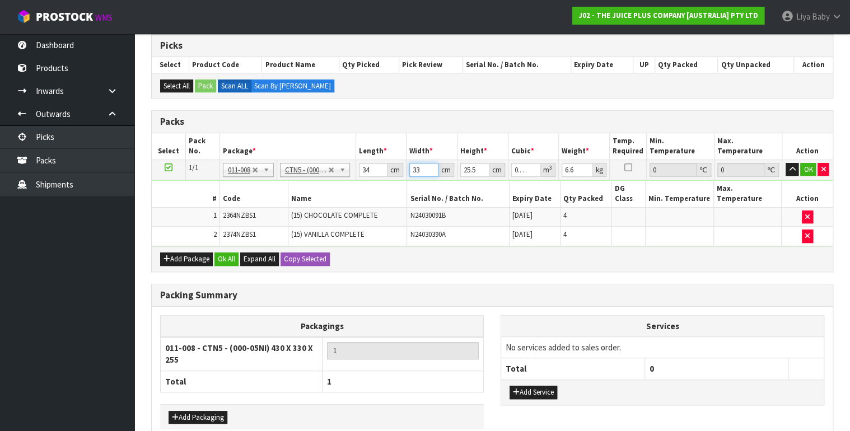
type input "3"
type input "0.002601"
type input "0"
type input "4"
type input "0.003468"
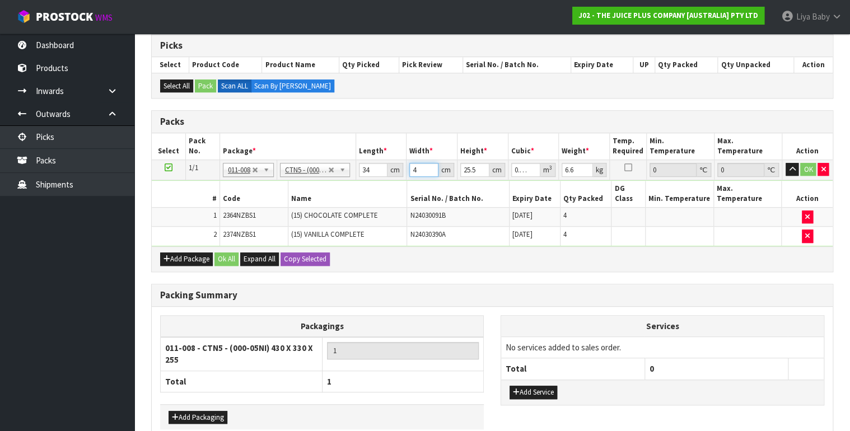
type input "45"
type input "0.039015"
type input "45"
type input "25.499"
type input "0.039013"
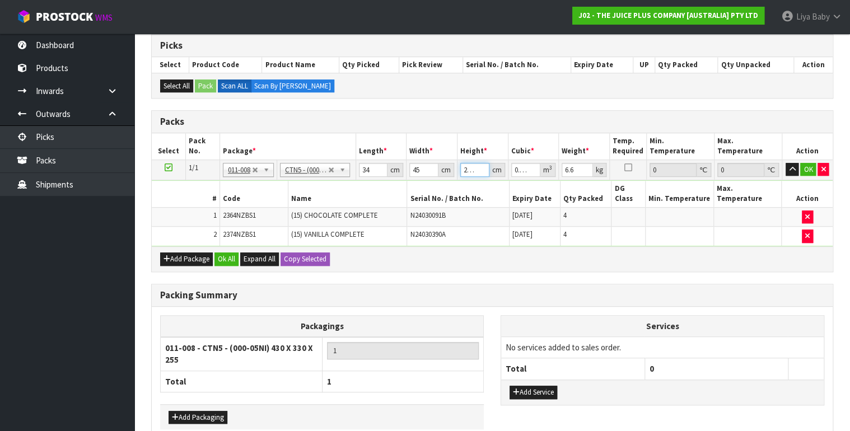
click at [478, 168] on input "25.499" at bounding box center [474, 170] width 29 height 14
click at [477, 168] on input "25.499" at bounding box center [474, 170] width 29 height 14
type input "25.99"
type input "0.039765"
type input "2599"
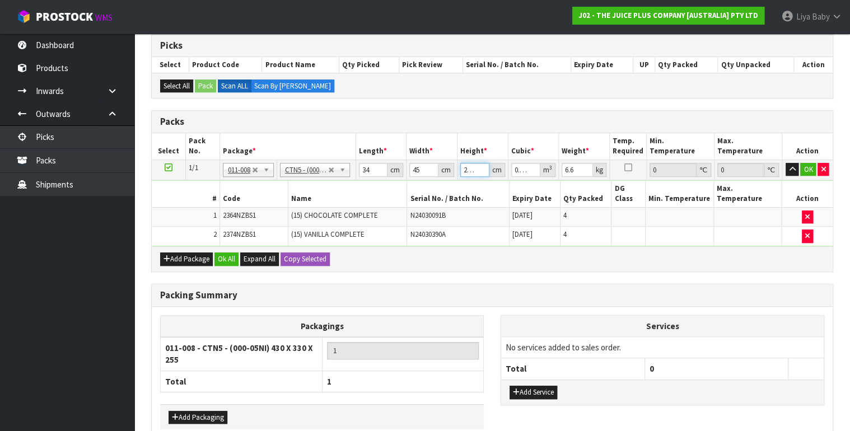
type input "3.97647"
type input "299"
type input "0.45747"
type input "99"
type input "0.15147"
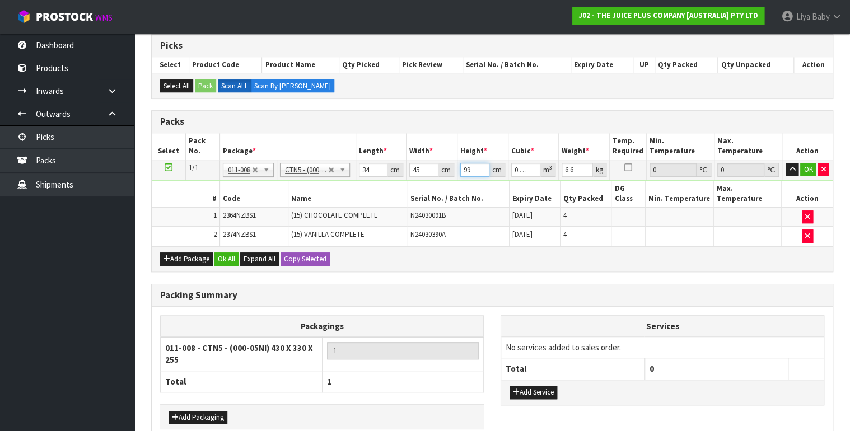
click at [477, 168] on input "99" at bounding box center [474, 170] width 29 height 14
type input "9"
type input "0.01377"
type input "0"
type input "2"
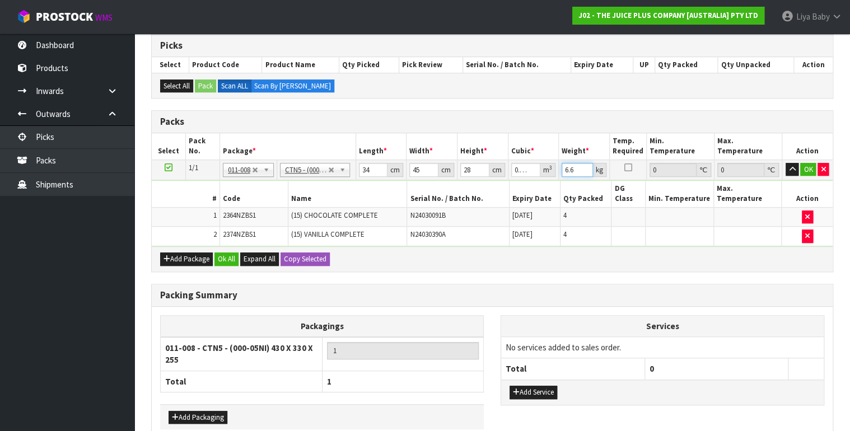
click at [579, 166] on input "6.6" at bounding box center [576, 170] width 31 height 14
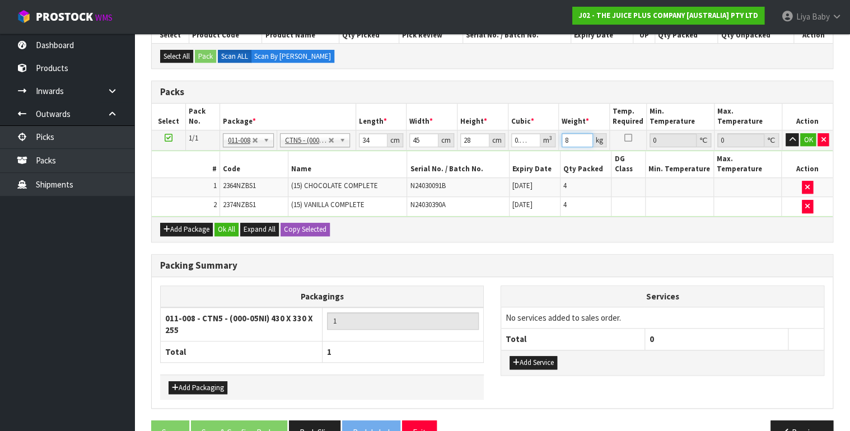
scroll to position [269, 0]
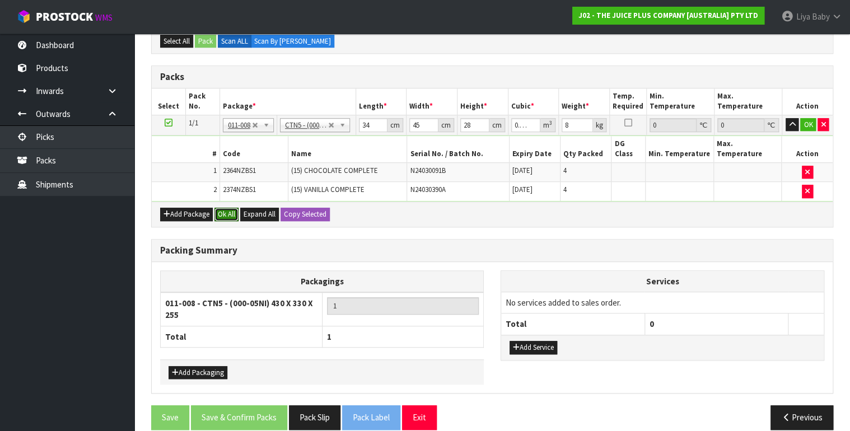
click at [222, 208] on button "Ok All" at bounding box center [226, 214] width 24 height 13
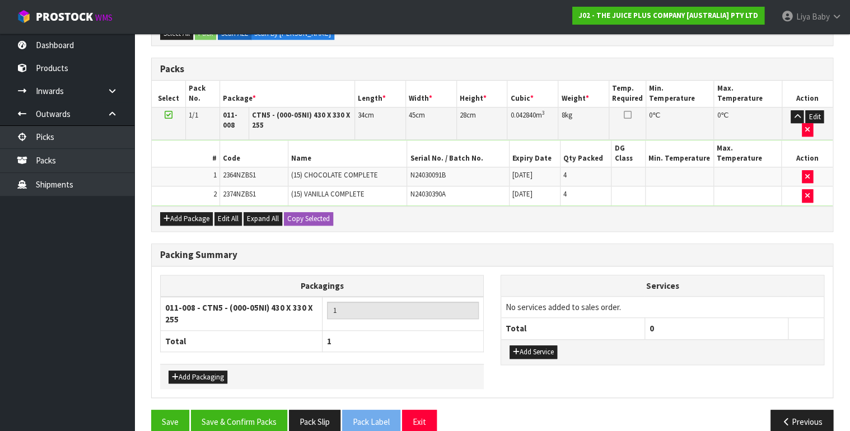
scroll to position [280, 0]
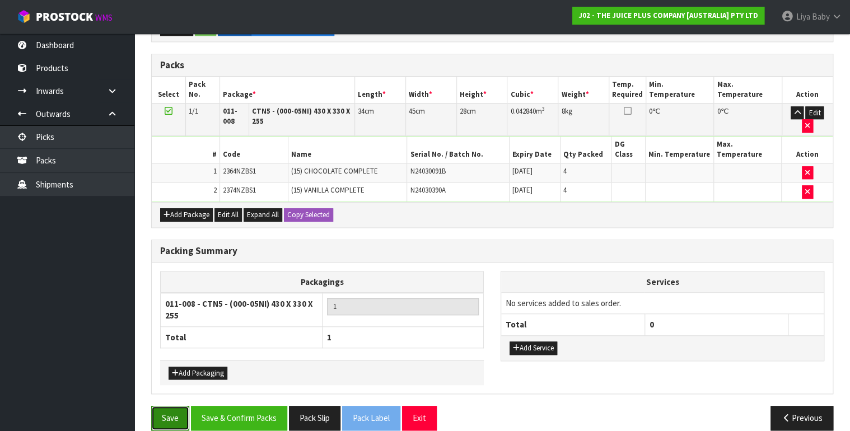
click at [171, 409] on button "Save" at bounding box center [170, 418] width 38 height 24
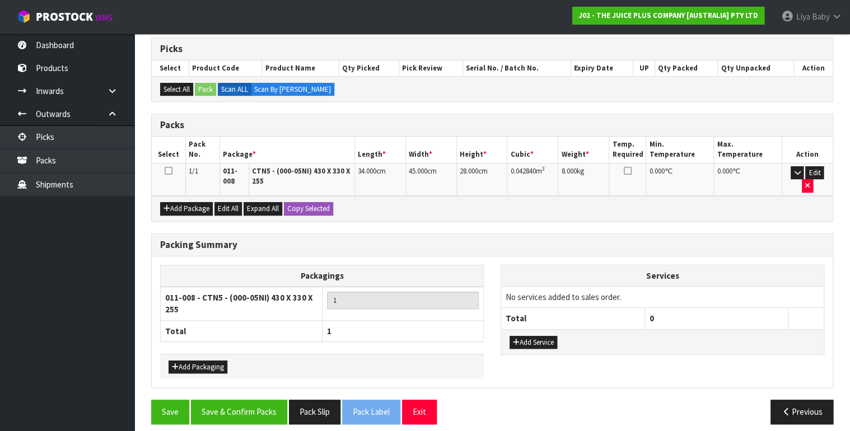
scroll to position [226, 0]
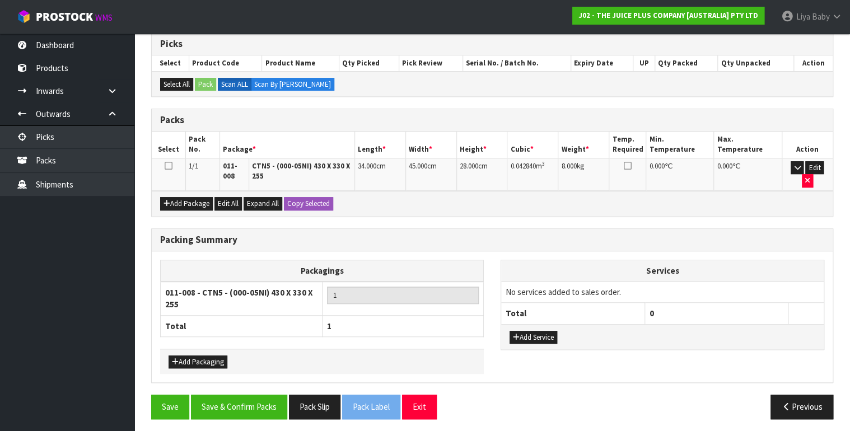
click at [166, 166] on icon at bounding box center [169, 166] width 8 height 1
click at [218, 397] on button "Save & Confirm Packs" at bounding box center [239, 407] width 96 height 24
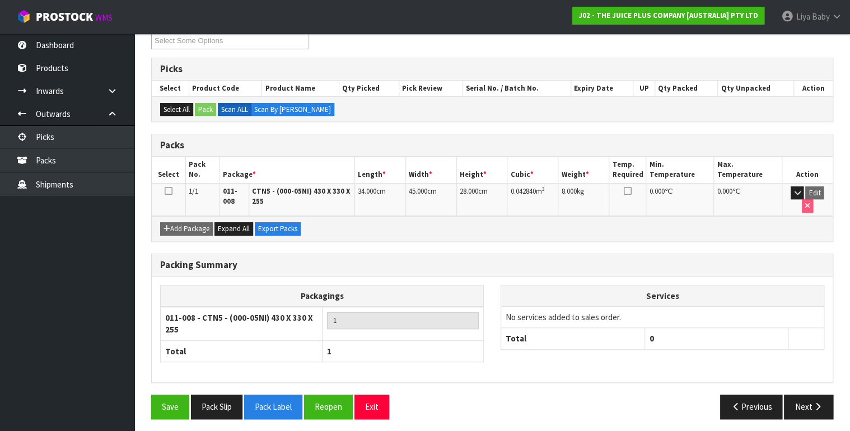
scroll to position [201, 0]
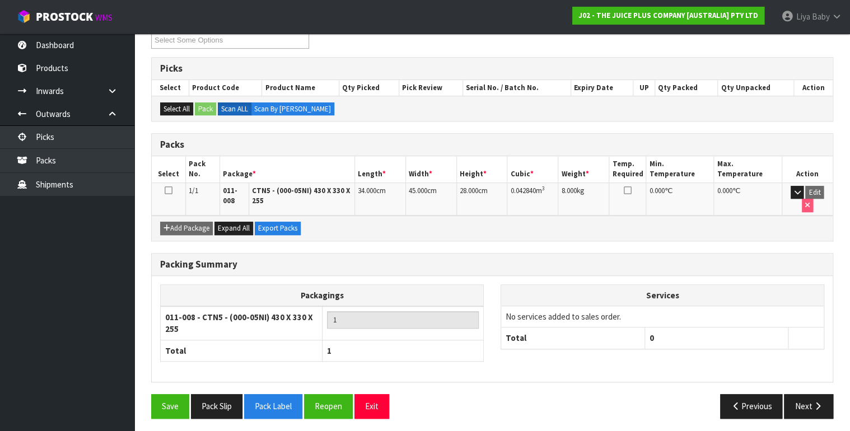
click at [169, 191] on icon at bounding box center [169, 190] width 8 height 1
click at [169, 190] on icon at bounding box center [169, 190] width 8 height 1
click at [812, 402] on icon "button" at bounding box center [817, 406] width 11 height 8
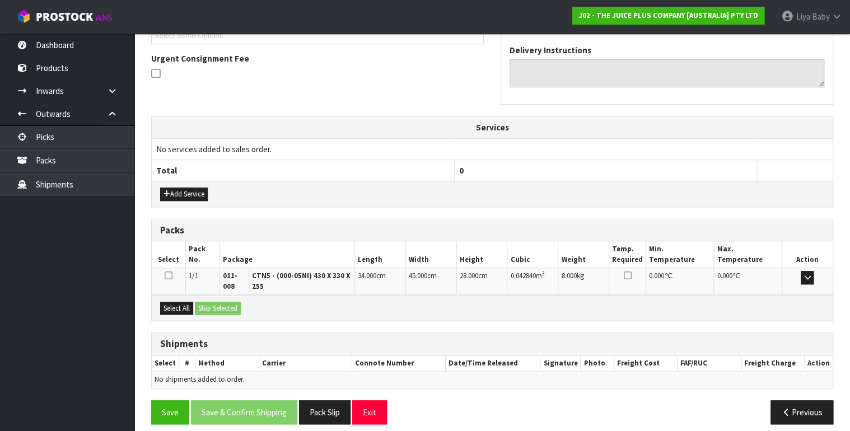
scroll to position [323, 0]
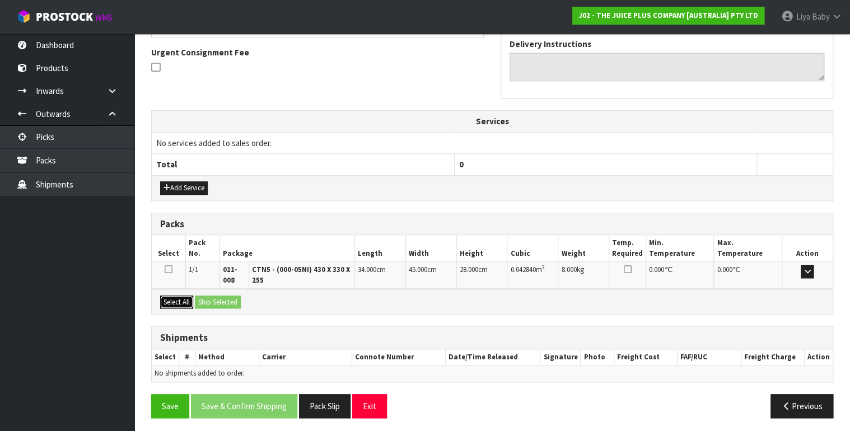
click at [179, 298] on button "Select All" at bounding box center [176, 302] width 33 height 13
click at [229, 304] on button "Ship Selected" at bounding box center [218, 302] width 46 height 13
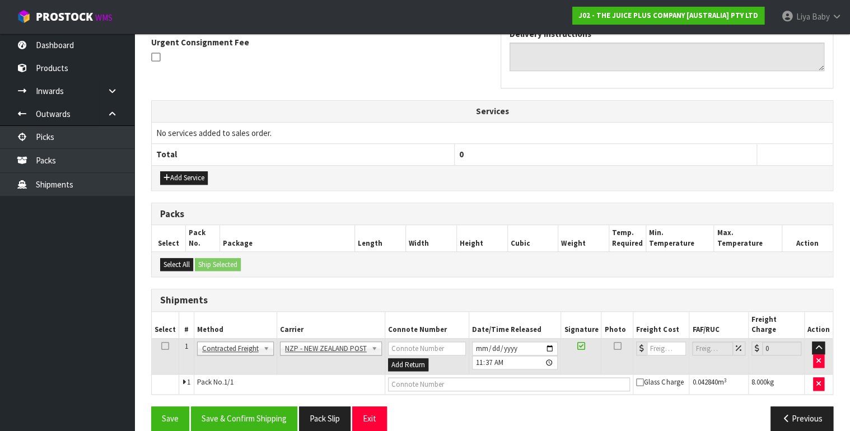
scroll to position [336, 0]
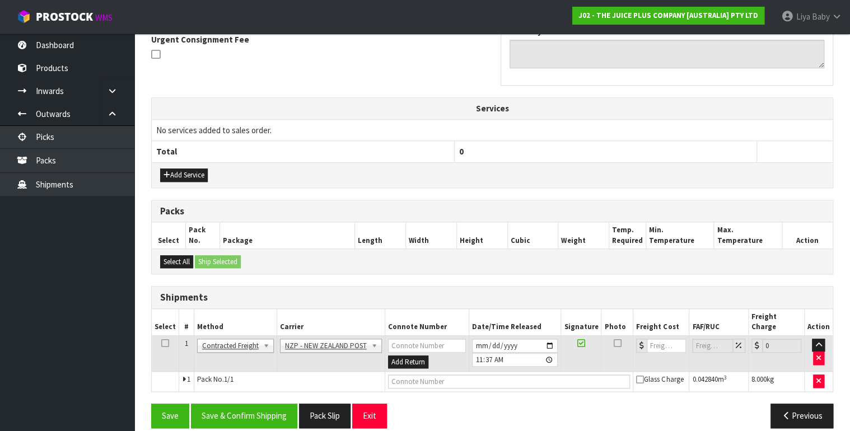
click at [162, 343] on icon at bounding box center [165, 343] width 8 height 1
click at [266, 404] on button "Save & Confirm Shipping" at bounding box center [244, 416] width 106 height 24
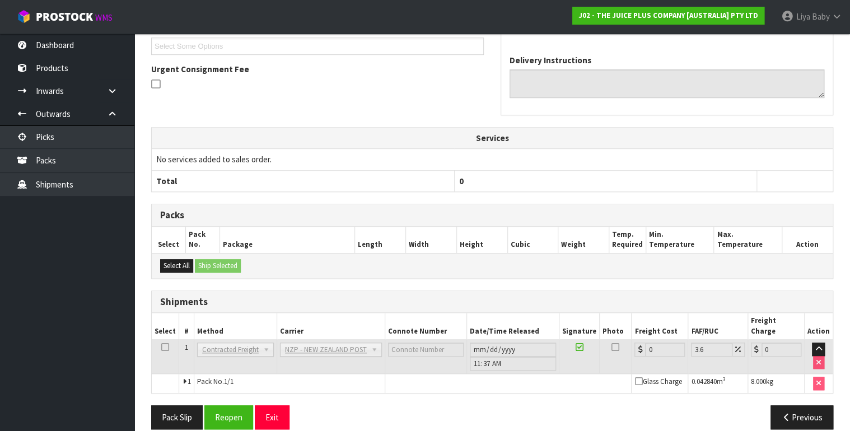
scroll to position [320, 0]
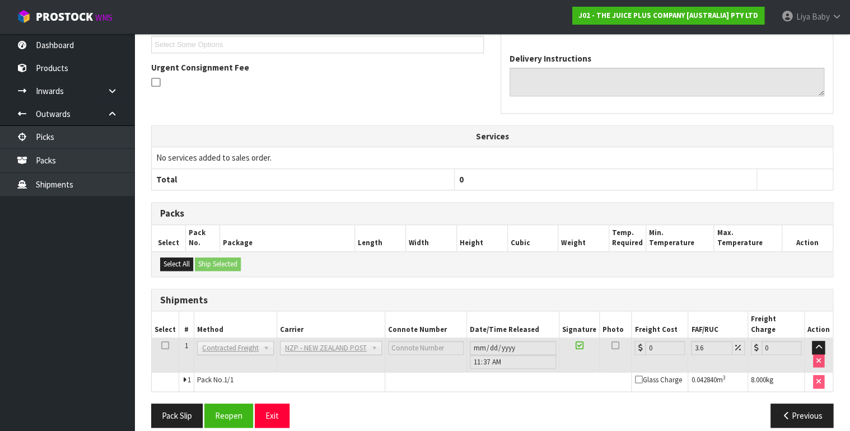
click at [159, 338] on td at bounding box center [165, 355] width 27 height 34
click at [224, 404] on button "Reopen" at bounding box center [228, 416] width 49 height 24
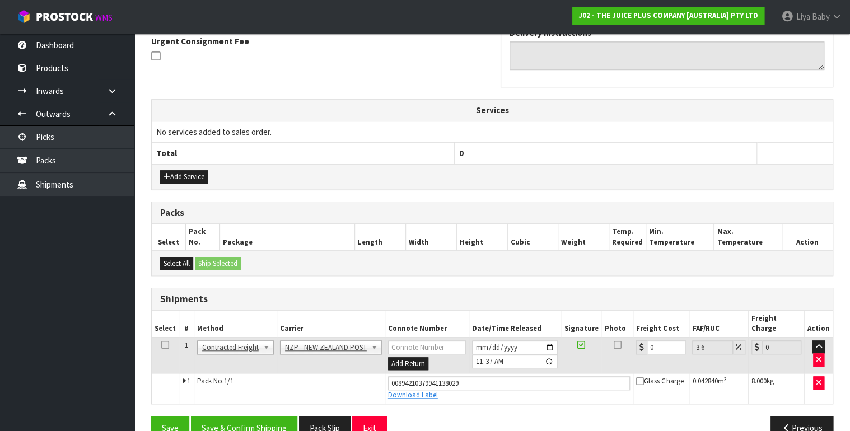
scroll to position [346, 0]
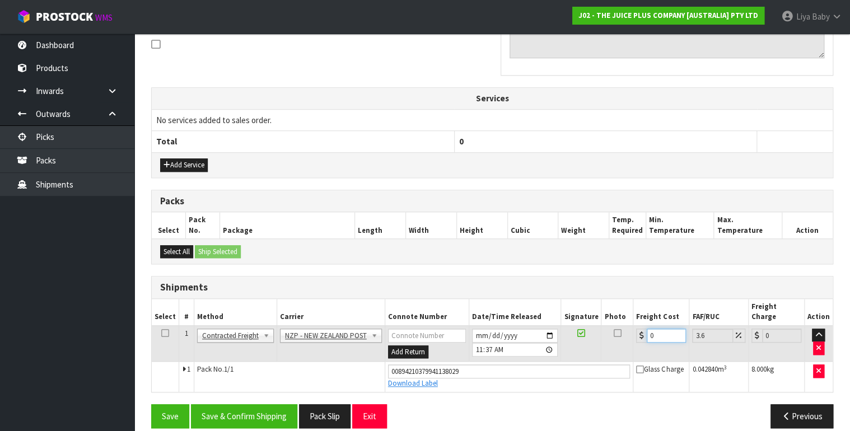
click at [655, 329] on input "0" at bounding box center [665, 336] width 39 height 14
click at [161, 333] on icon at bounding box center [165, 333] width 8 height 1
click at [231, 404] on button "Save & Confirm Shipping" at bounding box center [244, 416] width 106 height 24
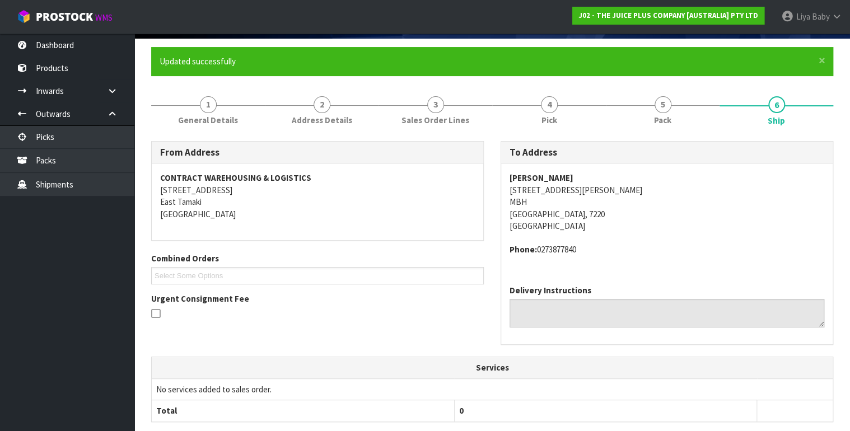
scroll to position [0, 0]
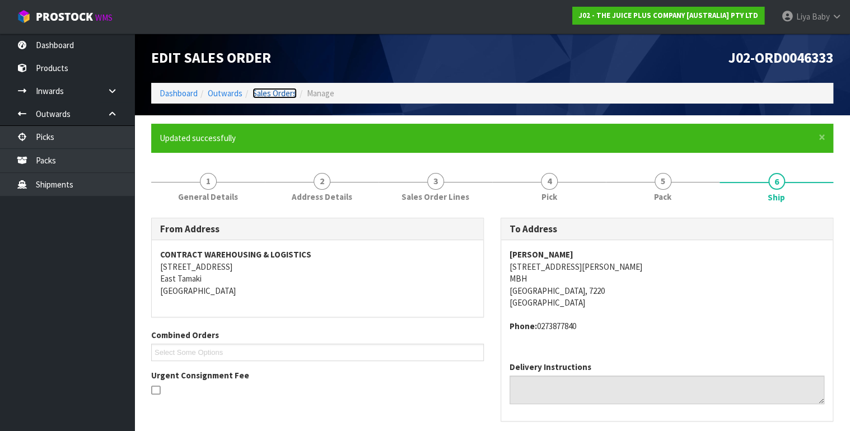
click at [264, 90] on link "Sales Orders" at bounding box center [274, 93] width 44 height 11
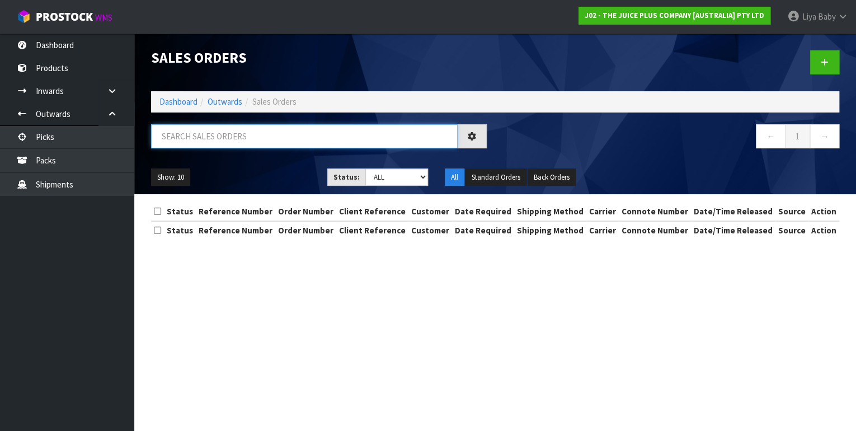
click at [197, 140] on input "text" at bounding box center [304, 136] width 307 height 24
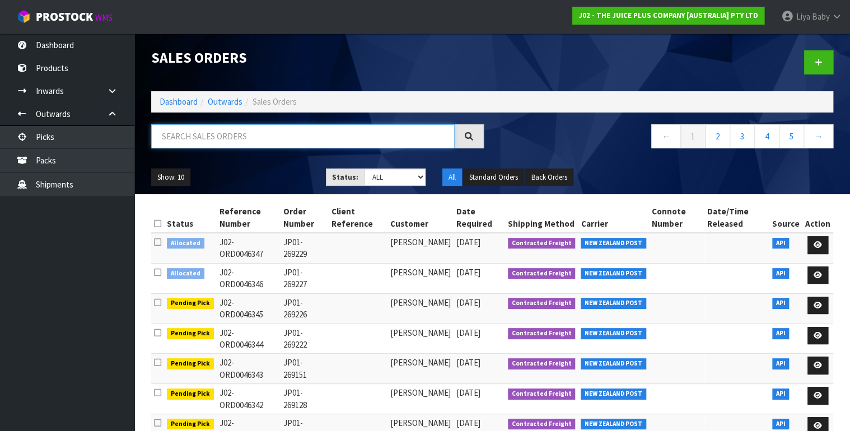
click at [211, 133] on input "text" at bounding box center [302, 136] width 303 height 24
click at [175, 135] on input "text" at bounding box center [302, 136] width 303 height 24
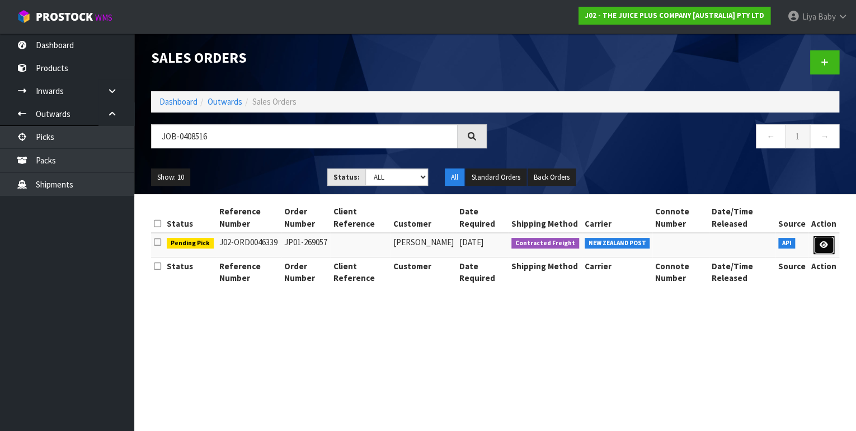
click at [826, 245] on icon at bounding box center [824, 244] width 8 height 7
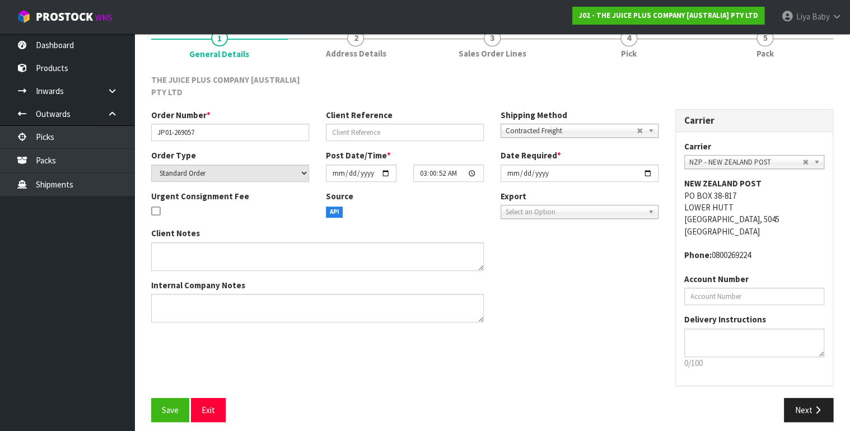
scroll to position [110, 0]
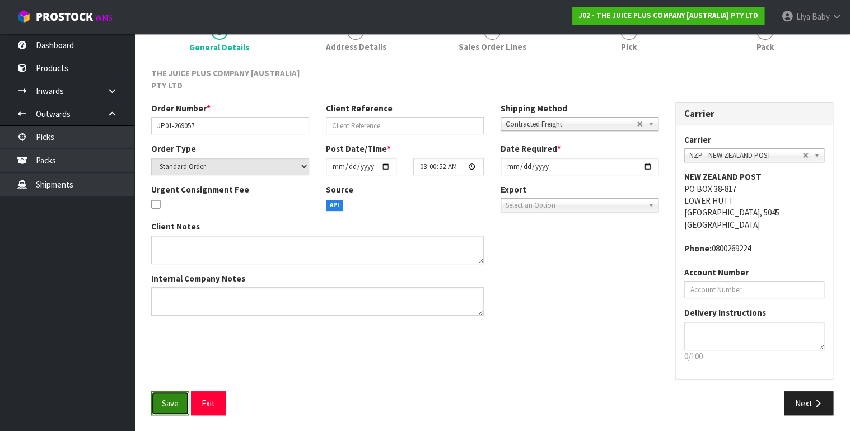
click at [161, 403] on button "Save" at bounding box center [170, 403] width 38 height 24
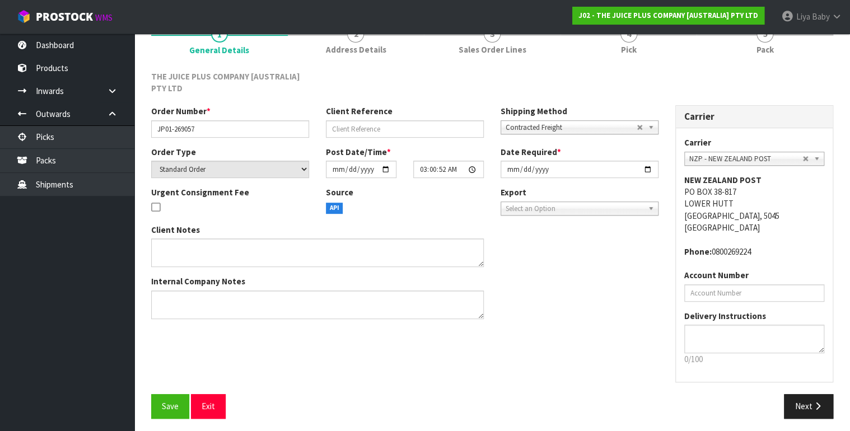
scroll to position [151, 0]
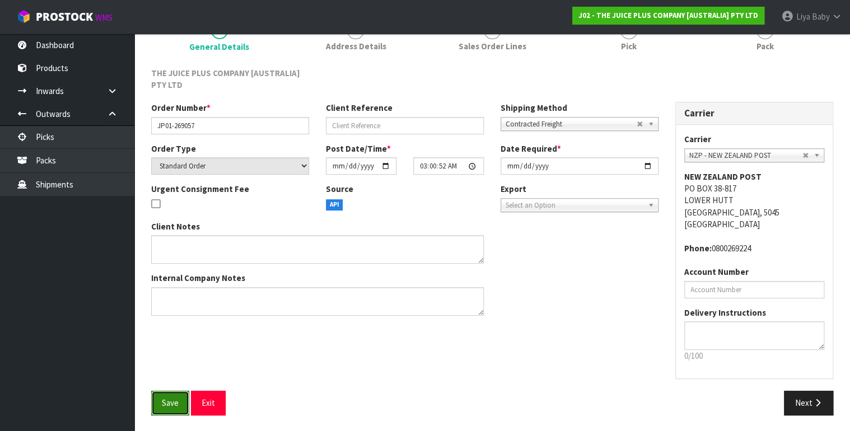
click at [177, 402] on span "Save" at bounding box center [170, 402] width 17 height 11
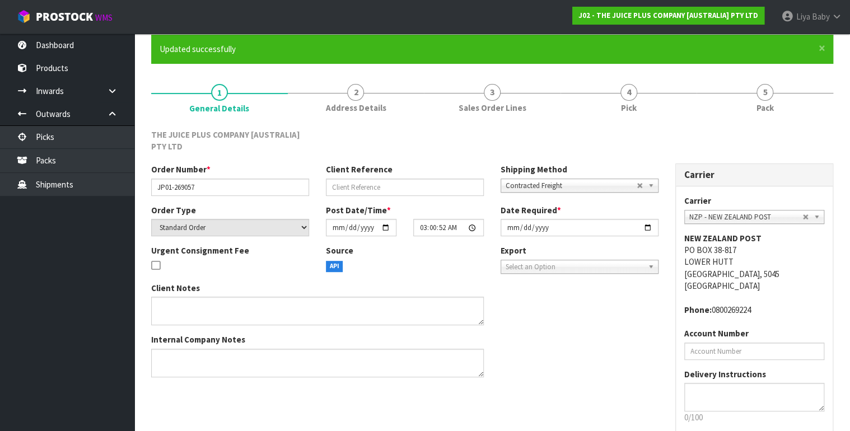
scroll to position [90, 0]
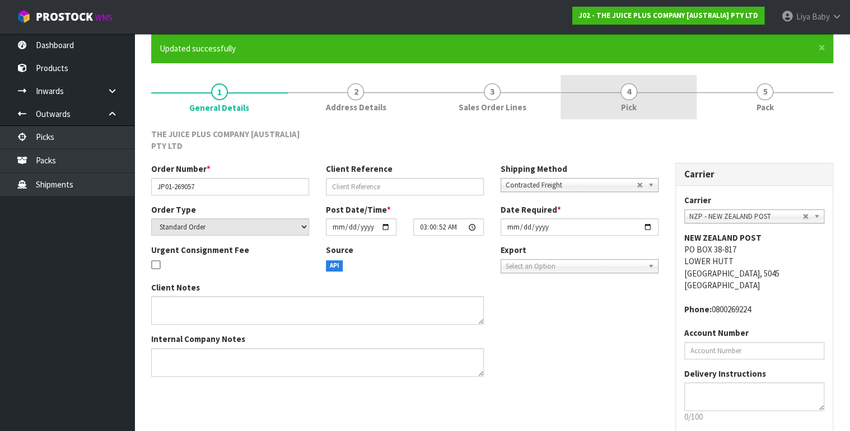
click at [636, 104] on span "Pick" at bounding box center [629, 107] width 16 height 12
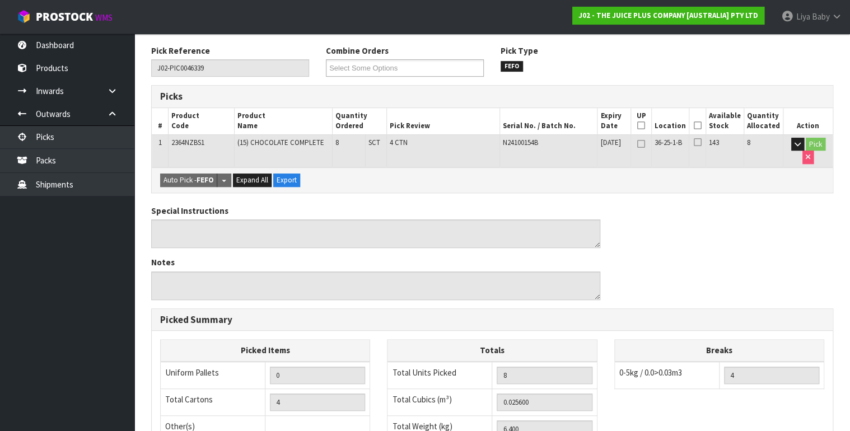
scroll to position [179, 0]
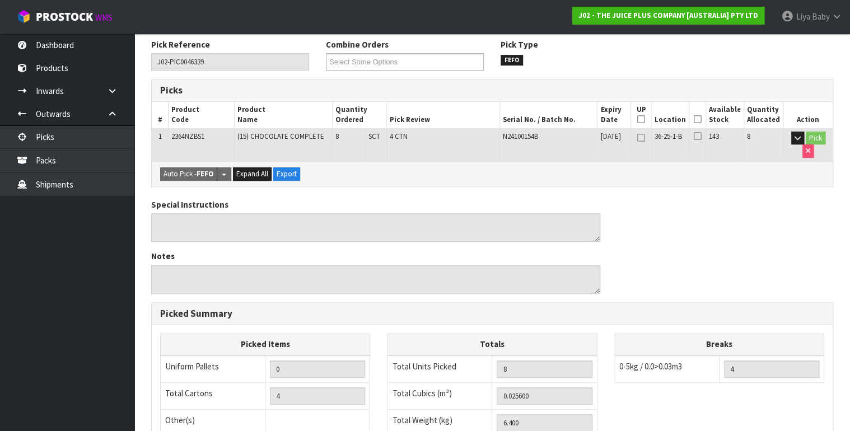
click at [700, 119] on icon at bounding box center [698, 119] width 8 height 1
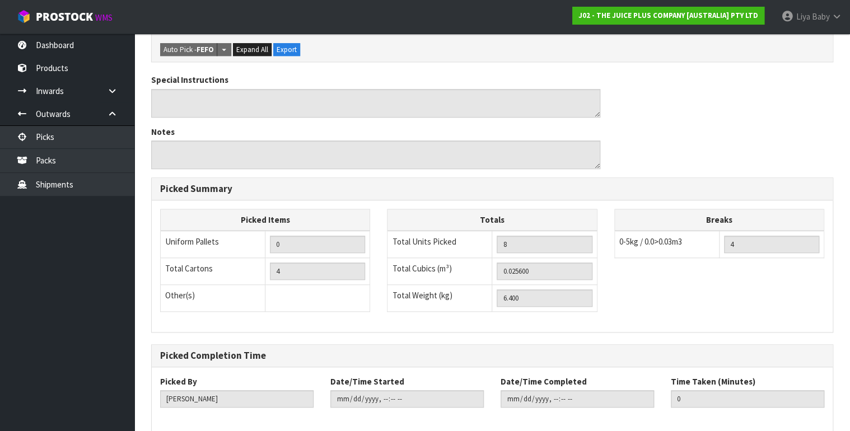
scroll to position [396, 0]
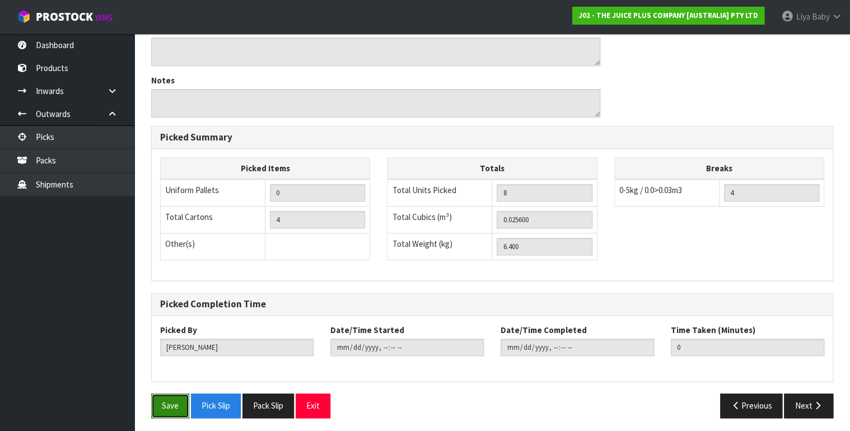
click at [157, 405] on button "Save" at bounding box center [170, 405] width 38 height 24
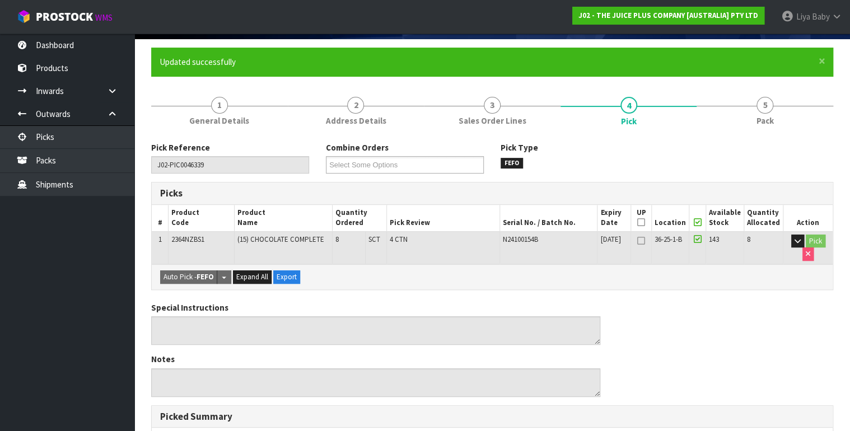
scroll to position [0, 0]
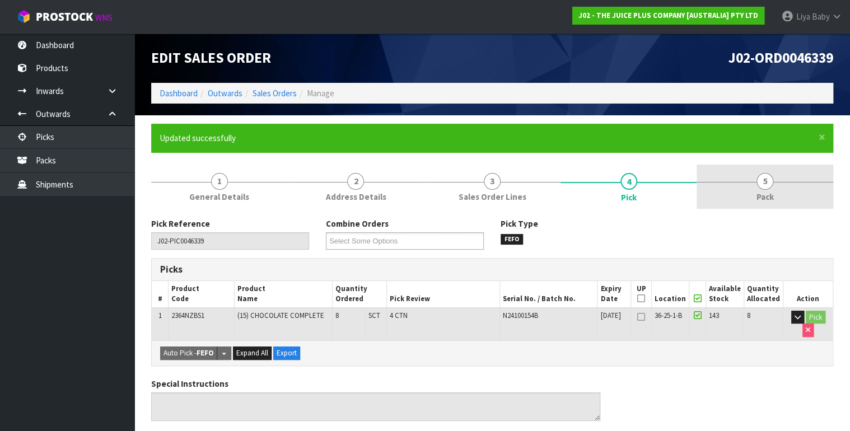
click at [757, 203] on span "Pack" at bounding box center [764, 197] width 17 height 12
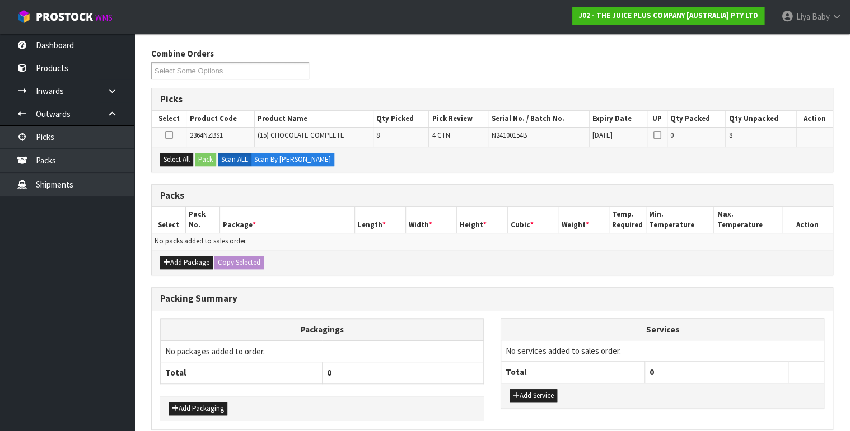
scroll to position [217, 0]
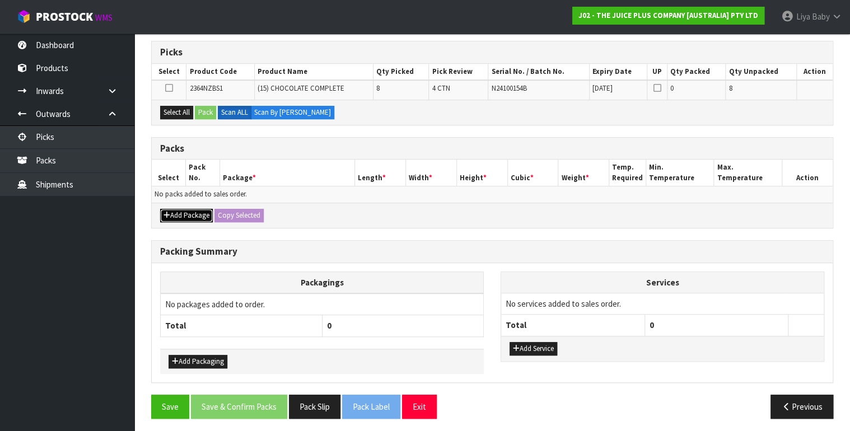
click at [176, 210] on button "Add Package" at bounding box center [186, 215] width 53 height 13
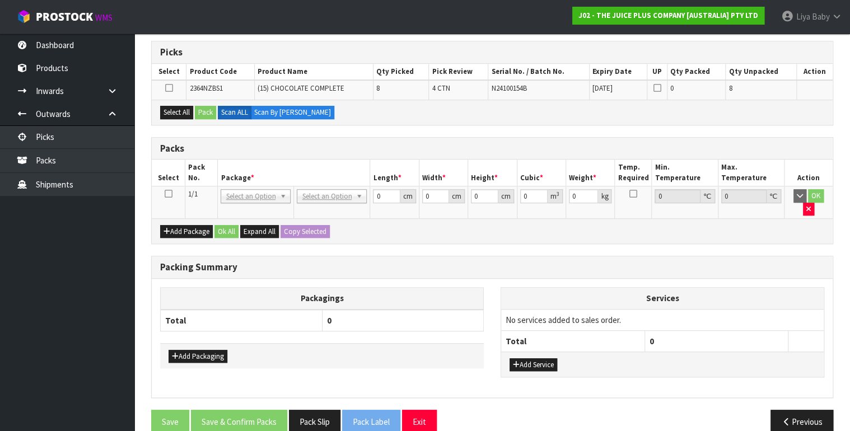
click at [167, 194] on icon at bounding box center [168, 194] width 8 height 1
click at [171, 112] on button "Select All" at bounding box center [176, 112] width 33 height 13
click at [207, 112] on button "Pack" at bounding box center [205, 112] width 21 height 13
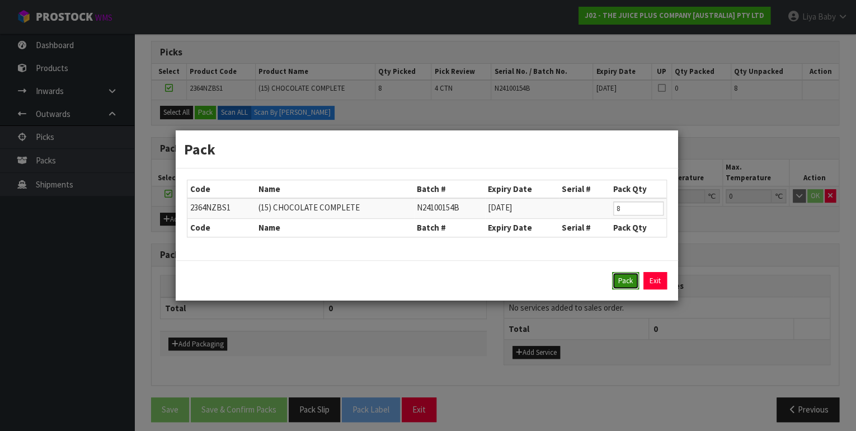
click at [623, 281] on button "Pack" at bounding box center [625, 281] width 27 height 18
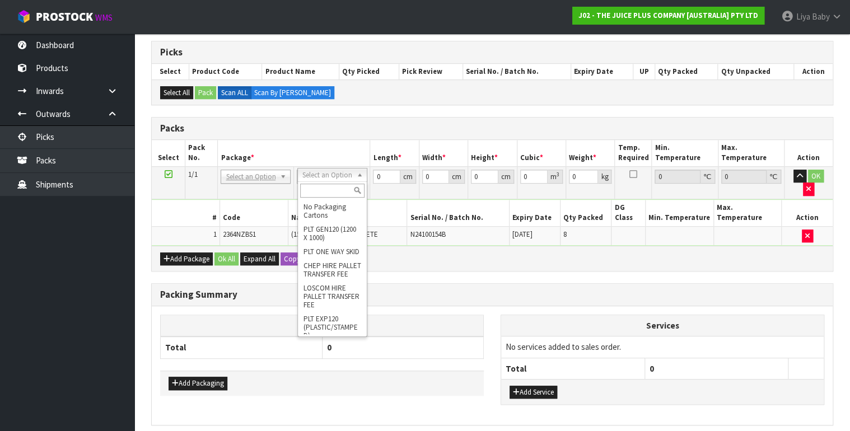
click at [325, 188] on input "text" at bounding box center [332, 191] width 64 height 14
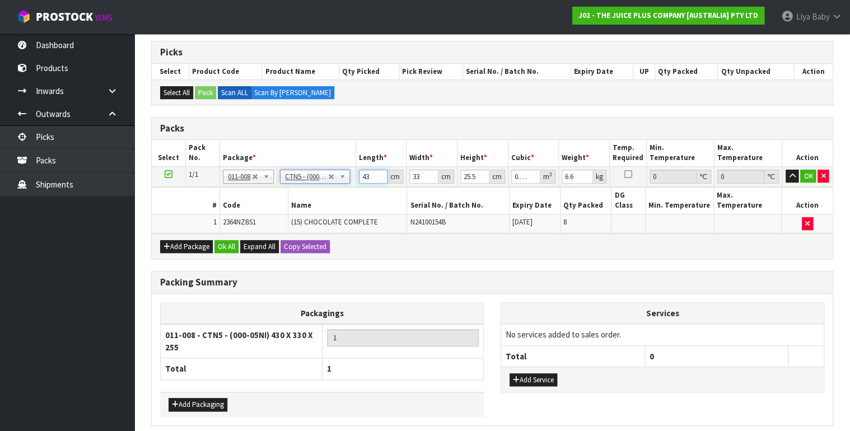
click at [370, 177] on input "43" at bounding box center [373, 177] width 29 height 14
click at [421, 170] on input "33" at bounding box center [423, 177] width 29 height 14
click at [477, 175] on input "25.5" at bounding box center [474, 177] width 29 height 14
click at [574, 172] on input "6.6" at bounding box center [576, 177] width 31 height 14
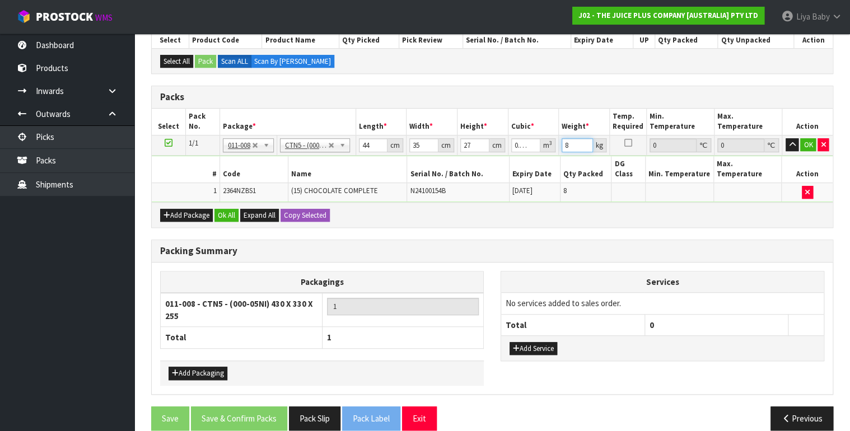
scroll to position [250, 0]
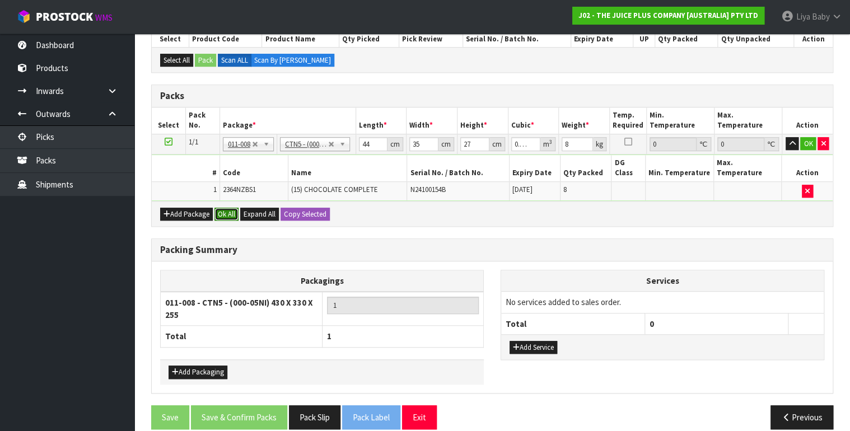
click at [224, 208] on button "Ok All" at bounding box center [226, 214] width 24 height 13
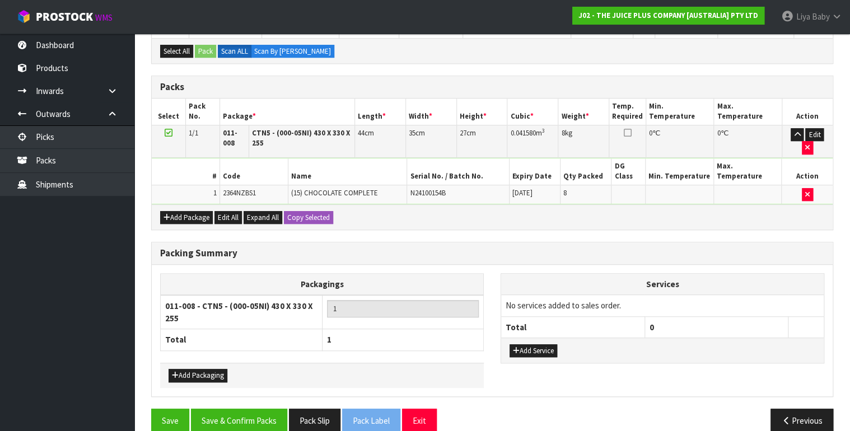
scroll to position [261, 0]
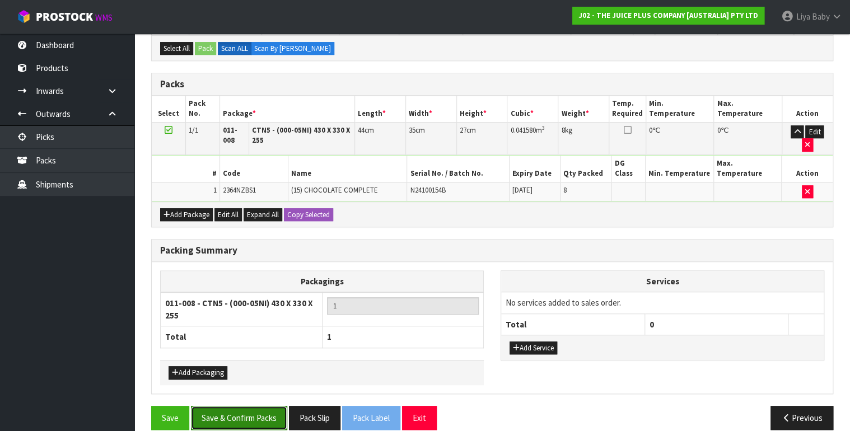
click at [221, 406] on button "Save & Confirm Packs" at bounding box center [239, 418] width 96 height 24
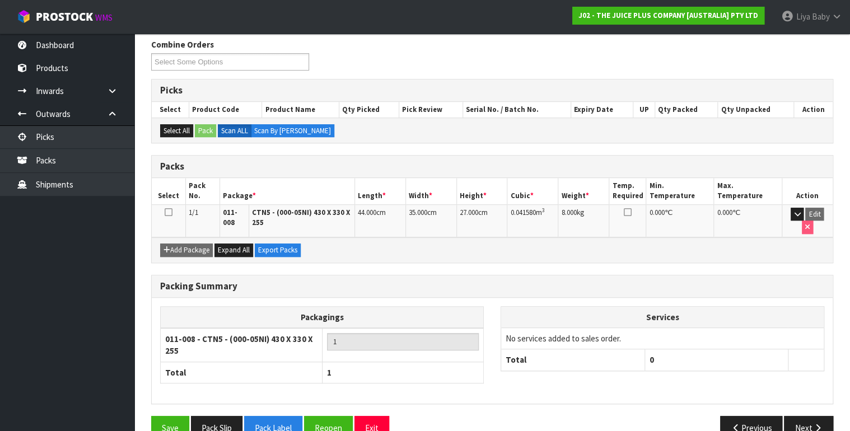
scroll to position [201, 0]
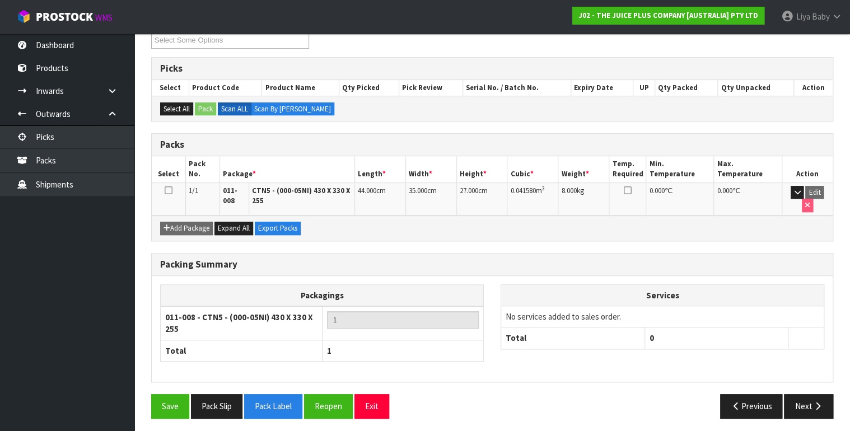
click at [165, 190] on icon at bounding box center [169, 190] width 8 height 1
click at [812, 402] on icon "button" at bounding box center [817, 406] width 11 height 8
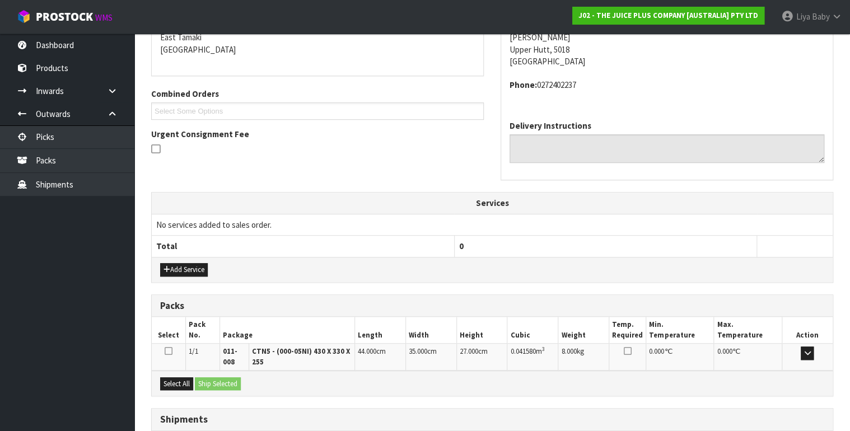
scroll to position [323, 0]
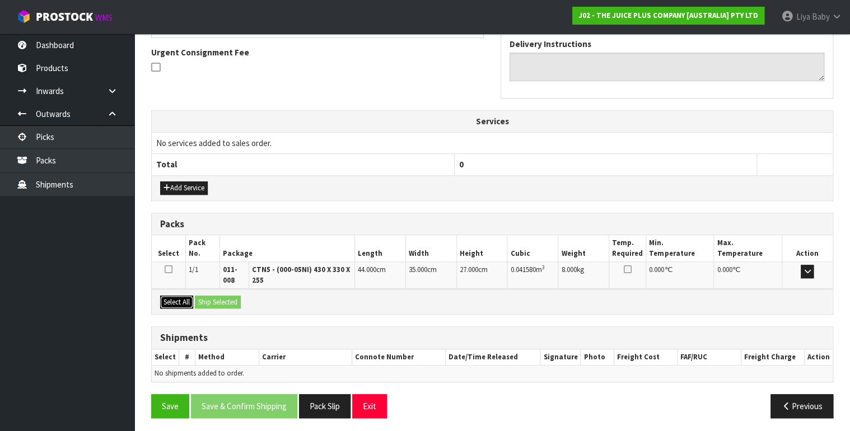
click at [182, 299] on button "Select All" at bounding box center [176, 302] width 33 height 13
click at [197, 298] on button "Ship Selected" at bounding box center [218, 302] width 46 height 13
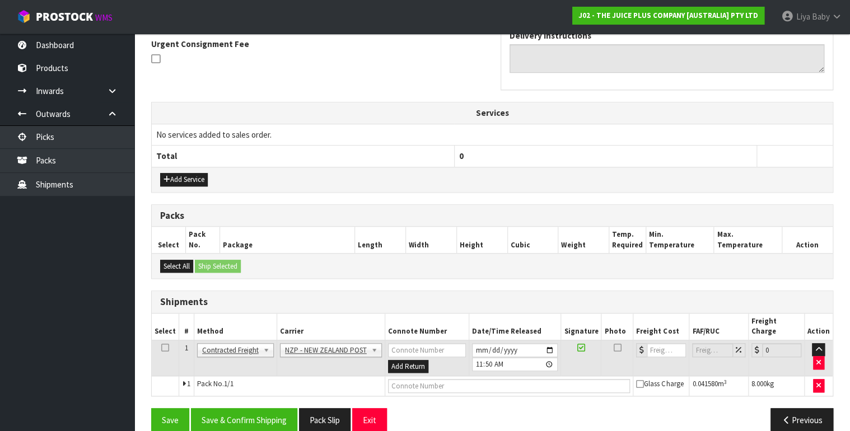
scroll to position [336, 0]
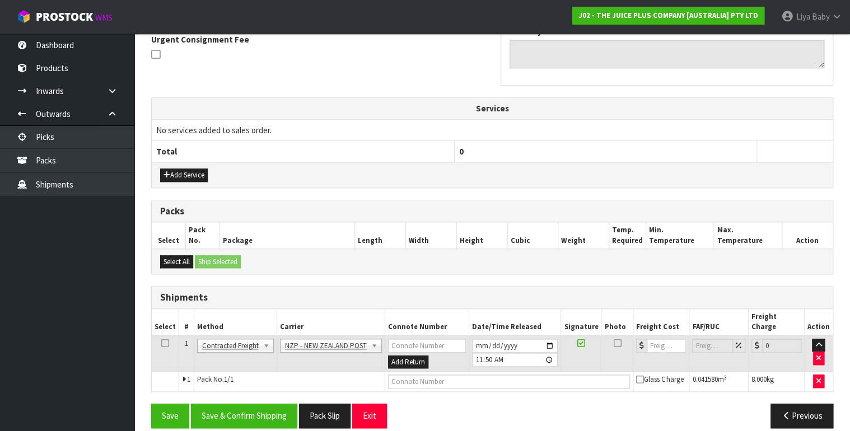
click at [166, 335] on td at bounding box center [165, 353] width 27 height 36
click at [166, 343] on icon at bounding box center [165, 343] width 8 height 1
click at [252, 404] on button "Save & Confirm Shipping" at bounding box center [244, 416] width 106 height 24
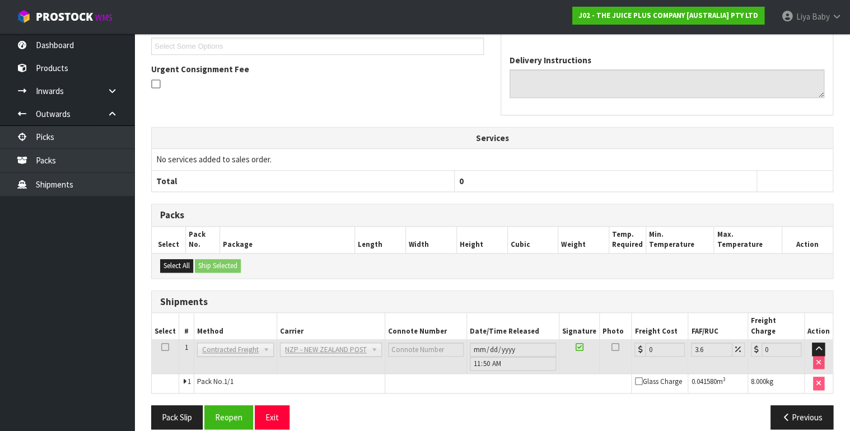
scroll to position [320, 0]
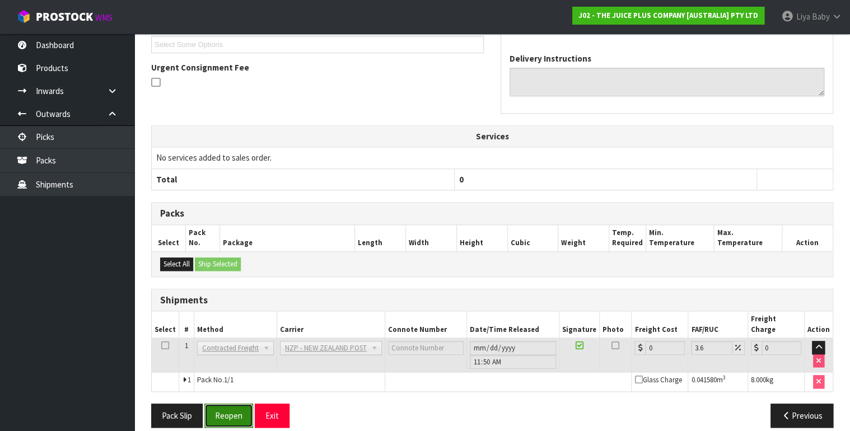
click at [231, 404] on button "Reopen" at bounding box center [228, 416] width 49 height 24
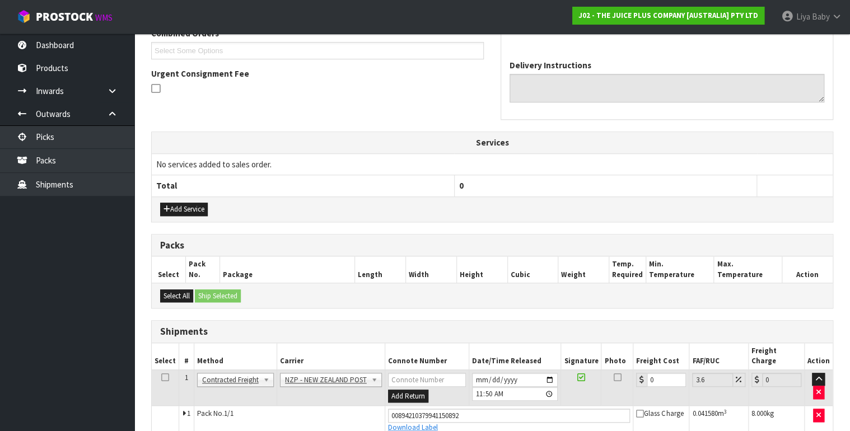
scroll to position [346, 0]
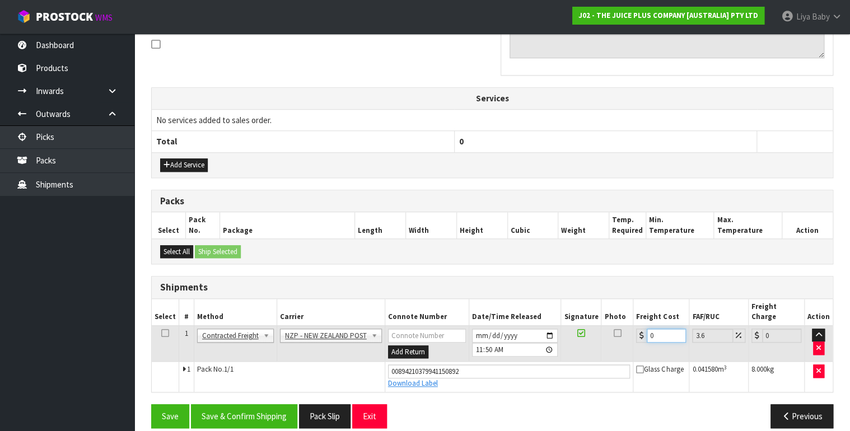
click at [666, 329] on input "0" at bounding box center [665, 336] width 39 height 14
click at [164, 333] on icon at bounding box center [165, 333] width 8 height 1
click at [246, 405] on button "Save & Confirm Shipping" at bounding box center [244, 416] width 106 height 24
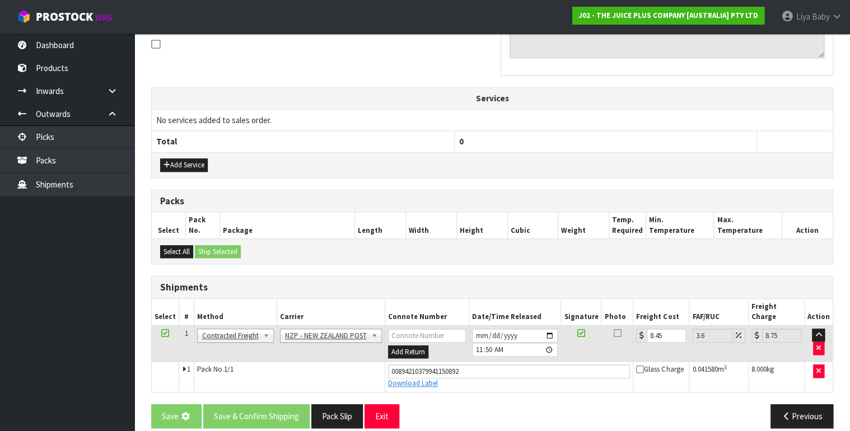
scroll to position [0, 0]
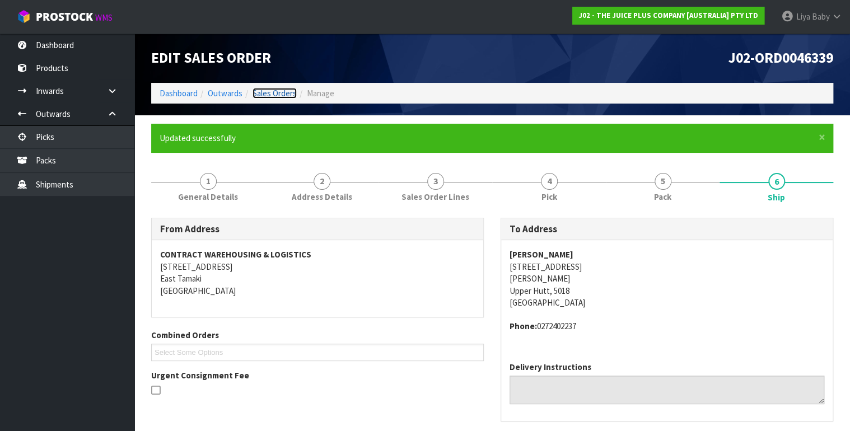
click at [274, 92] on link "Sales Orders" at bounding box center [274, 93] width 44 height 11
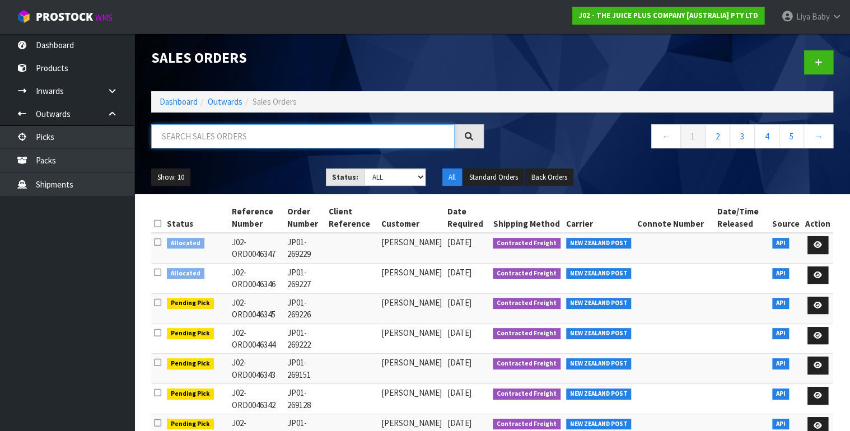
click at [192, 135] on input "text" at bounding box center [302, 136] width 303 height 24
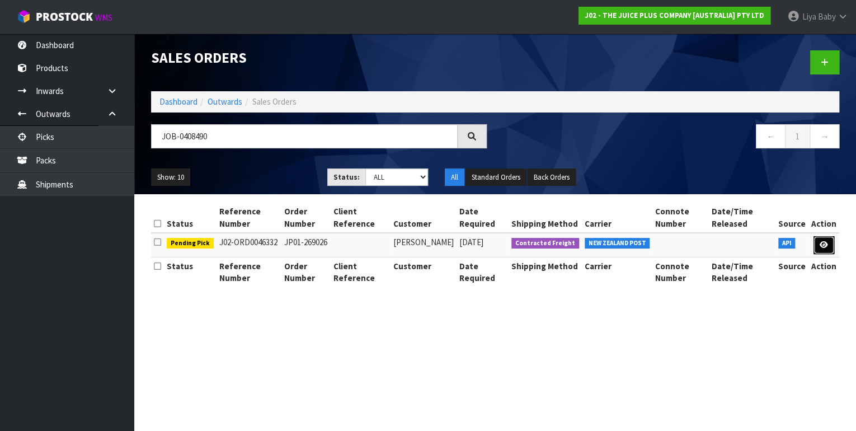
click at [823, 249] on link at bounding box center [824, 245] width 21 height 18
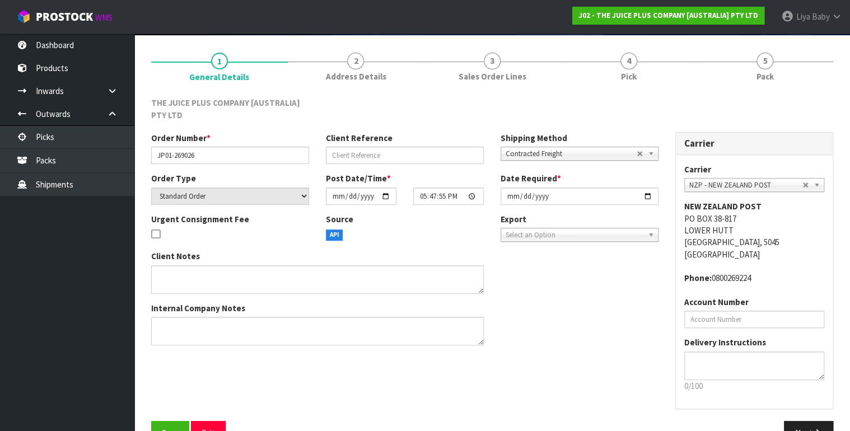
scroll to position [110, 0]
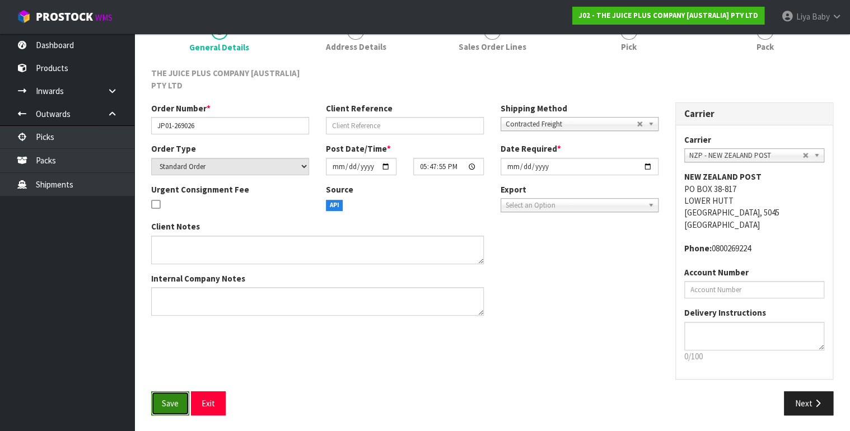
click at [172, 404] on span "Save" at bounding box center [170, 403] width 17 height 11
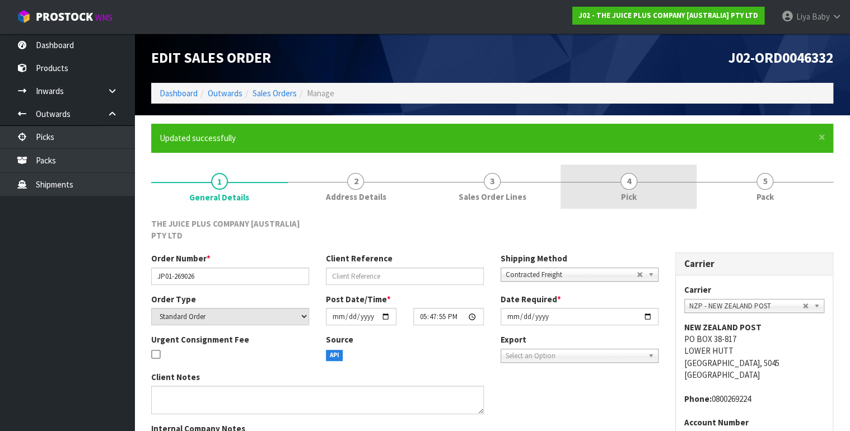
click at [641, 195] on link "4 Pick" at bounding box center [628, 187] width 137 height 44
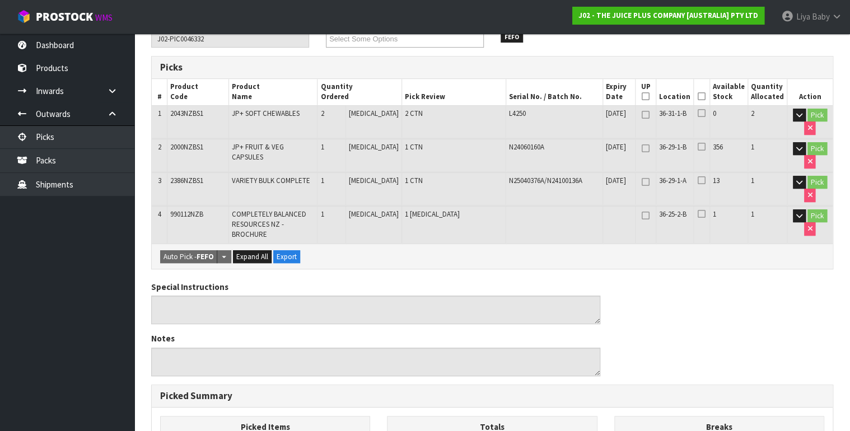
scroll to position [224, 0]
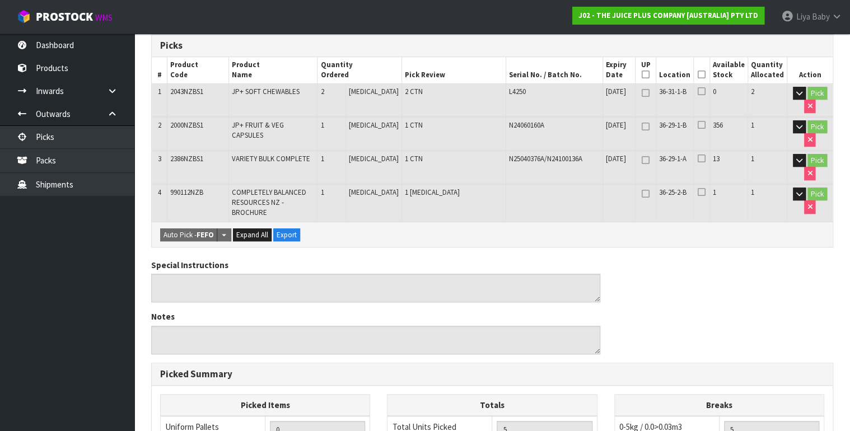
click at [705, 75] on icon at bounding box center [701, 74] width 8 height 1
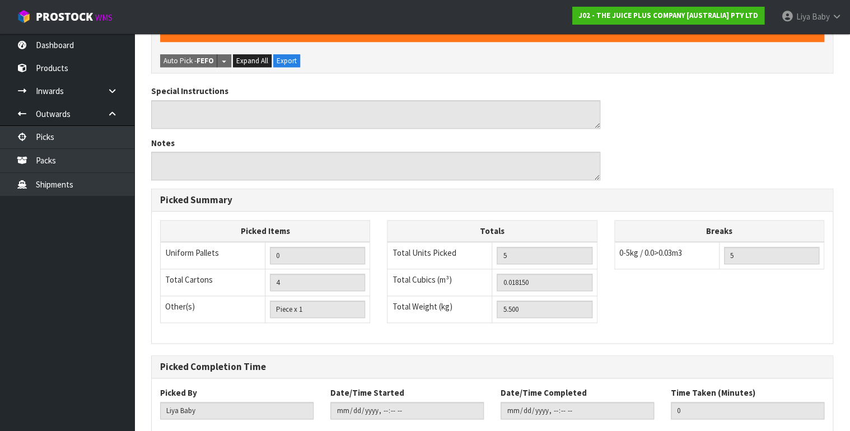
scroll to position [494, 0]
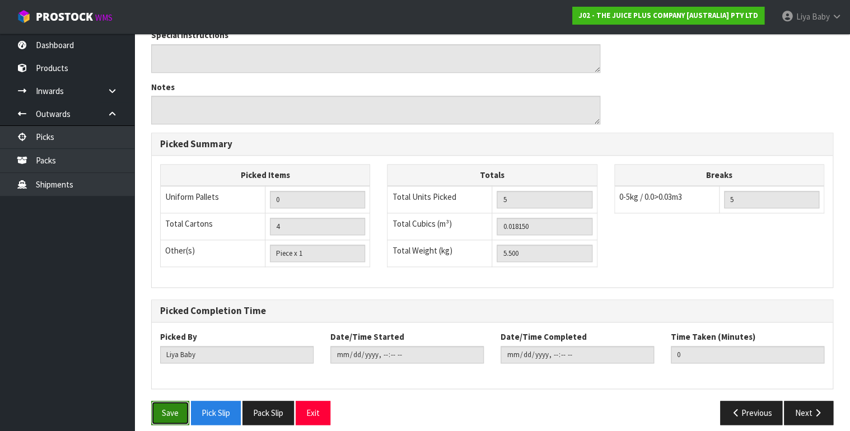
click at [171, 401] on button "Save" at bounding box center [170, 413] width 38 height 24
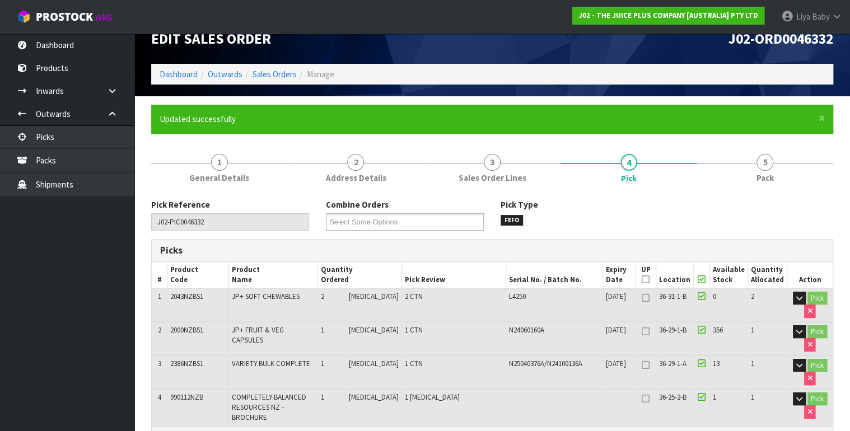
scroll to position [0, 0]
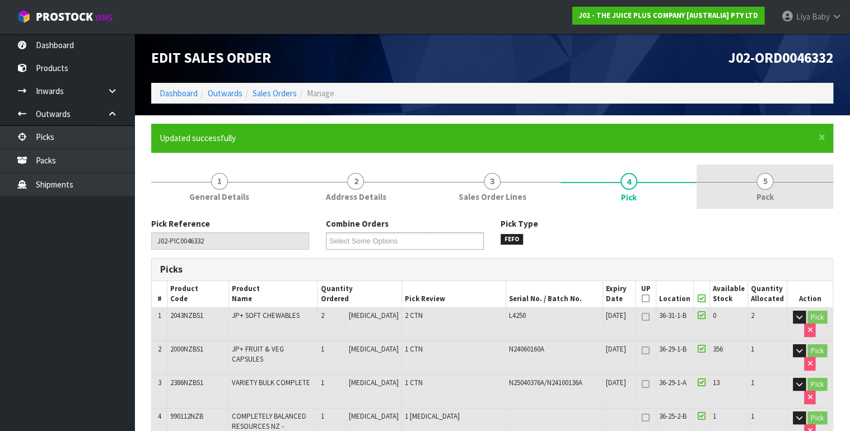
click at [763, 202] on span "Pack" at bounding box center [764, 197] width 17 height 12
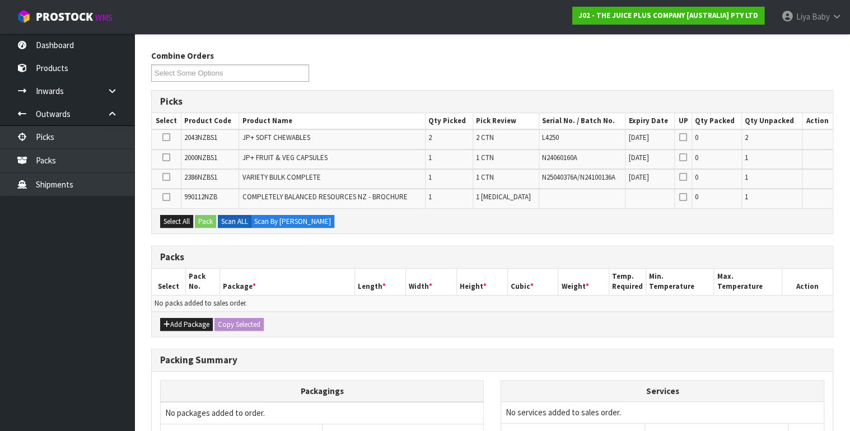
scroll to position [179, 0]
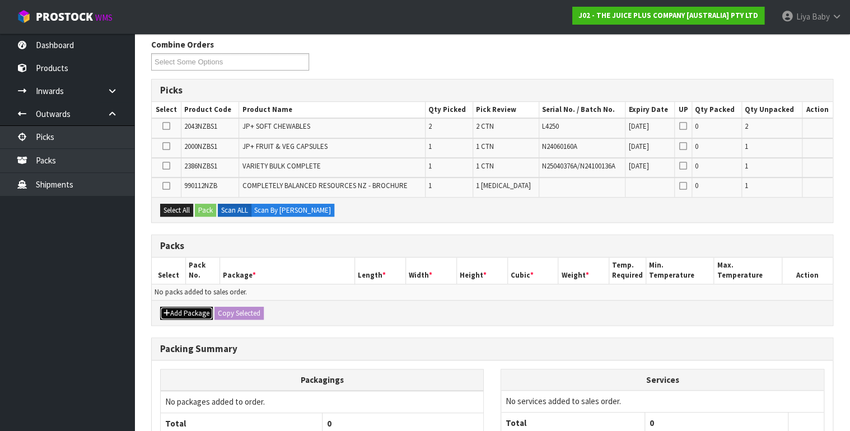
click at [166, 311] on icon "button" at bounding box center [166, 313] width 7 height 7
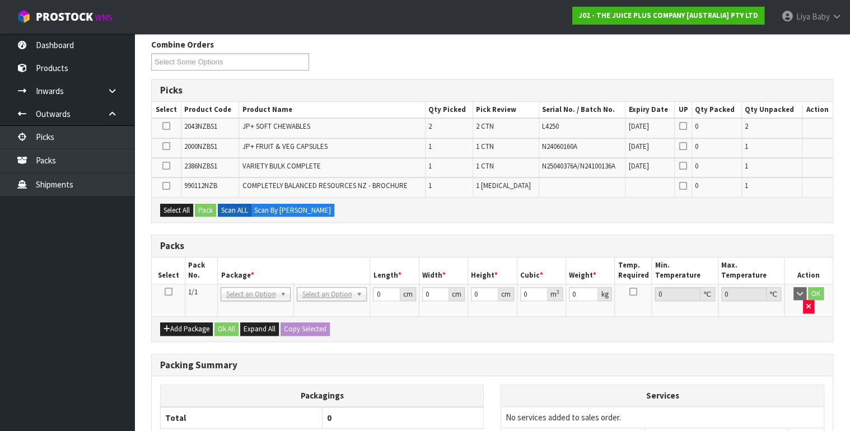
click at [170, 292] on icon at bounding box center [168, 292] width 8 height 1
click at [171, 208] on button "Select All" at bounding box center [176, 210] width 33 height 13
click at [210, 207] on button "Pack" at bounding box center [205, 210] width 21 height 13
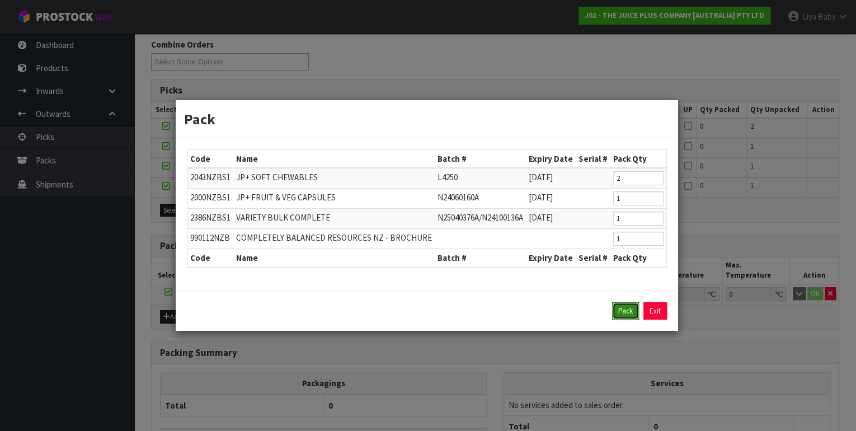
click at [628, 311] on button "Pack" at bounding box center [625, 311] width 27 height 18
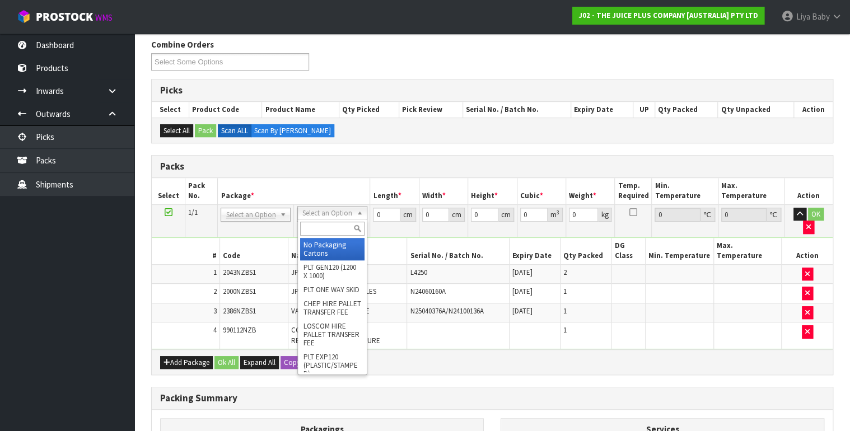
click at [332, 228] on input "text" at bounding box center [332, 229] width 64 height 14
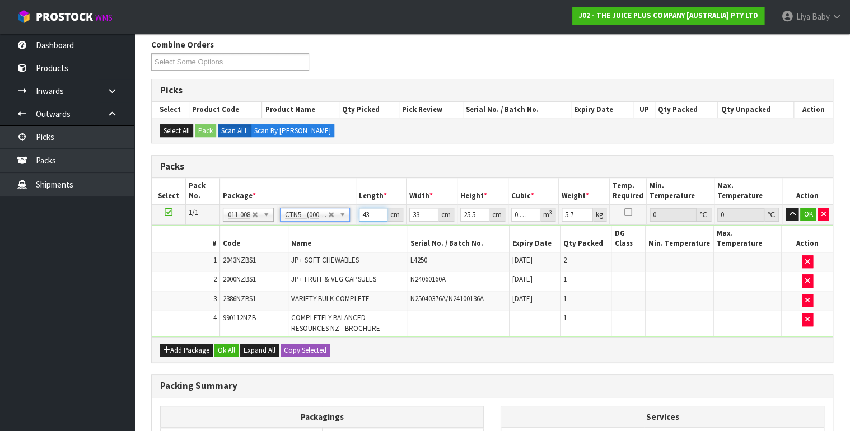
click at [372, 211] on input "43" at bounding box center [373, 215] width 29 height 14
click at [423, 215] on input "33" at bounding box center [423, 215] width 29 height 14
click at [476, 213] on input "25.5" at bounding box center [474, 215] width 29 height 14
click at [573, 210] on input "5.7" at bounding box center [576, 215] width 31 height 14
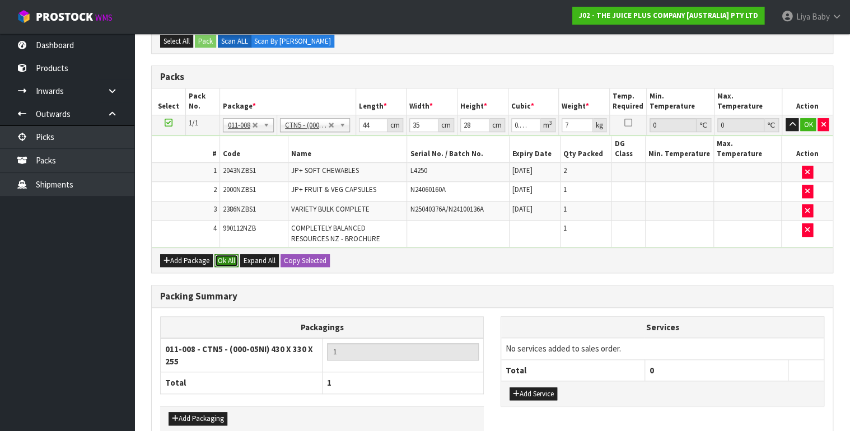
click at [223, 254] on button "Ok All" at bounding box center [226, 260] width 24 height 13
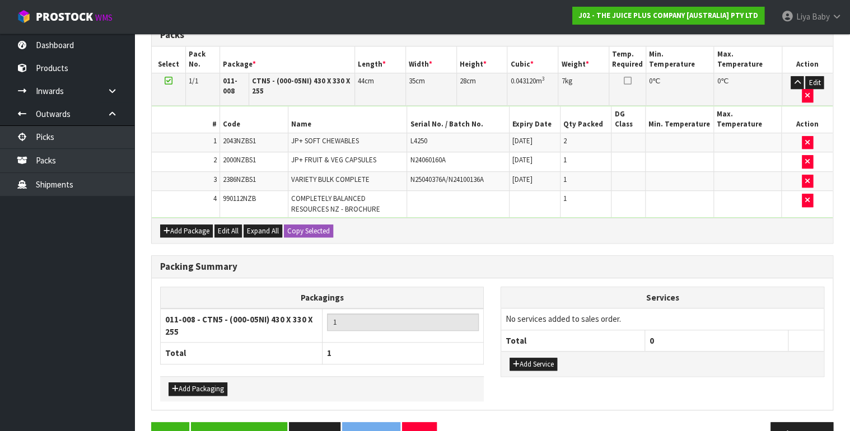
scroll to position [326, 0]
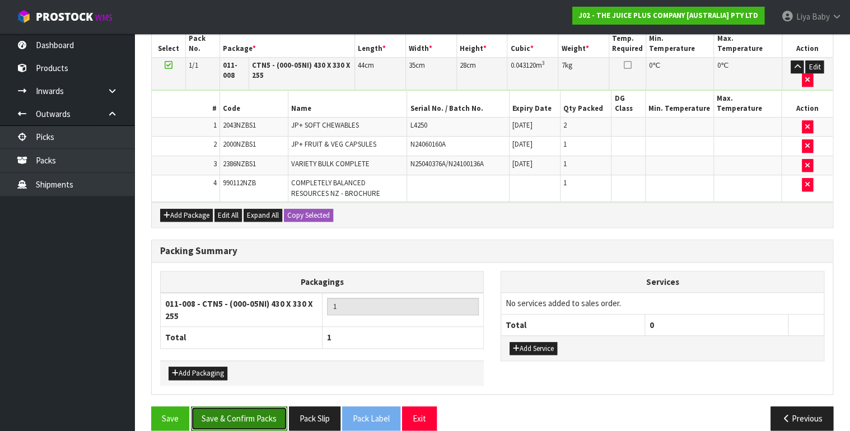
click at [264, 406] on button "Save & Confirm Packs" at bounding box center [239, 418] width 96 height 24
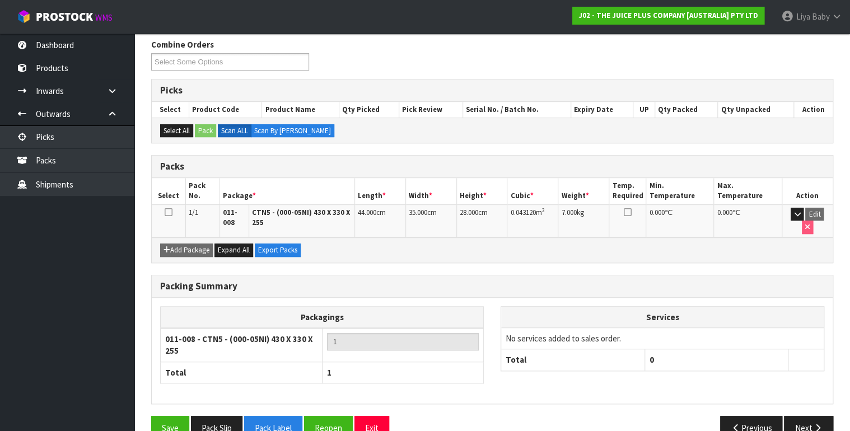
scroll to position [201, 0]
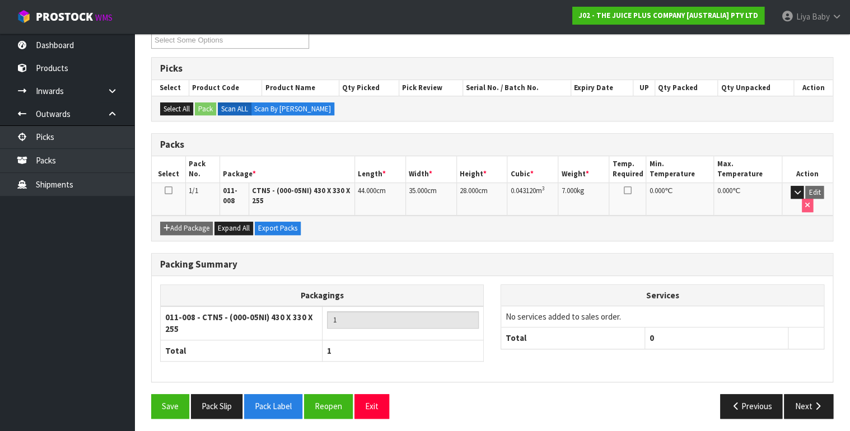
click at [167, 190] on icon at bounding box center [169, 190] width 8 height 1
click at [795, 397] on button "Next" at bounding box center [808, 406] width 49 height 24
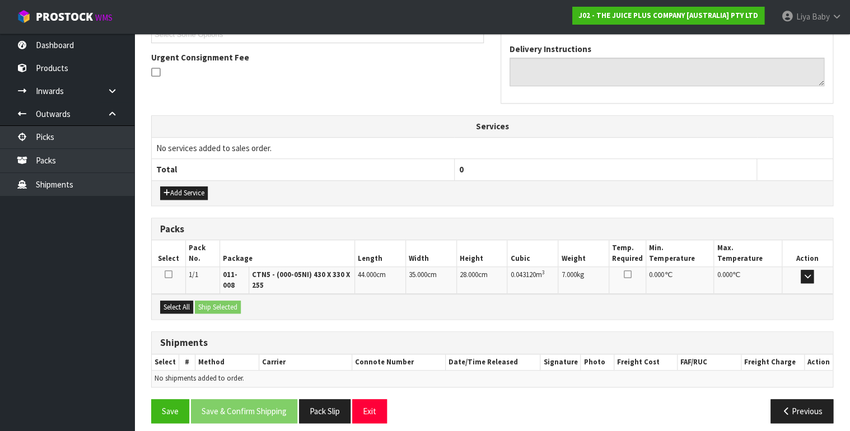
scroll to position [323, 0]
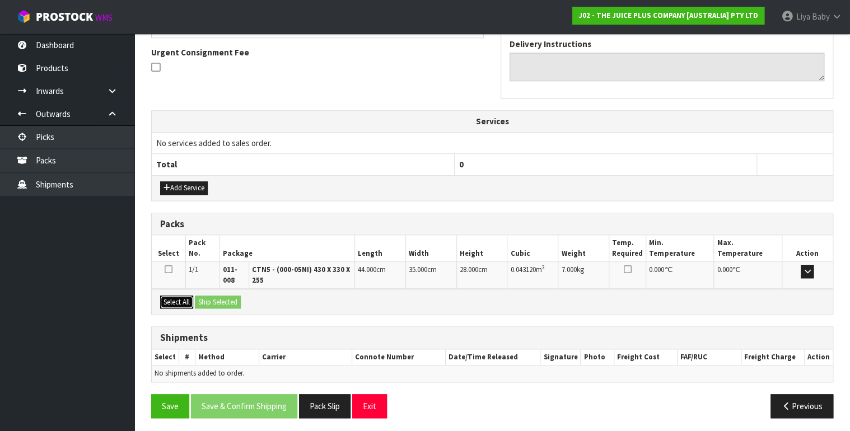
click at [181, 302] on button "Select All" at bounding box center [176, 302] width 33 height 13
click at [215, 298] on button "Ship Selected" at bounding box center [218, 302] width 46 height 13
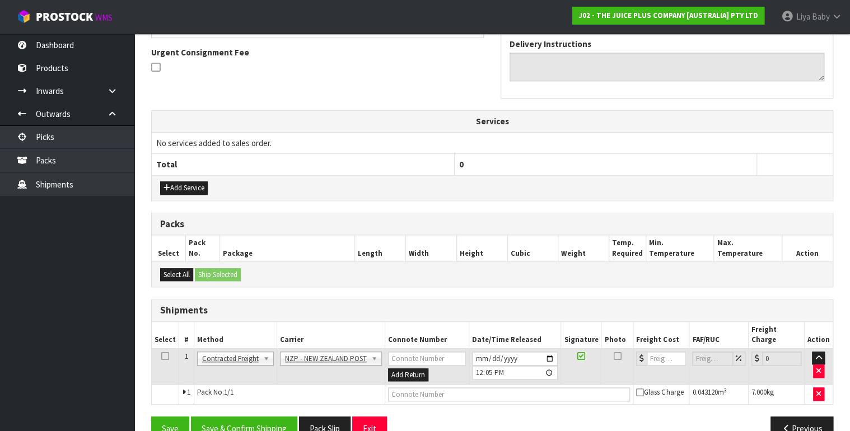
click at [168, 348] on td at bounding box center [165, 366] width 27 height 36
click at [167, 356] on icon at bounding box center [165, 356] width 8 height 1
click at [263, 416] on button "Save & Confirm Shipping" at bounding box center [244, 428] width 106 height 24
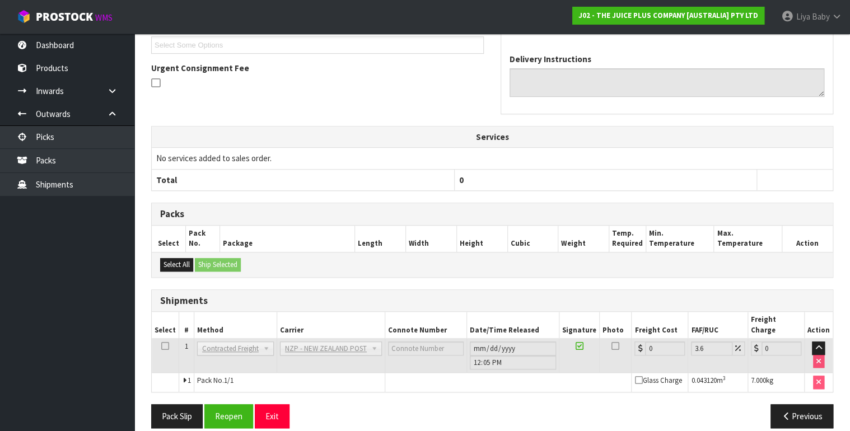
scroll to position [320, 0]
click at [214, 410] on button "Reopen" at bounding box center [228, 416] width 49 height 24
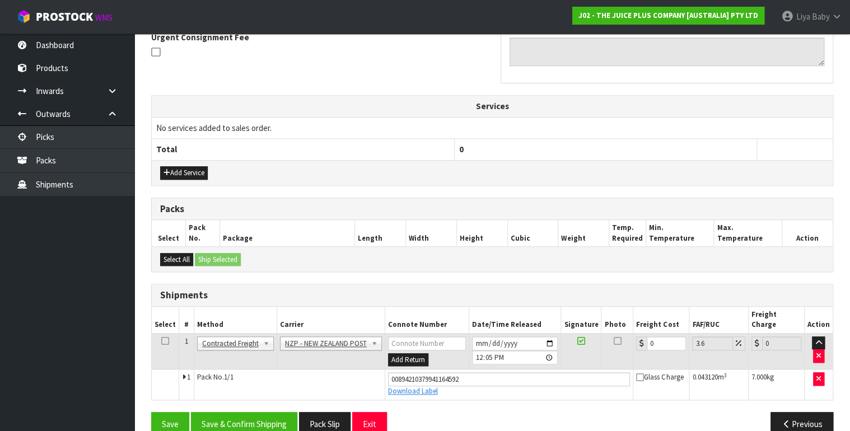
scroll to position [346, 0]
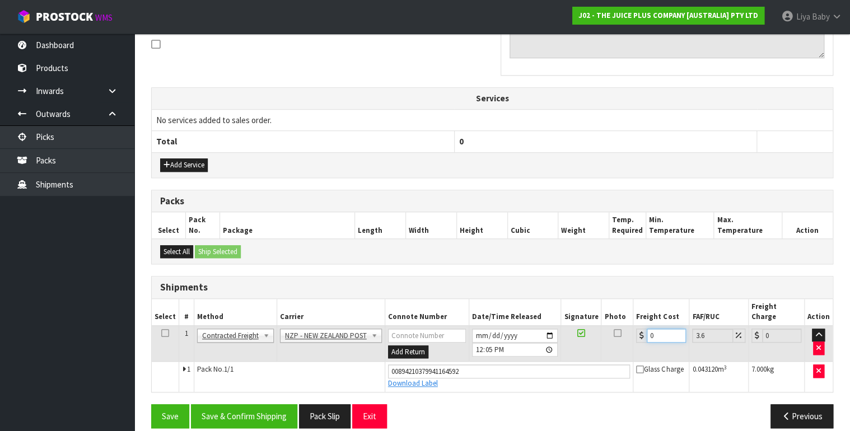
click at [663, 329] on input "0" at bounding box center [665, 336] width 39 height 14
click at [162, 333] on icon at bounding box center [165, 333] width 8 height 1
click at [227, 404] on button "Save & Confirm Shipping" at bounding box center [244, 416] width 106 height 24
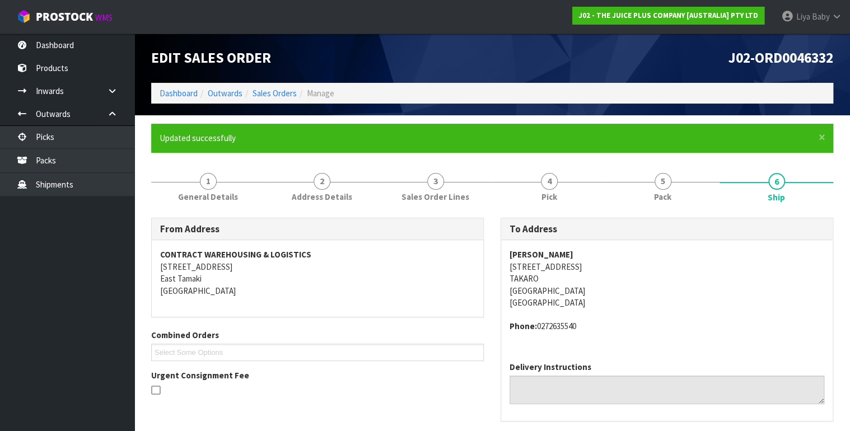
scroll to position [0, 0]
click at [274, 90] on link "Sales Orders" at bounding box center [274, 93] width 44 height 11
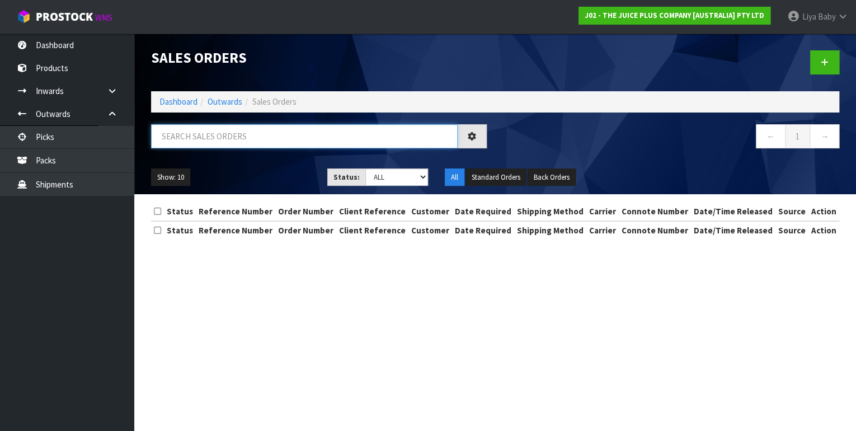
click at [227, 137] on input "text" at bounding box center [304, 136] width 307 height 24
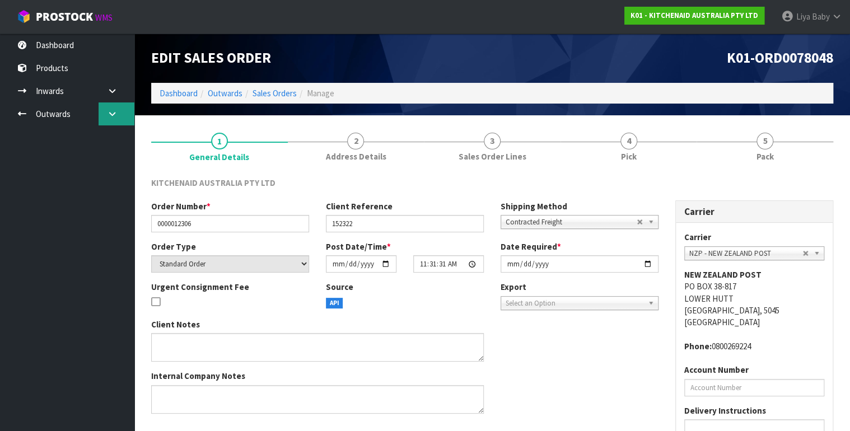
click at [118, 120] on link at bounding box center [117, 113] width 36 height 23
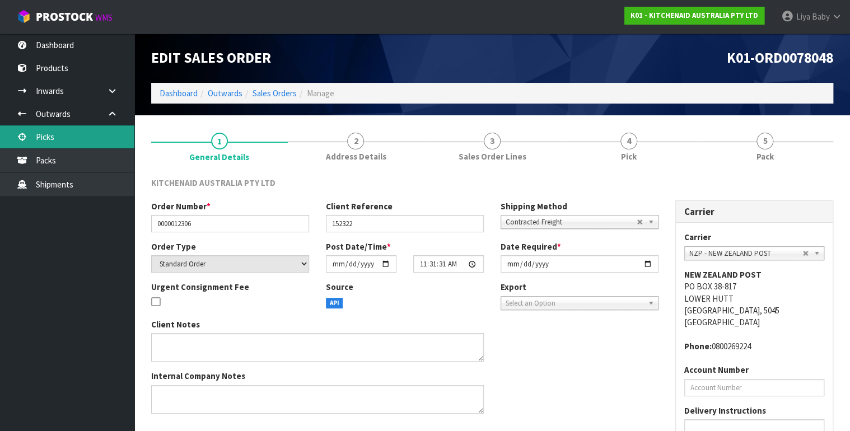
click at [45, 130] on link "Picks" at bounding box center [67, 136] width 134 height 23
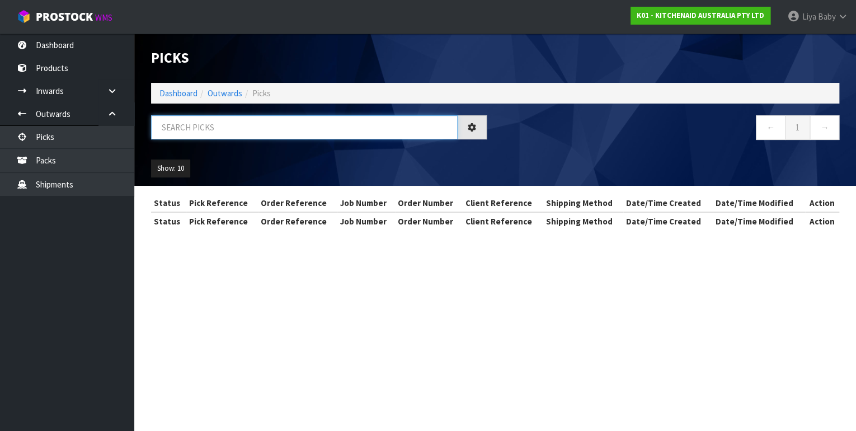
click at [241, 121] on input "text" at bounding box center [304, 127] width 307 height 24
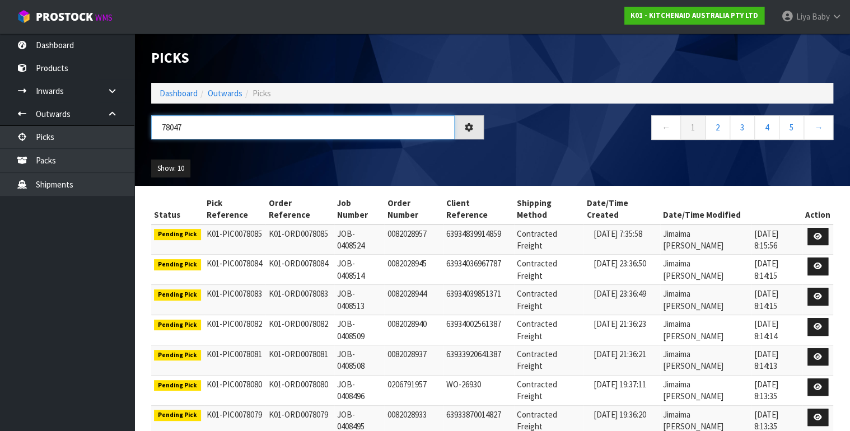
type input "78047"
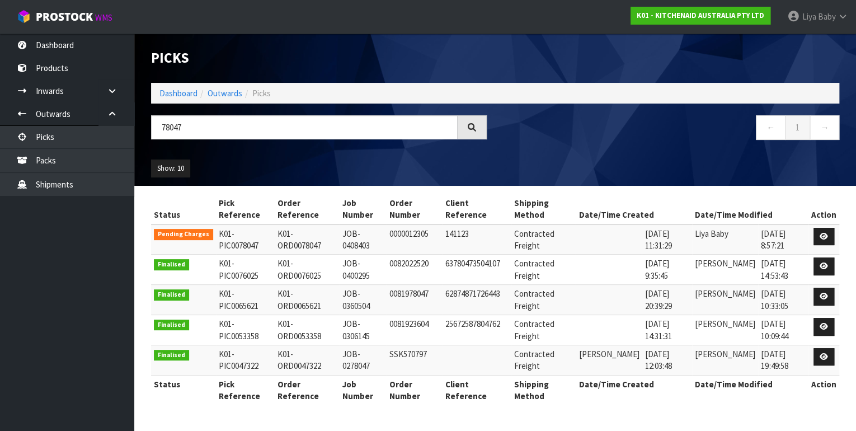
click at [817, 222] on th "Action" at bounding box center [824, 209] width 31 height 30
click at [824, 235] on icon at bounding box center [824, 236] width 8 height 7
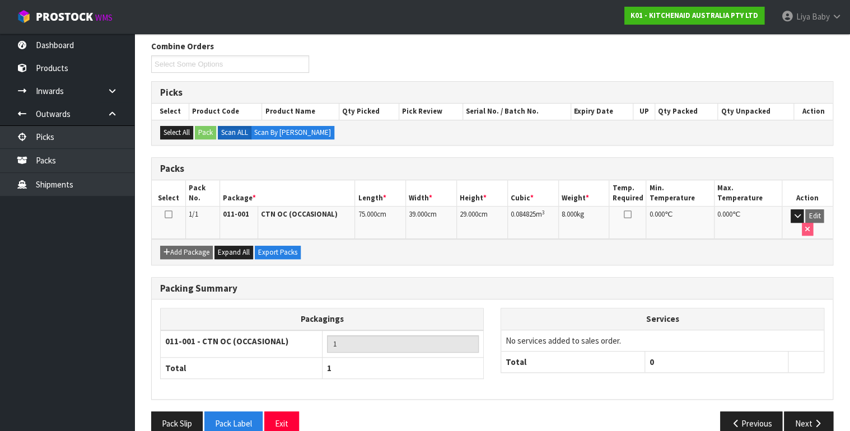
scroll to position [154, 0]
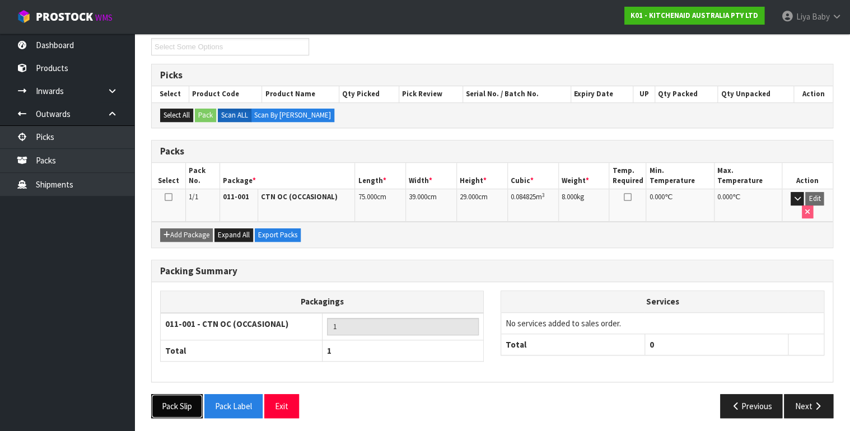
click at [184, 401] on button "Pack Slip" at bounding box center [176, 406] width 51 height 24
